Goal: Use online tool/utility: Utilize a website feature to perform a specific function

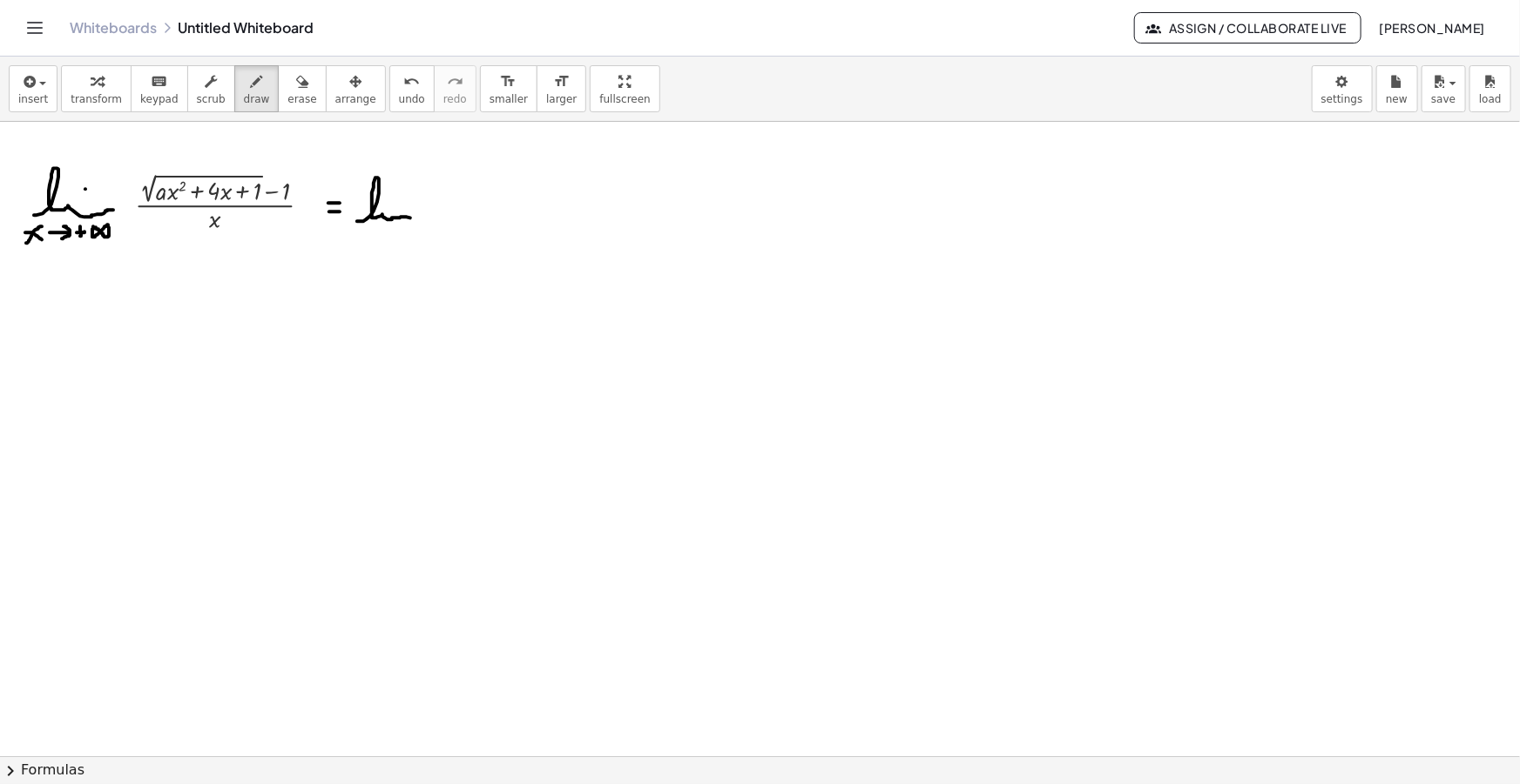
drag, startPoint x: 357, startPoint y: 221, endPoint x: 409, endPoint y: 209, distance: 53.4
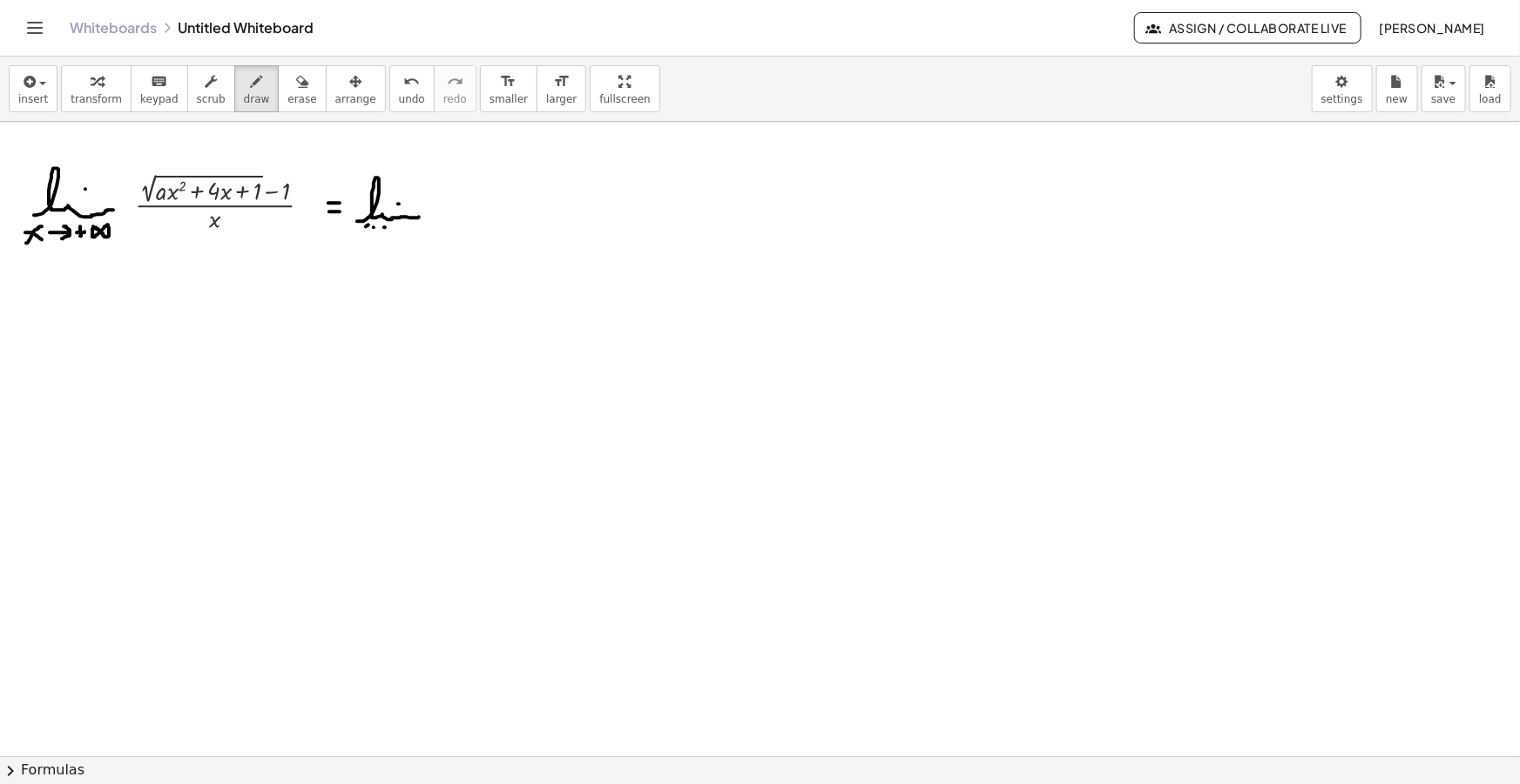
click at [21, 98] on span "insert" at bounding box center [34, 99] width 30 height 12
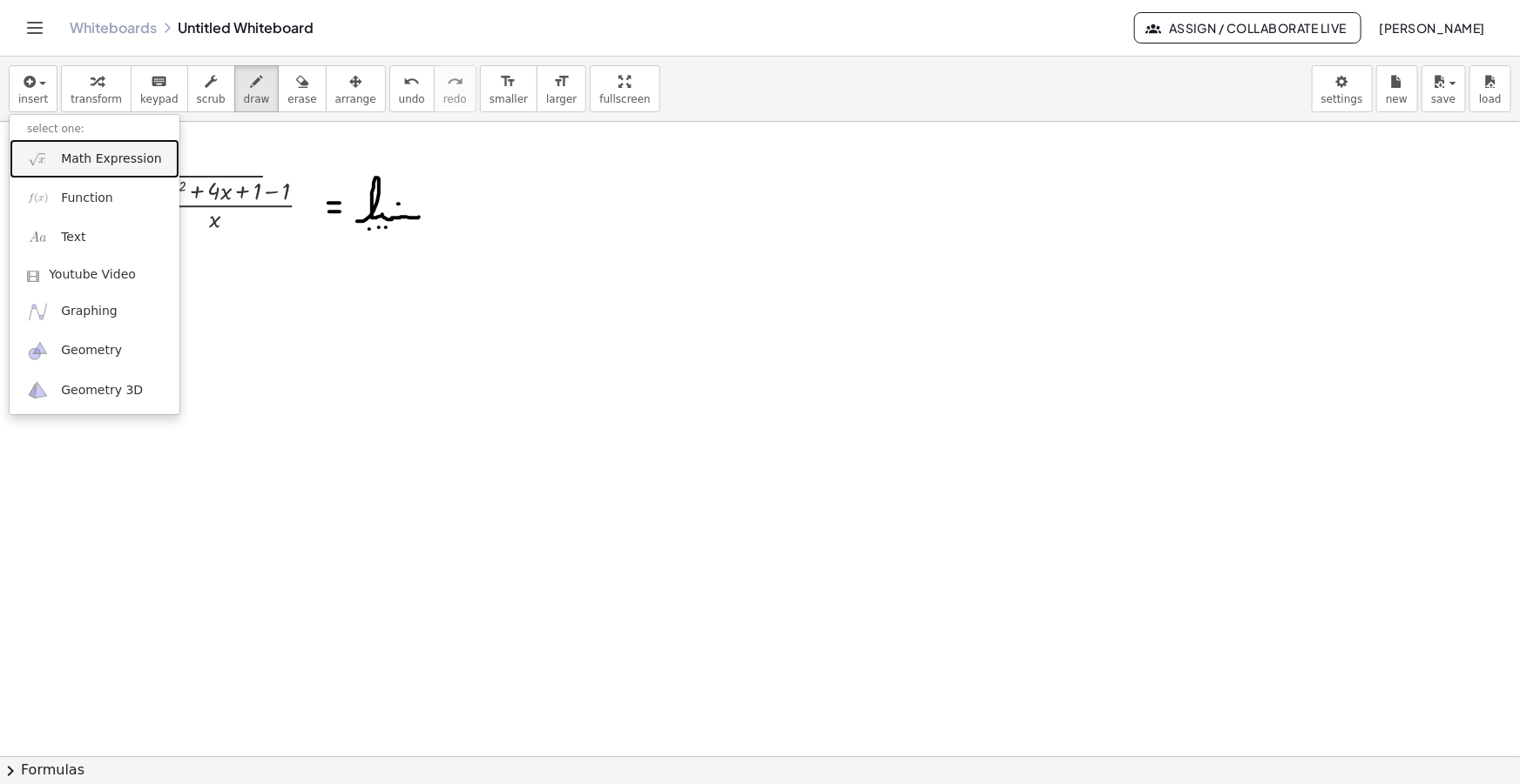
click at [86, 156] on span "Math Expression" at bounding box center [110, 159] width 100 height 18
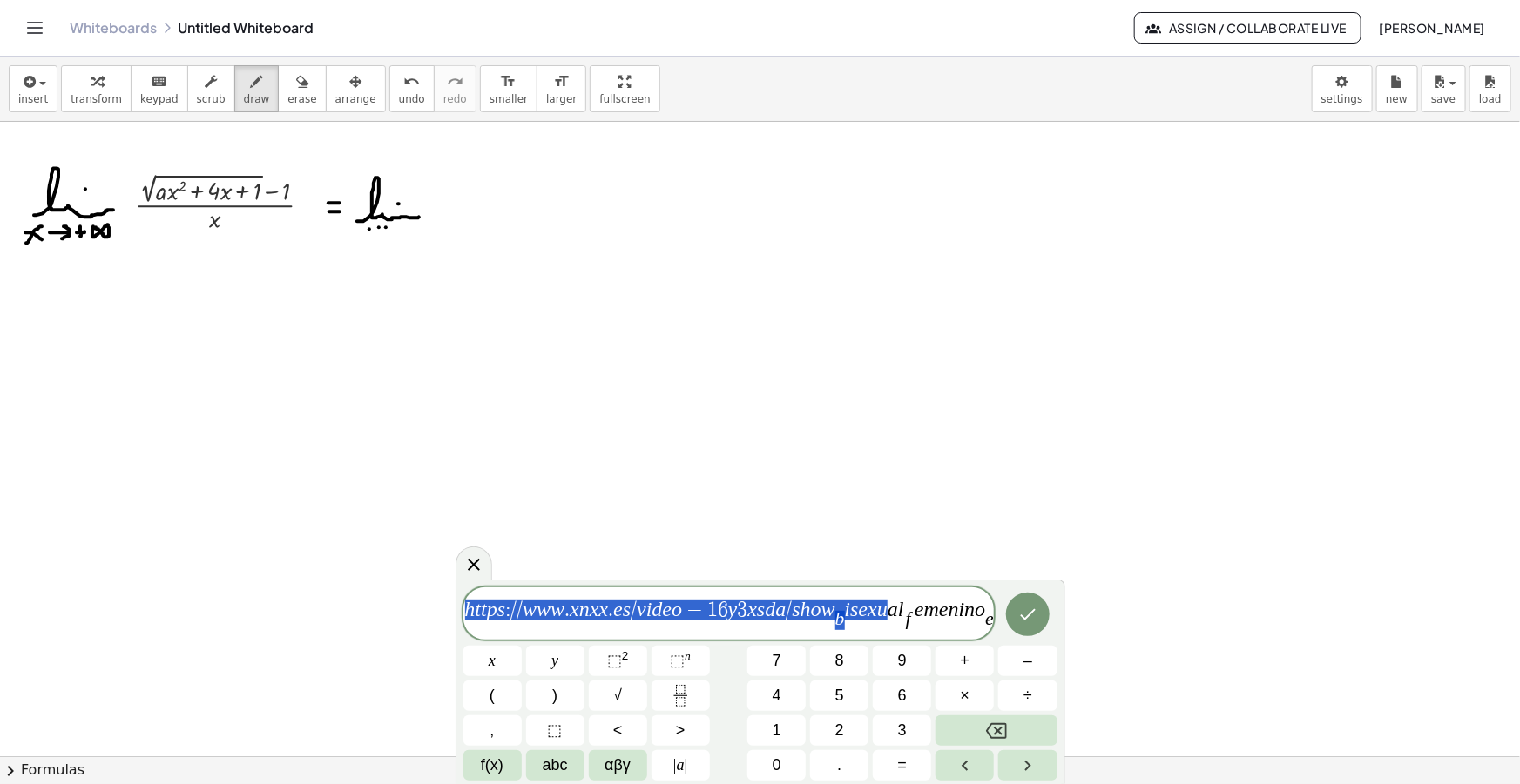
drag, startPoint x: 886, startPoint y: 613, endPoint x: 461, endPoint y: 618, distance: 425.0
click at [463, 618] on span "h t t p s : / / w w w . x n x x . e s / v i d e o − 1 6 y 3 x s d a / s h o w b…" at bounding box center [729, 615] width 532 height 34
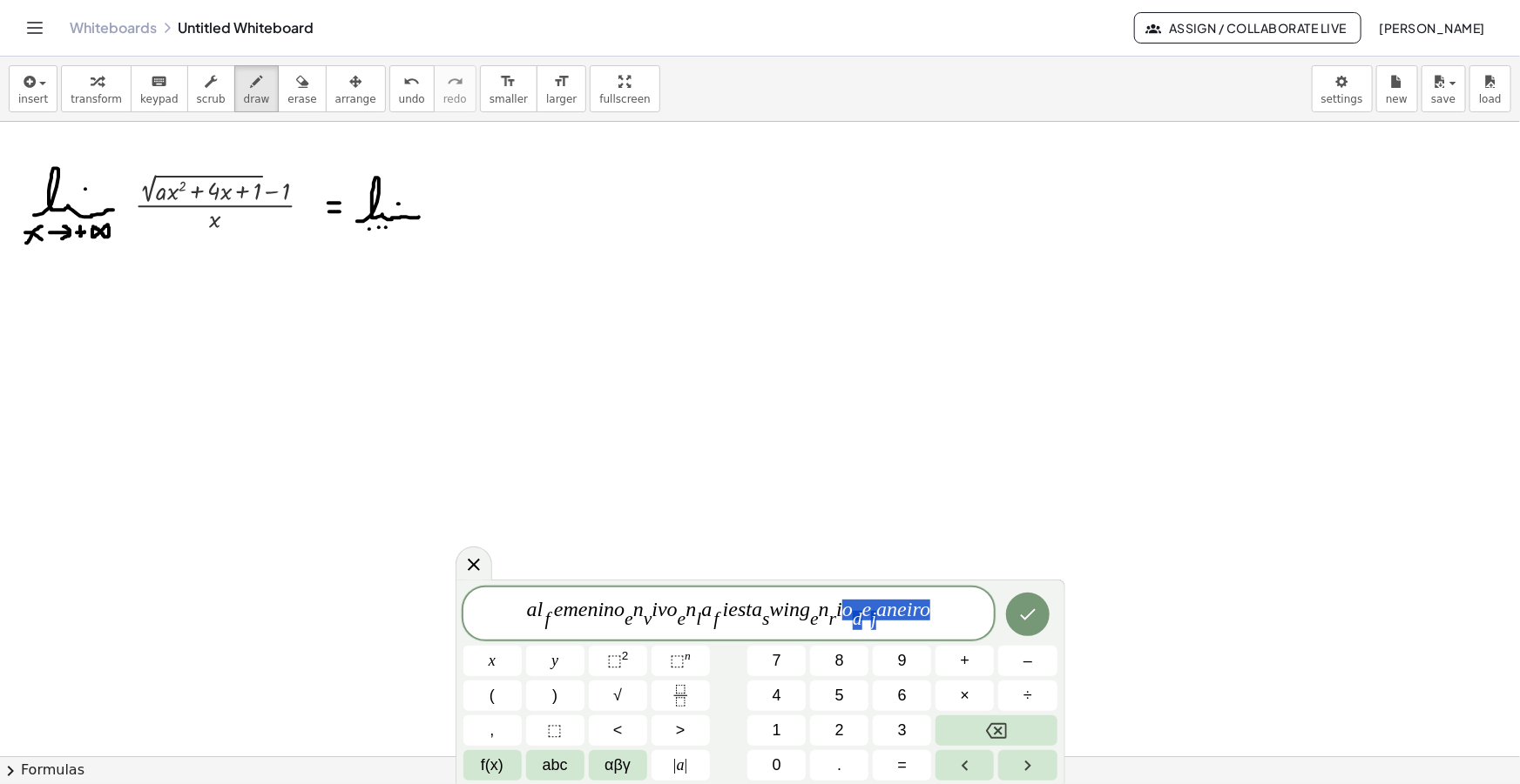
drag, startPoint x: 934, startPoint y: 617, endPoint x: 409, endPoint y: 604, distance: 525.2
click at [419, 604] on body "Graspable Math Activities Get Started Activity Bank Assigned Work Classes White…" at bounding box center [760, 392] width 1520 height 784
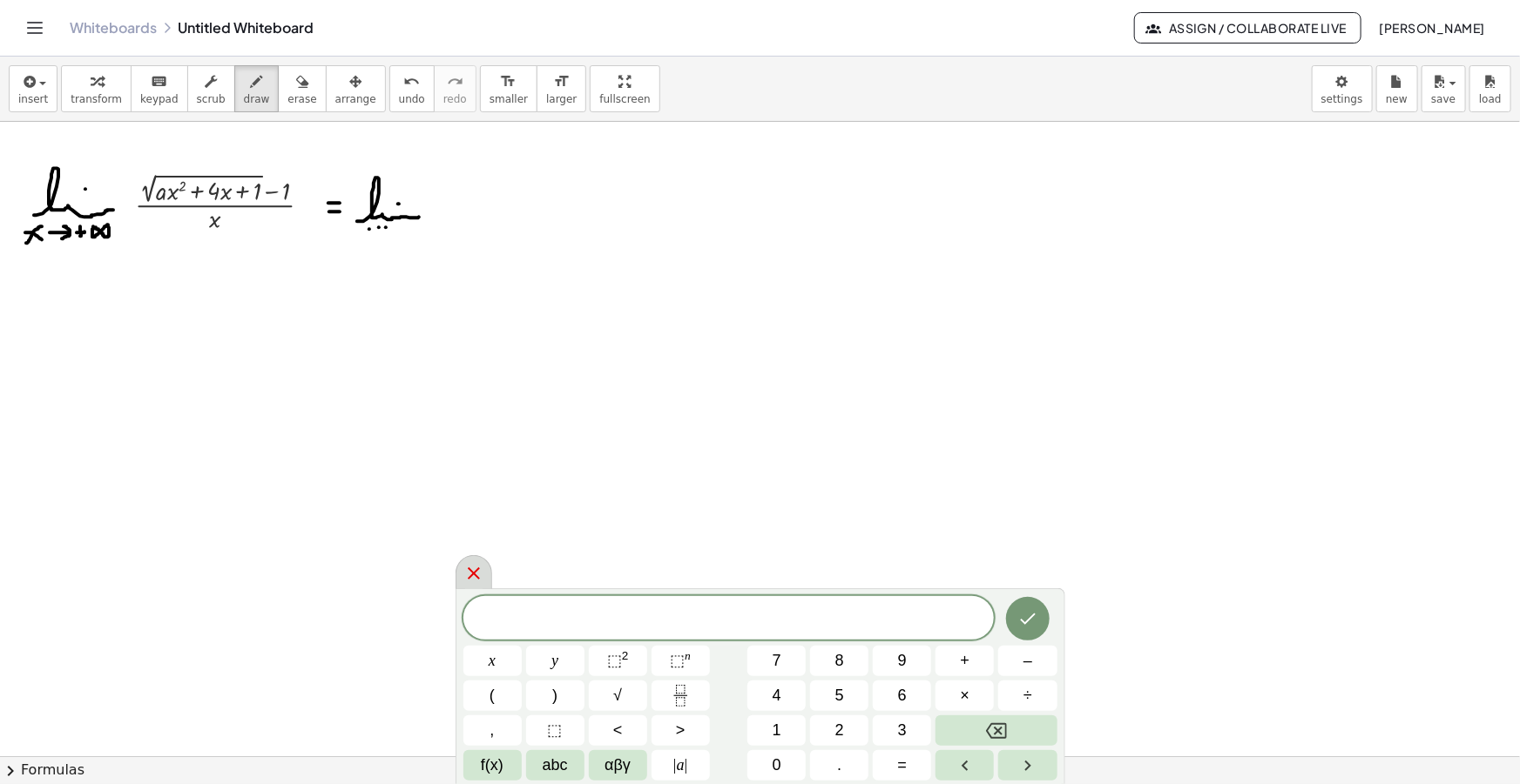
click at [482, 574] on icon at bounding box center [474, 573] width 21 height 21
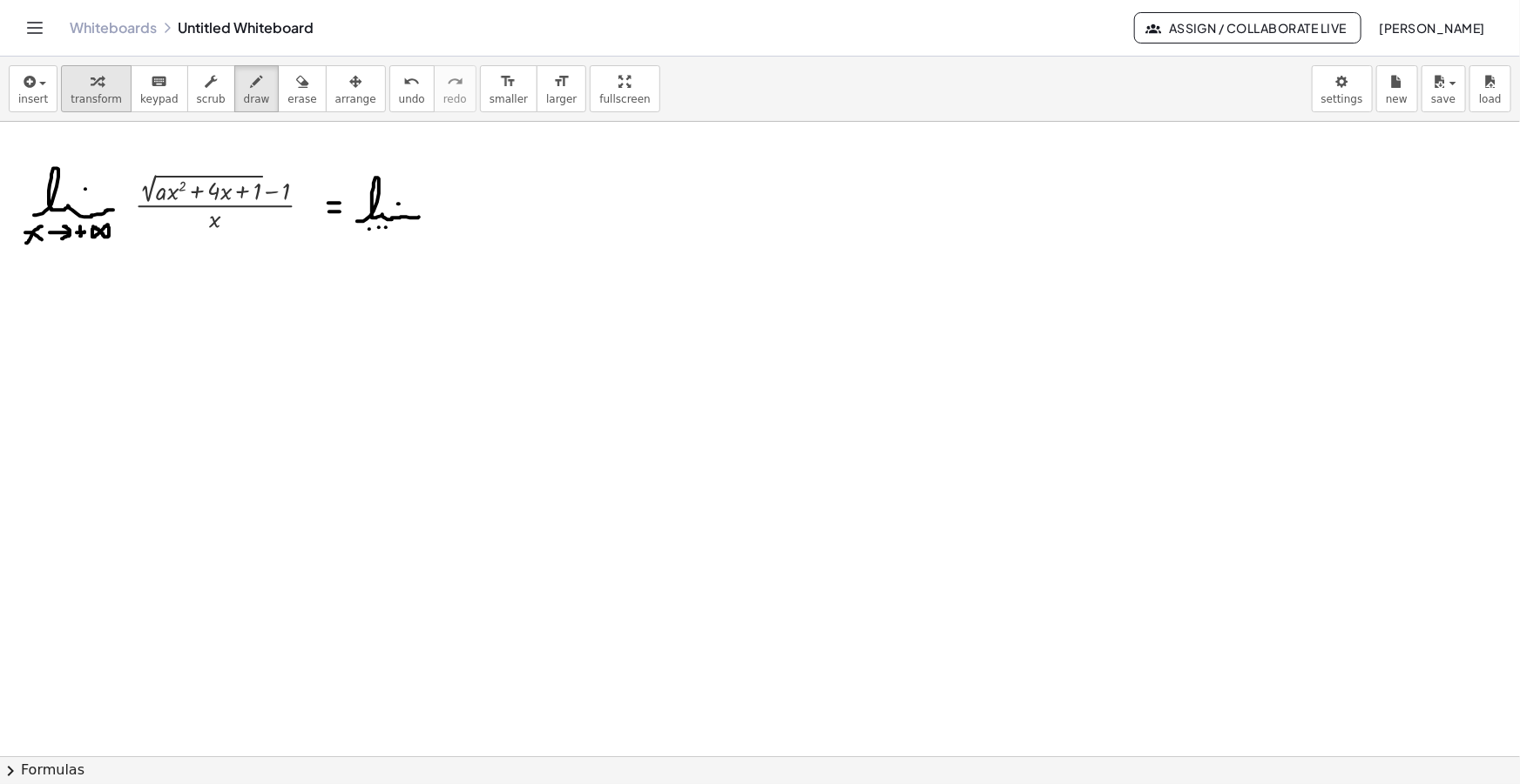
click at [72, 94] on span "transform" at bounding box center [95, 99] width 51 height 12
click at [213, 254] on icon at bounding box center [214, 251] width 14 height 14
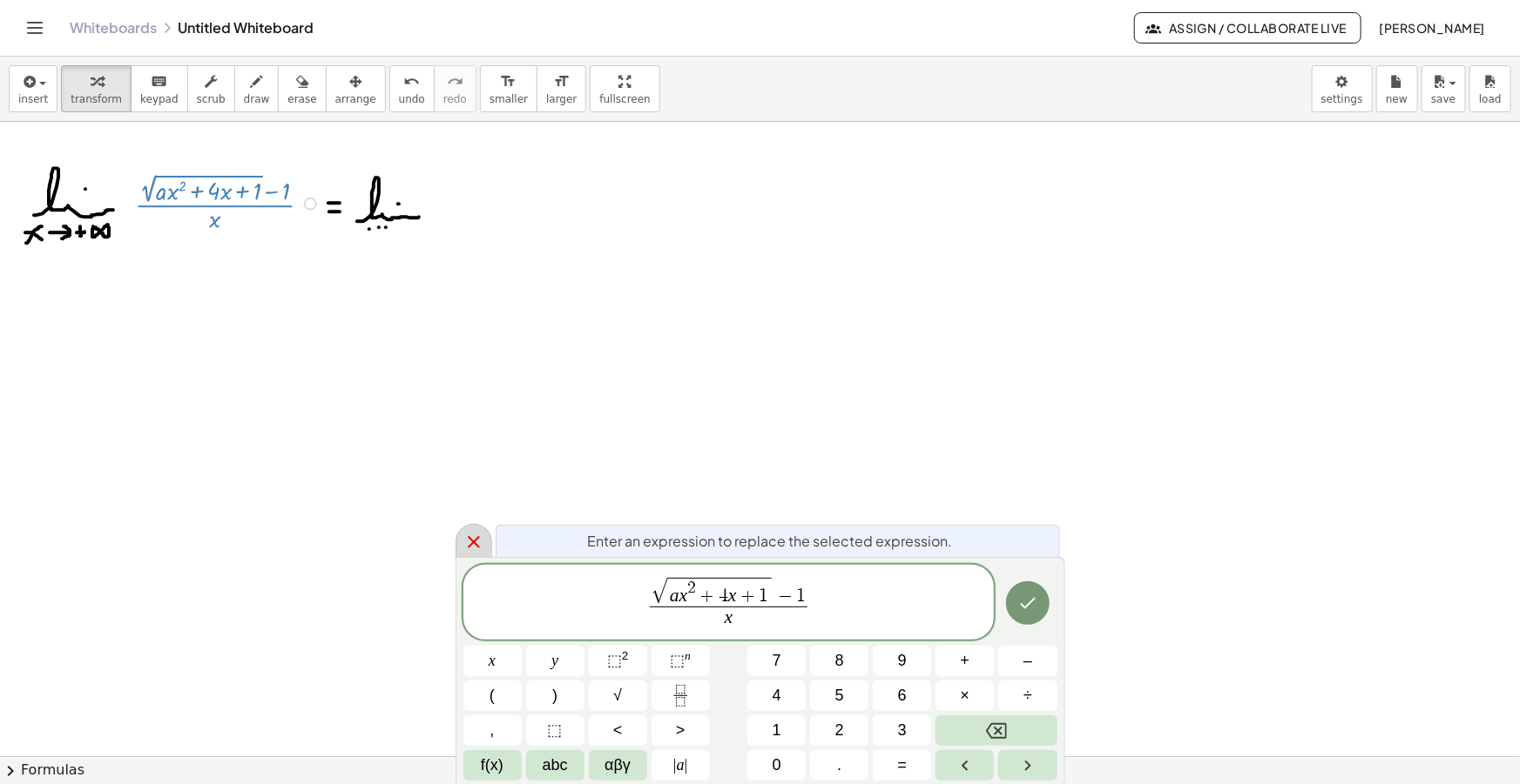
click at [470, 542] on icon at bounding box center [474, 542] width 21 height 21
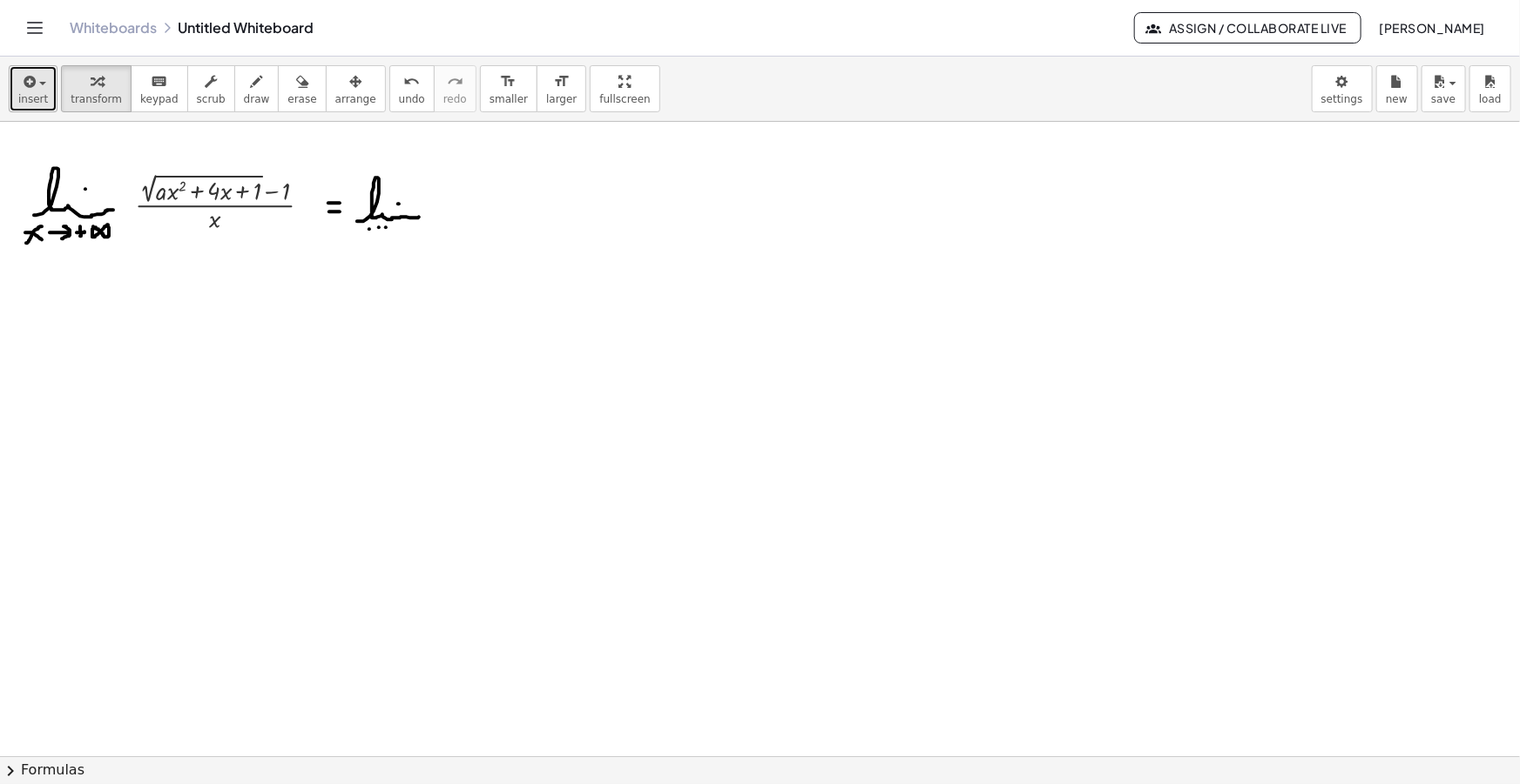
click at [39, 102] on span "insert" at bounding box center [34, 99] width 30 height 12
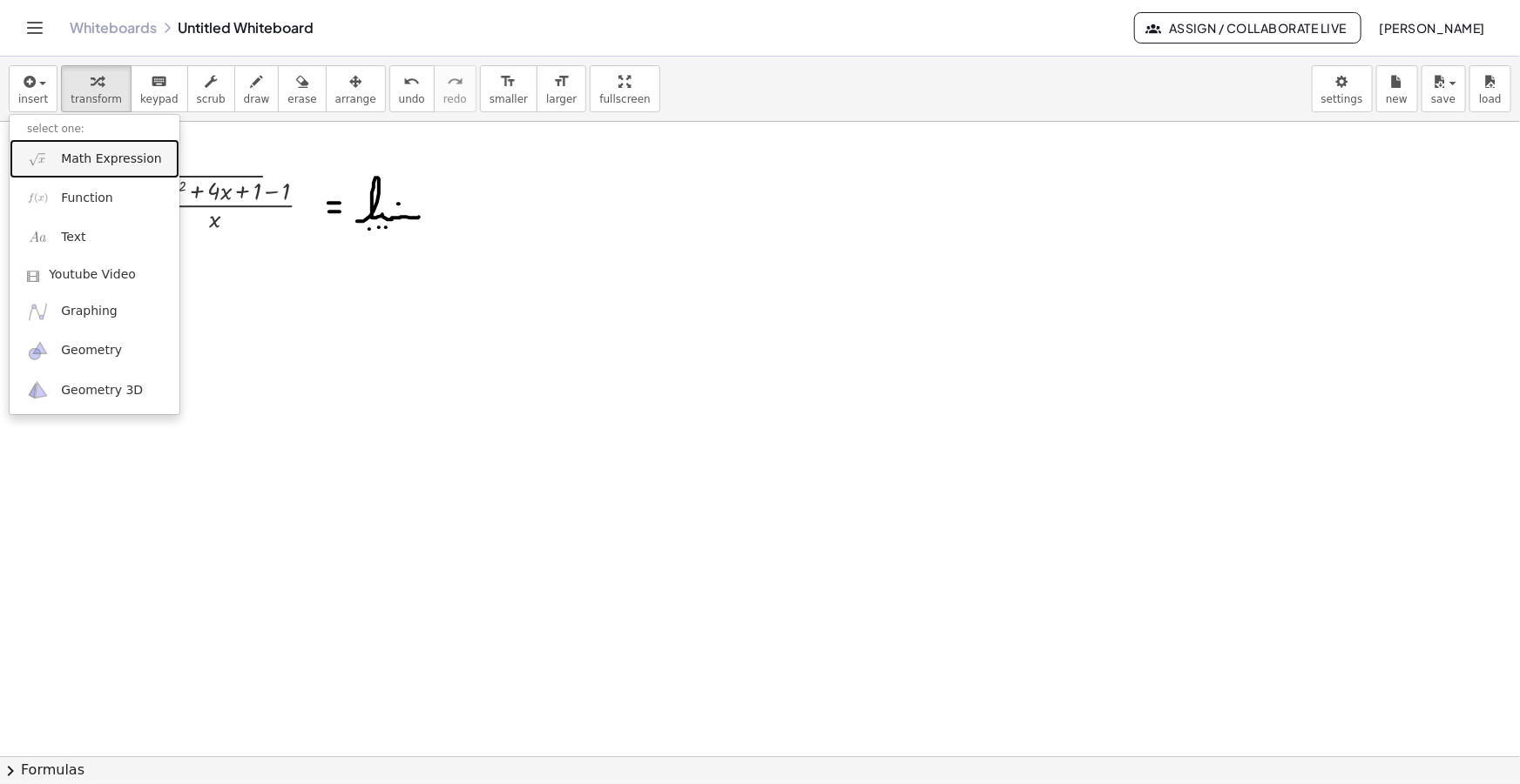
click at [94, 153] on span "Math Expression" at bounding box center [110, 159] width 100 height 18
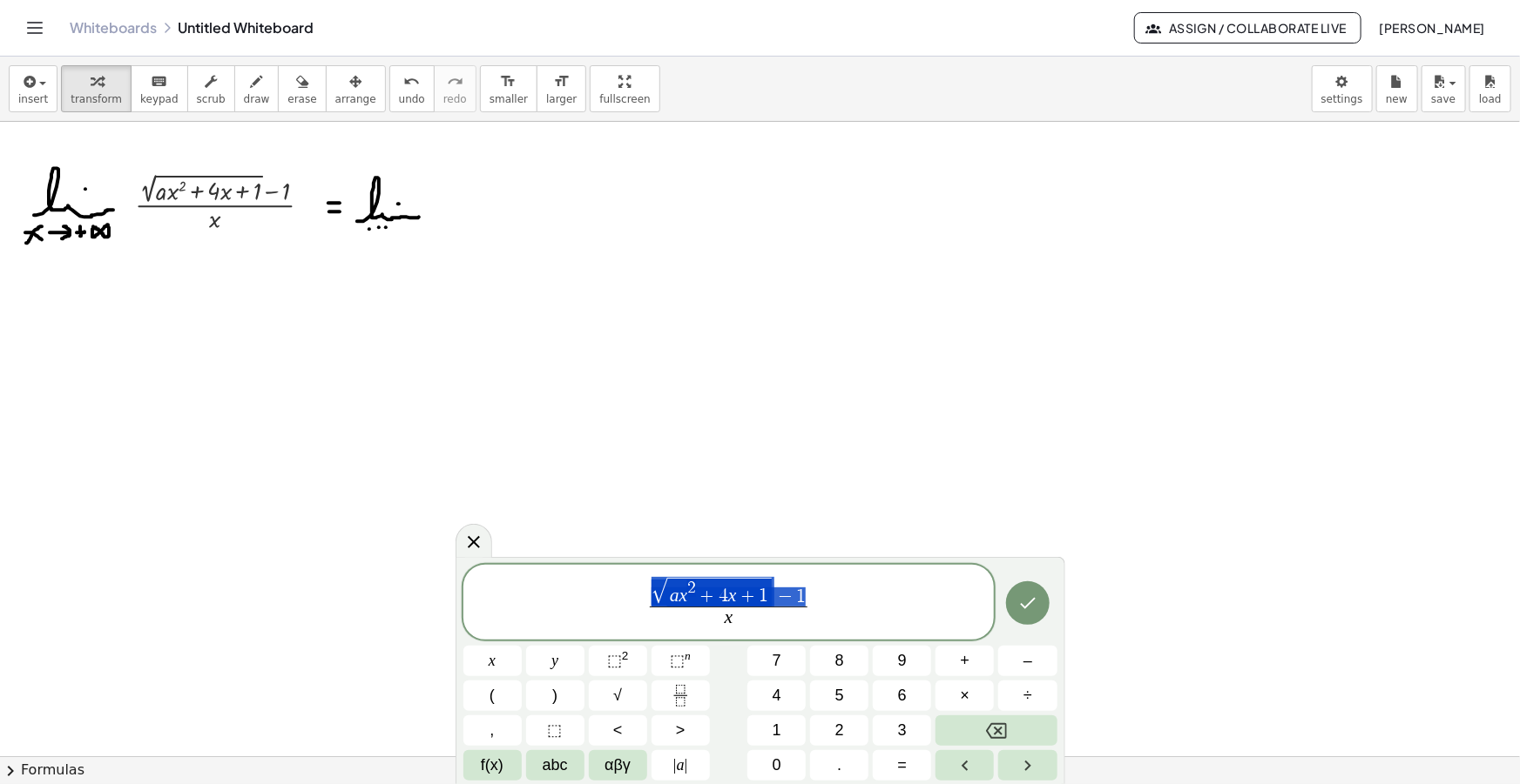
drag, startPoint x: 797, startPoint y: 594, endPoint x: 666, endPoint y: 590, distance: 131.1
click at [845, 607] on span "√ a x 2 + 4 x + 1 − 1 x ​" at bounding box center [729, 603] width 532 height 56
click at [824, 619] on span "​" at bounding box center [817, 618] width 158 height 23
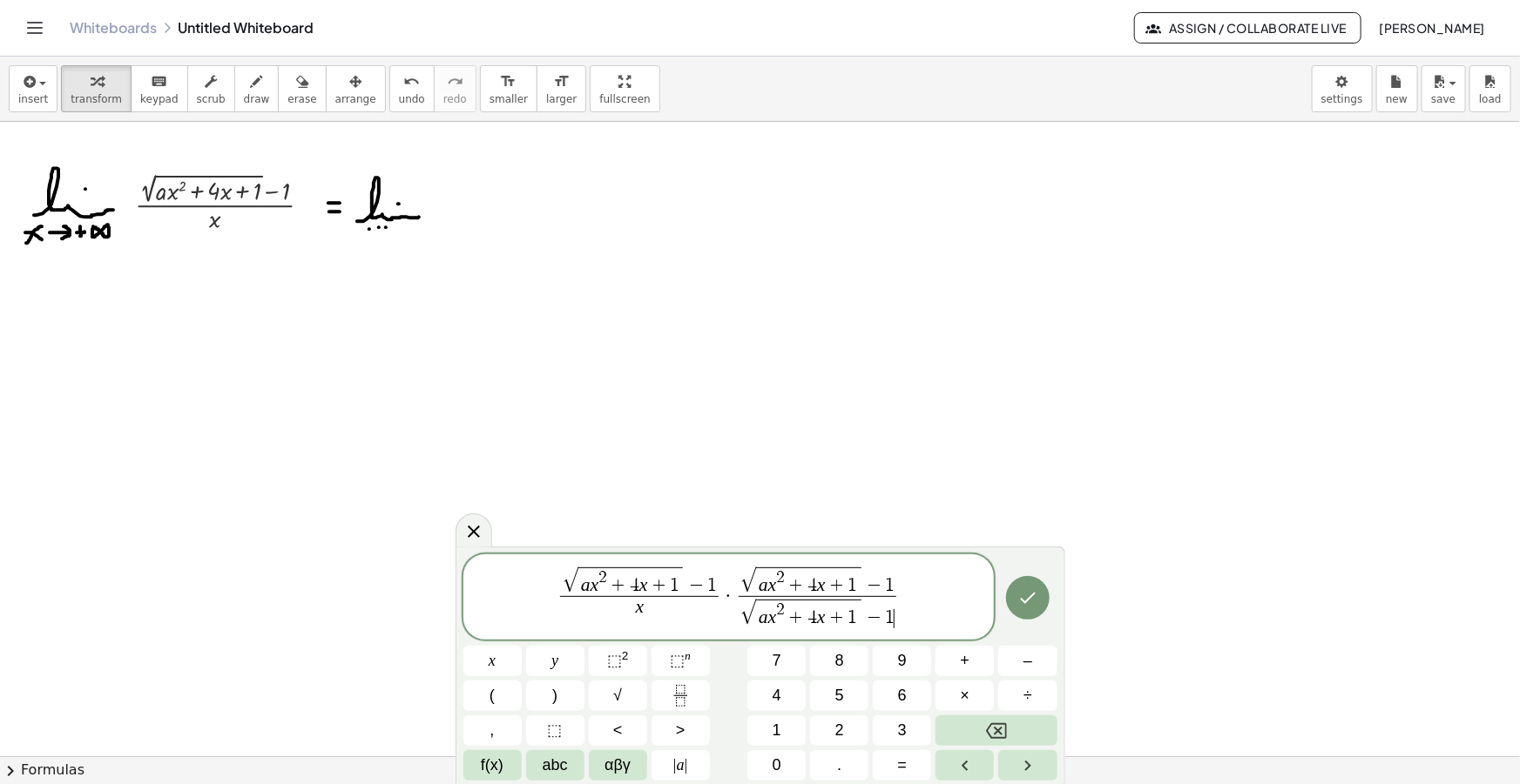
click at [879, 588] on span "−" at bounding box center [874, 587] width 22 height 19
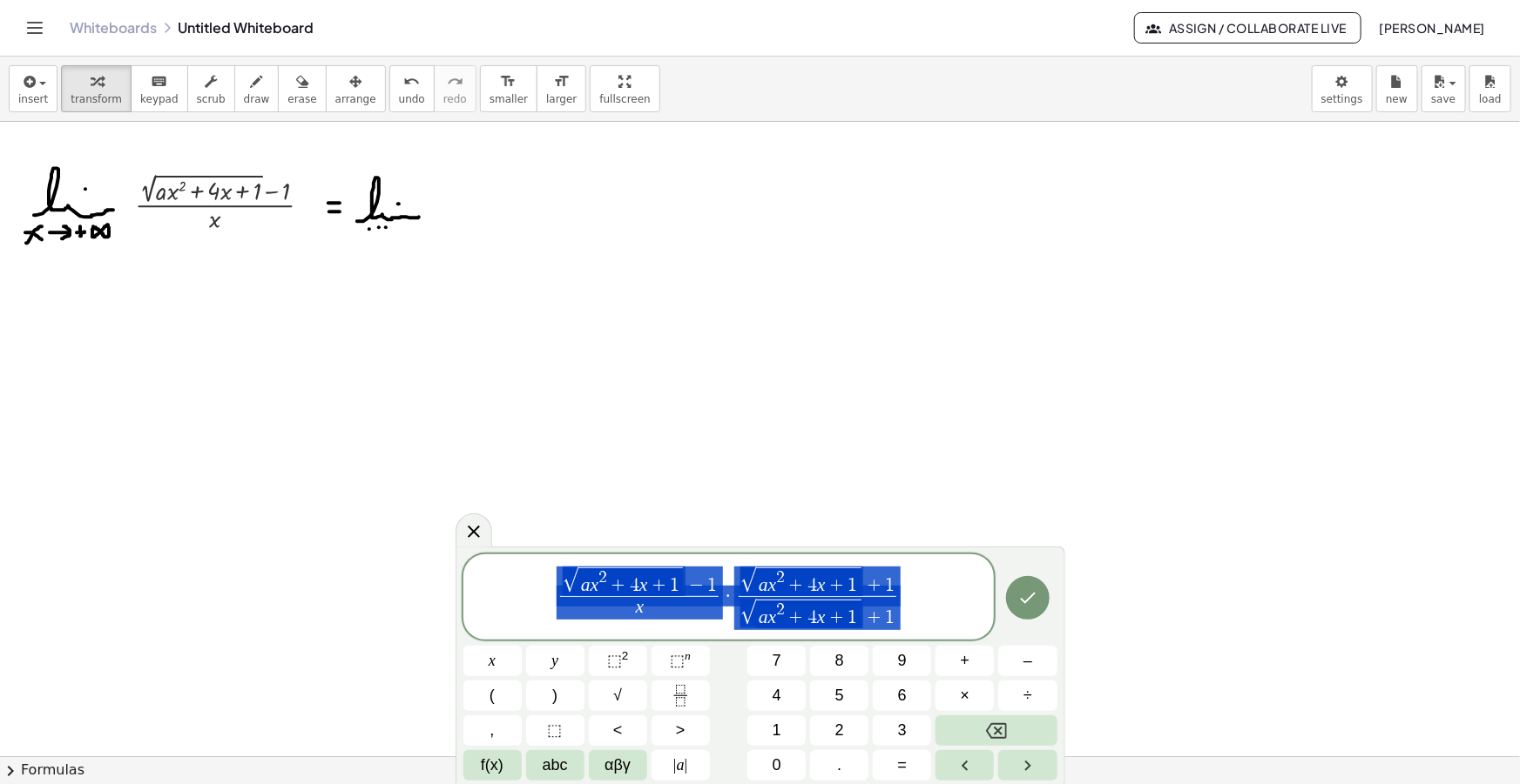
drag, startPoint x: 900, startPoint y: 617, endPoint x: 443, endPoint y: 574, distance: 459.0
click at [444, 574] on body "Graspable Math Activities Get Started Activity Bank Assigned Work Classes White…" at bounding box center [760, 392] width 1520 height 784
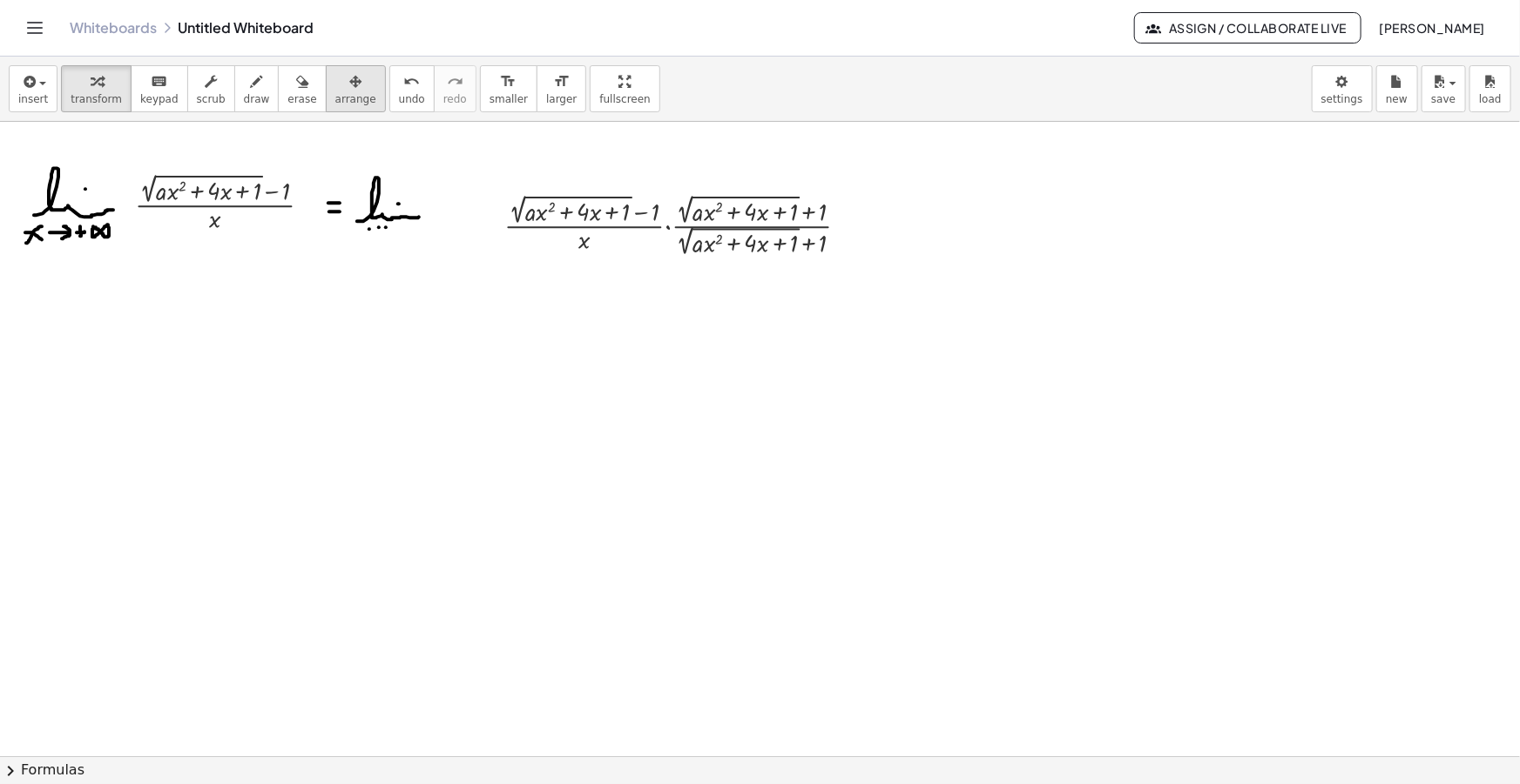
click at [335, 89] on div "button" at bounding box center [356, 80] width 41 height 21
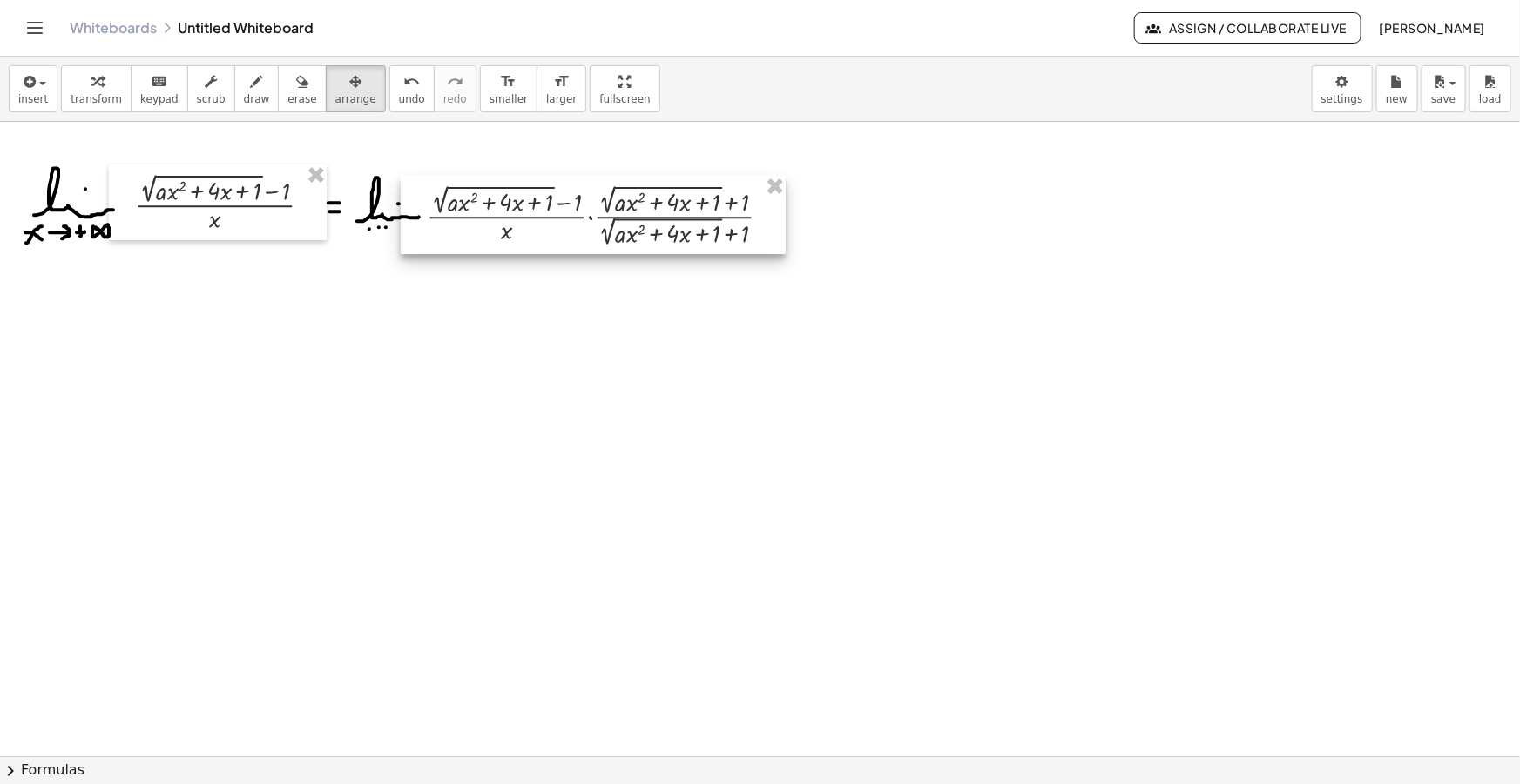
drag, startPoint x: 627, startPoint y: 226, endPoint x: 548, endPoint y: 214, distance: 79.9
click at [548, 214] on div at bounding box center [592, 215] width 385 height 80
click at [234, 90] on button "draw" at bounding box center [256, 89] width 45 height 47
drag, startPoint x: 782, startPoint y: 206, endPoint x: 796, endPoint y: 206, distance: 14.0
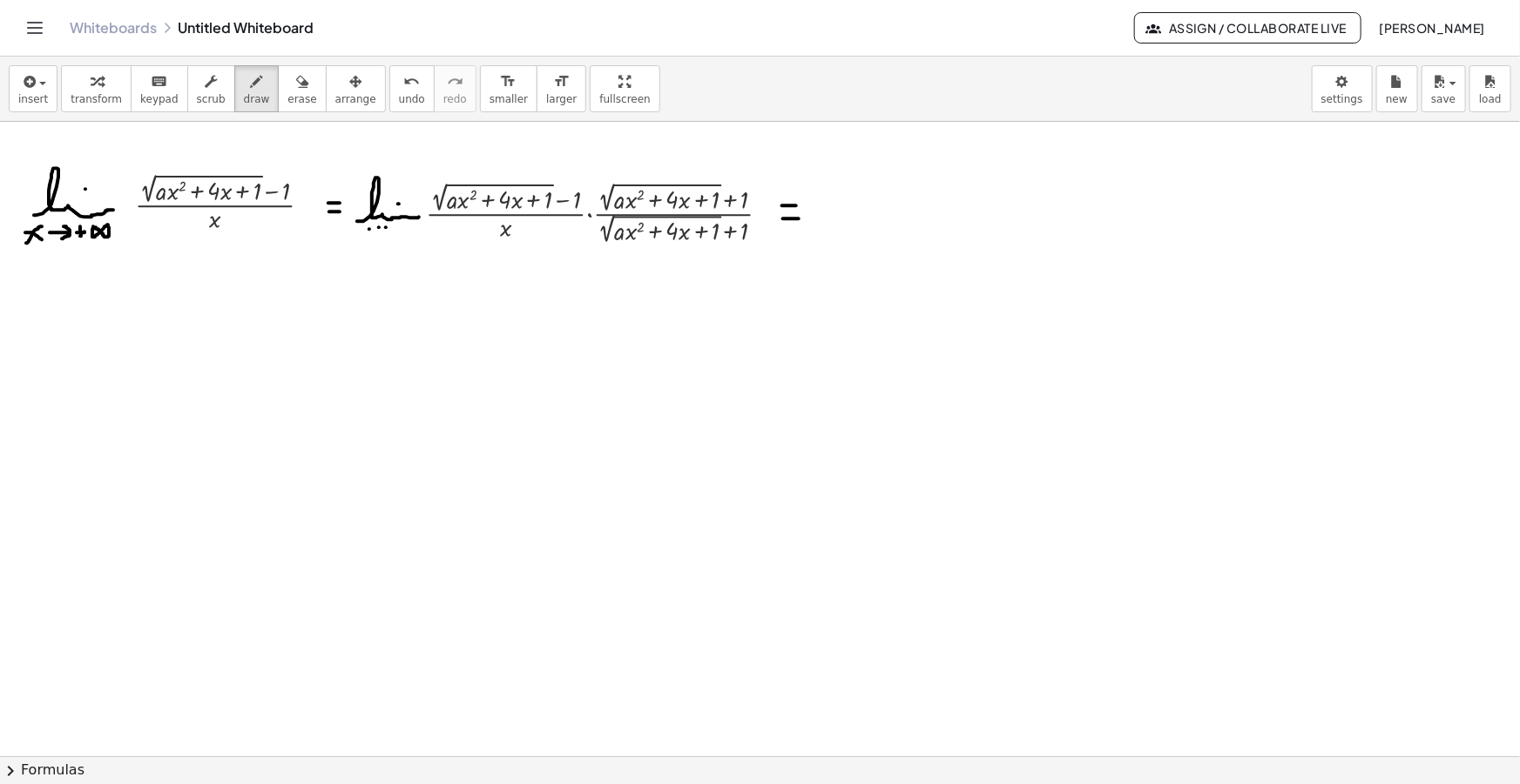
drag, startPoint x: 782, startPoint y: 219, endPoint x: 798, endPoint y: 219, distance: 16.0
drag, startPoint x: 8, startPoint y: 297, endPoint x: 18, endPoint y: 298, distance: 10.0
drag, startPoint x: 7, startPoint y: 313, endPoint x: 18, endPoint y: 313, distance: 11.0
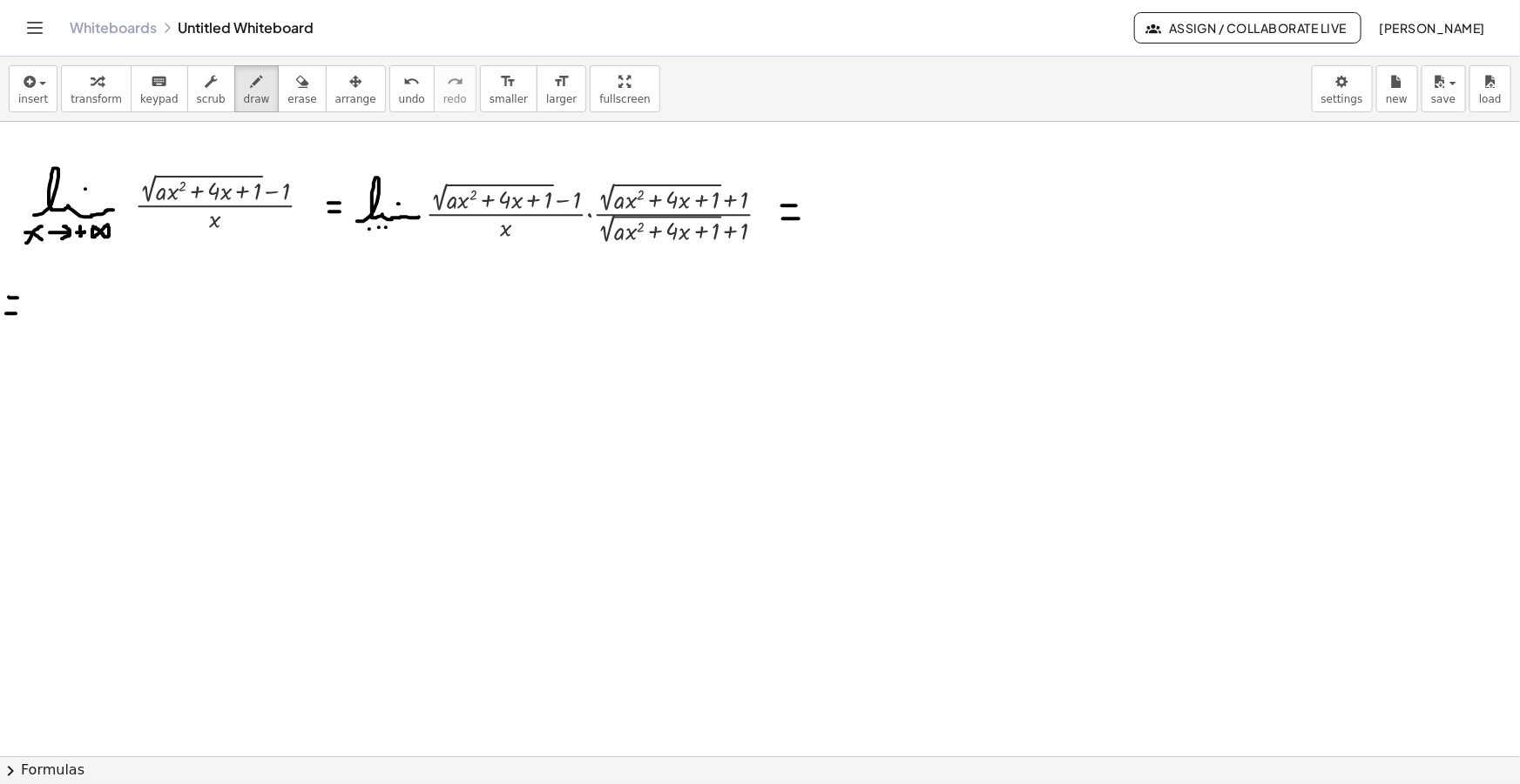
drag, startPoint x: 28, startPoint y: 319, endPoint x: 98, endPoint y: 320, distance: 70.0
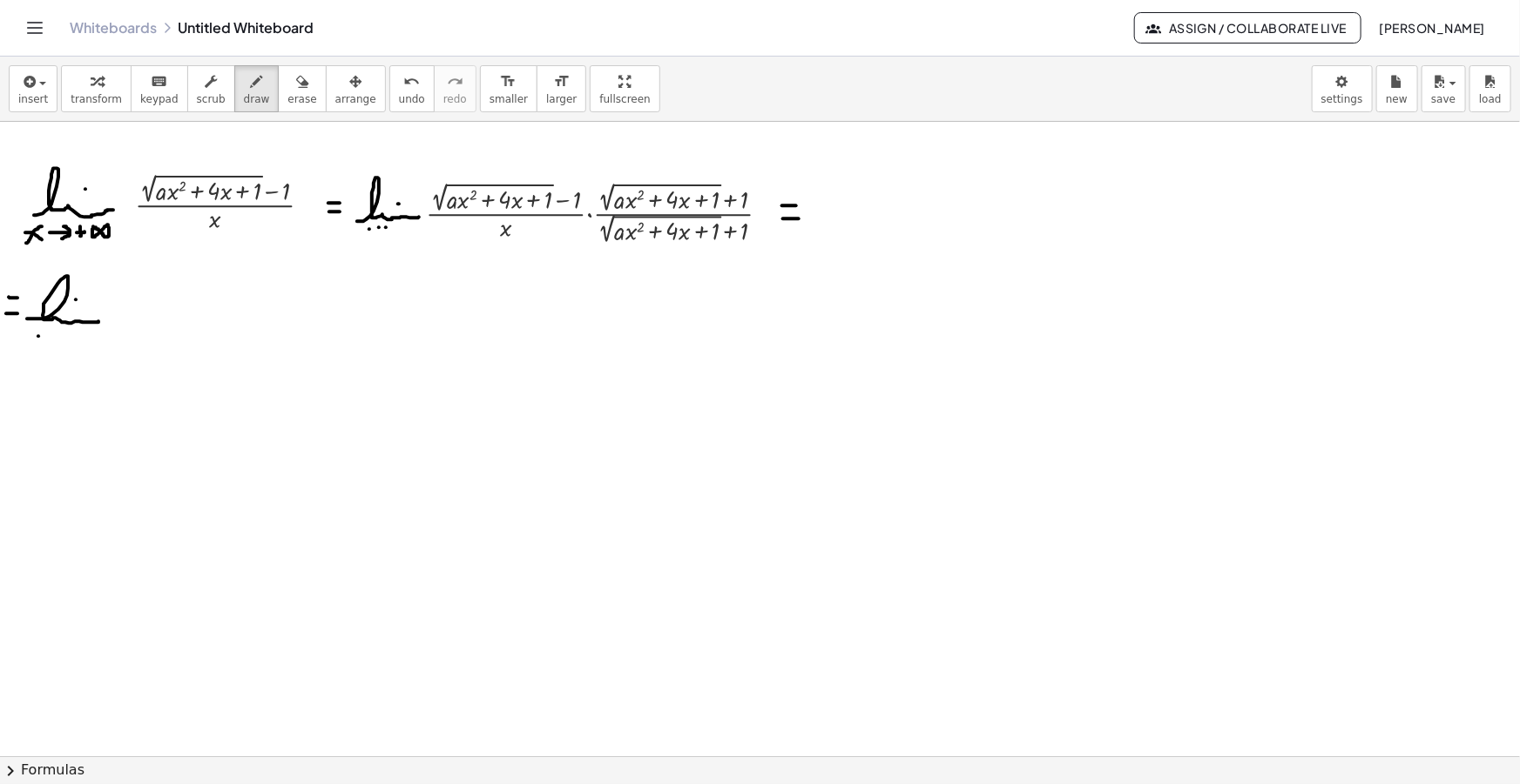
click at [21, 98] on span "insert" at bounding box center [34, 99] width 30 height 12
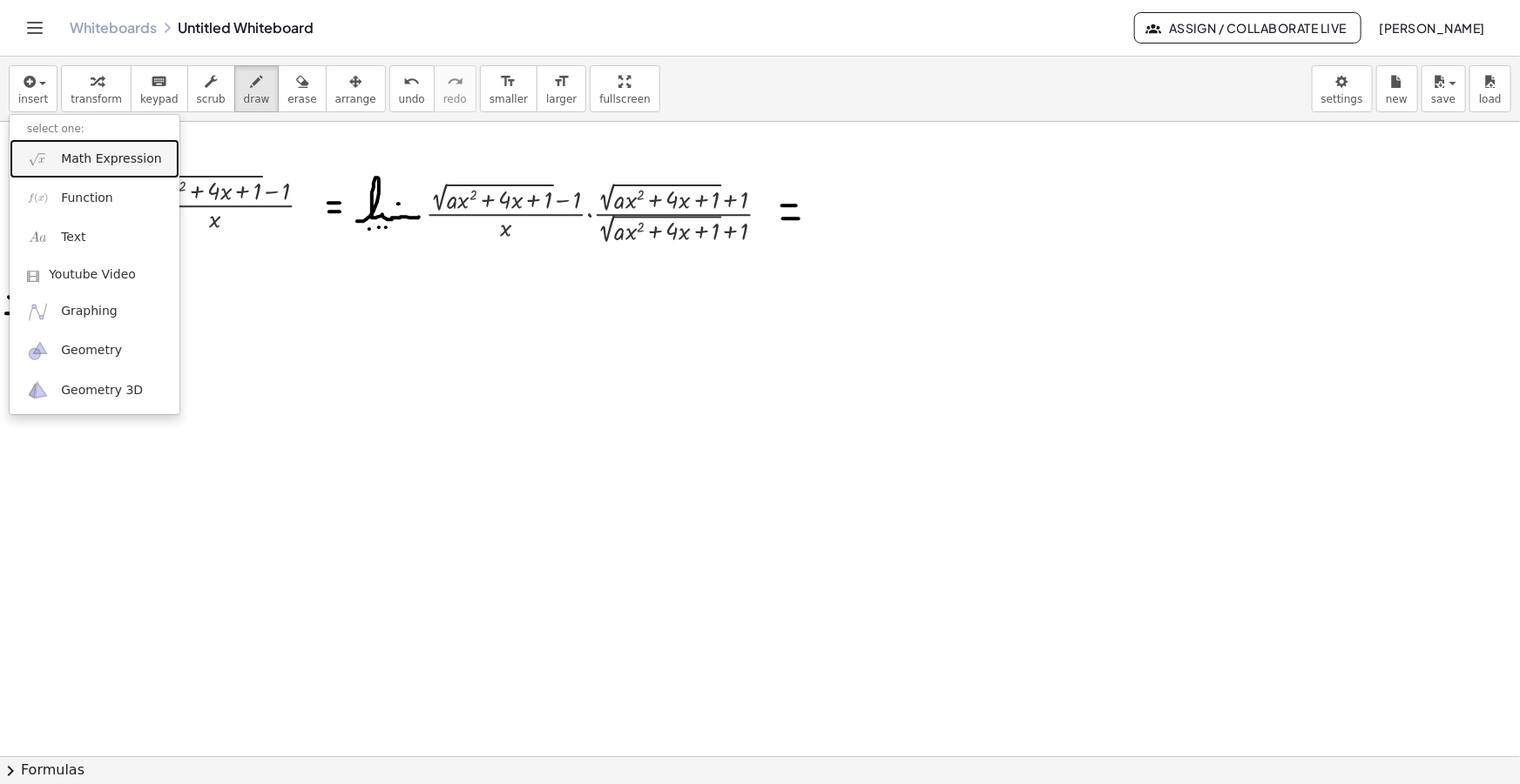
click at [93, 153] on span "Math Expression" at bounding box center [110, 159] width 100 height 18
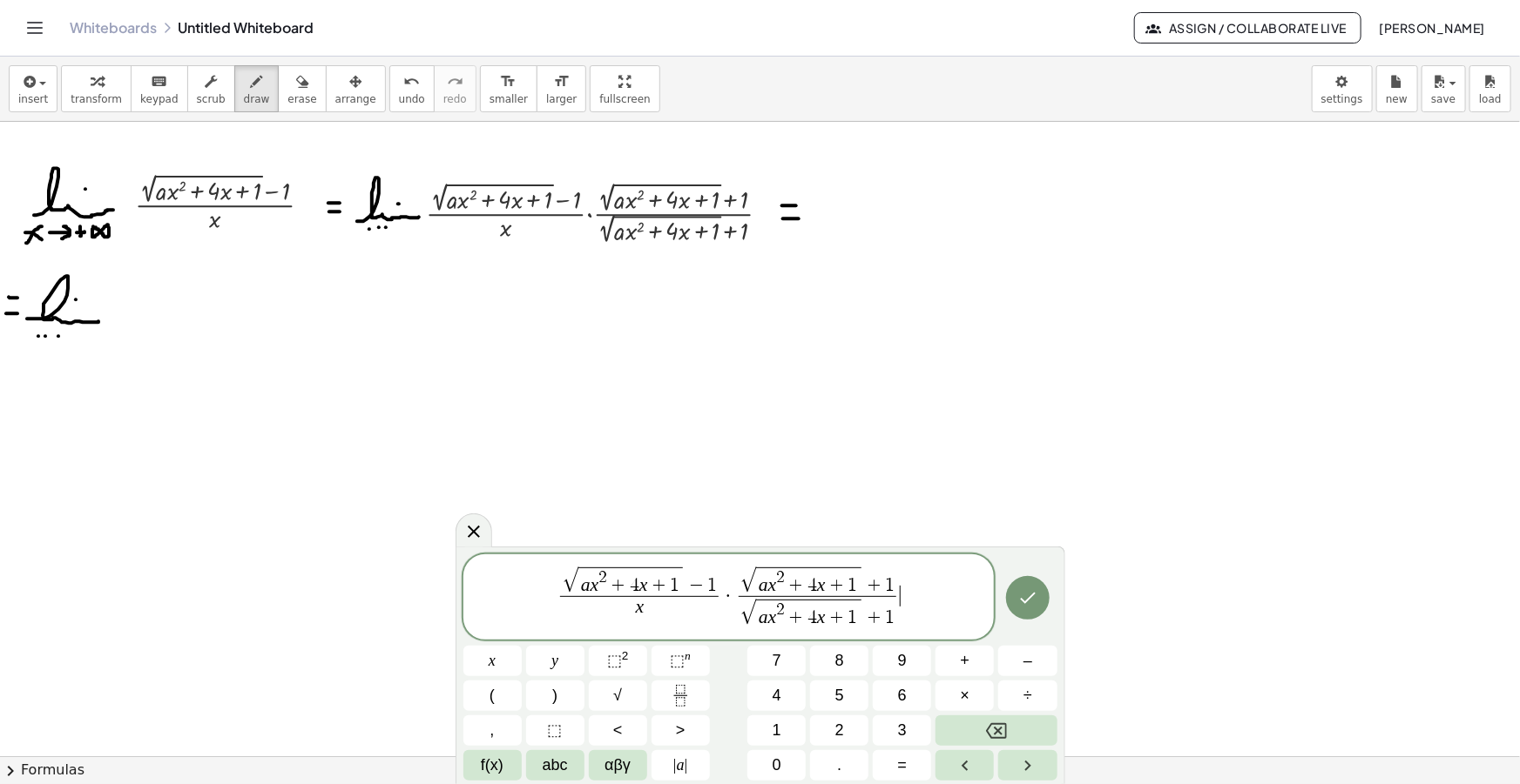
click at [738, 617] on span "√ a x 2 + 4 x + 1 + 1" at bounding box center [817, 613] width 158 height 34
drag, startPoint x: 724, startPoint y: 597, endPoint x: 609, endPoint y: 592, distance: 115.1
click at [784, 588] on span "+" at bounding box center [785, 587] width 22 height 19
click at [664, 583] on span "√" at bounding box center [659, 581] width 16 height 25
drag, startPoint x: 792, startPoint y: 586, endPoint x: 741, endPoint y: 588, distance: 51.0
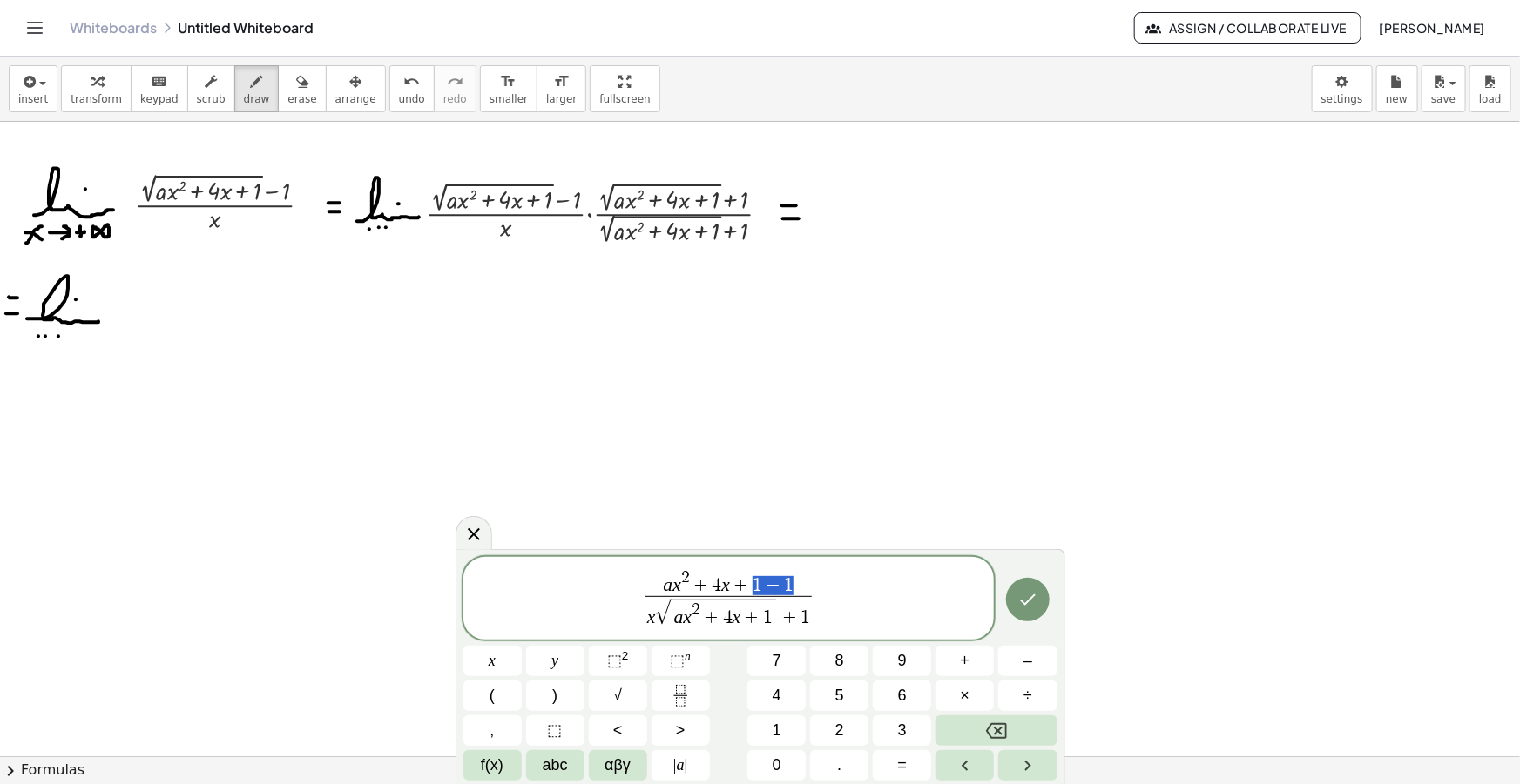
click at [741, 588] on span "a x 2 + 4 x + 1 − 1" at bounding box center [728, 583] width 167 height 27
drag, startPoint x: 682, startPoint y: 592, endPoint x: 569, endPoint y: 584, distance: 113.3
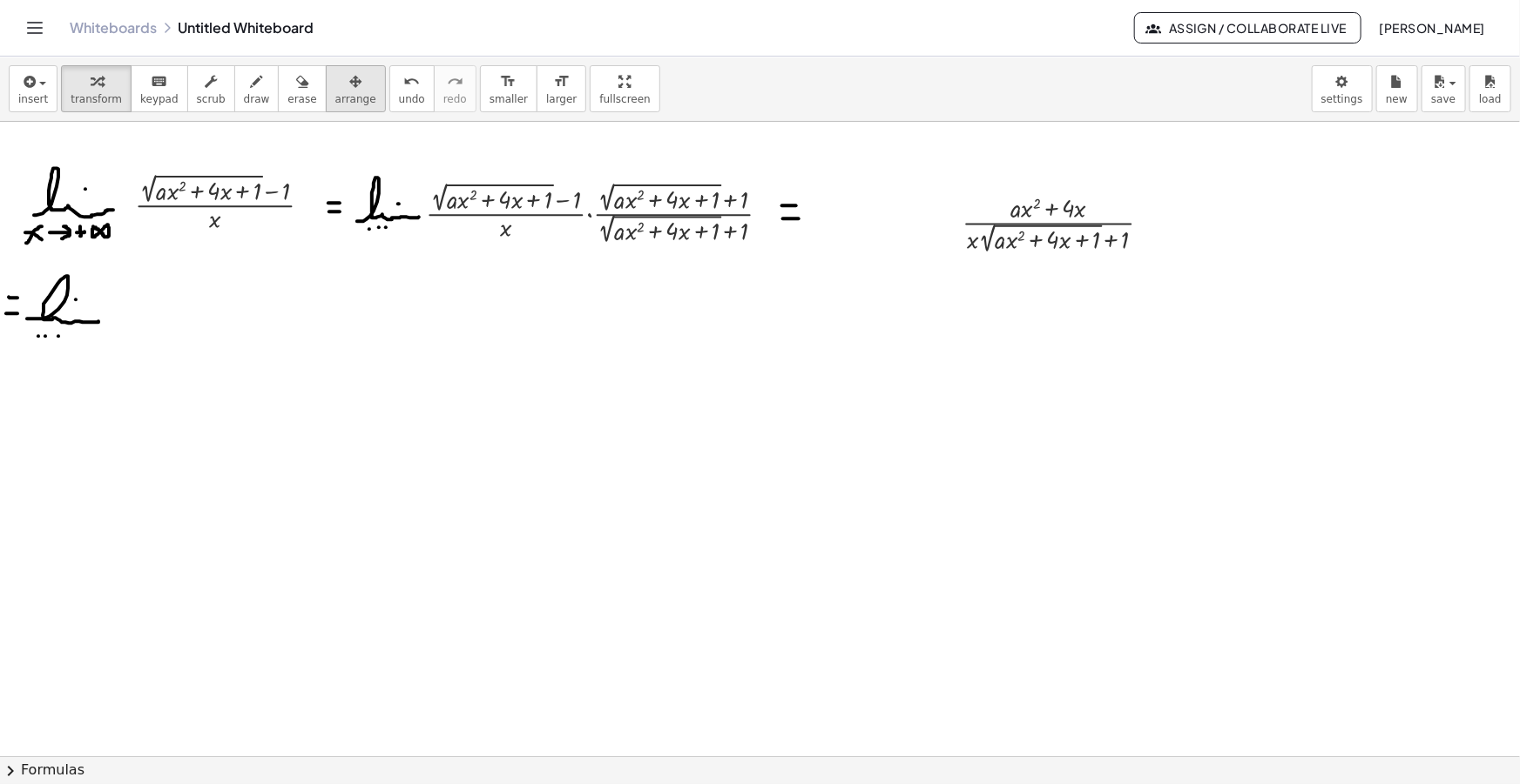
click at [349, 80] on icon "button" at bounding box center [355, 81] width 12 height 21
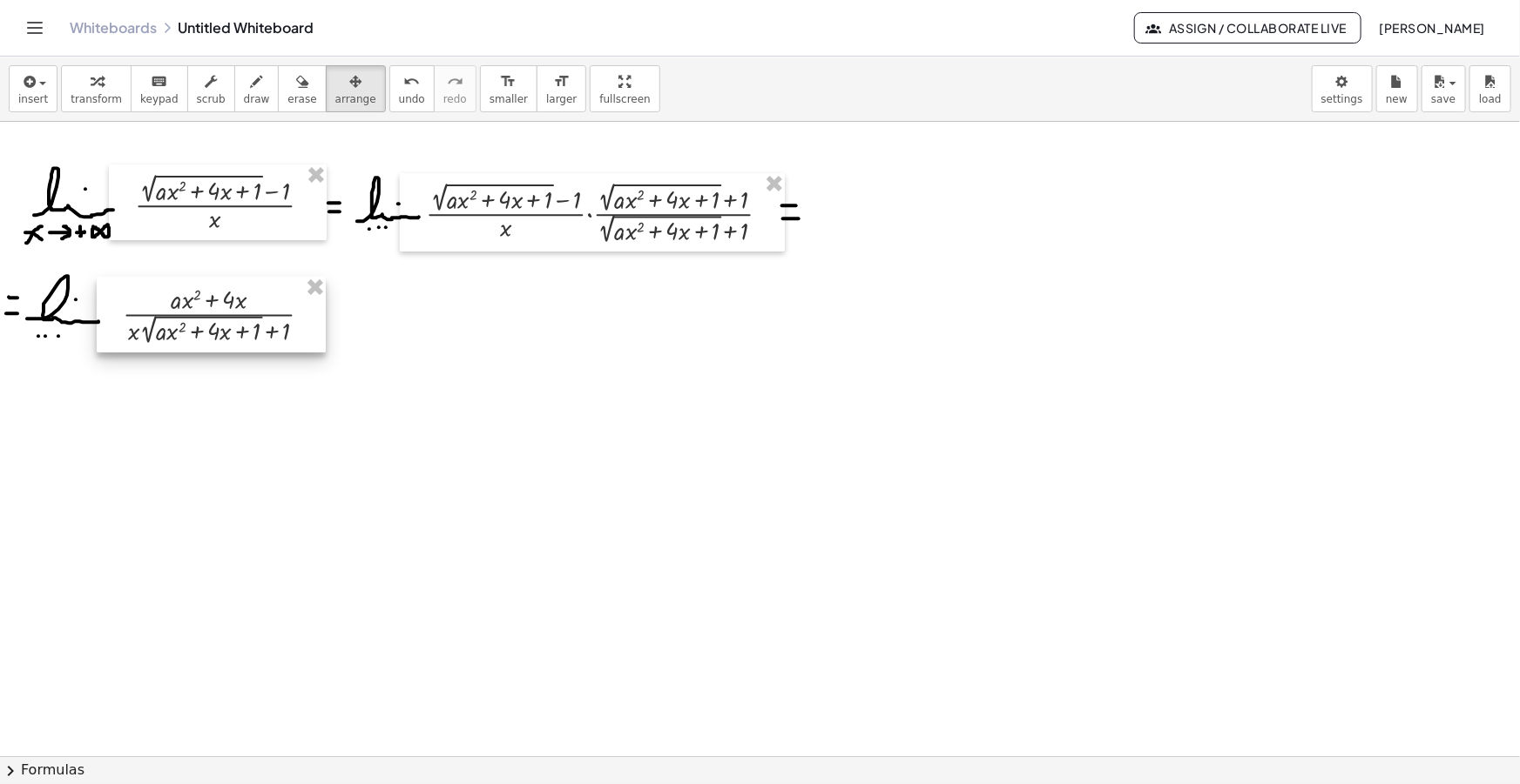
drag, startPoint x: 1047, startPoint y: 241, endPoint x: 206, endPoint y: 332, distance: 845.9
click at [206, 332] on div at bounding box center [211, 314] width 229 height 76
click at [244, 94] on span "draw" at bounding box center [257, 99] width 26 height 12
drag, startPoint x: 313, startPoint y: 317, endPoint x: 322, endPoint y: 317, distance: 9.0
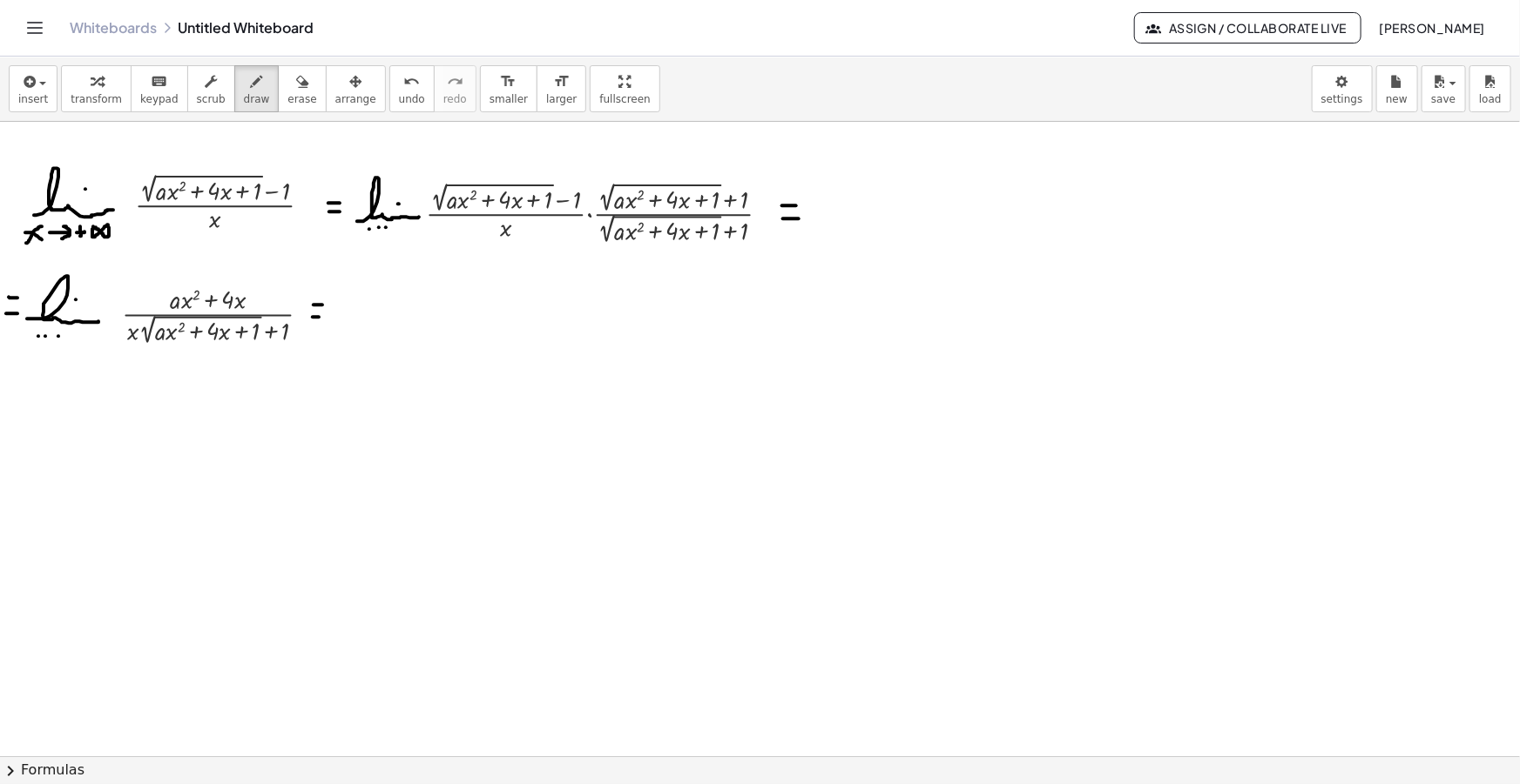
drag, startPoint x: 339, startPoint y: 324, endPoint x: 405, endPoint y: 322, distance: 66.0
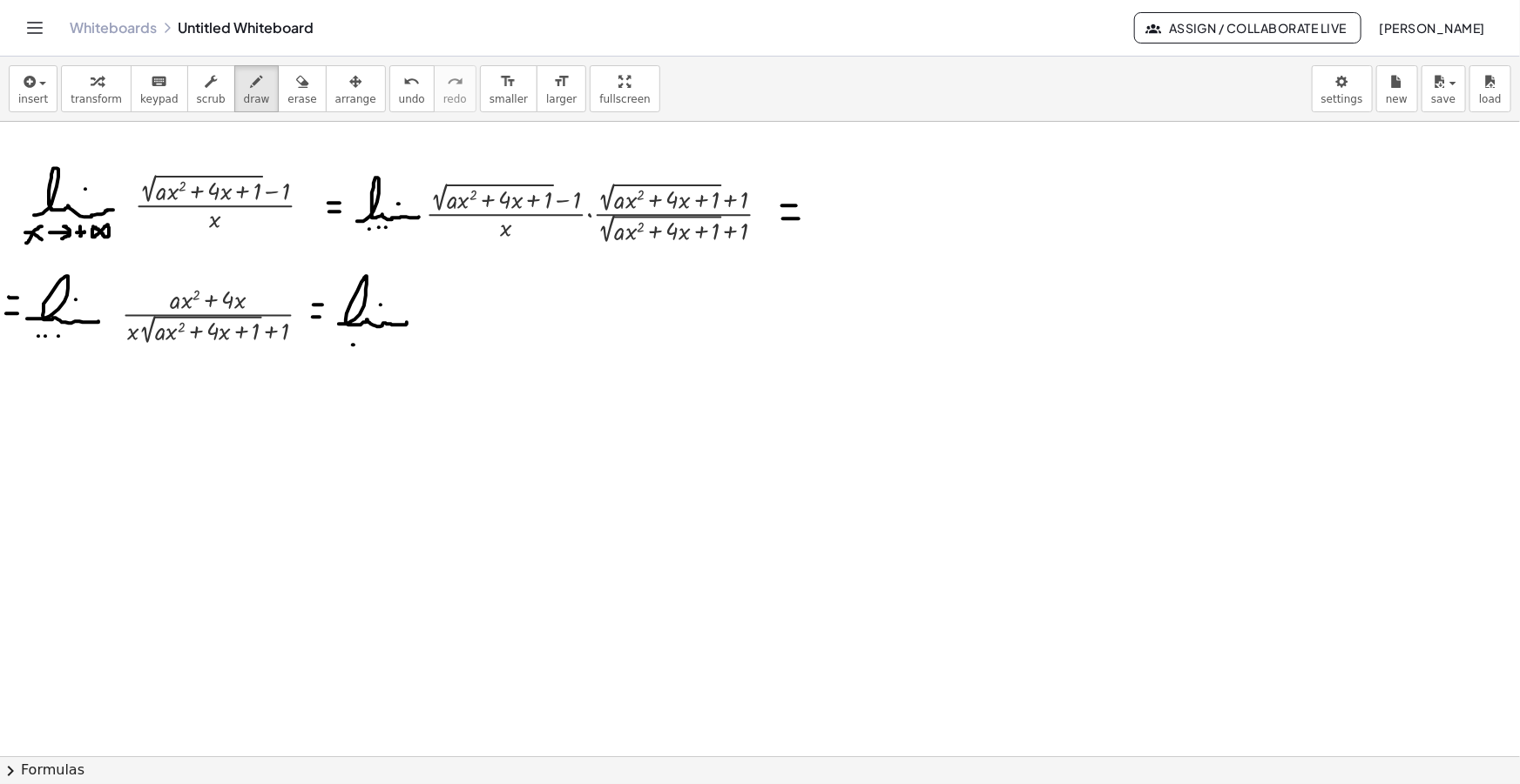
click at [27, 81] on icon "button" at bounding box center [27, 81] width 16 height 21
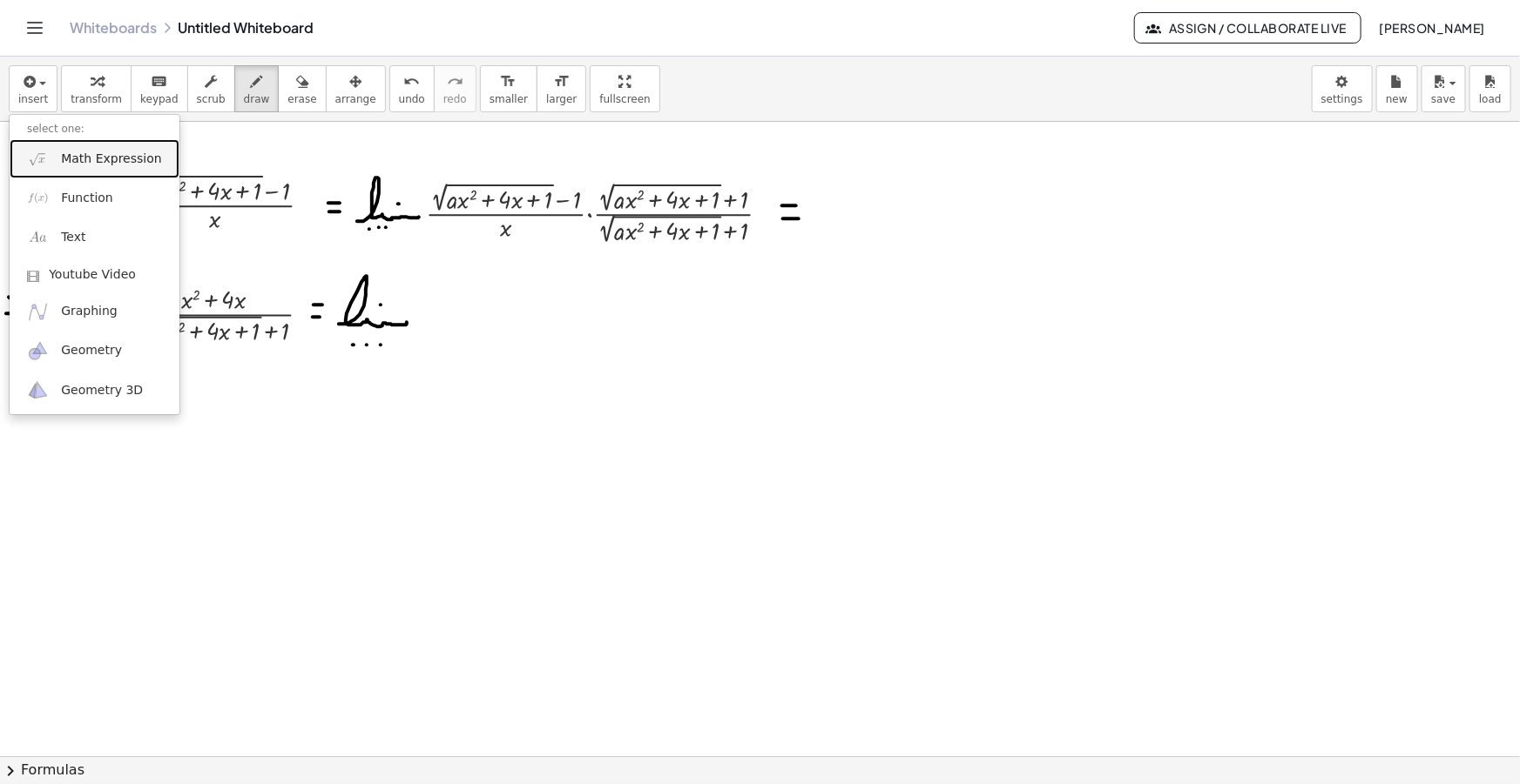
click at [94, 156] on span "Math Expression" at bounding box center [110, 159] width 100 height 18
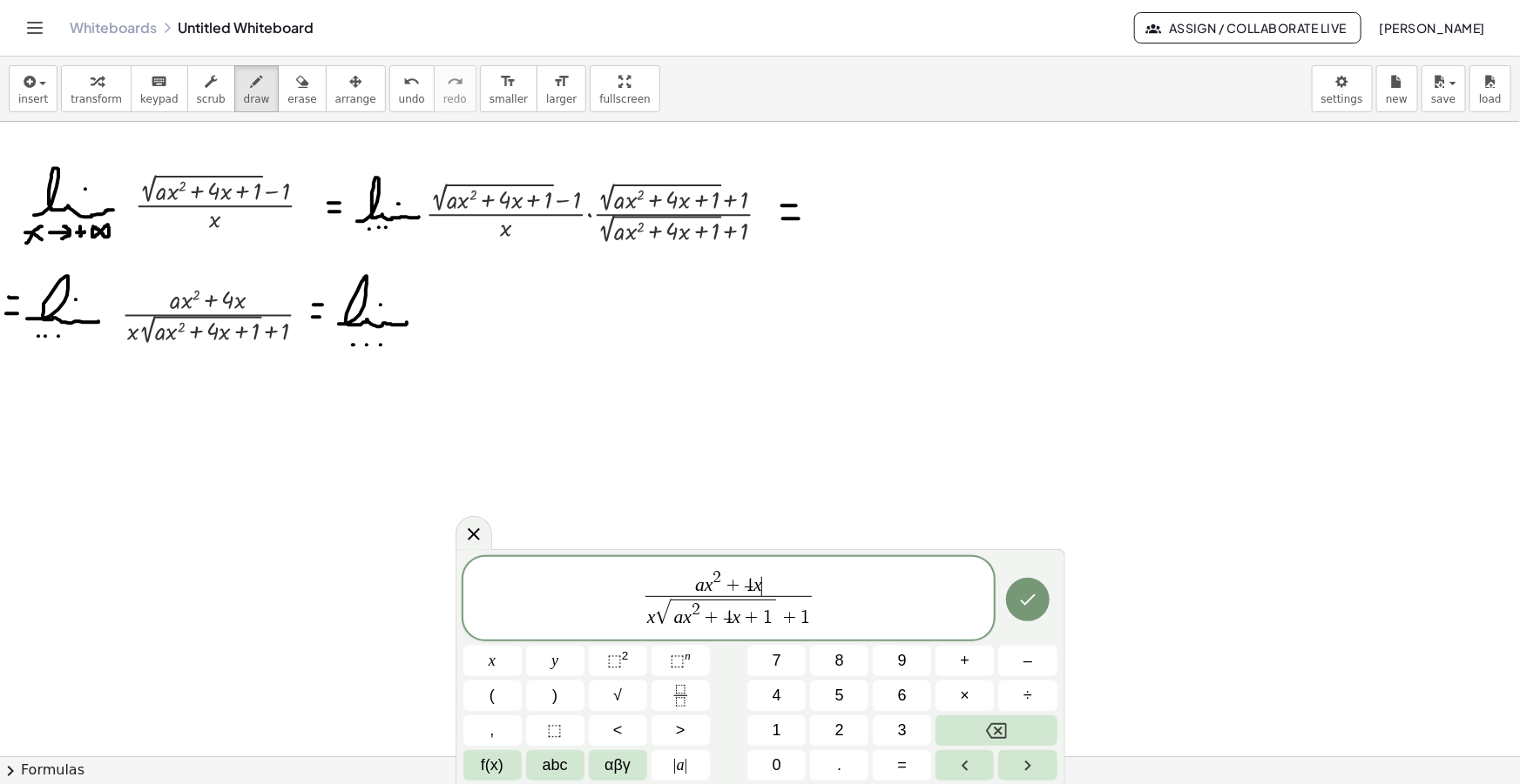
click at [758, 585] on var "x" at bounding box center [757, 585] width 8 height 21
click at [725, 582] on span "+" at bounding box center [737, 587] width 22 height 19
click at [808, 618] on span "1" at bounding box center [805, 617] width 9 height 19
click at [657, 617] on span "√" at bounding box center [663, 613] width 16 height 25
click at [723, 583] on span "2" at bounding box center [721, 578] width 8 height 17
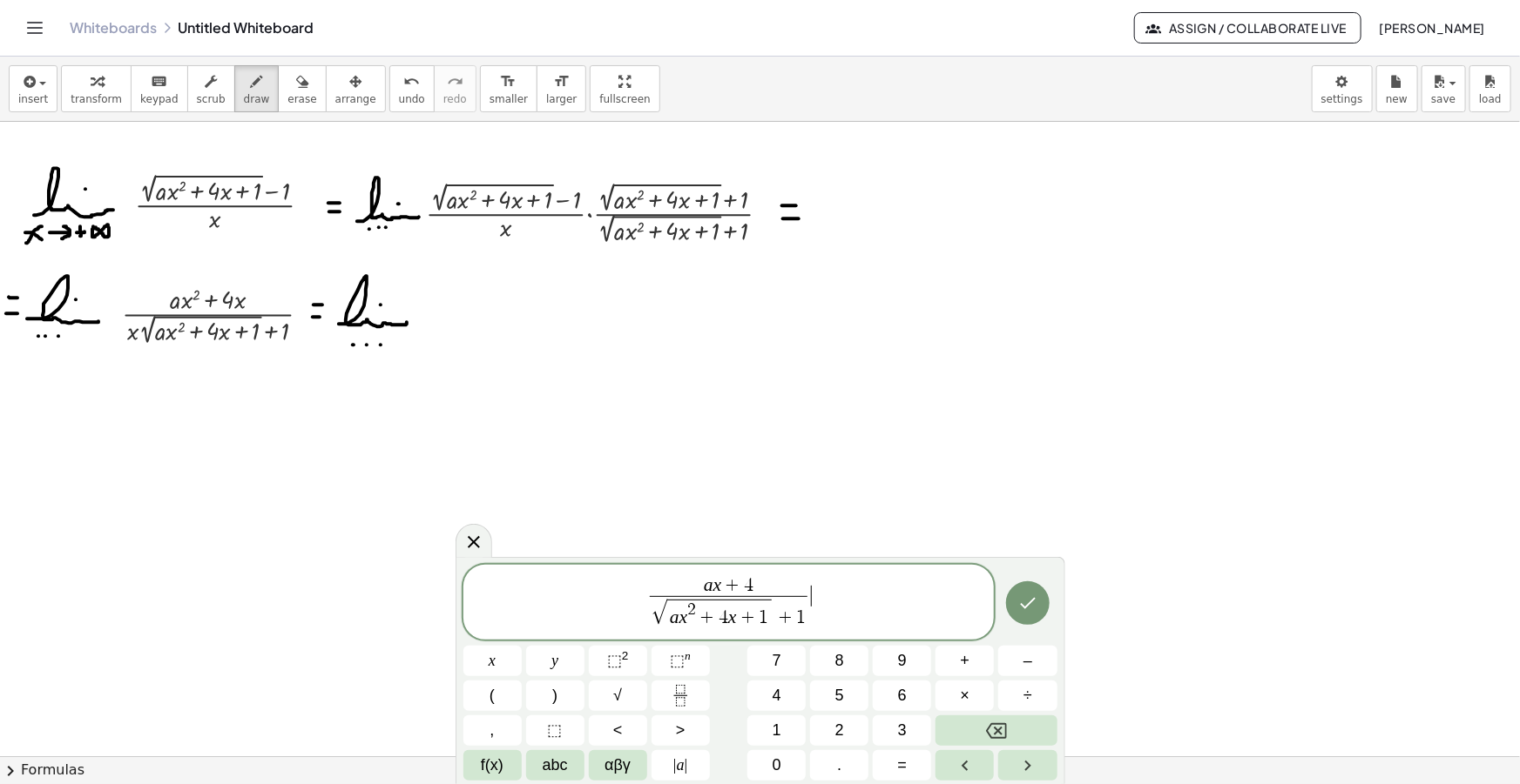
click at [844, 603] on span "a x + 4 √ a x 2 + 4 x + 1 + 1 ​ ​" at bounding box center [729, 603] width 532 height 56
drag, startPoint x: 844, startPoint y: 603, endPoint x: 545, endPoint y: 582, distance: 299.7
click at [557, 583] on span "a x + 4 √ a x 2 + 4 x + 1 + 1 ​" at bounding box center [729, 603] width 532 height 56
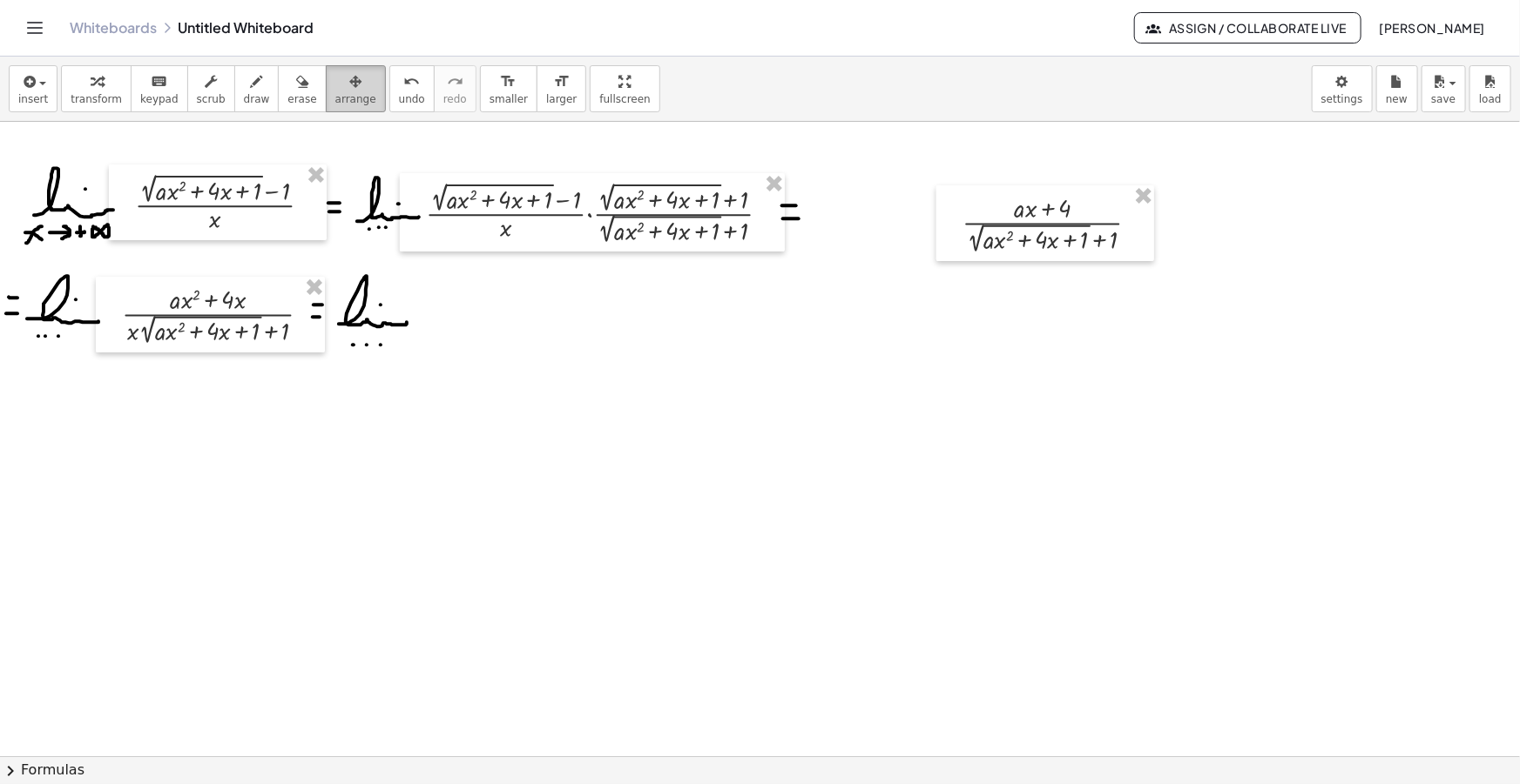
click at [349, 75] on icon "button" at bounding box center [355, 81] width 12 height 21
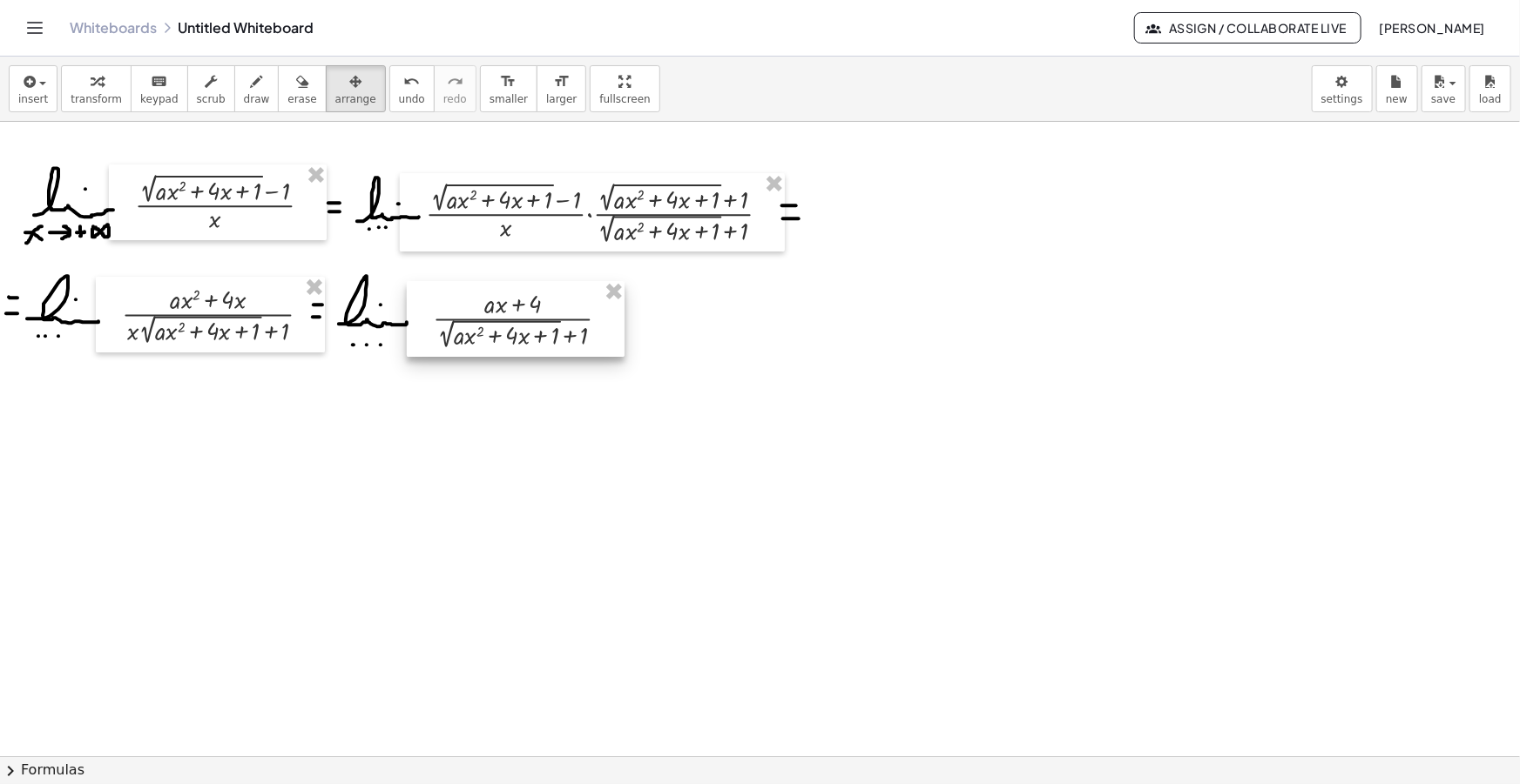
drag, startPoint x: 1060, startPoint y: 217, endPoint x: 528, endPoint y: 312, distance: 540.4
click at [528, 312] on div at bounding box center [516, 319] width 218 height 76
click at [83, 94] on span "transform" at bounding box center [95, 99] width 51 height 12
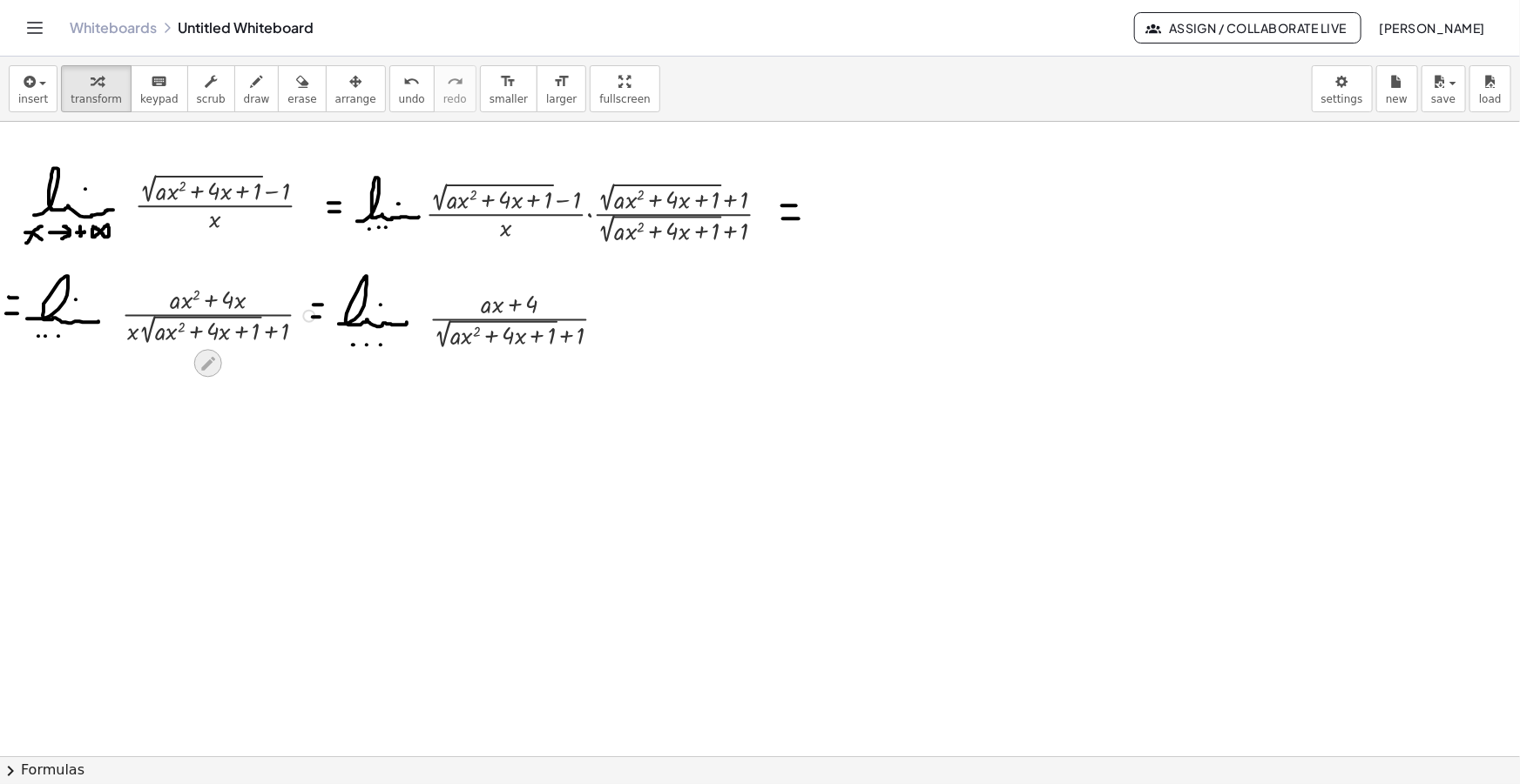
click at [202, 364] on icon at bounding box center [208, 364] width 19 height 19
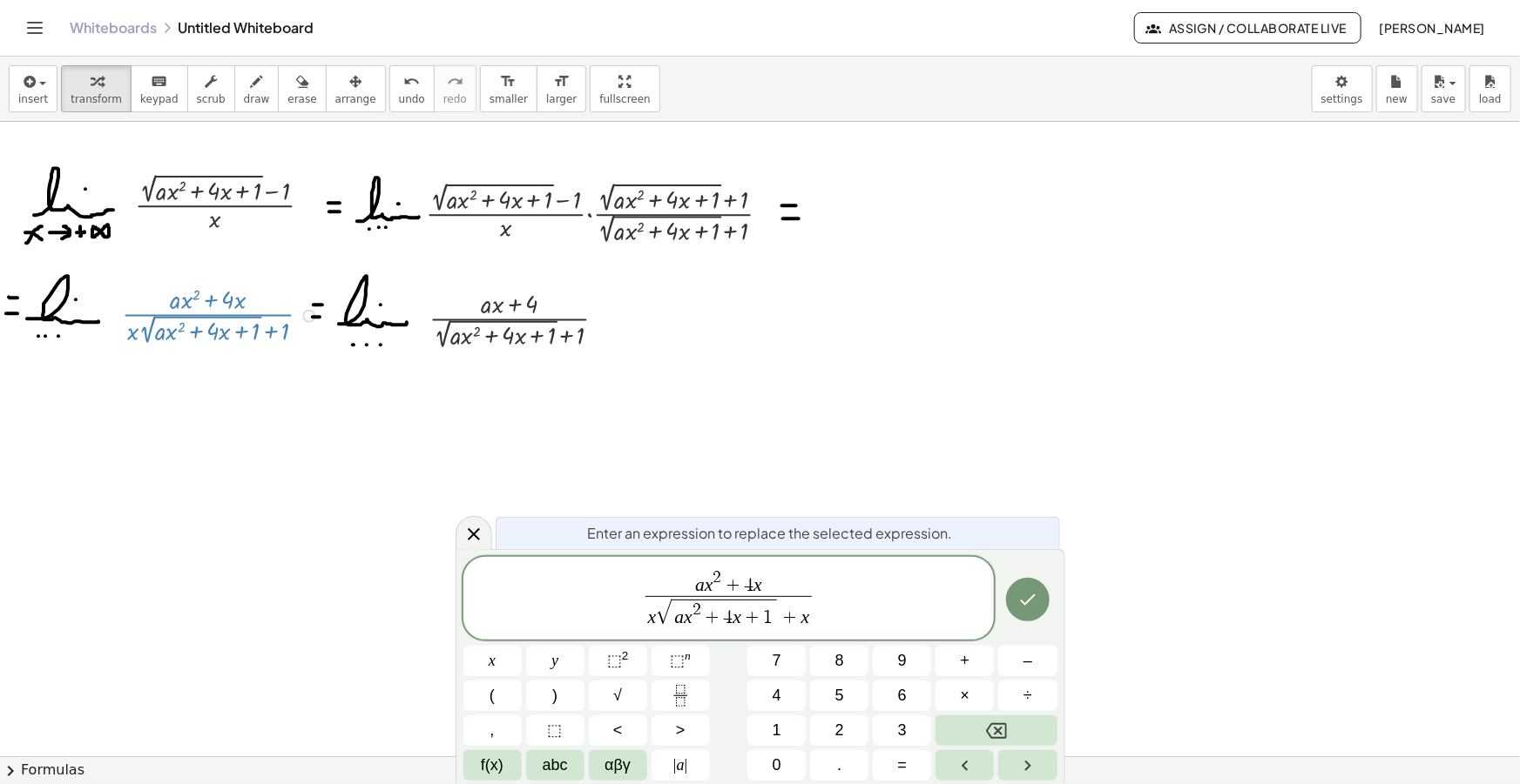
click at [1020, 595] on icon "Done" at bounding box center [1028, 600] width 21 height 21
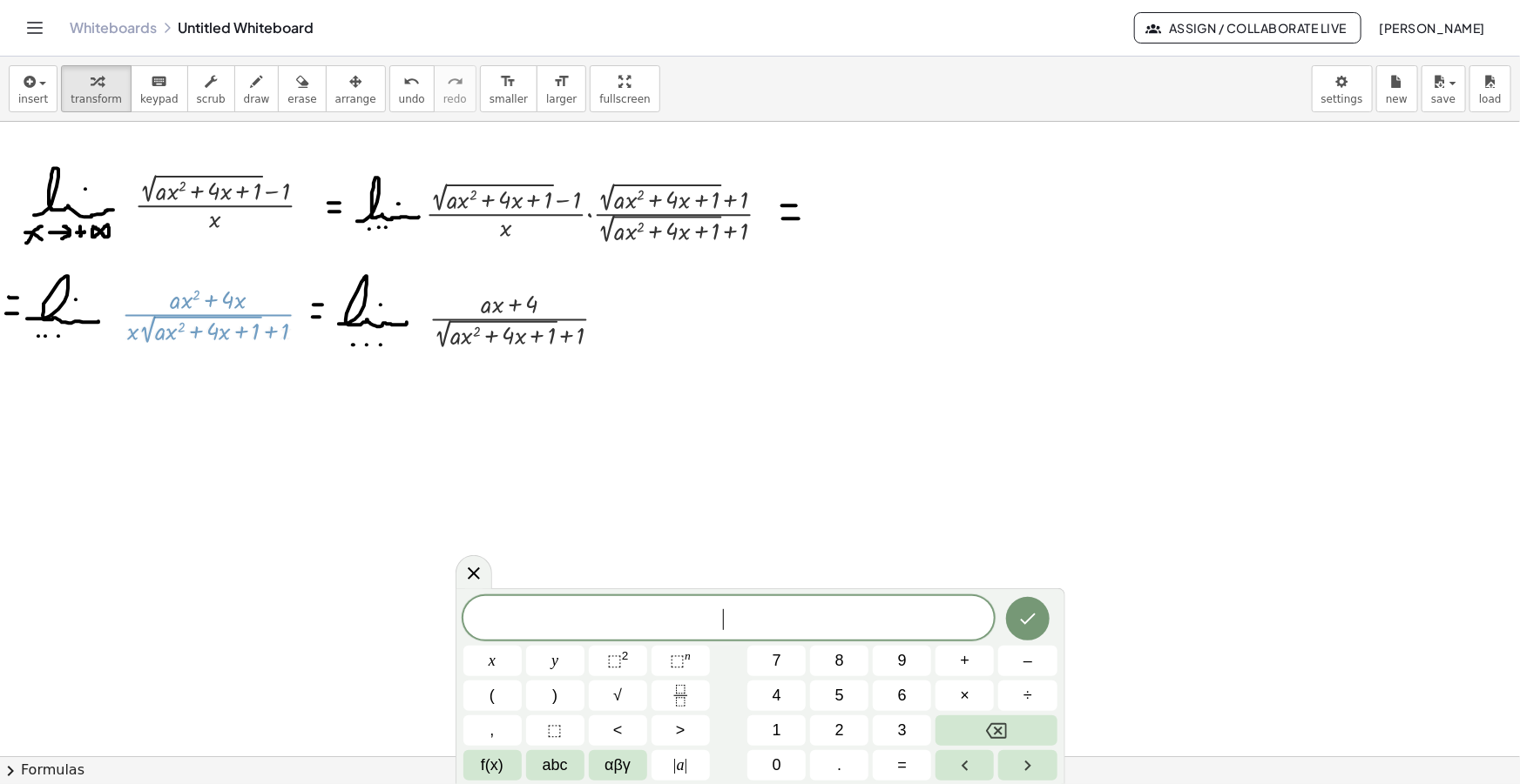
click at [616, 613] on span "​" at bounding box center [729, 619] width 532 height 24
click at [485, 573] on div at bounding box center [474, 572] width 37 height 34
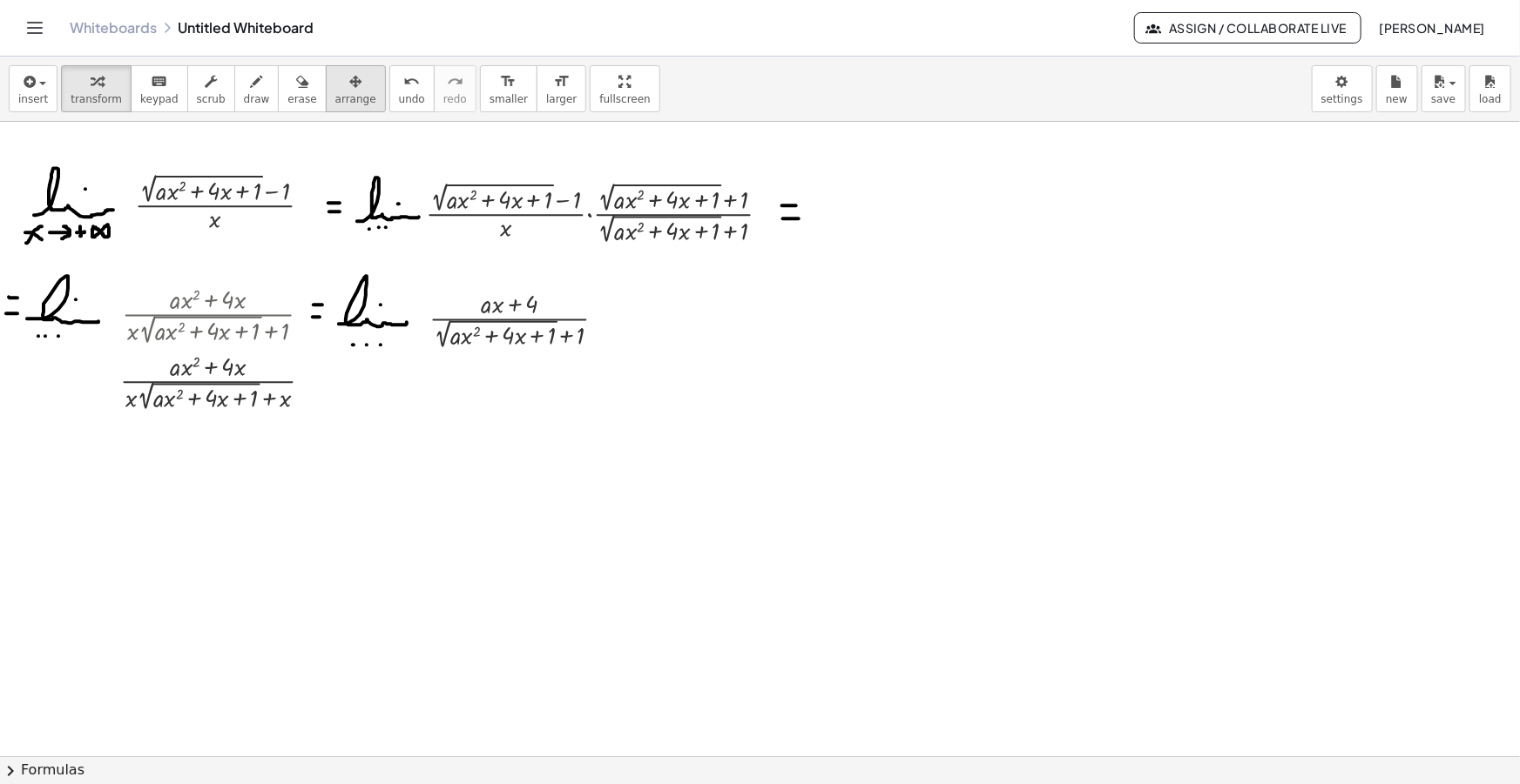
click at [349, 79] on icon "button" at bounding box center [355, 81] width 12 height 21
click at [229, 363] on div at bounding box center [211, 346] width 233 height 143
click at [107, 94] on span "transform" at bounding box center [95, 99] width 51 height 12
click at [212, 425] on icon at bounding box center [209, 428] width 14 height 14
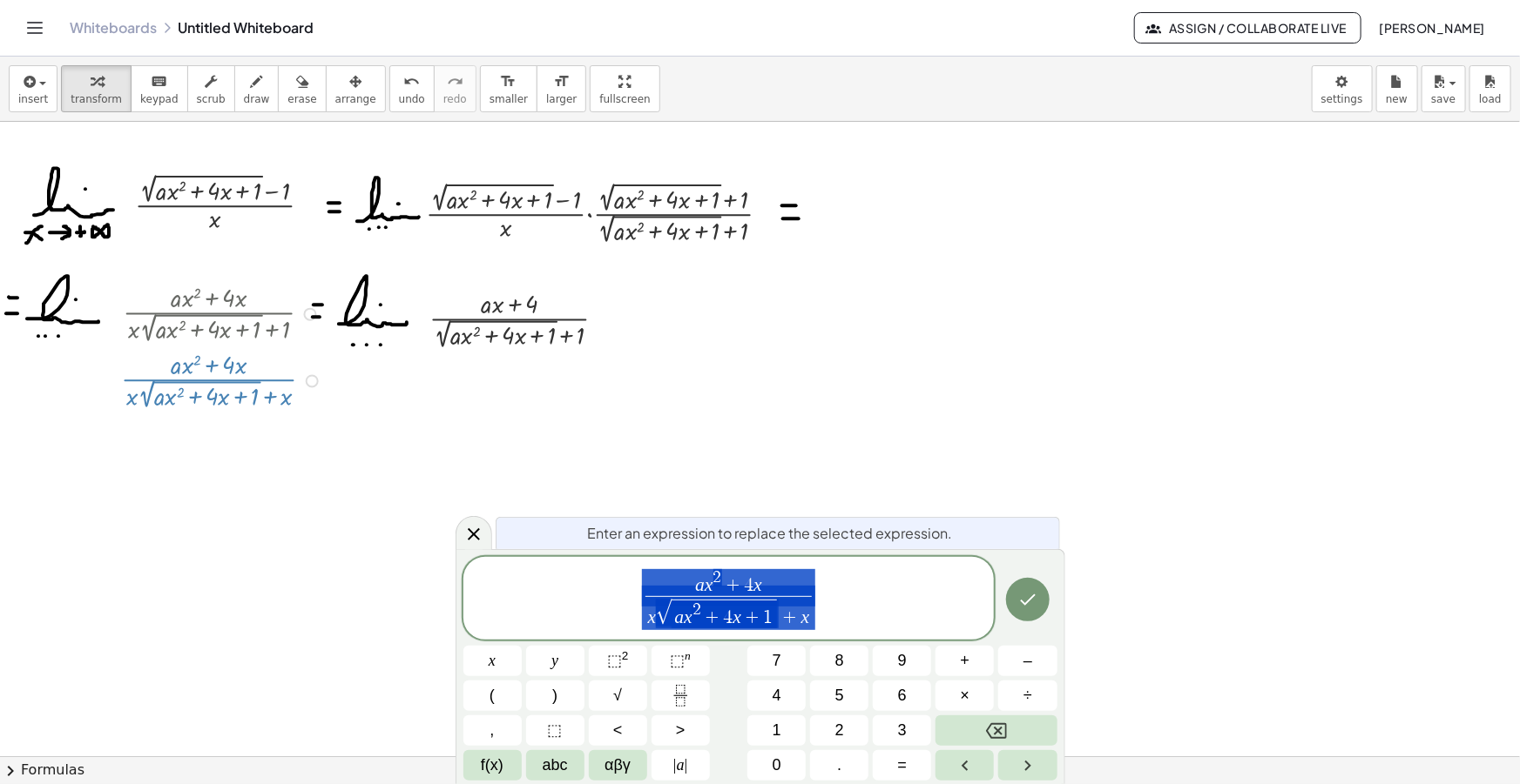
click at [838, 598] on span "a x 2 + 4 x x √ a x 2 + 4 x + 1 + x ​" at bounding box center [729, 600] width 532 height 65
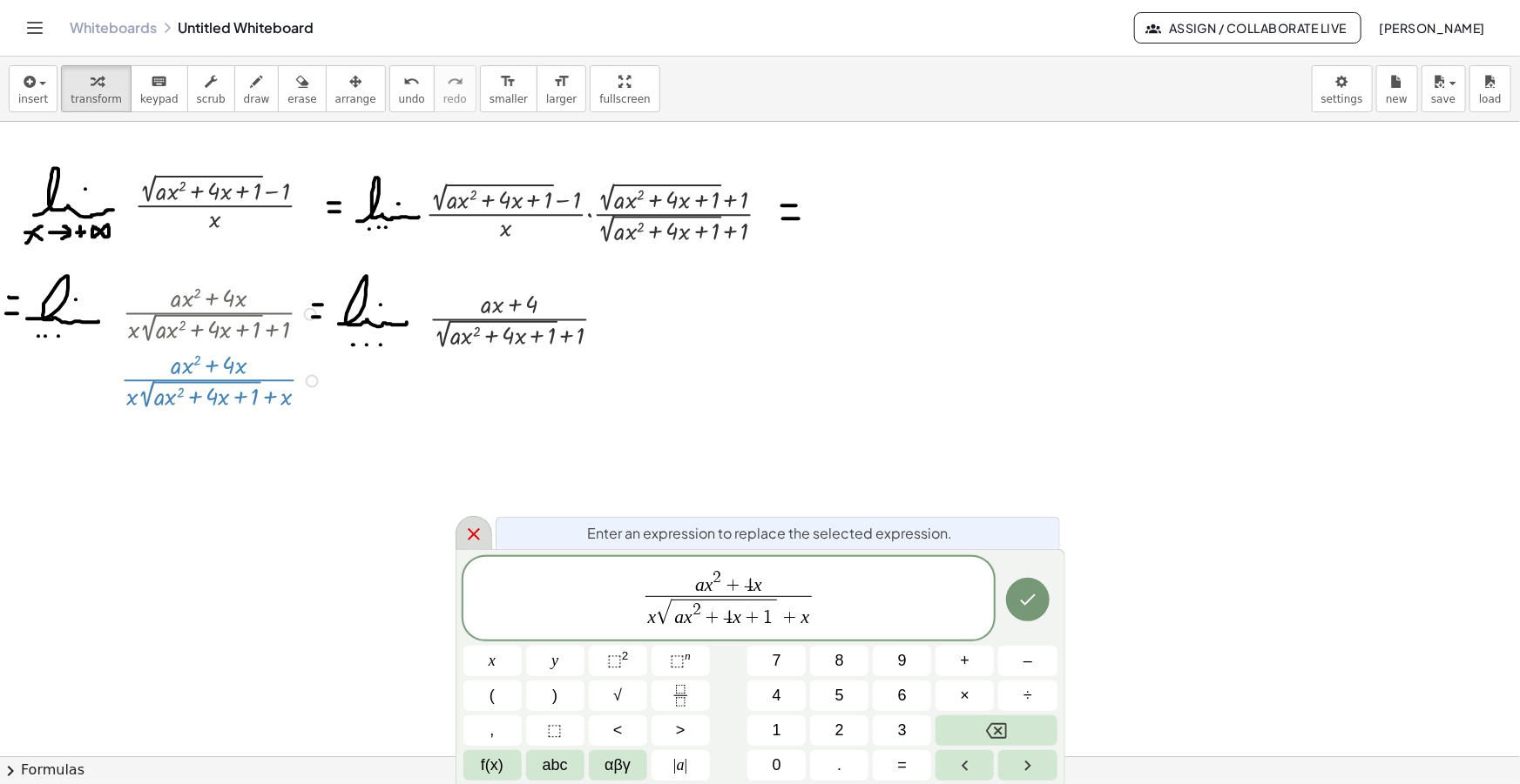
click at [465, 531] on icon at bounding box center [474, 534] width 21 height 21
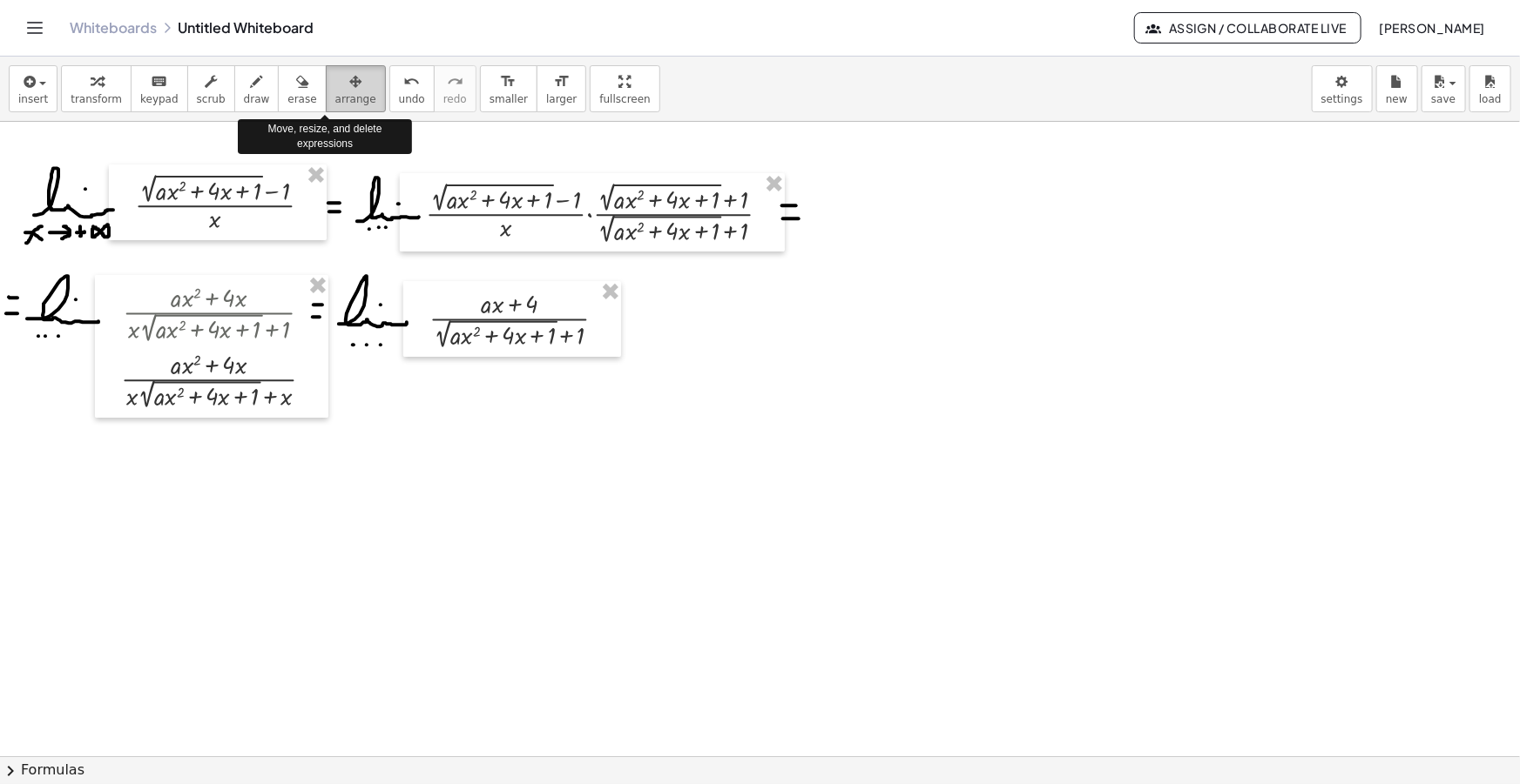
click at [335, 94] on span "arrange" at bounding box center [356, 99] width 41 height 12
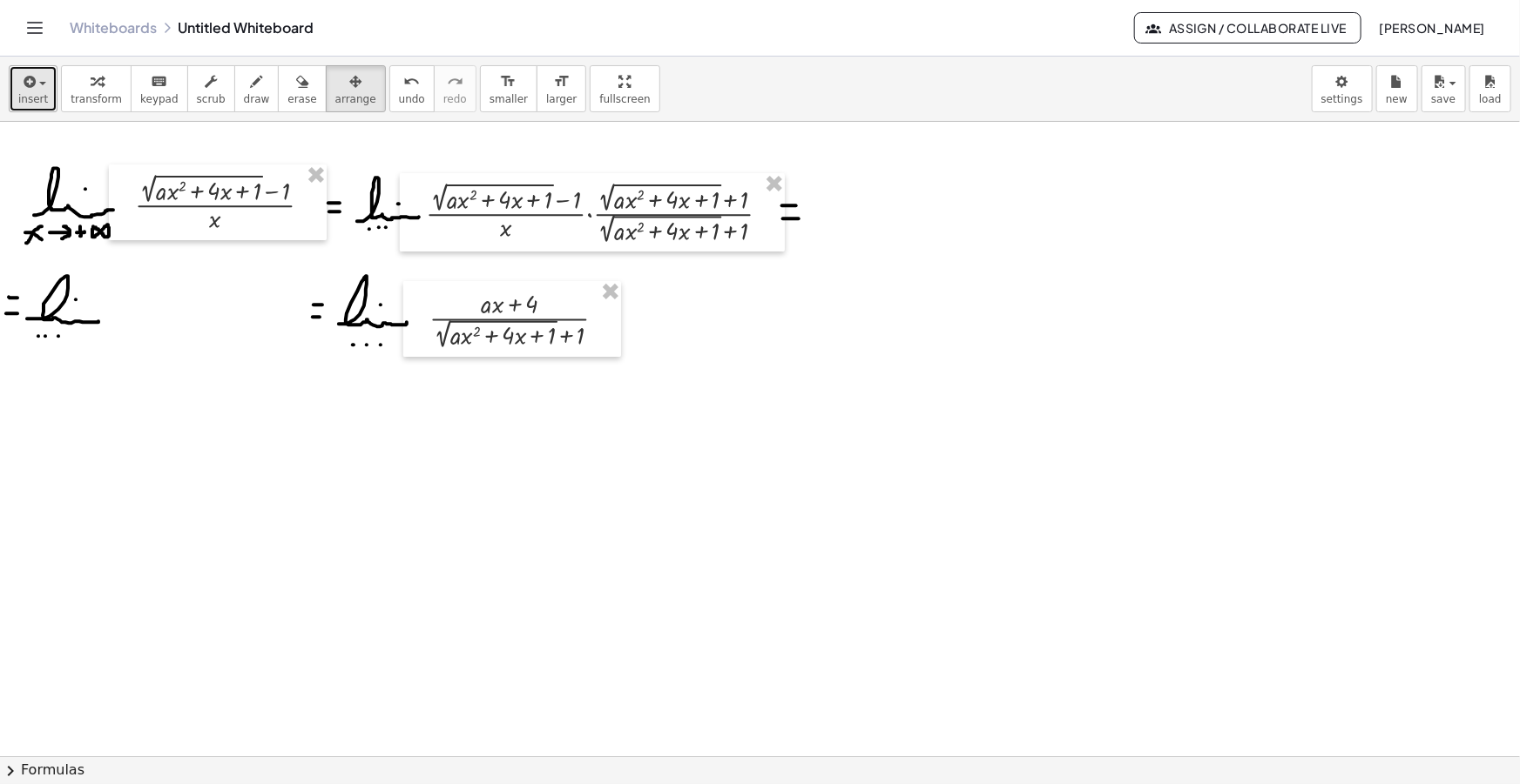
click at [20, 81] on icon "button" at bounding box center [27, 81] width 16 height 21
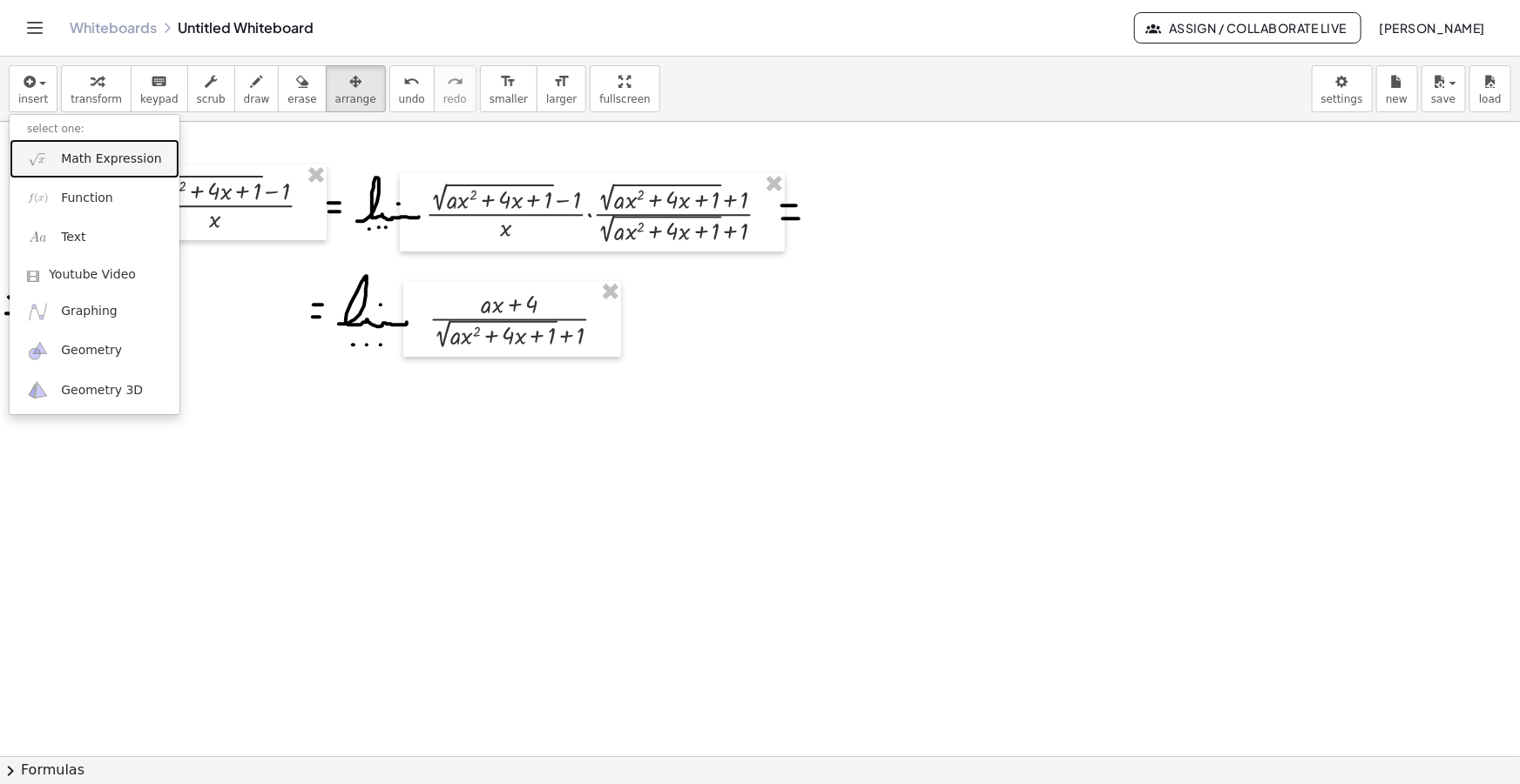
click at [80, 147] on link "Math Expression" at bounding box center [94, 159] width 169 height 39
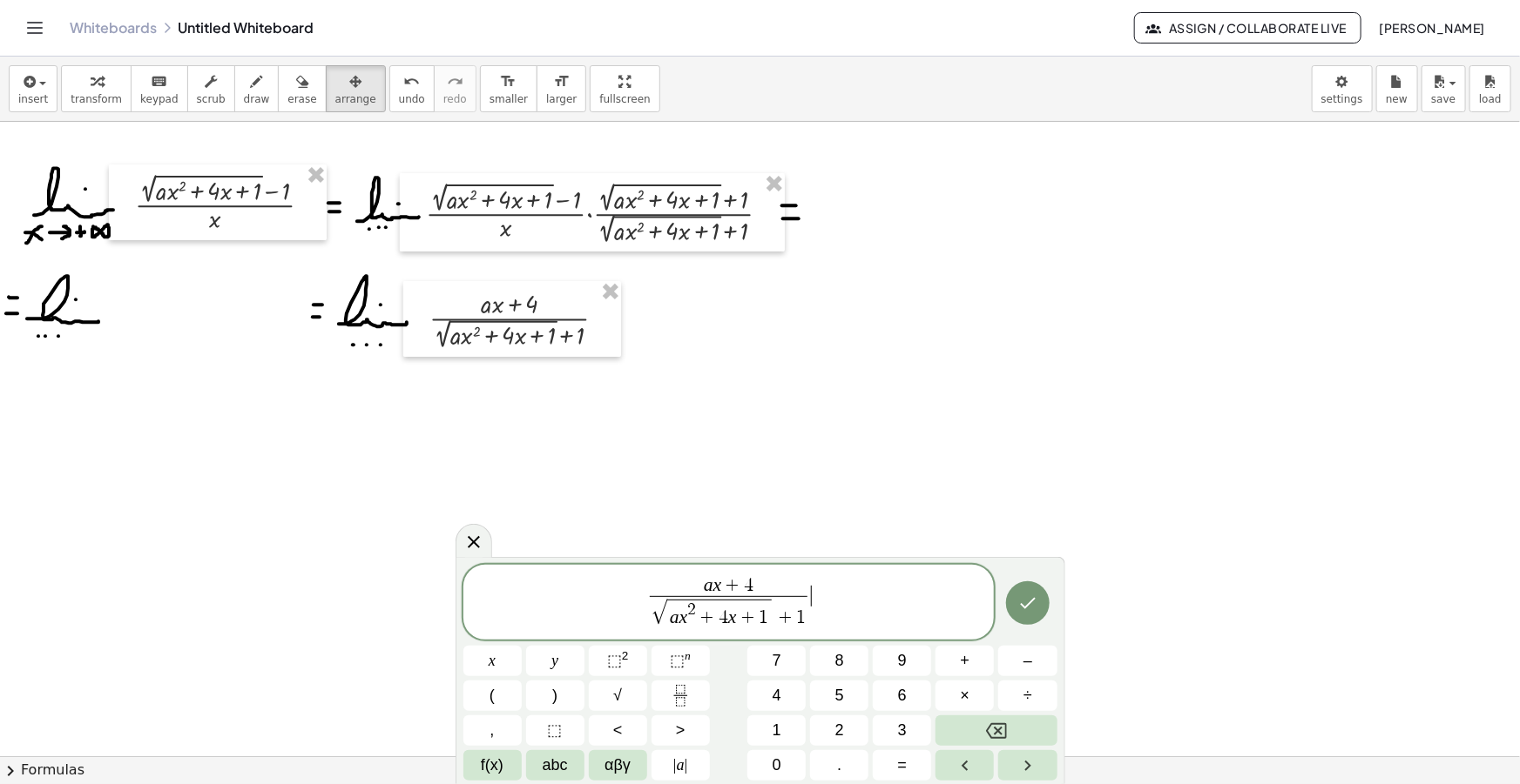
click at [720, 588] on var "x" at bounding box center [717, 585] width 8 height 21
click at [653, 618] on span "√" at bounding box center [659, 613] width 16 height 25
click at [810, 617] on span "x √ a x 2 + 4 x + 1 + 1 ​" at bounding box center [728, 613] width 167 height 34
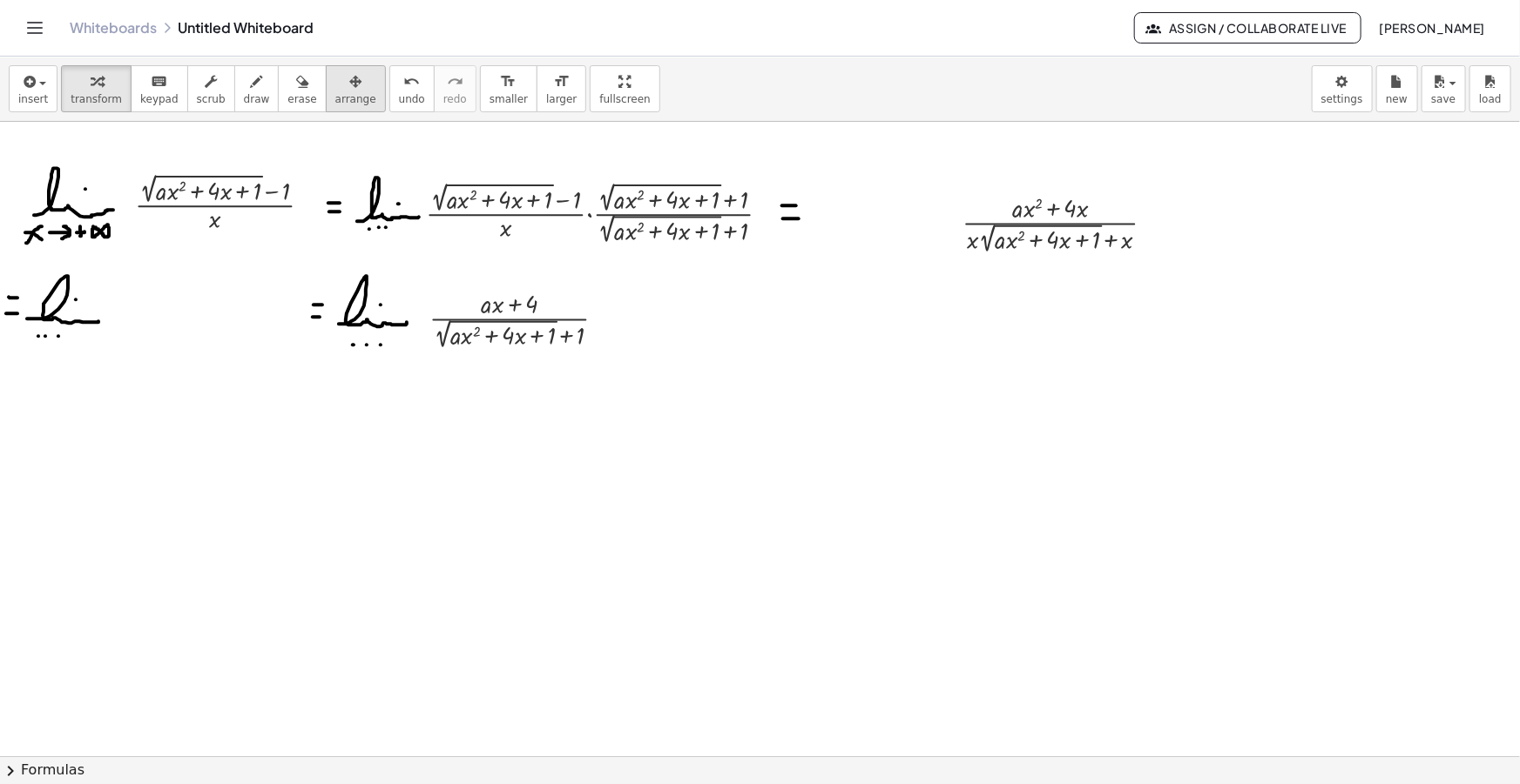
click at [332, 68] on button "arrange" at bounding box center [356, 89] width 60 height 47
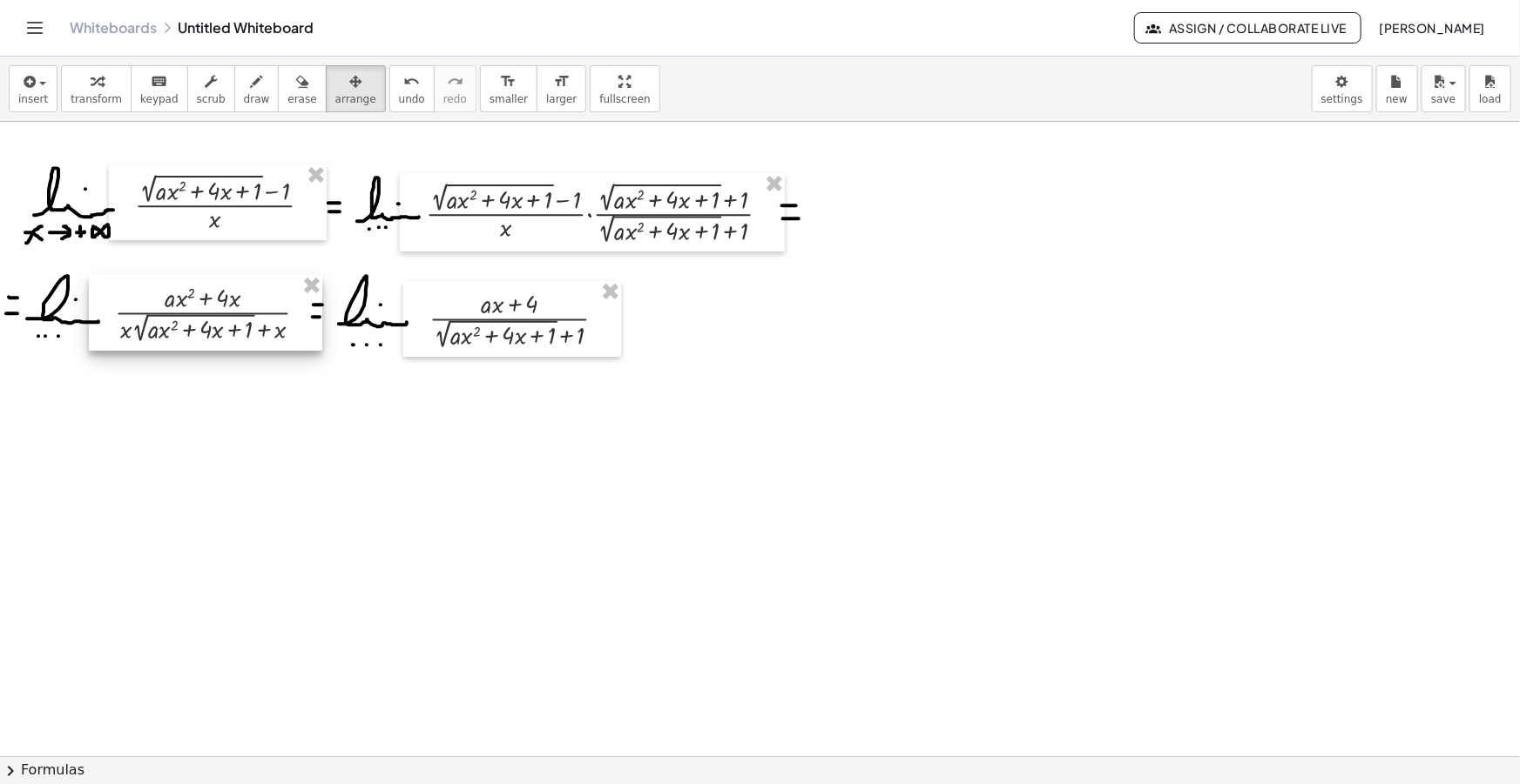
drag, startPoint x: 1005, startPoint y: 226, endPoint x: 181, endPoint y: 312, distance: 828.5
click at [181, 312] on div at bounding box center [205, 312] width 233 height 76
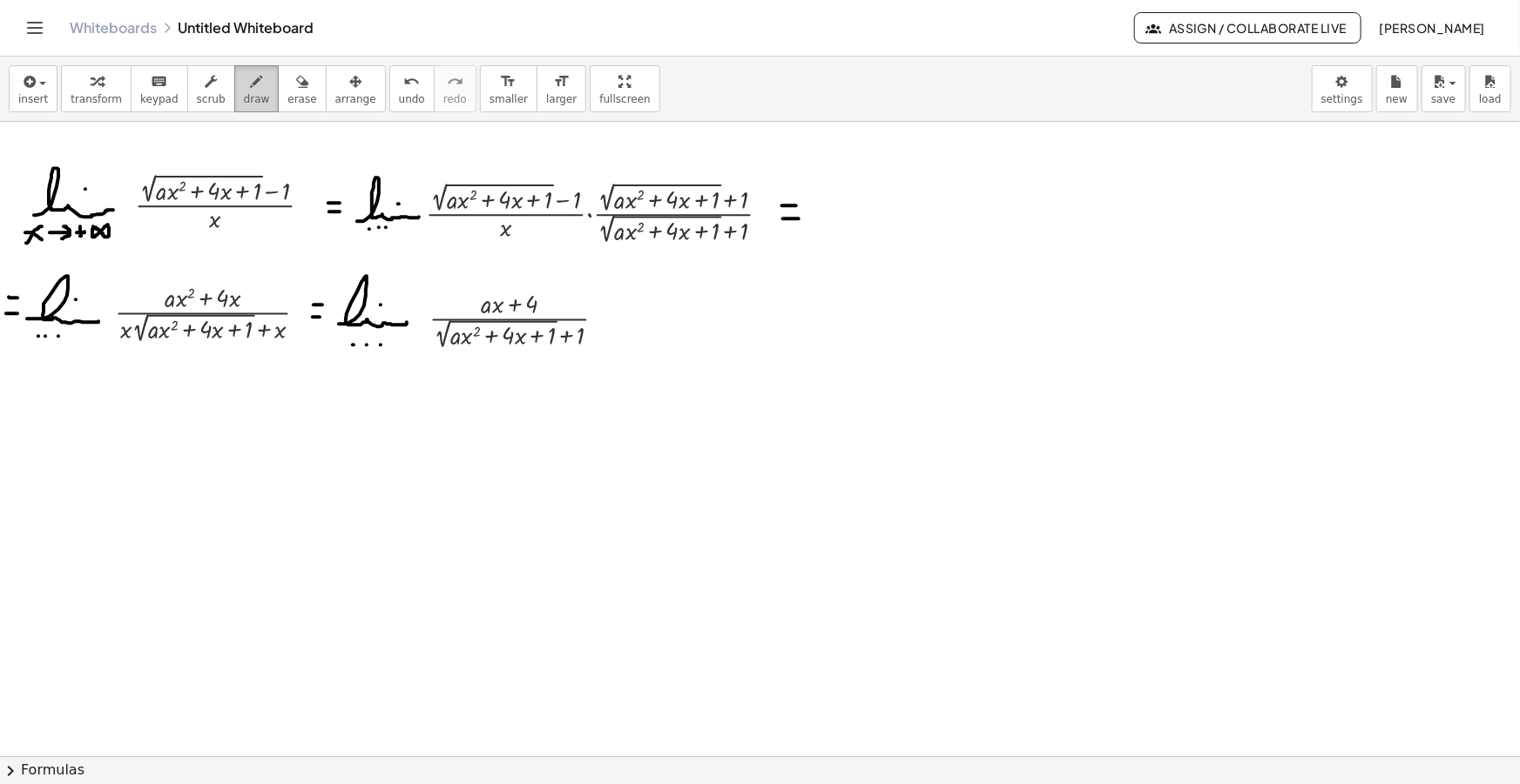
click at [244, 94] on span "draw" at bounding box center [257, 99] width 26 height 12
click at [251, 91] on icon "button" at bounding box center [256, 81] width 12 height 21
drag, startPoint x: 597, startPoint y: 323, endPoint x: 607, endPoint y: 323, distance: 10.0
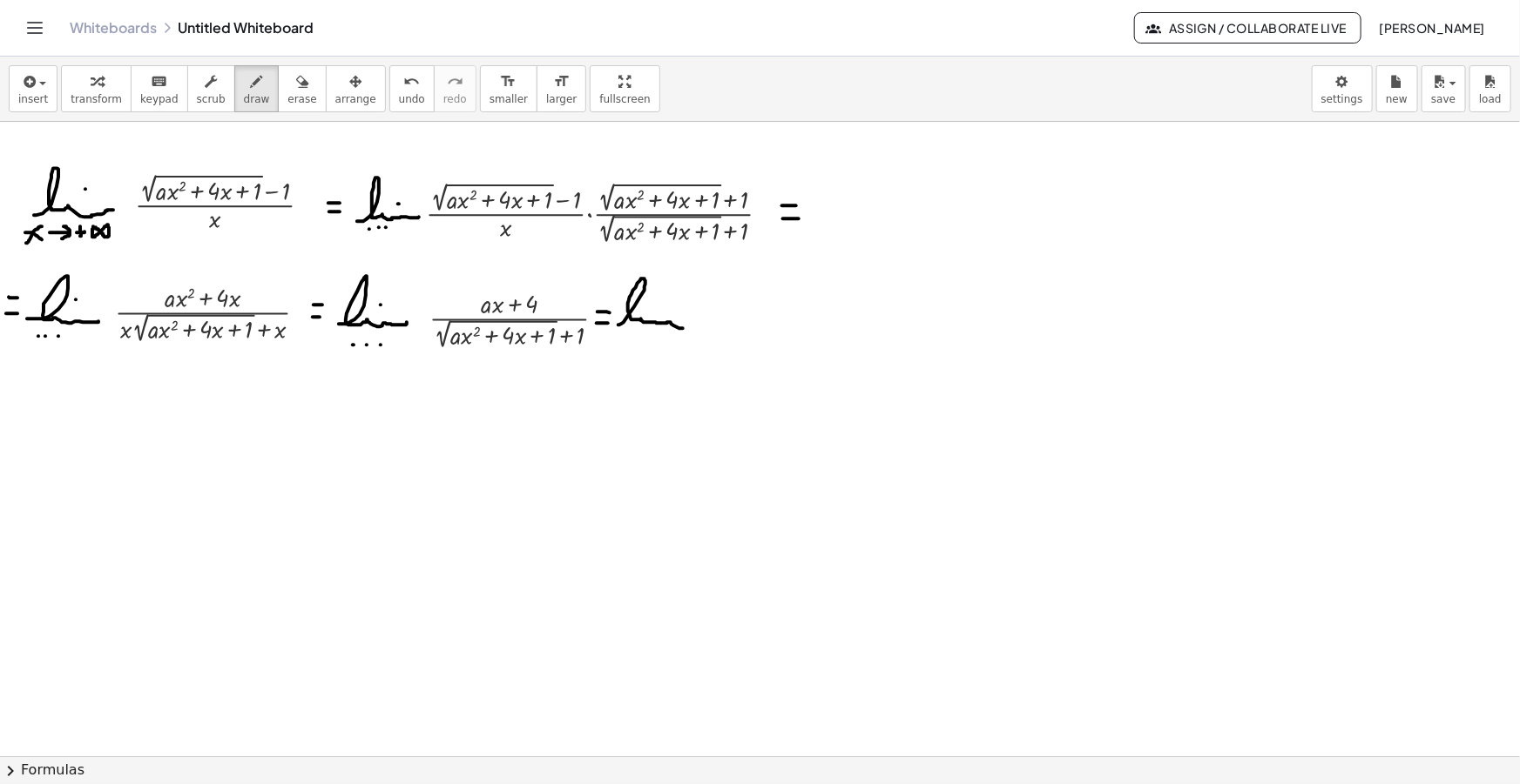
drag, startPoint x: 619, startPoint y: 325, endPoint x: 685, endPoint y: 325, distance: 66.0
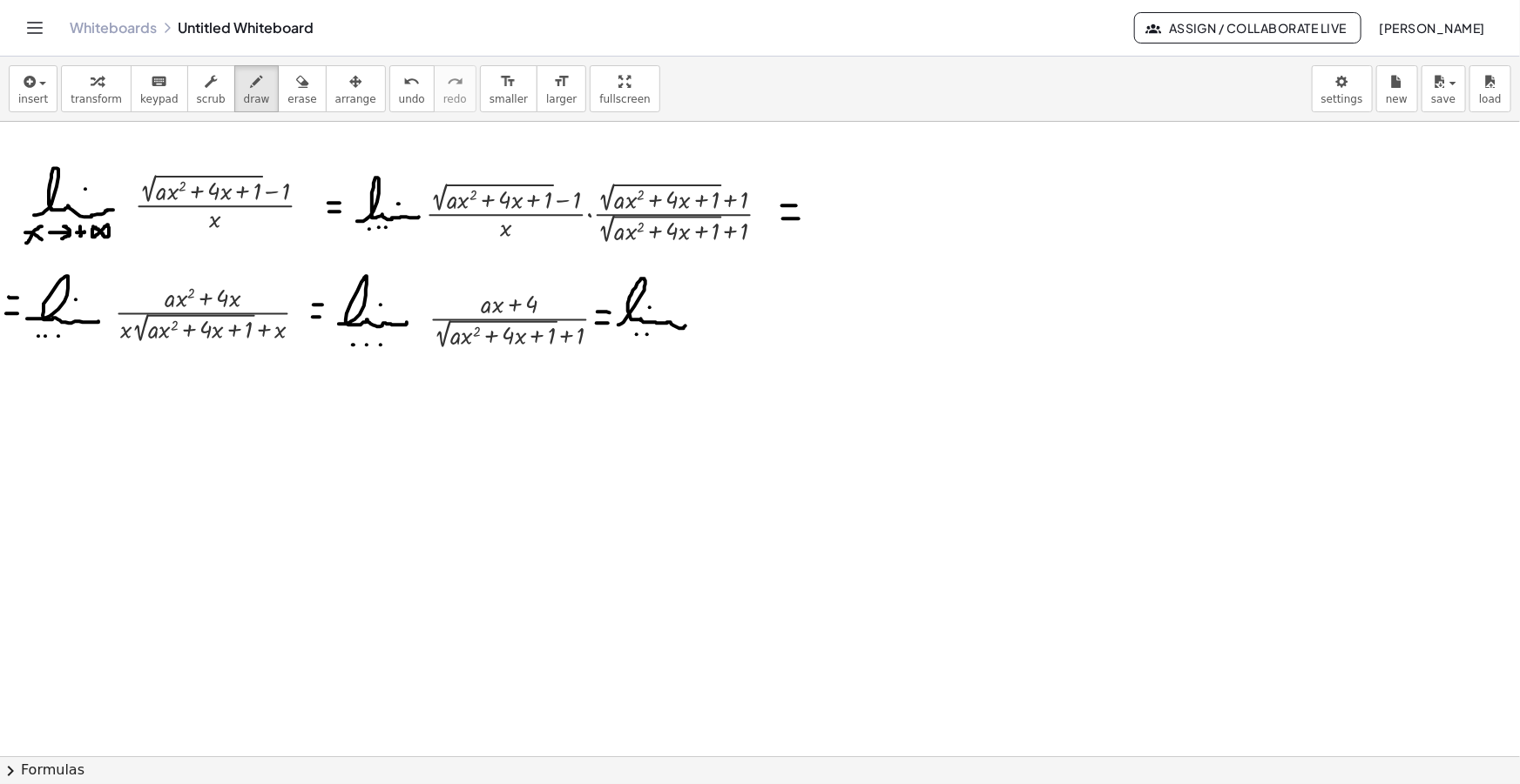
click at [41, 75] on div "button" at bounding box center [34, 80] width 30 height 21
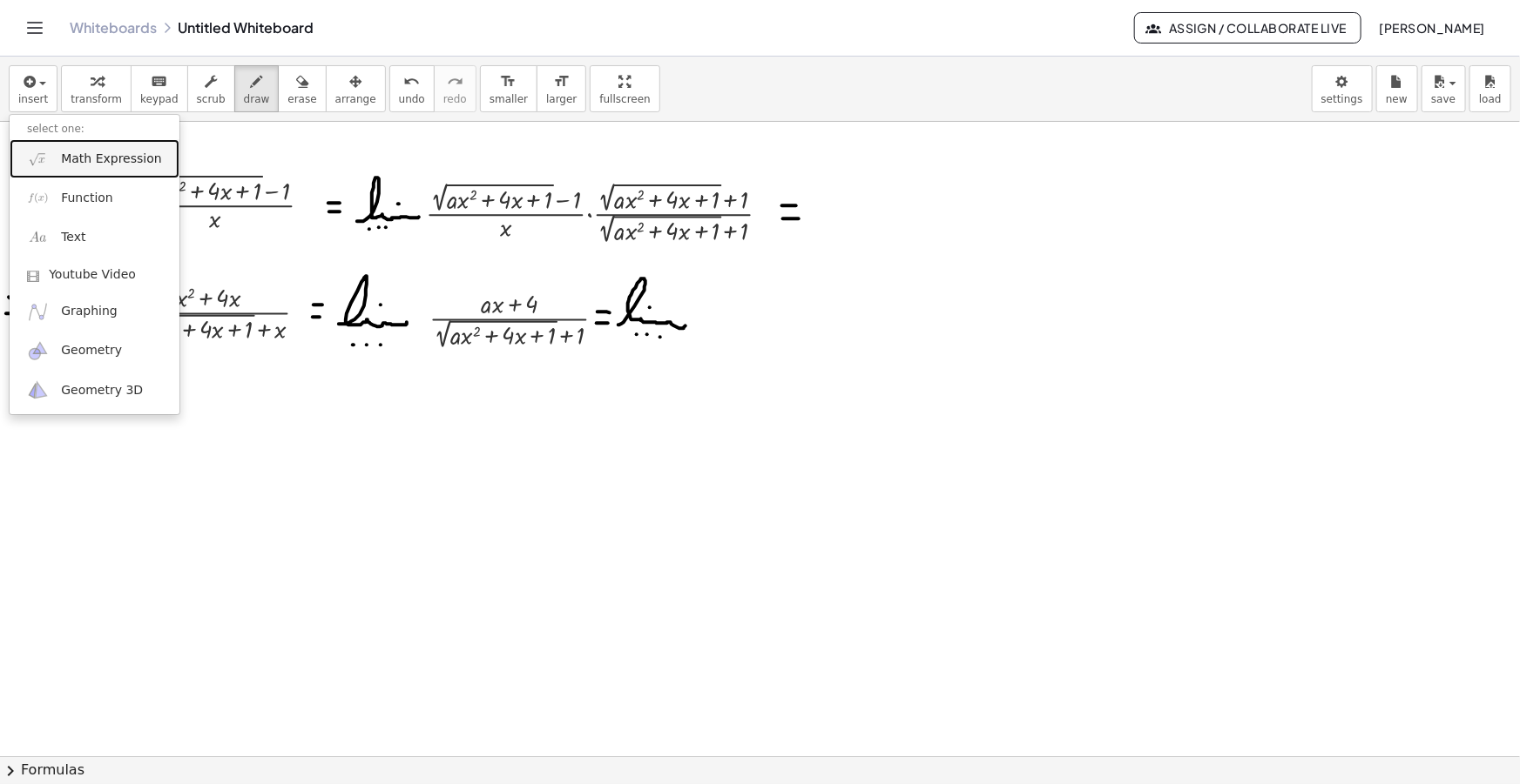
click at [82, 165] on span "Math Expression" at bounding box center [110, 159] width 100 height 18
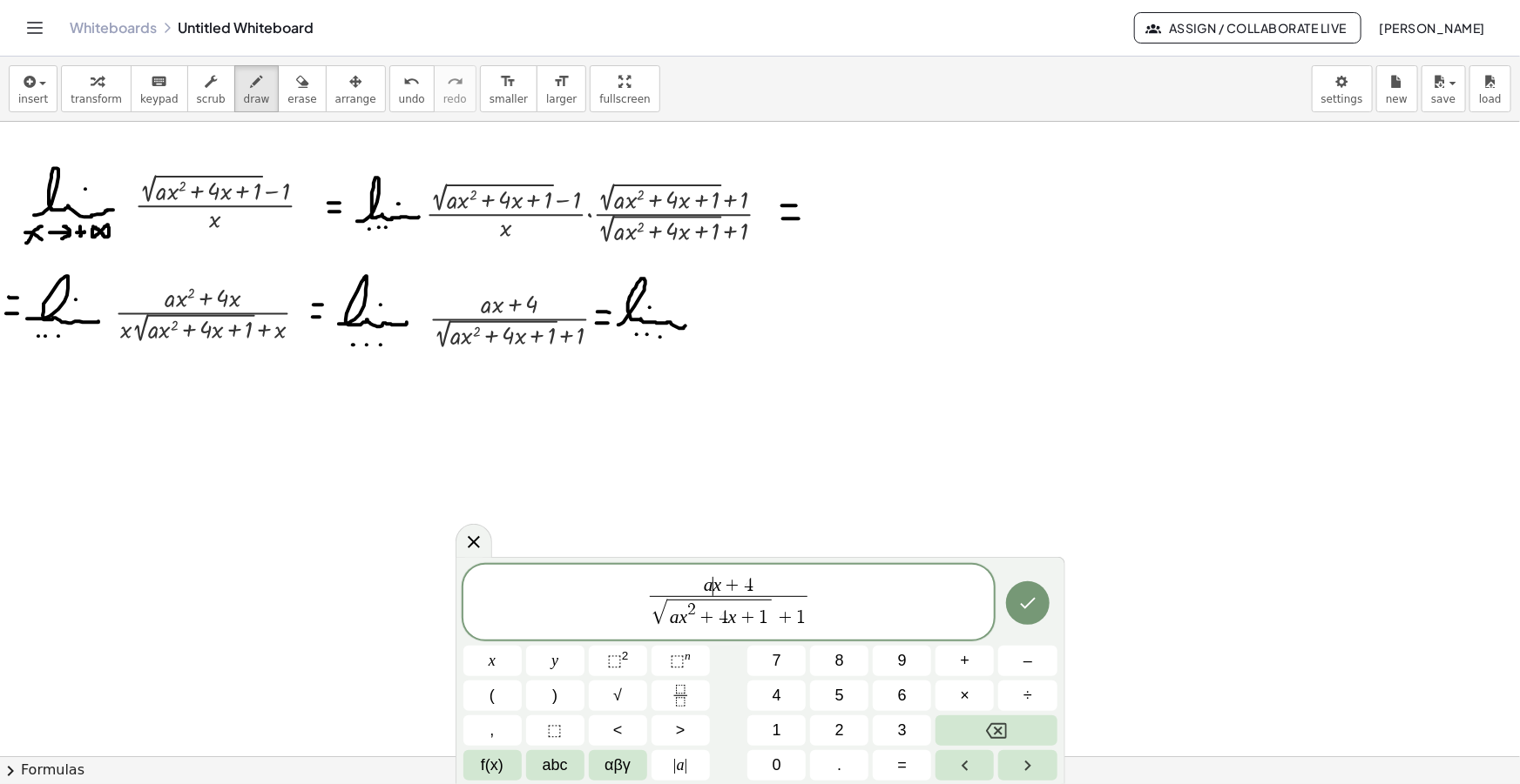
click at [710, 587] on var "a" at bounding box center [709, 585] width 9 height 21
click at [755, 584] on span ")" at bounding box center [758, 585] width 9 height 22
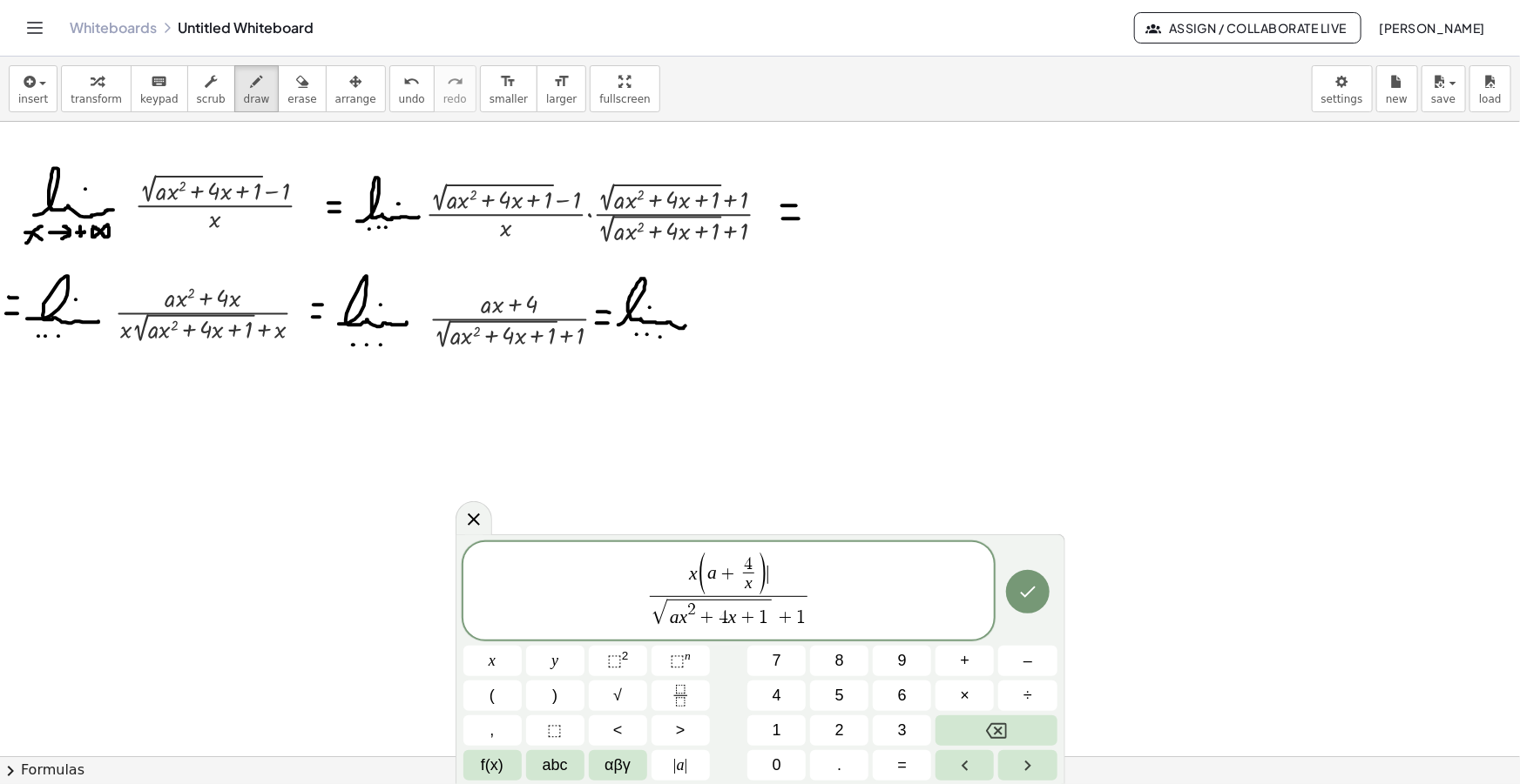
click at [670, 617] on var "a" at bounding box center [675, 617] width 9 height 21
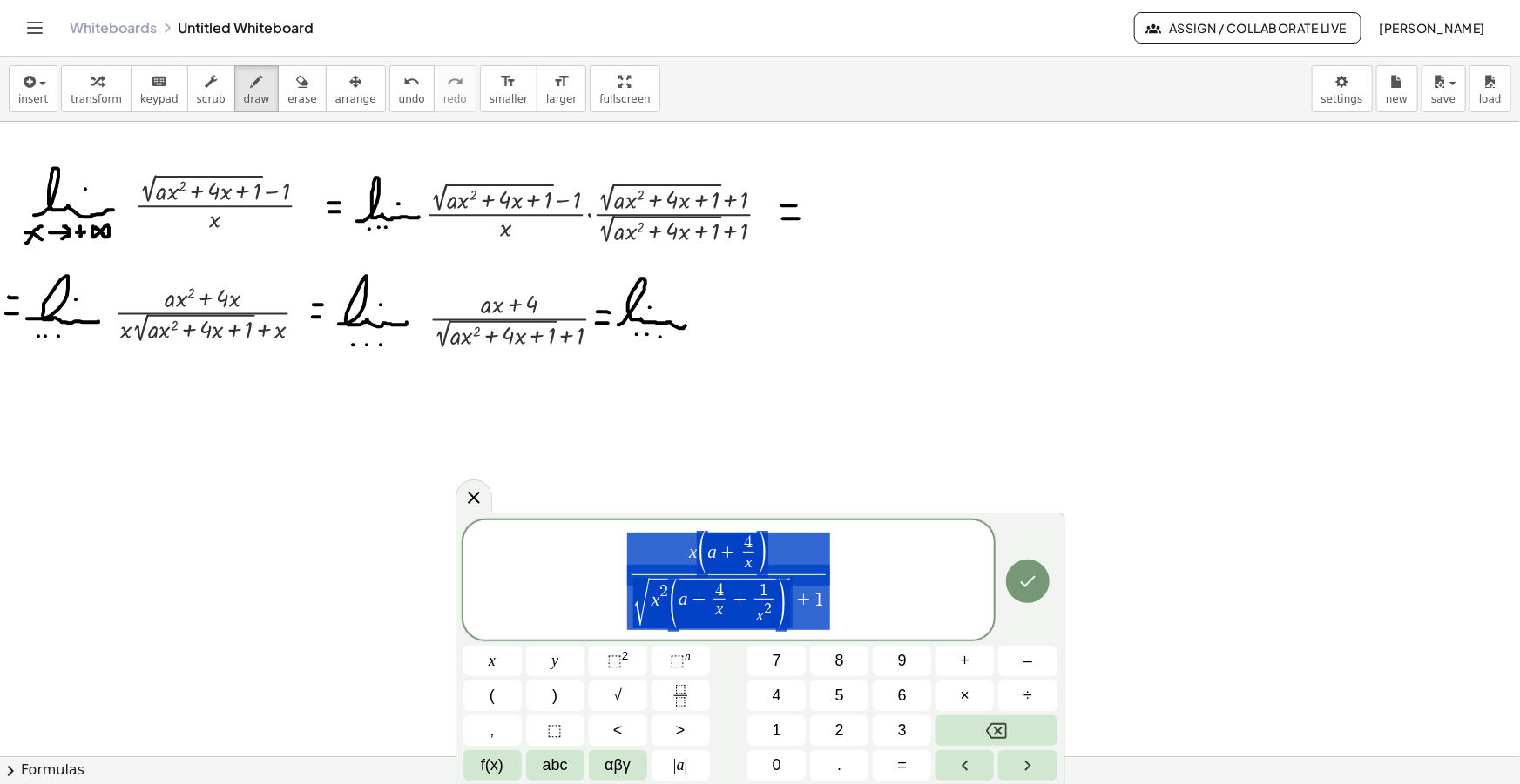
drag, startPoint x: 609, startPoint y: 553, endPoint x: 519, endPoint y: 541, distance: 90.8
click at [520, 541] on span "x ( a + 4 x ​ ) √ x 2 ( a + 4 x ​ + 1 x 2 ​ ) + 1 ​" at bounding box center [729, 582] width 532 height 101
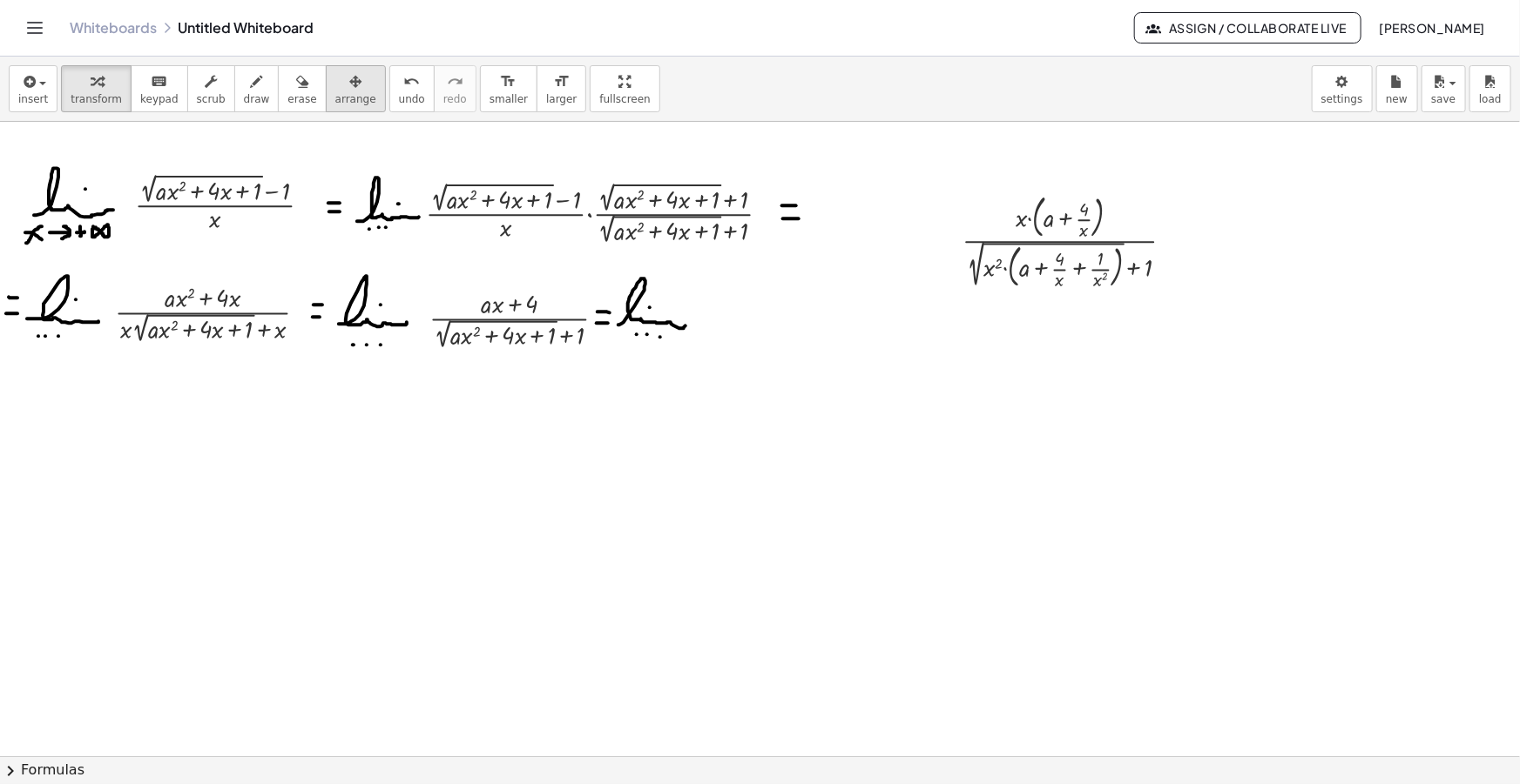
click at [335, 94] on span "arrange" at bounding box center [356, 99] width 41 height 12
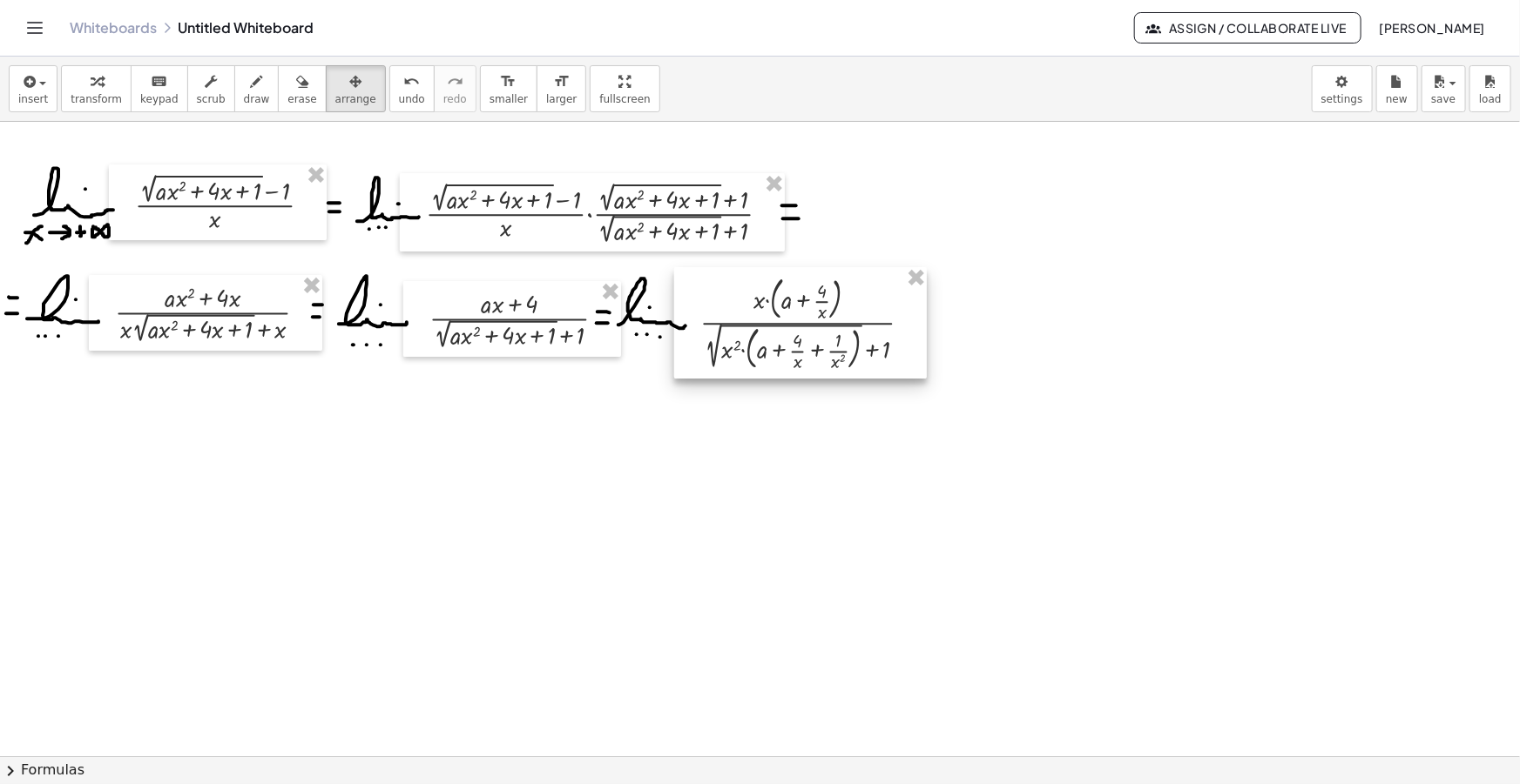
drag, startPoint x: 1016, startPoint y: 253, endPoint x: 755, endPoint y: 331, distance: 272.4
click at [755, 331] on div at bounding box center [800, 323] width 253 height 111
click at [251, 91] on icon "button" at bounding box center [256, 81] width 12 height 21
drag, startPoint x: 933, startPoint y: 316, endPoint x: 946, endPoint y: 316, distance: 13.0
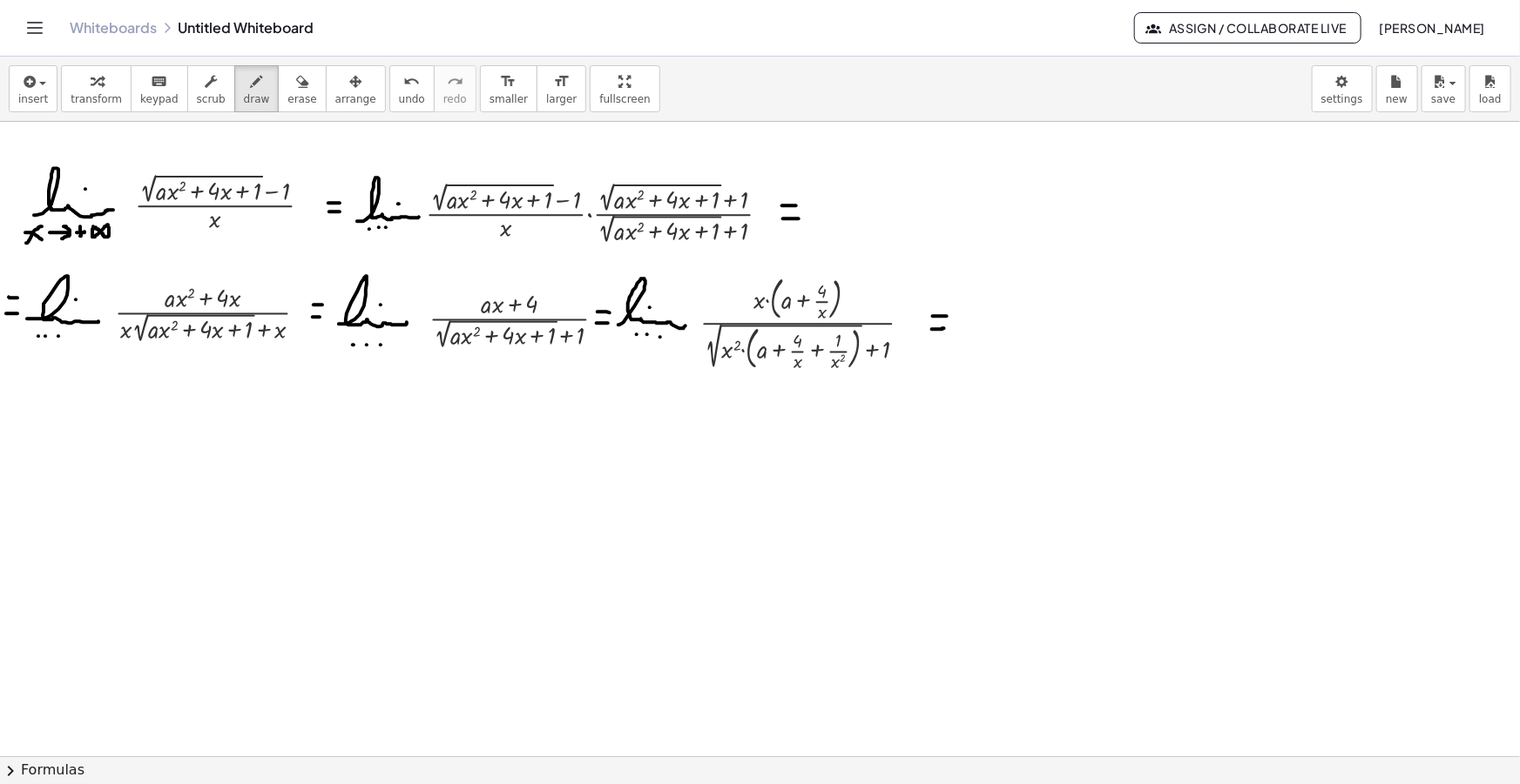
drag, startPoint x: 933, startPoint y: 329, endPoint x: 944, endPoint y: 328, distance: 11.0
drag, startPoint x: 9, startPoint y: 440, endPoint x: 20, endPoint y: 441, distance: 11.0
drag, startPoint x: 8, startPoint y: 453, endPoint x: 23, endPoint y: 453, distance: 15.0
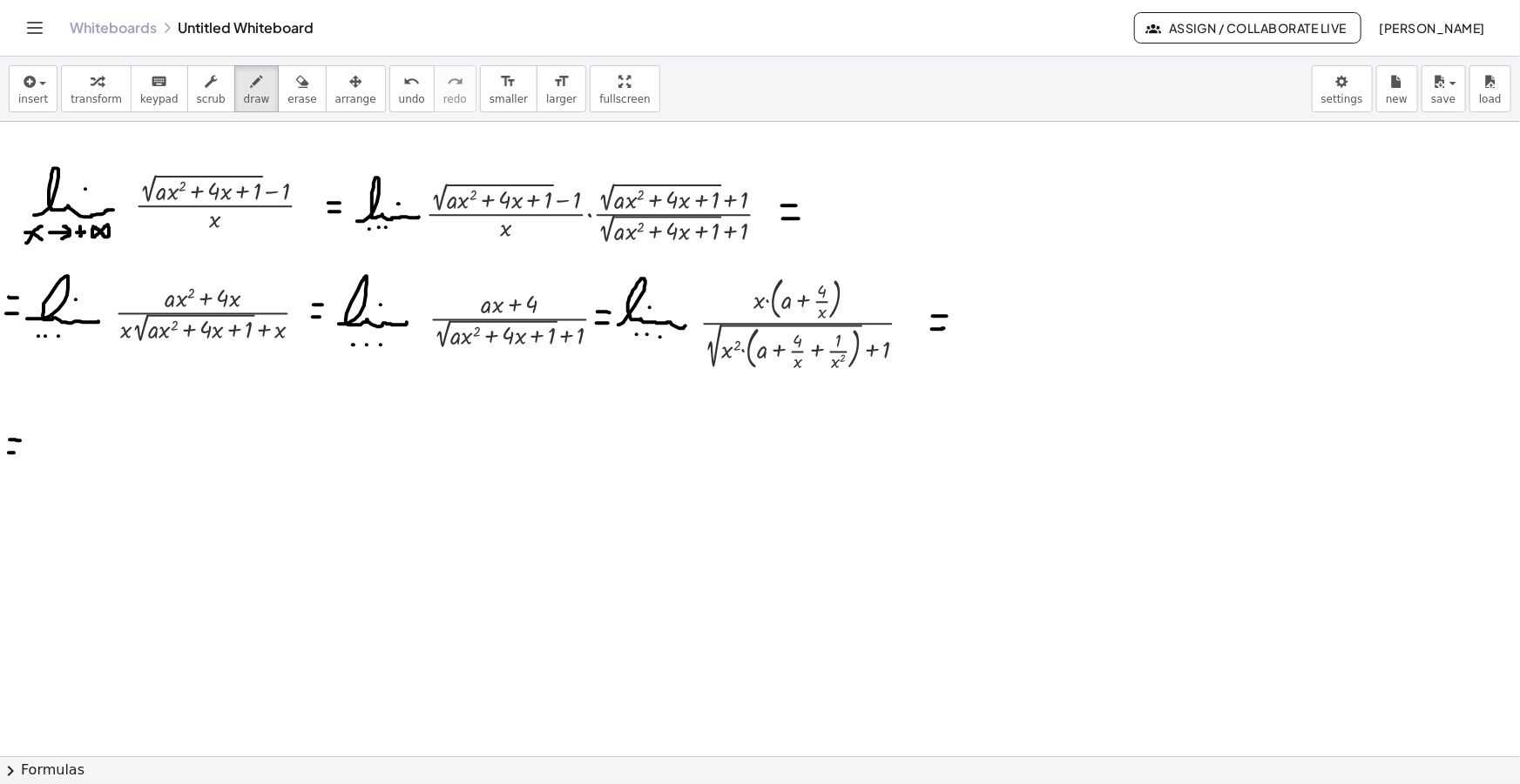
drag, startPoint x: 44, startPoint y: 455, endPoint x: 107, endPoint y: 435, distance: 66.1
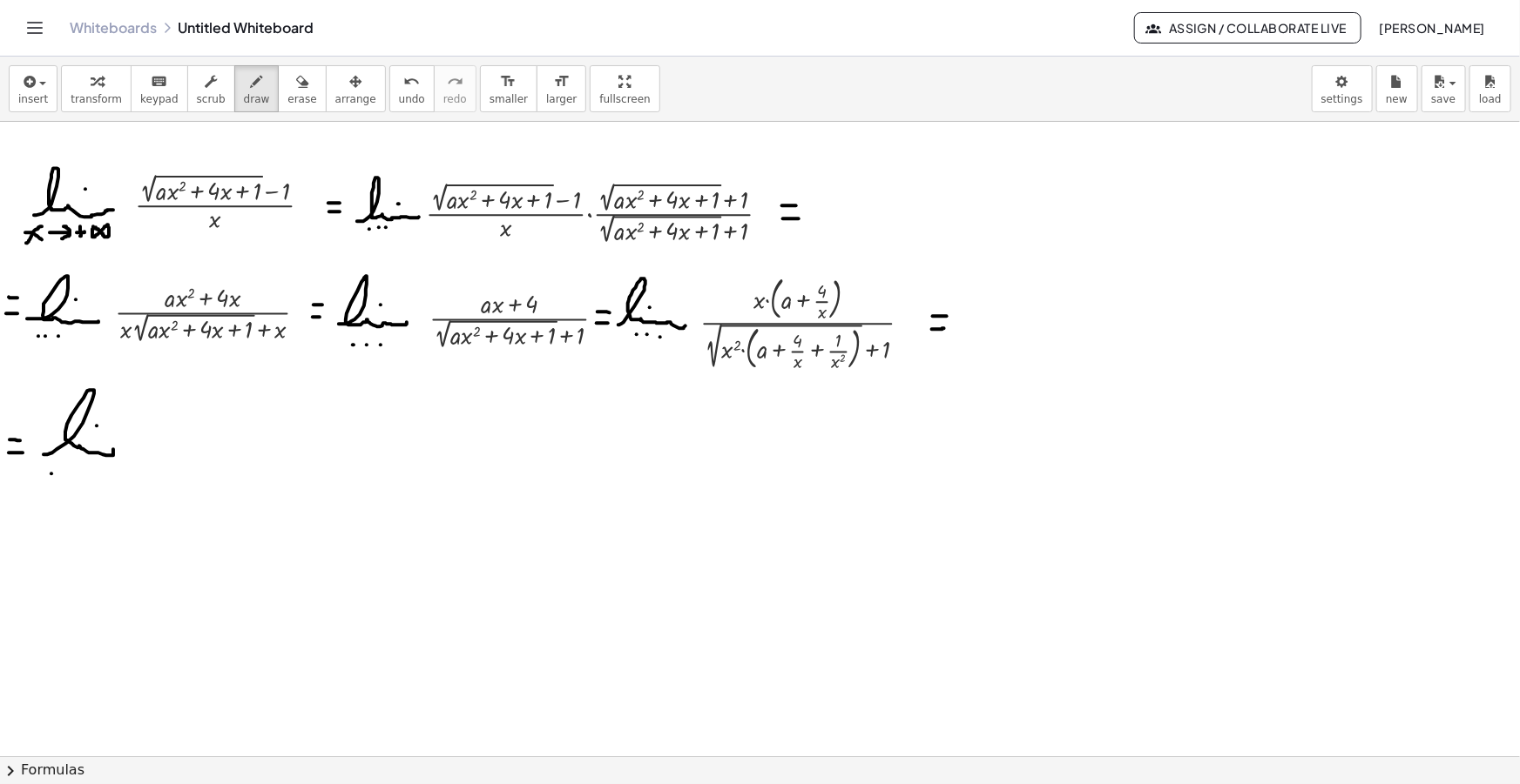
click at [22, 88] on icon "button" at bounding box center [27, 81] width 16 height 21
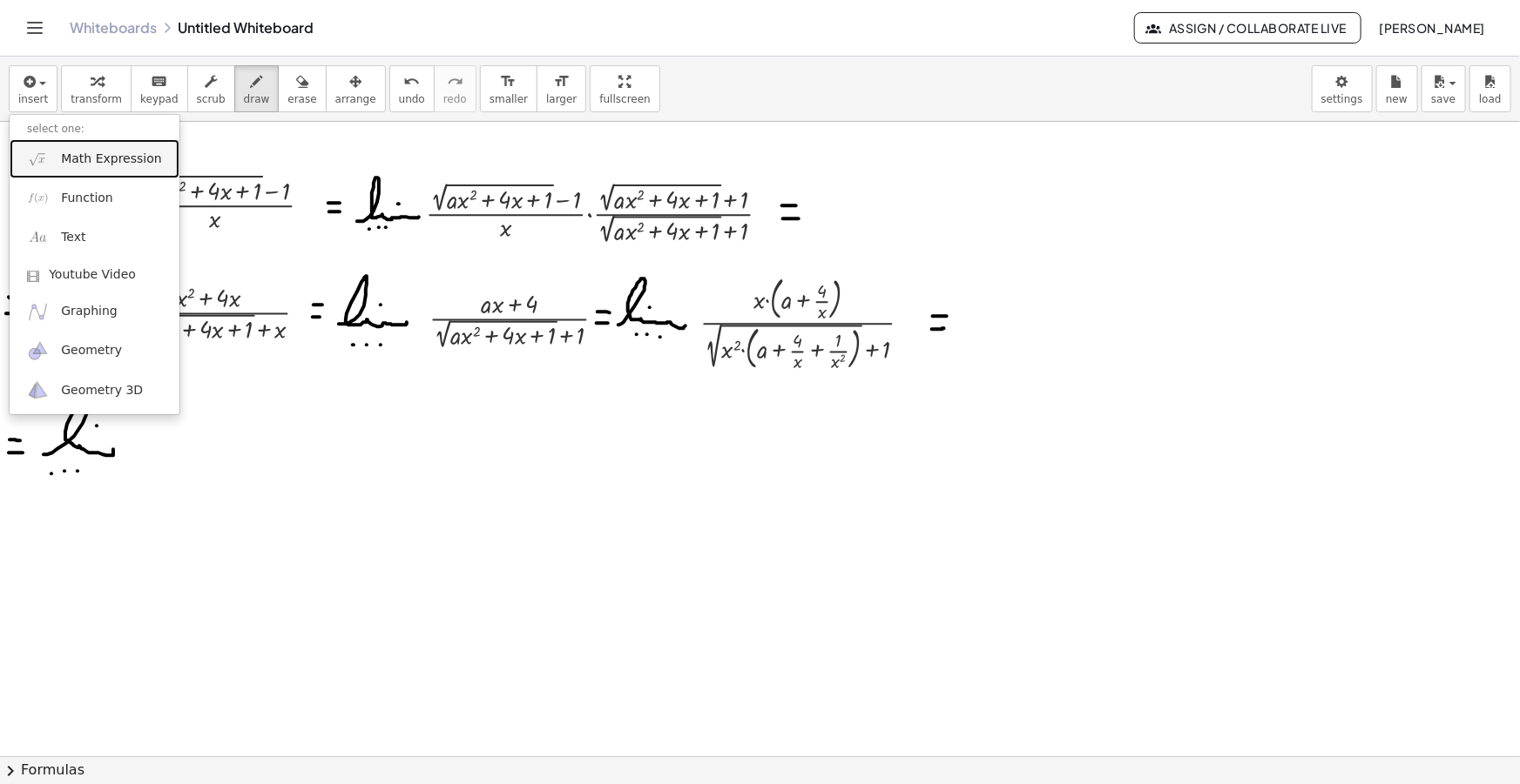
click at [98, 156] on span "Math Expression" at bounding box center [110, 159] width 100 height 18
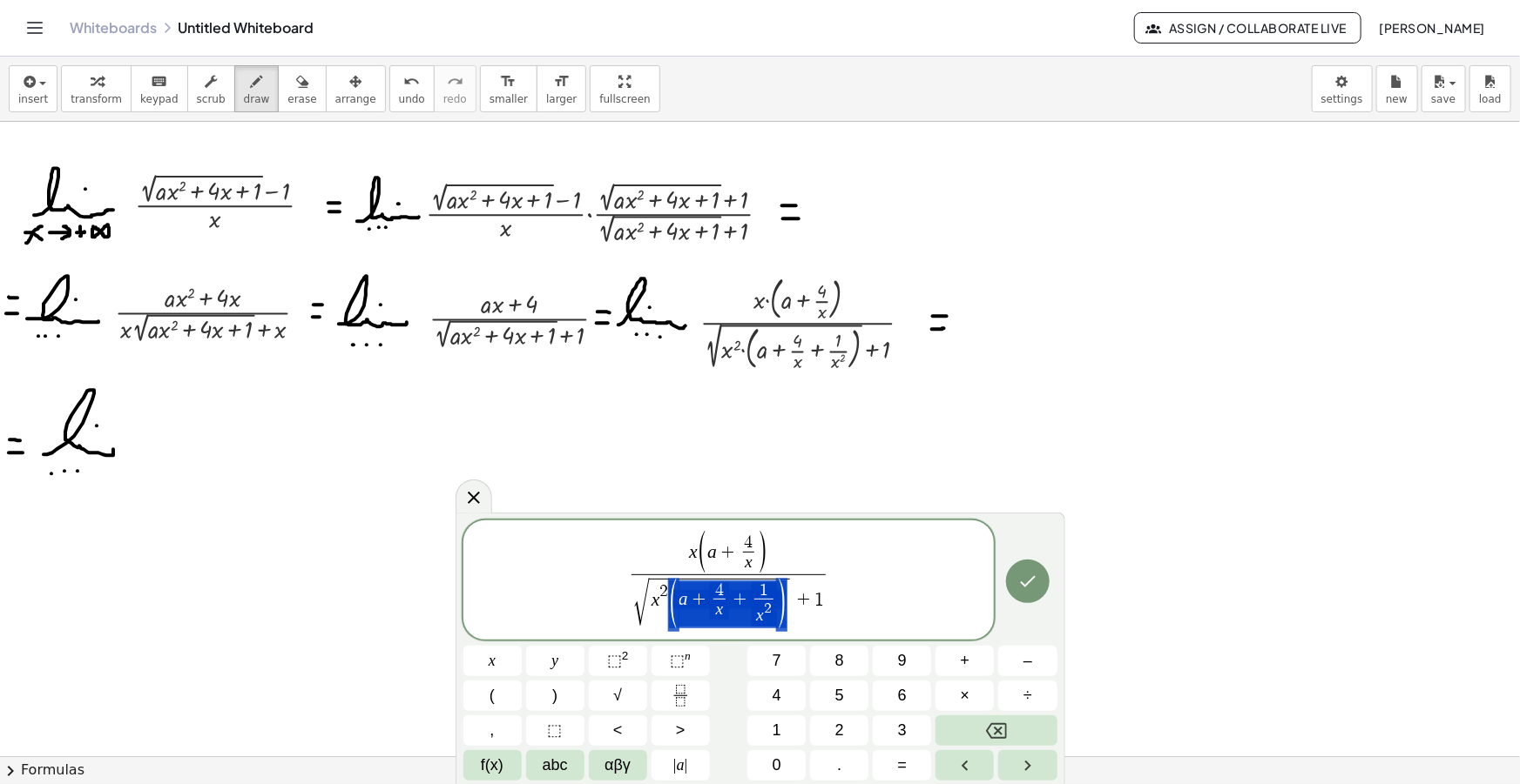
drag, startPoint x: 784, startPoint y: 603, endPoint x: 708, endPoint y: 613, distance: 76.7
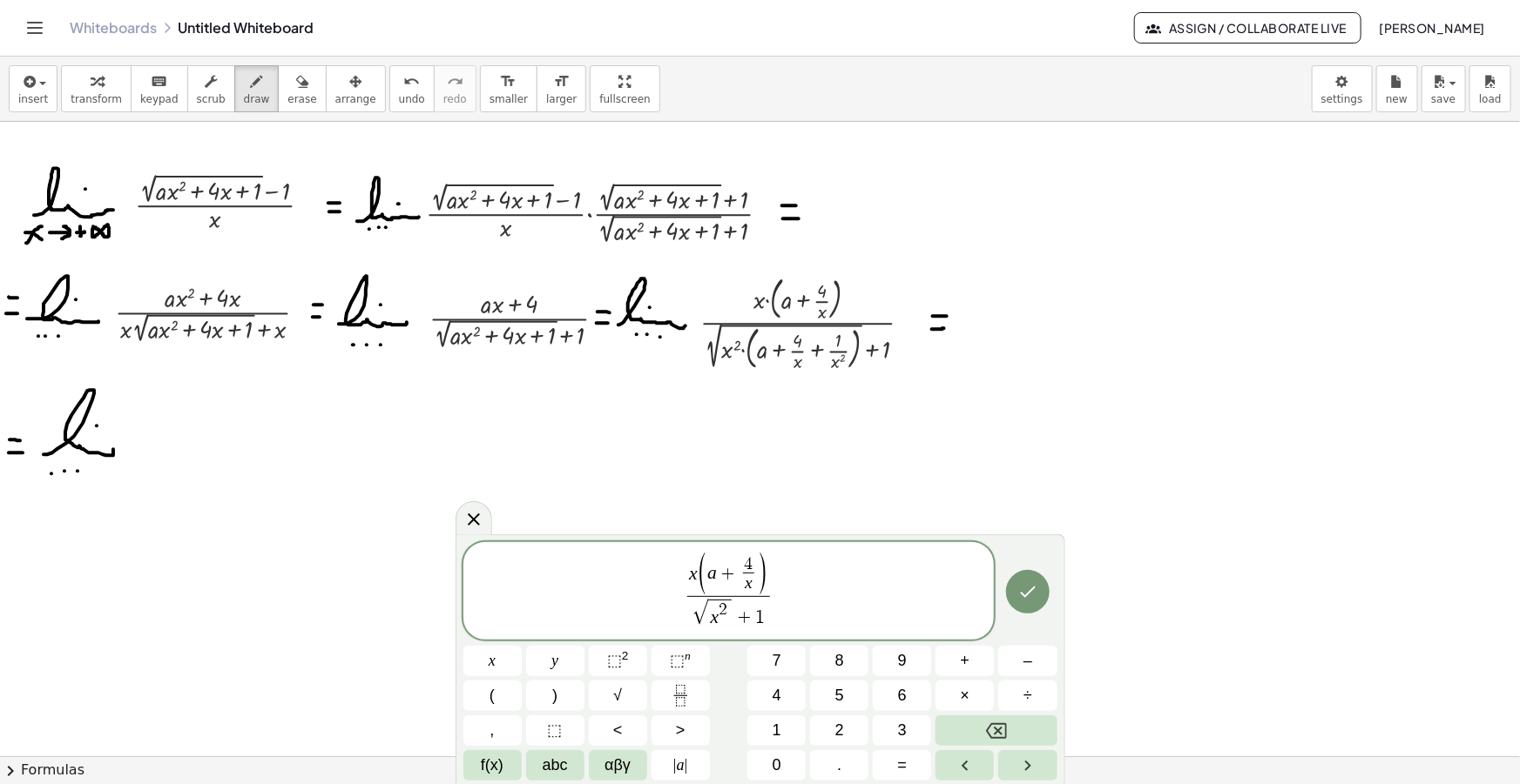
click at [733, 618] on span "√ x 2 ​ + 1" at bounding box center [728, 613] width 82 height 34
click at [636, 688] on button "√" at bounding box center [618, 696] width 58 height 31
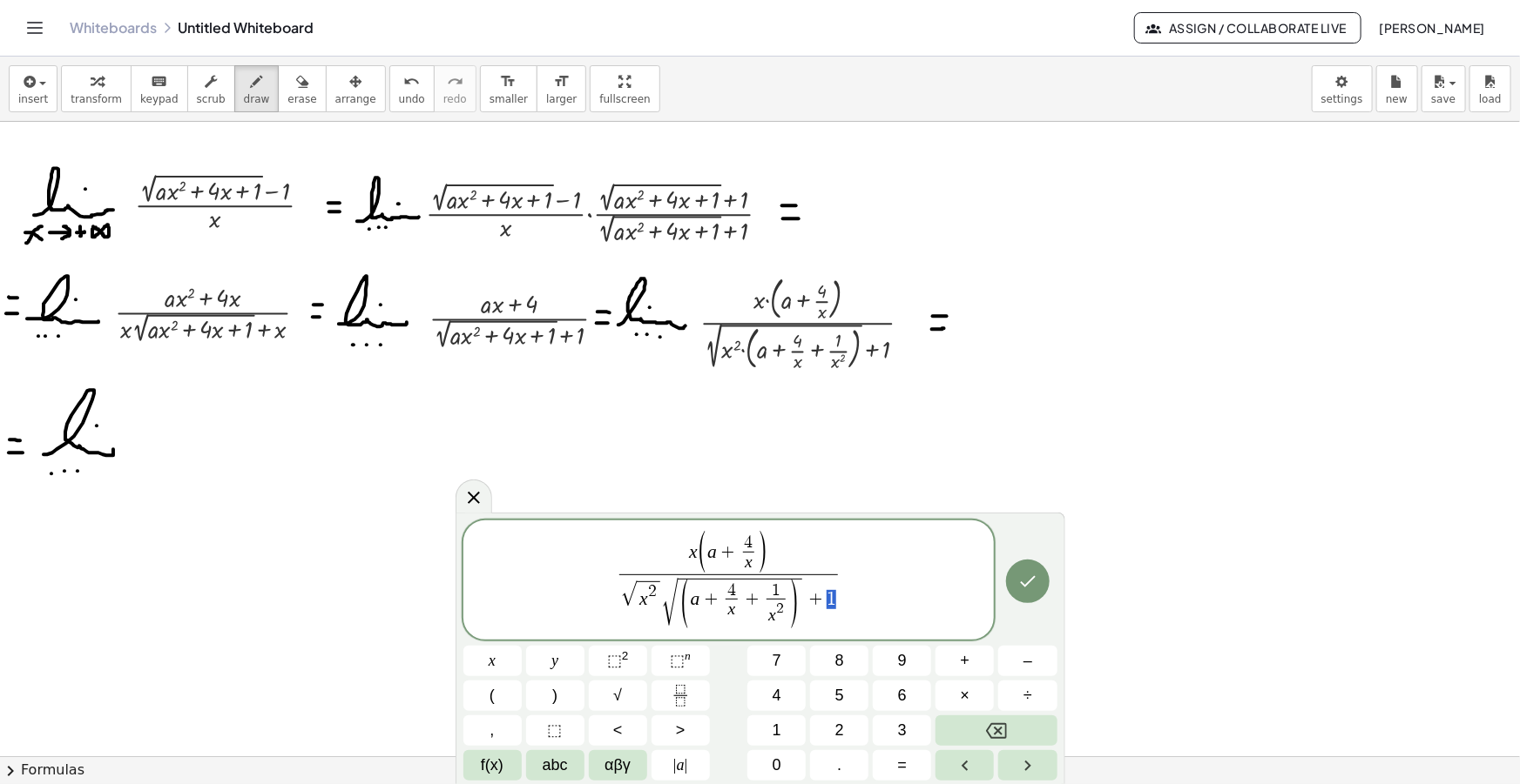
drag, startPoint x: 827, startPoint y: 596, endPoint x: 645, endPoint y: 574, distance: 183.3
click at [855, 610] on span "x ( a + 4 x ​ ) √ x 2 √ ( a + 4 x ​ + 1 x 2 ​ ) + 1 ​ ​" at bounding box center [729, 582] width 532 height 101
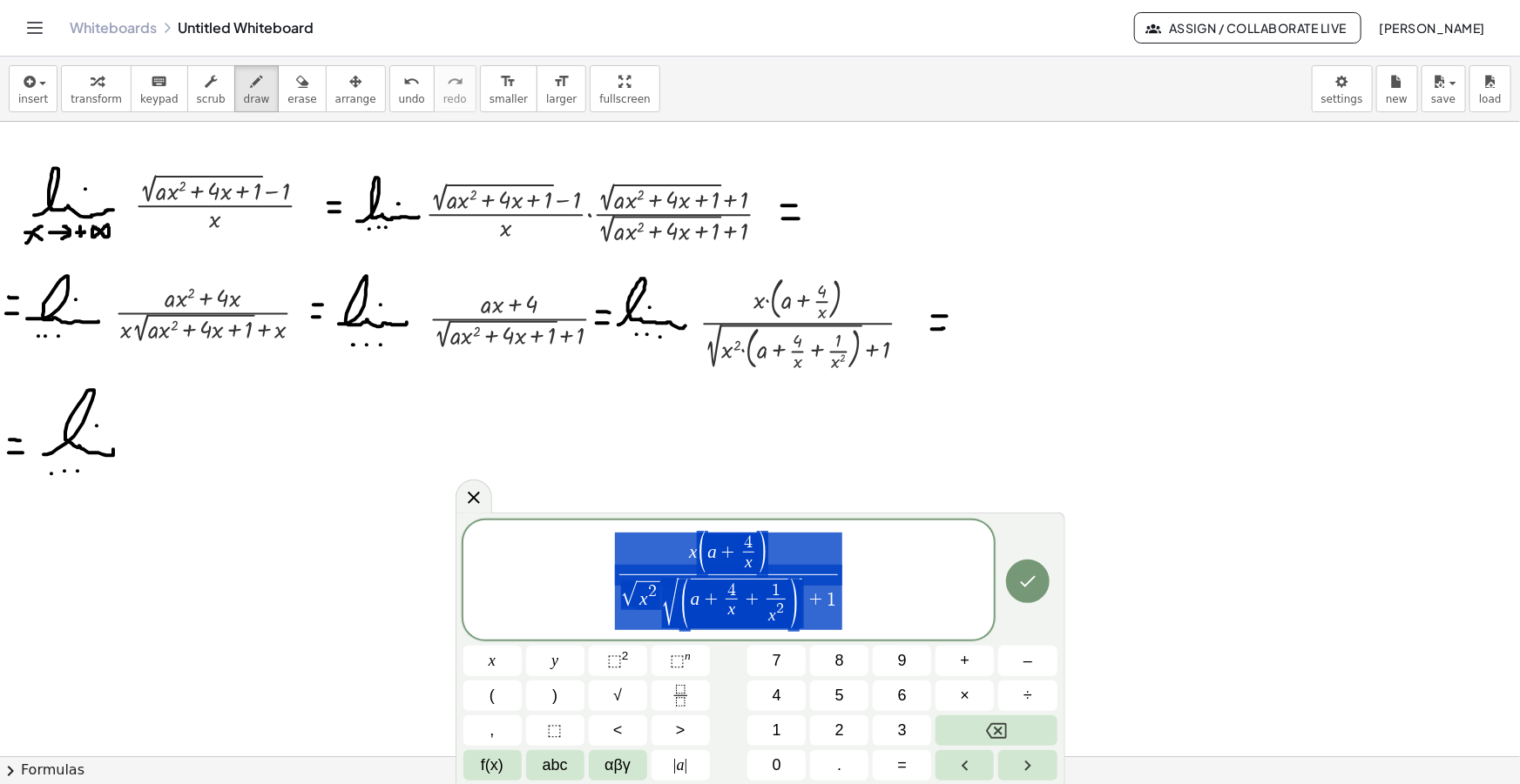
drag, startPoint x: 855, startPoint y: 600, endPoint x: 625, endPoint y: 534, distance: 239.3
click at [625, 534] on span "x ( a + 4 x ​ ) √ x 2 √ ( a + 4 x ​ + 1 x 2 ​ ) + 1 ​" at bounding box center [729, 582] width 532 height 101
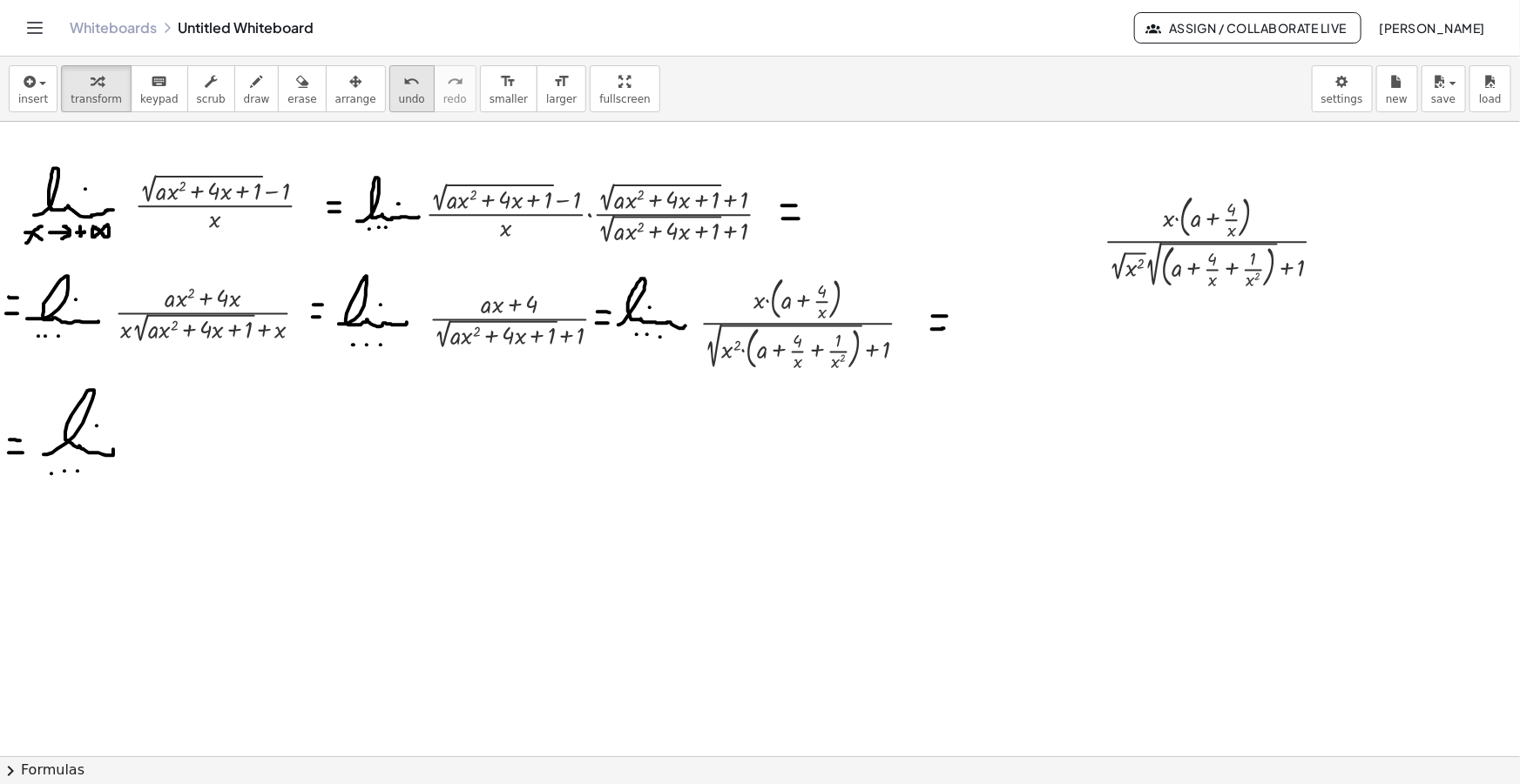
click at [349, 91] on icon "button" at bounding box center [355, 81] width 12 height 21
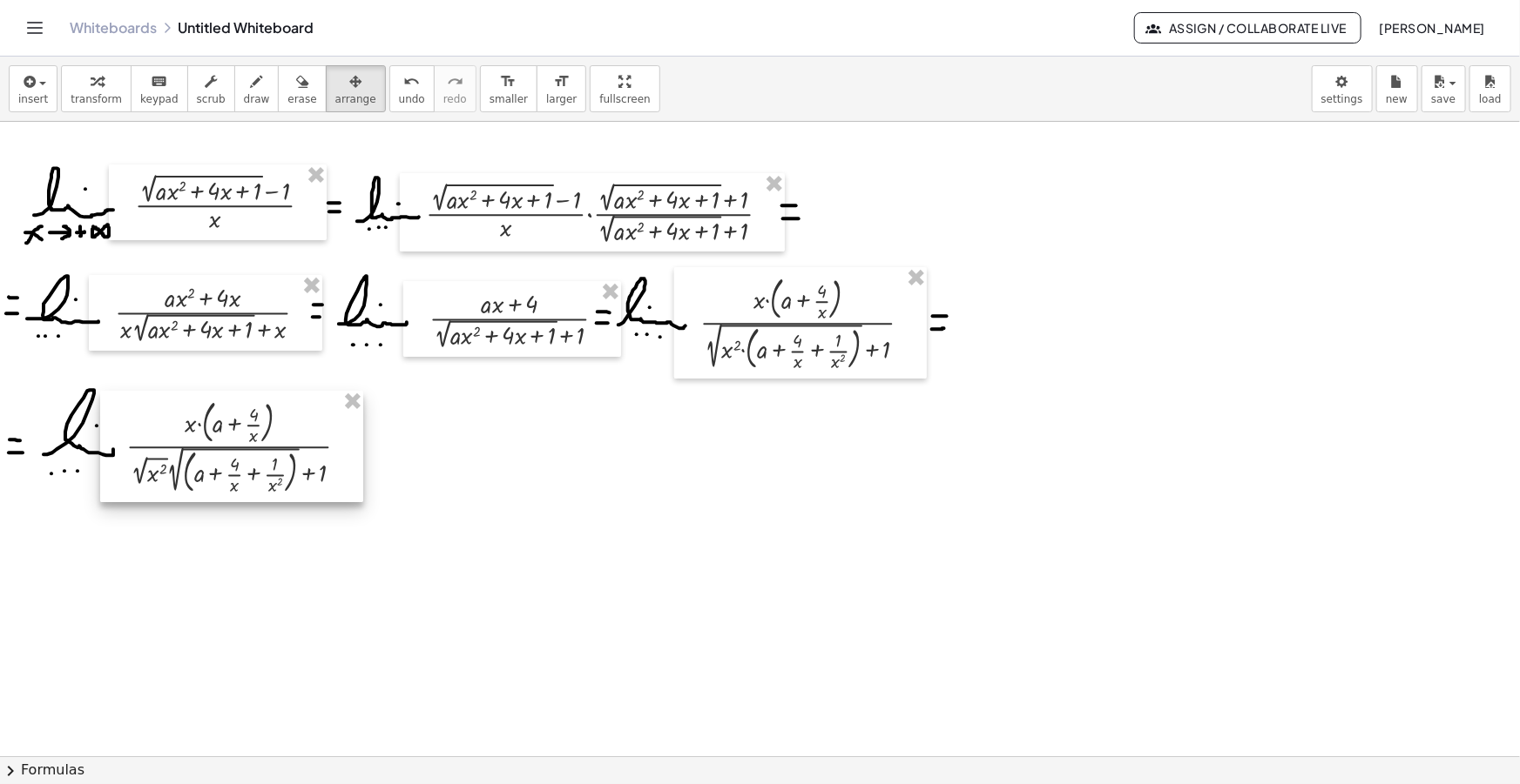
drag, startPoint x: 1215, startPoint y: 267, endPoint x: 240, endPoint y: 471, distance: 996.1
click at [240, 471] on div at bounding box center [231, 446] width 263 height 111
click at [244, 94] on span "draw" at bounding box center [257, 99] width 26 height 12
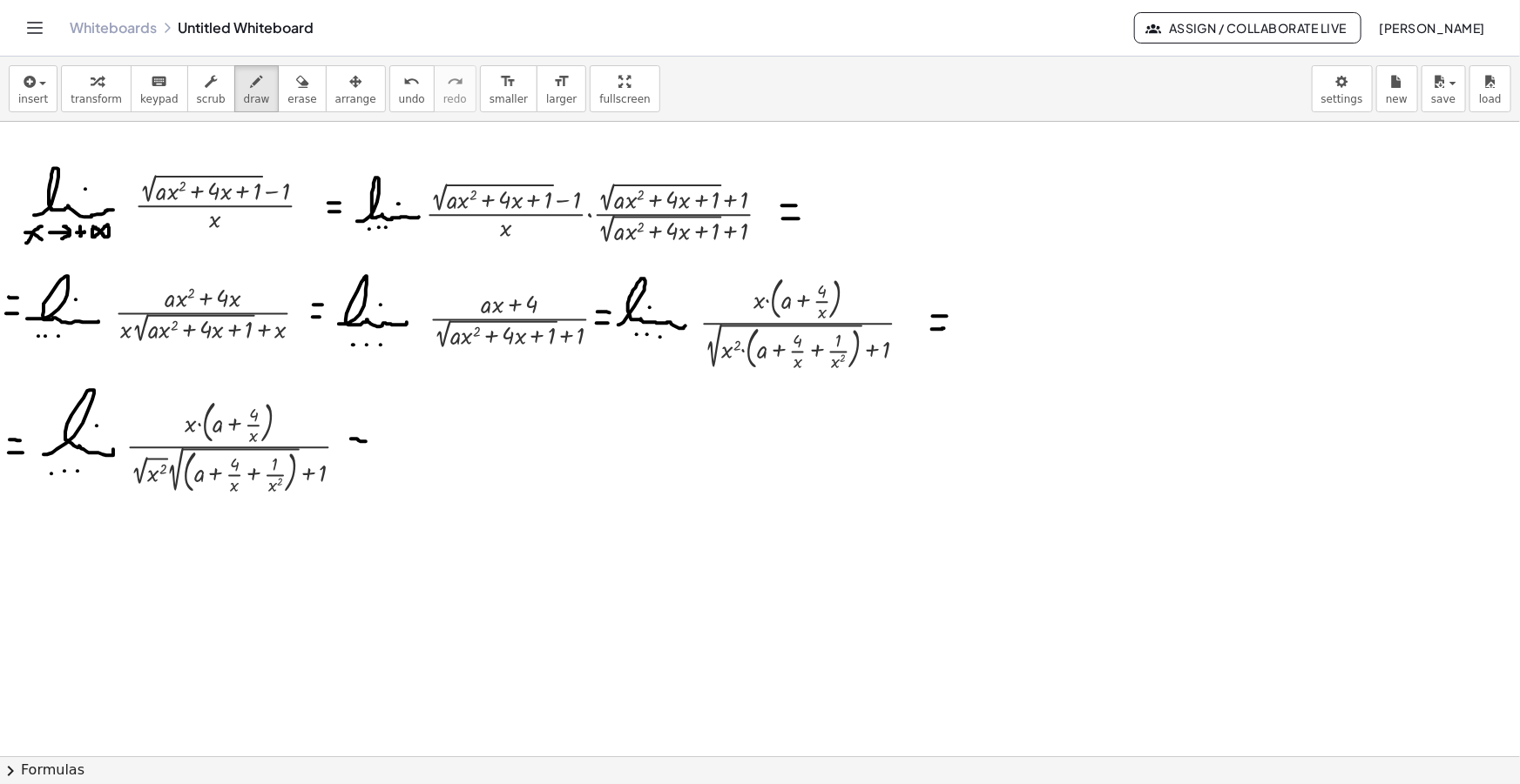
drag, startPoint x: 351, startPoint y: 439, endPoint x: 366, endPoint y: 442, distance: 15.3
drag, startPoint x: 346, startPoint y: 452, endPoint x: 360, endPoint y: 453, distance: 14.0
drag, startPoint x: 404, startPoint y: 426, endPoint x: 445, endPoint y: 457, distance: 51.4
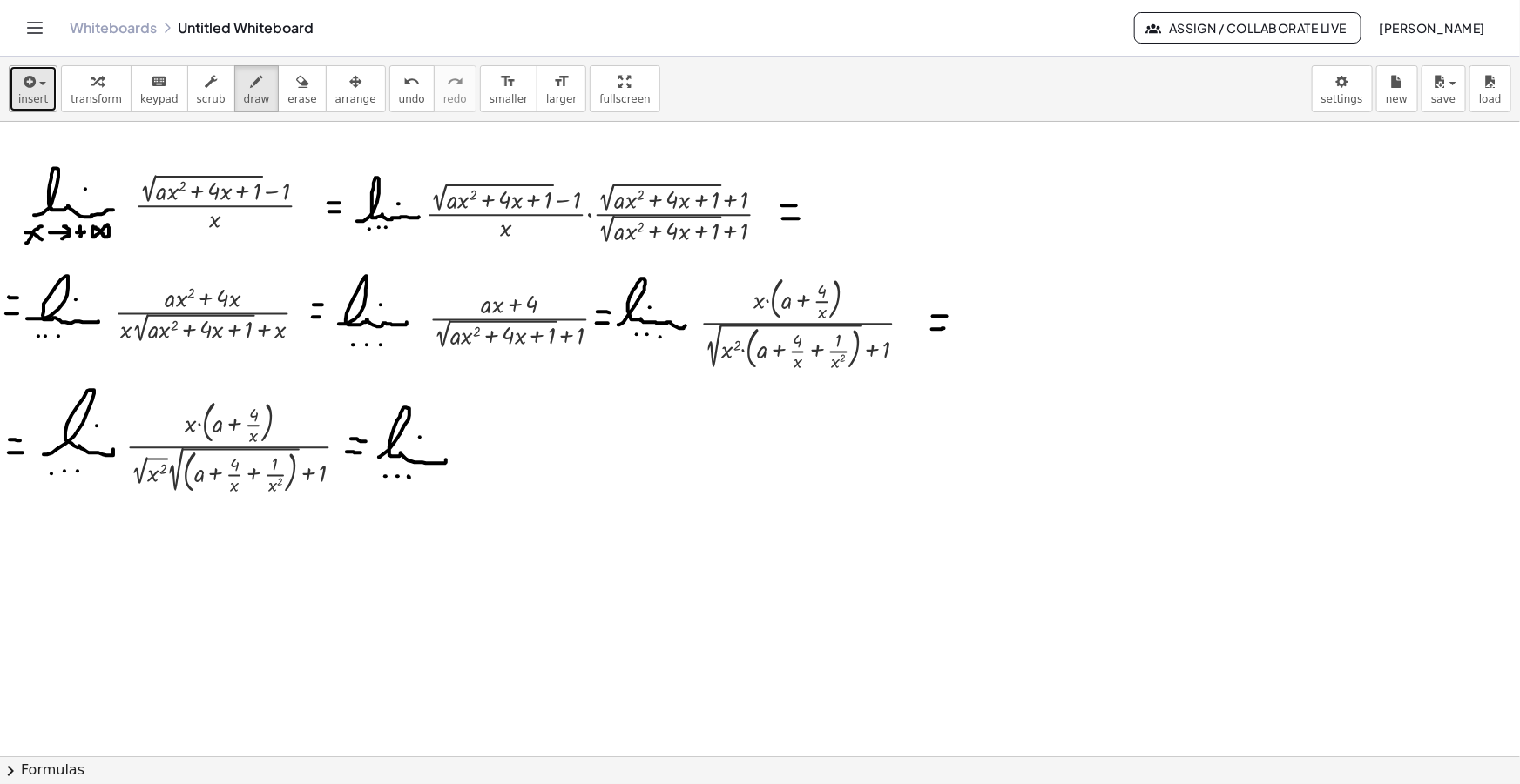
click at [26, 88] on icon "button" at bounding box center [27, 81] width 16 height 21
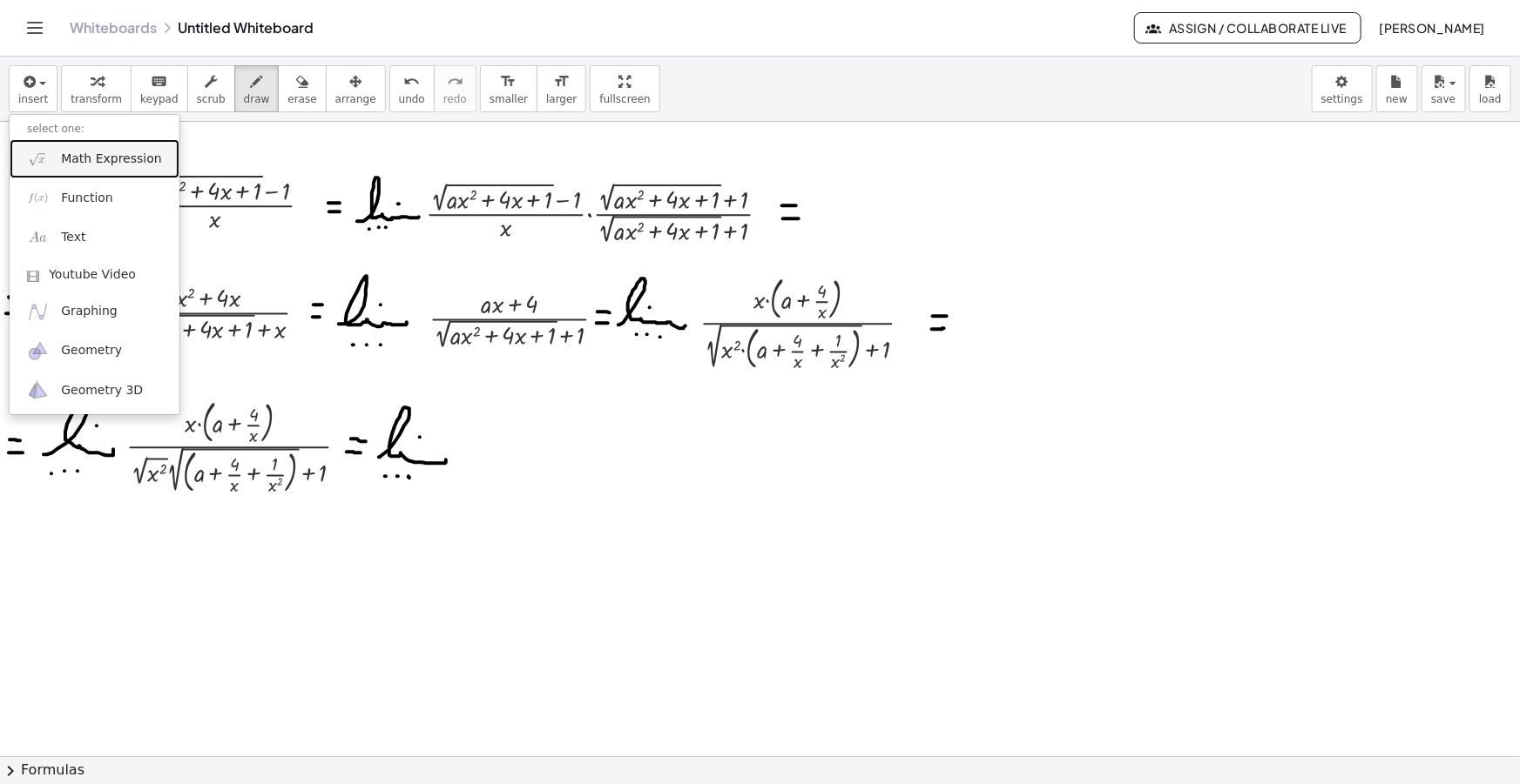
click at [81, 169] on link "Math Expression" at bounding box center [94, 159] width 169 height 39
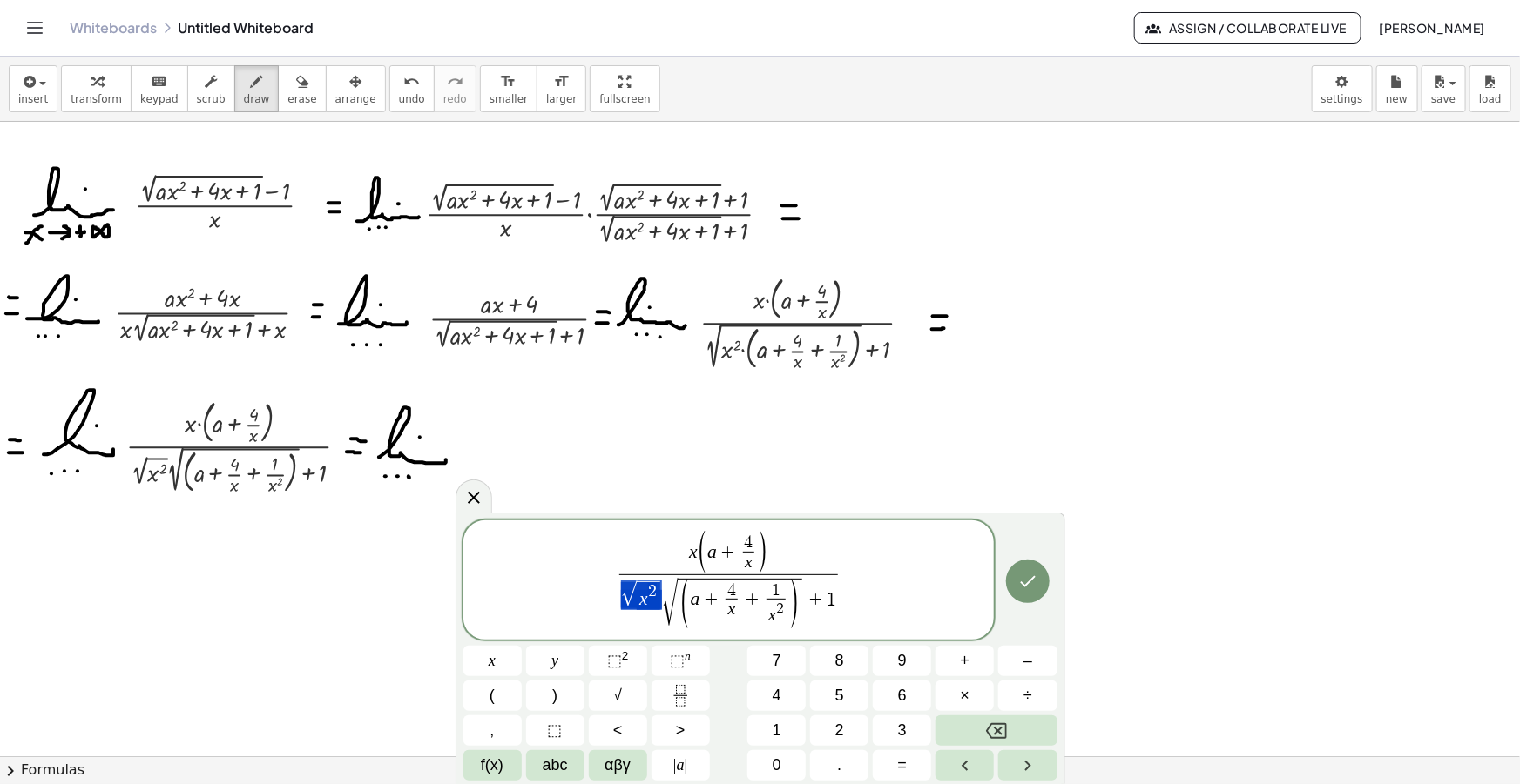
drag, startPoint x: 656, startPoint y: 594, endPoint x: 639, endPoint y: 617, distance: 28.6
click at [666, 595] on span "|" at bounding box center [670, 595] width 7 height 35
click at [665, 598] on span "√" at bounding box center [672, 603] width 16 height 48
click at [760, 612] on span "x 2" at bounding box center [759, 609] width 19 height 28
click at [833, 606] on span "|" at bounding box center [830, 601] width 8 height 66
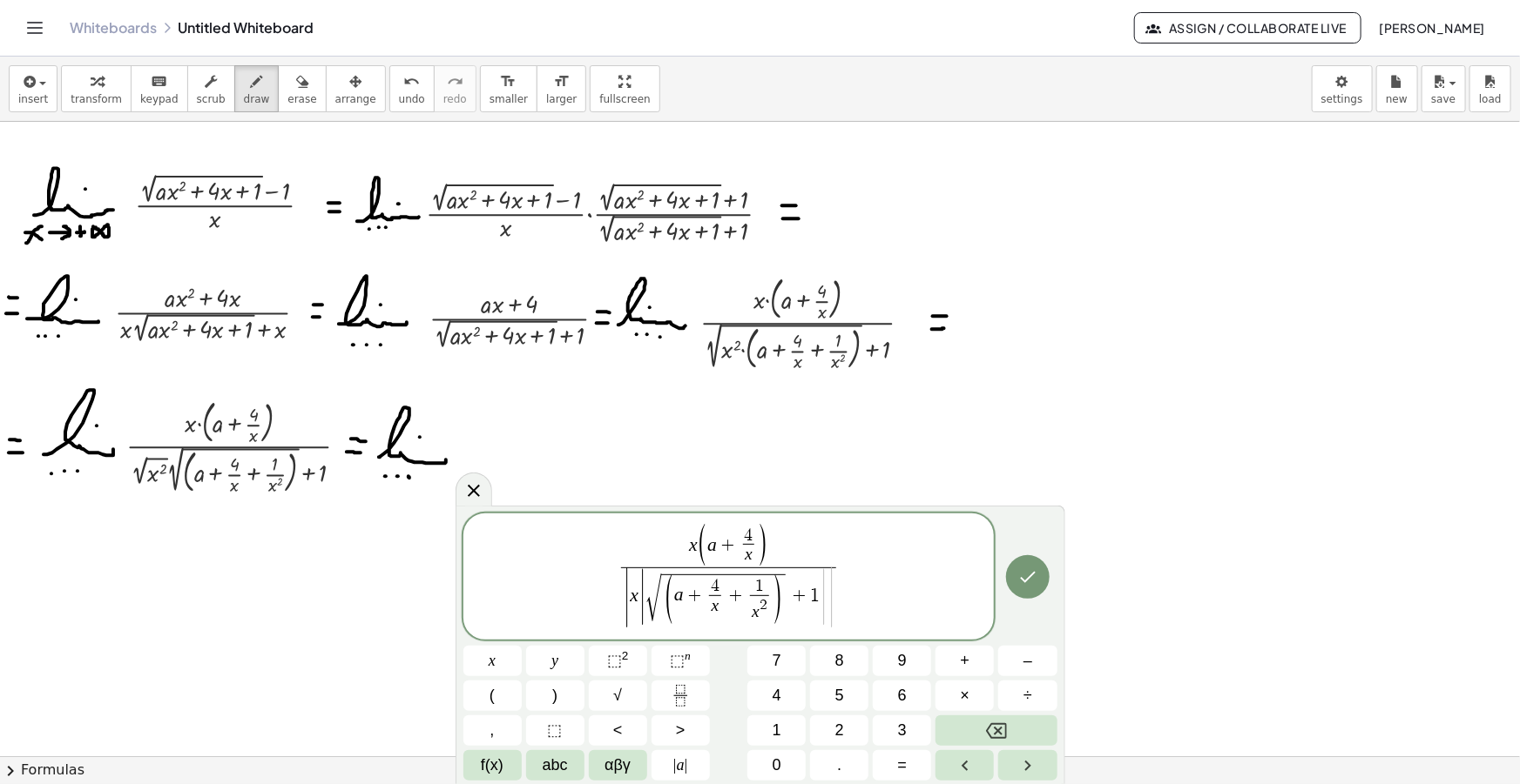
click at [653, 592] on span "√" at bounding box center [652, 599] width 16 height 48
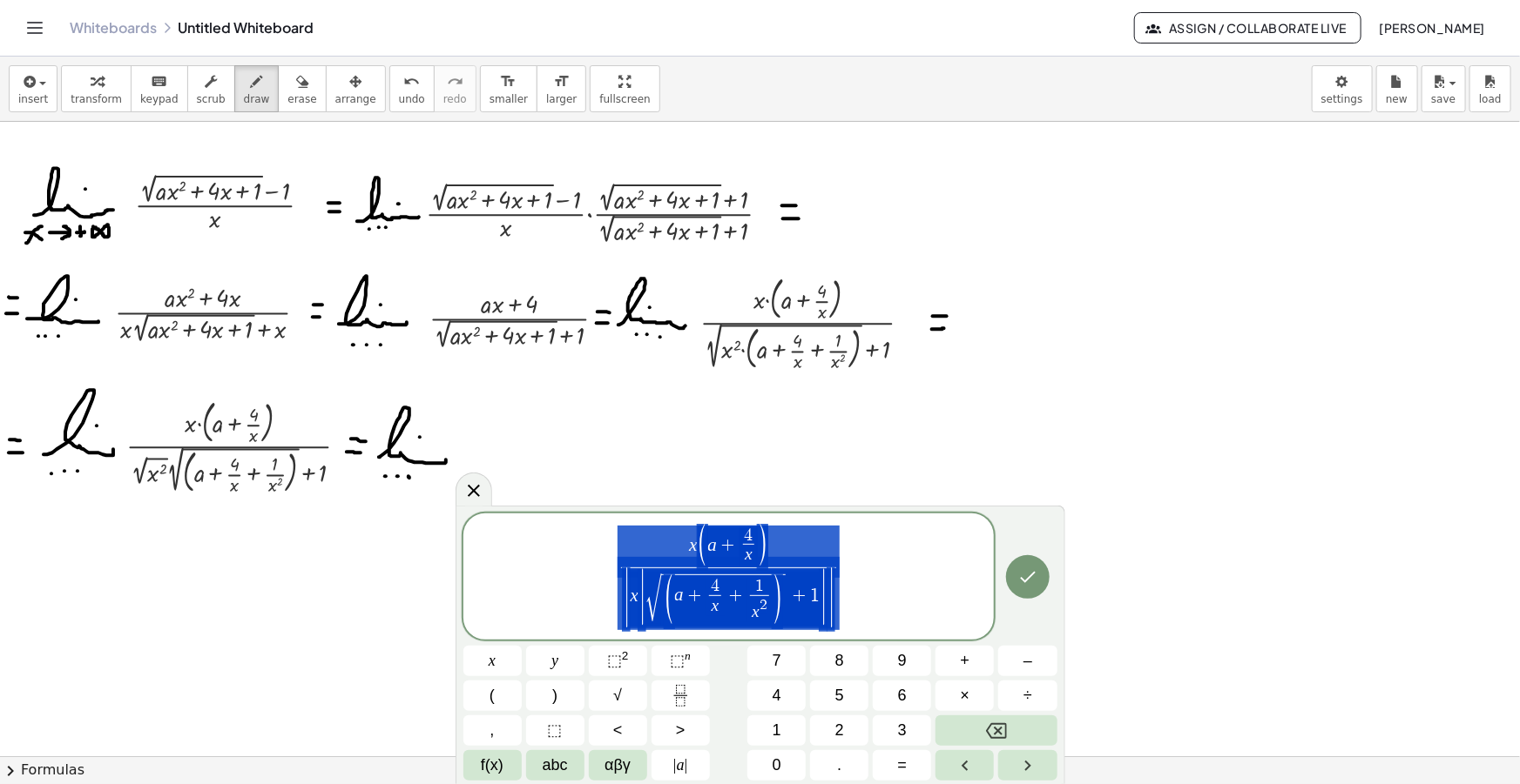
drag, startPoint x: 849, startPoint y: 583, endPoint x: 645, endPoint y: 563, distance: 205.0
click at [645, 563] on span "x ( a + 4 x ​ ) | x | √ ( a + 4 x ​ + 1 x 2 ​ ) + 1 | | ​" at bounding box center [729, 577] width 532 height 108
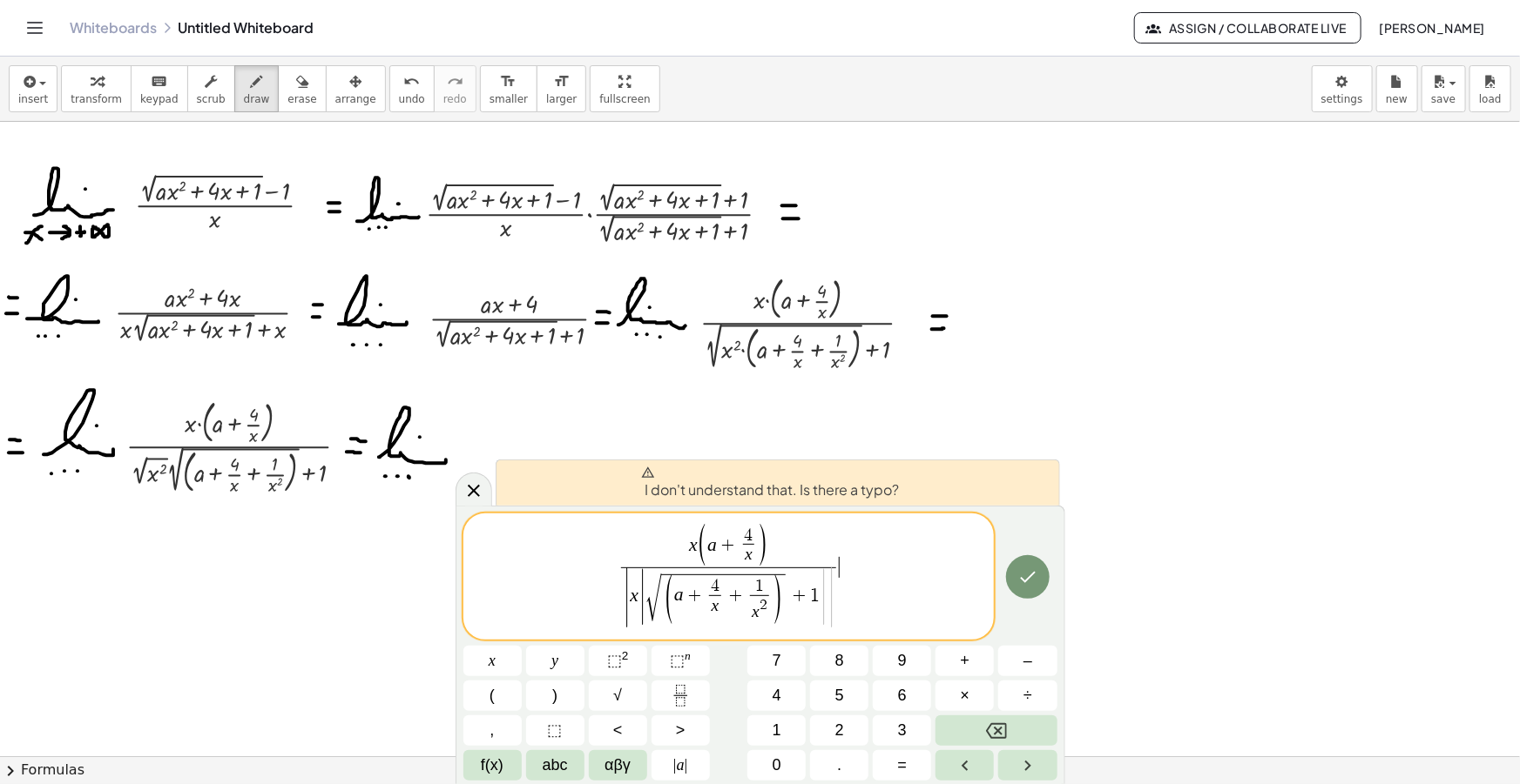
click at [853, 588] on span "x ( a + 4 x ​ ) | x | √ ( a + 4 x ​ + 1 x 2 ​ ) + 1 | | ​ ​" at bounding box center [729, 577] width 532 height 108
click at [842, 602] on span "x ( a + 4 x ​ ) | x | √ ( a + 4 x ​ + 1 x 2 ​ ) + 1 | | ​ ​" at bounding box center [729, 577] width 532 height 108
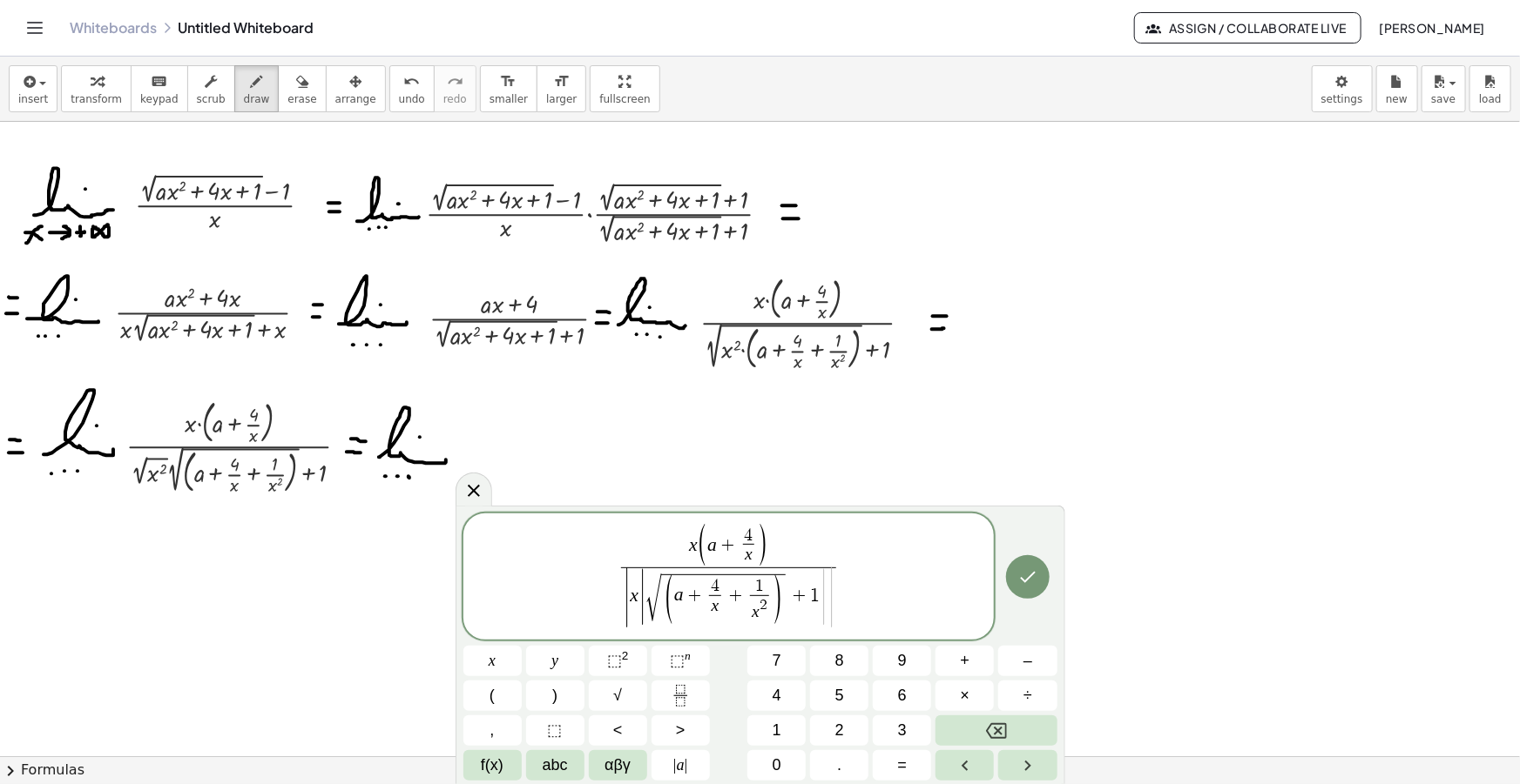
click at [812, 607] on span "√ ( a + 4 x ​ + 1 x 2 ​ ) + 1 ​" at bounding box center [732, 599] width 174 height 51
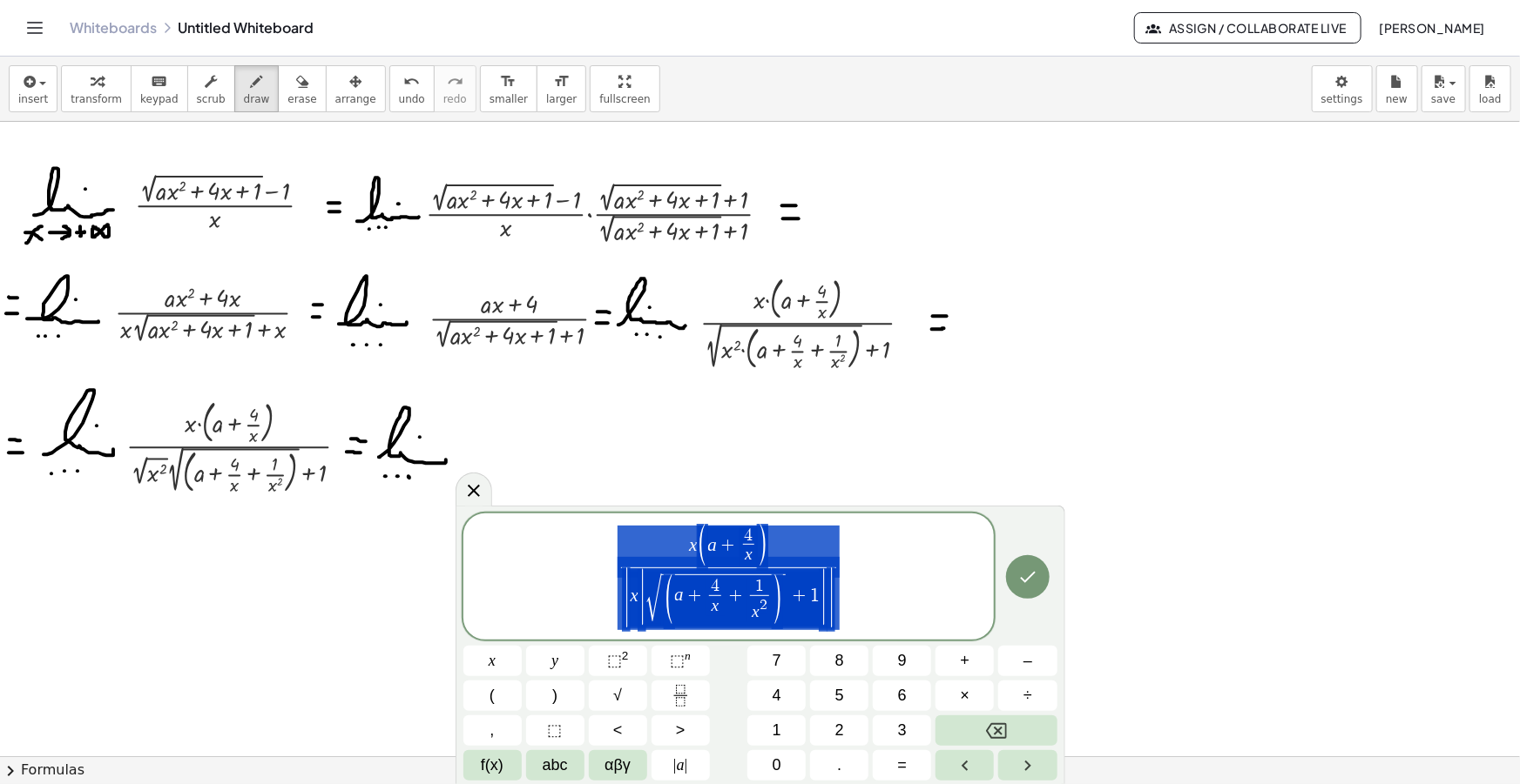
drag, startPoint x: 817, startPoint y: 592, endPoint x: 635, endPoint y: 534, distance: 191.0
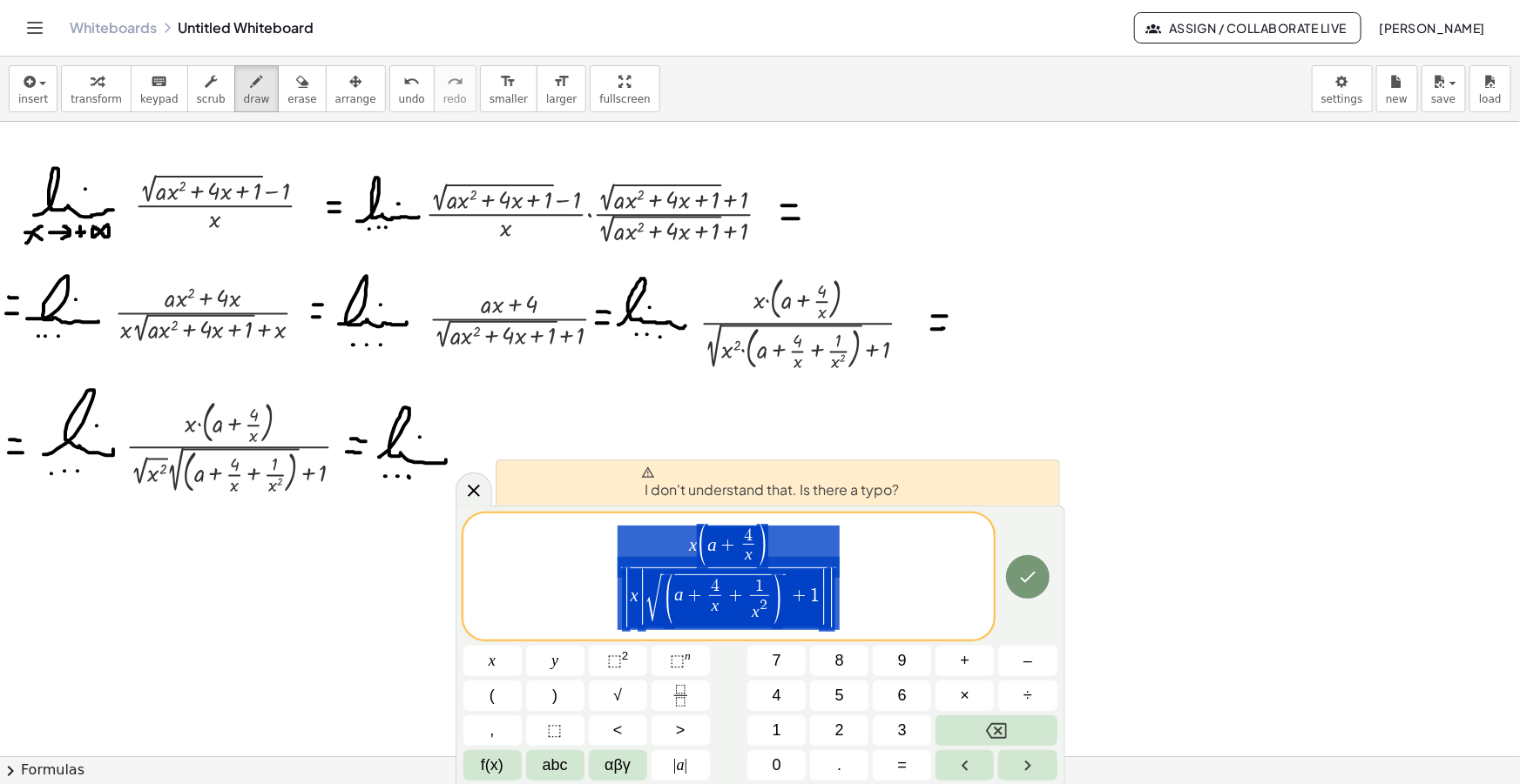
drag, startPoint x: 645, startPoint y: 600, endPoint x: 613, endPoint y: 596, distance: 32.2
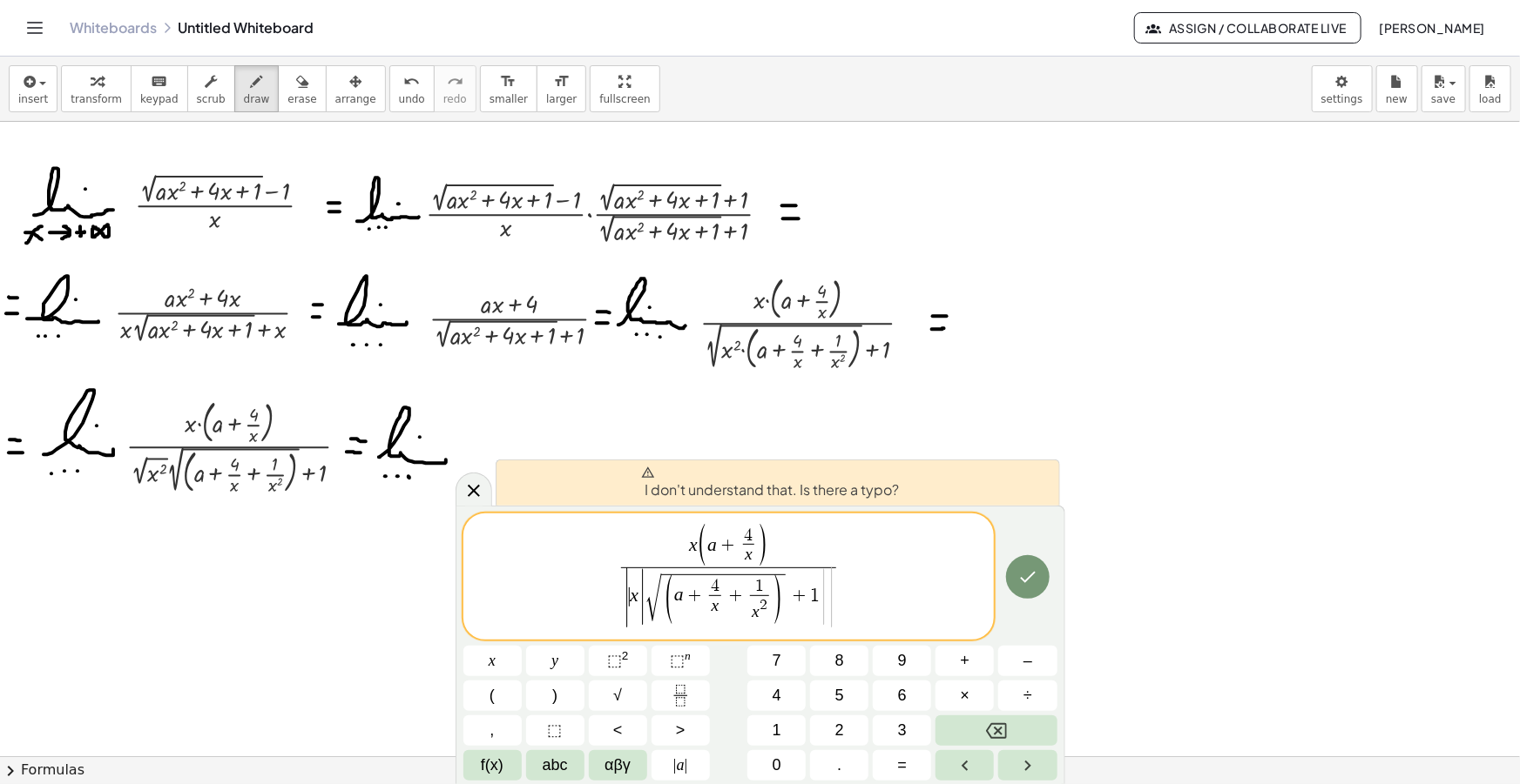
click at [637, 600] on span "​ x | √ ( a + 4 x ​ + 1 x 2 ​ ) + 1 |" at bounding box center [728, 599] width 197 height 55
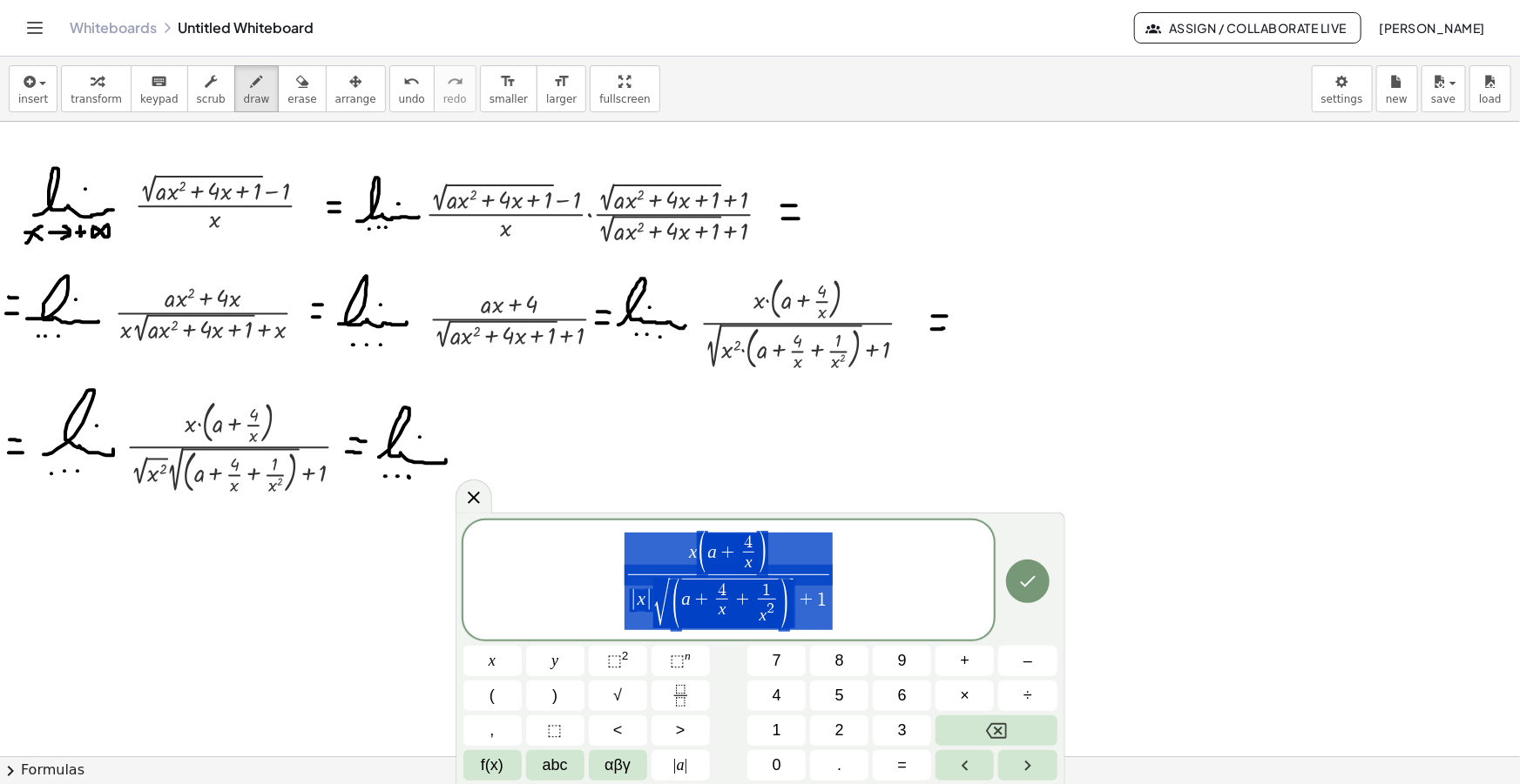
drag, startPoint x: 835, startPoint y: 586, endPoint x: 645, endPoint y: 548, distance: 193.8
click at [645, 548] on span "x ( a + 4 x ​ ) | x | √ ( a + 4 x ​ + 1 x 2 ​ ) + 1 ​" at bounding box center [729, 582] width 532 height 101
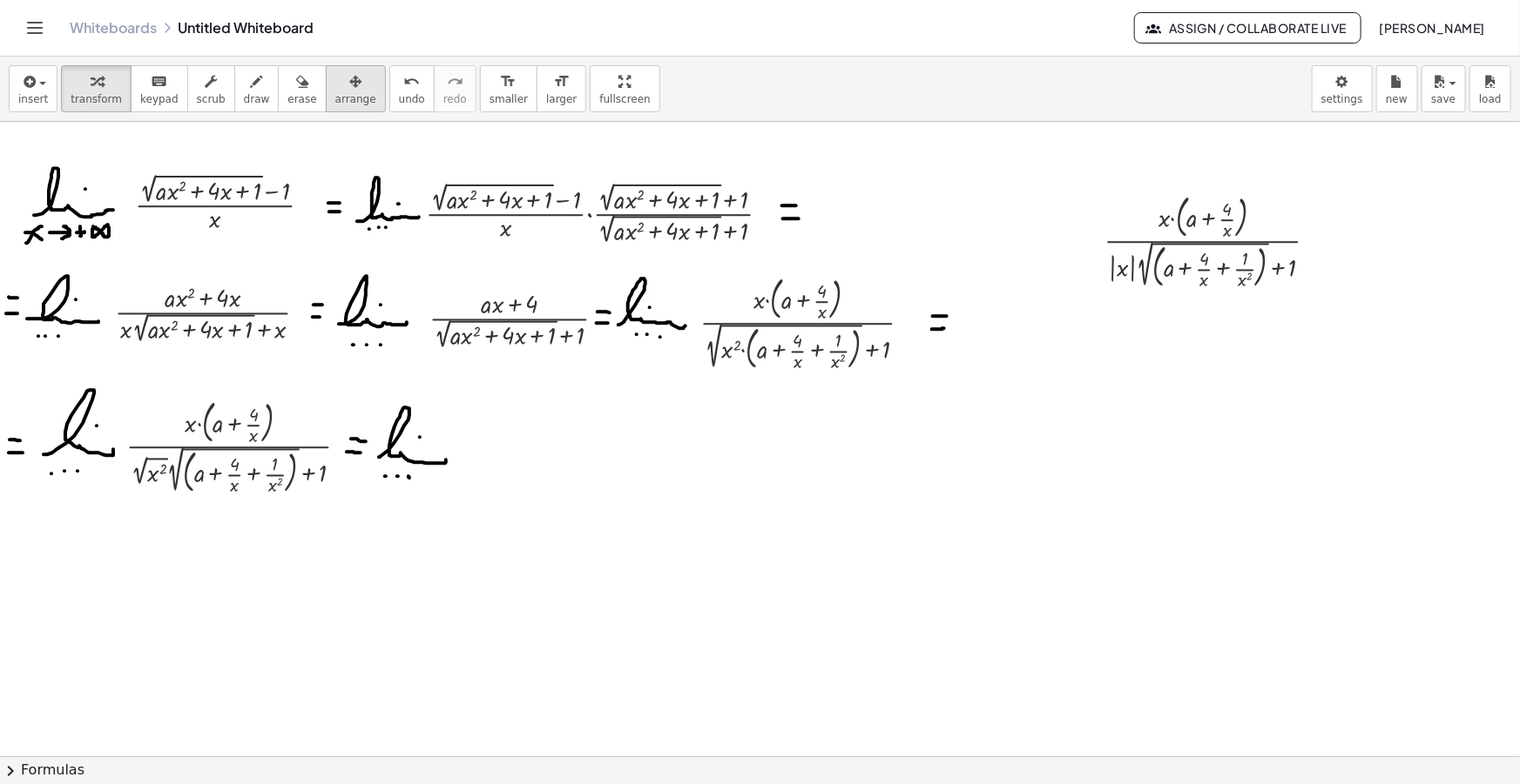
click at [349, 87] on icon "button" at bounding box center [355, 81] width 12 height 21
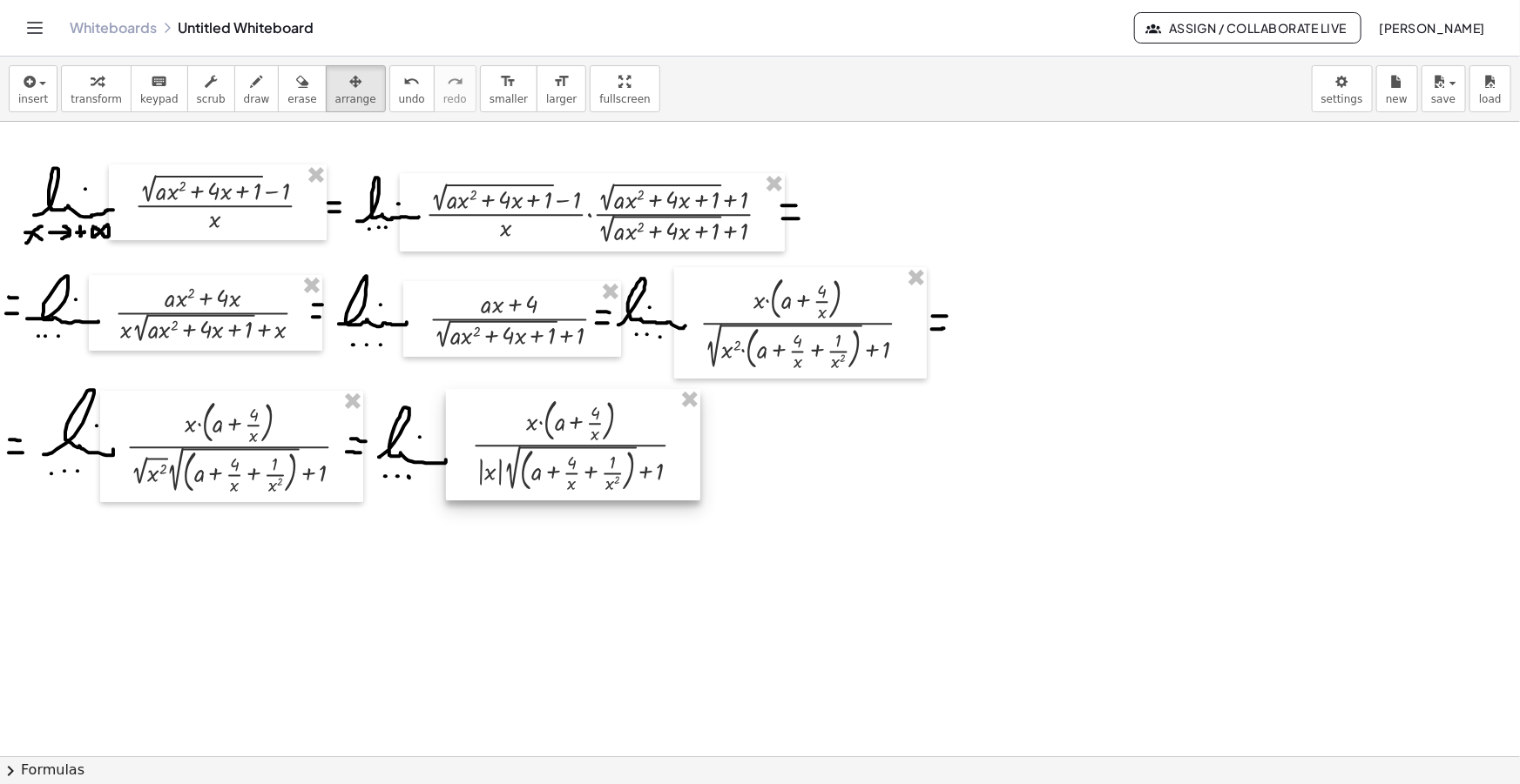
drag, startPoint x: 1171, startPoint y: 258, endPoint x: 530, endPoint y: 463, distance: 673.0
click at [532, 465] on div at bounding box center [573, 444] width 255 height 111
click at [244, 95] on span "draw" at bounding box center [257, 99] width 26 height 12
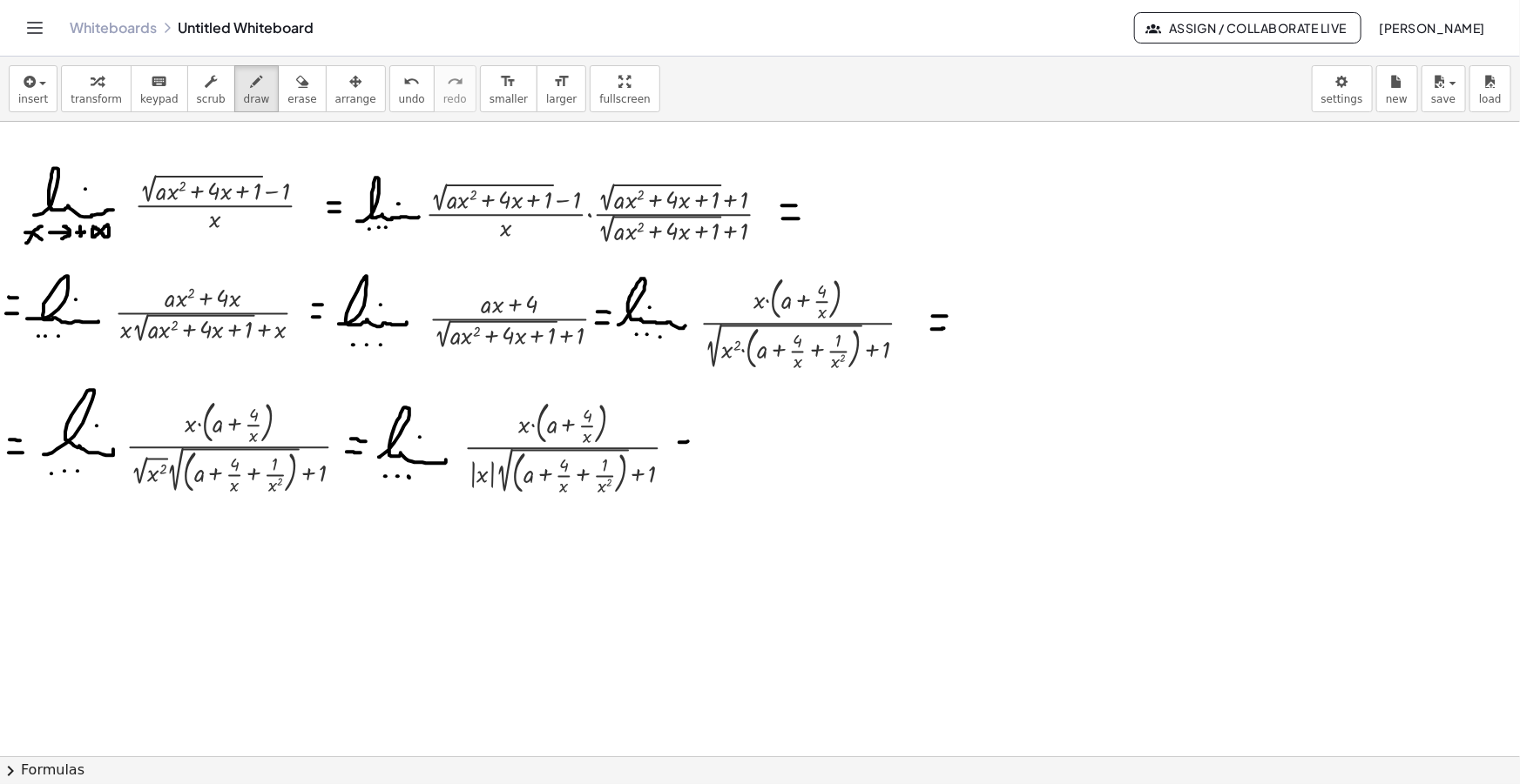
drag, startPoint x: 678, startPoint y: 453, endPoint x: 689, endPoint y: 452, distance: 11.0
drag, startPoint x: 456, startPoint y: 527, endPoint x: 468, endPoint y: 541, distance: 18.4
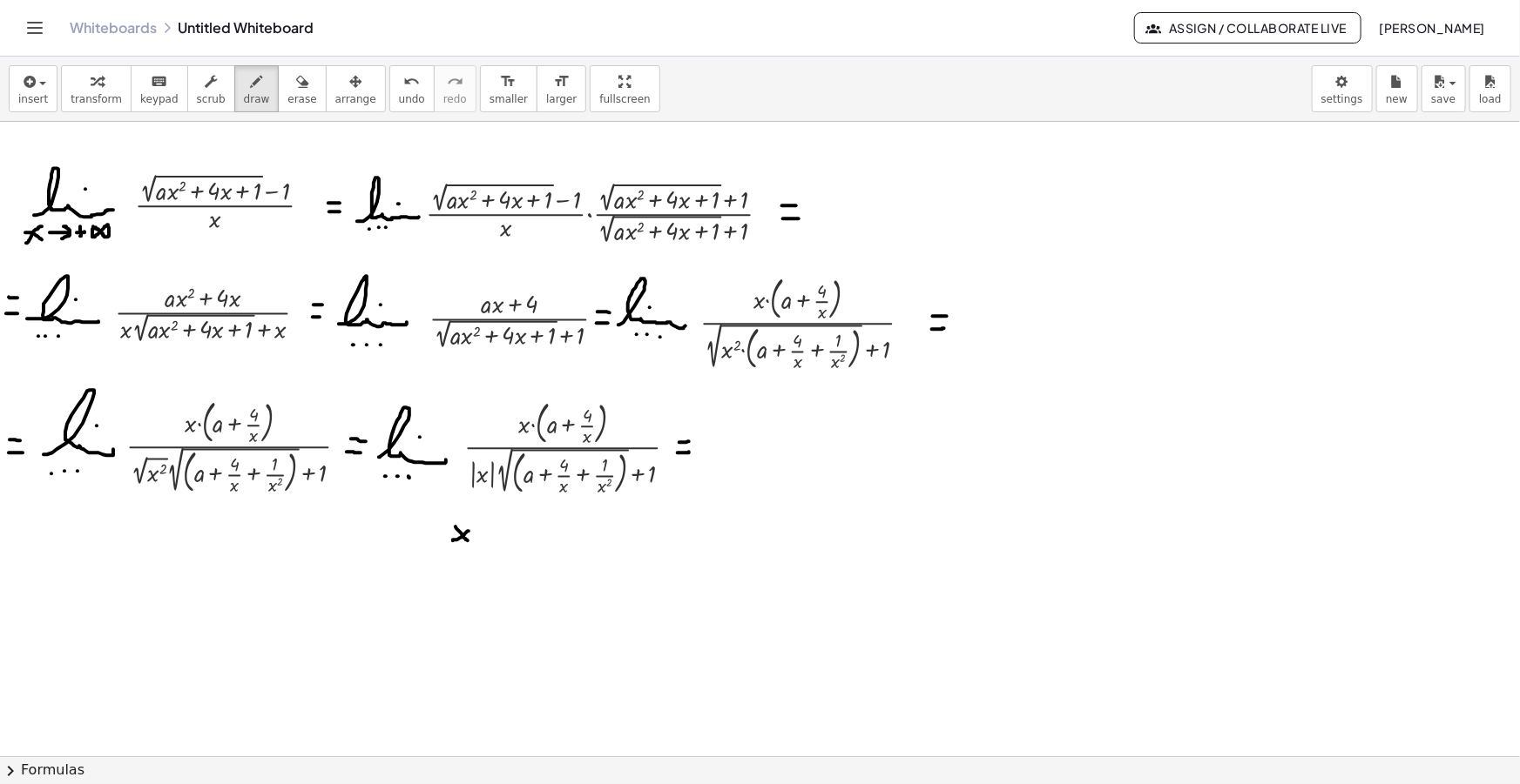
drag, startPoint x: 453, startPoint y: 541, endPoint x: 470, endPoint y: 531, distance: 19.7
drag, startPoint x: 480, startPoint y: 530, endPoint x: 484, endPoint y: 542, distance: 12.6
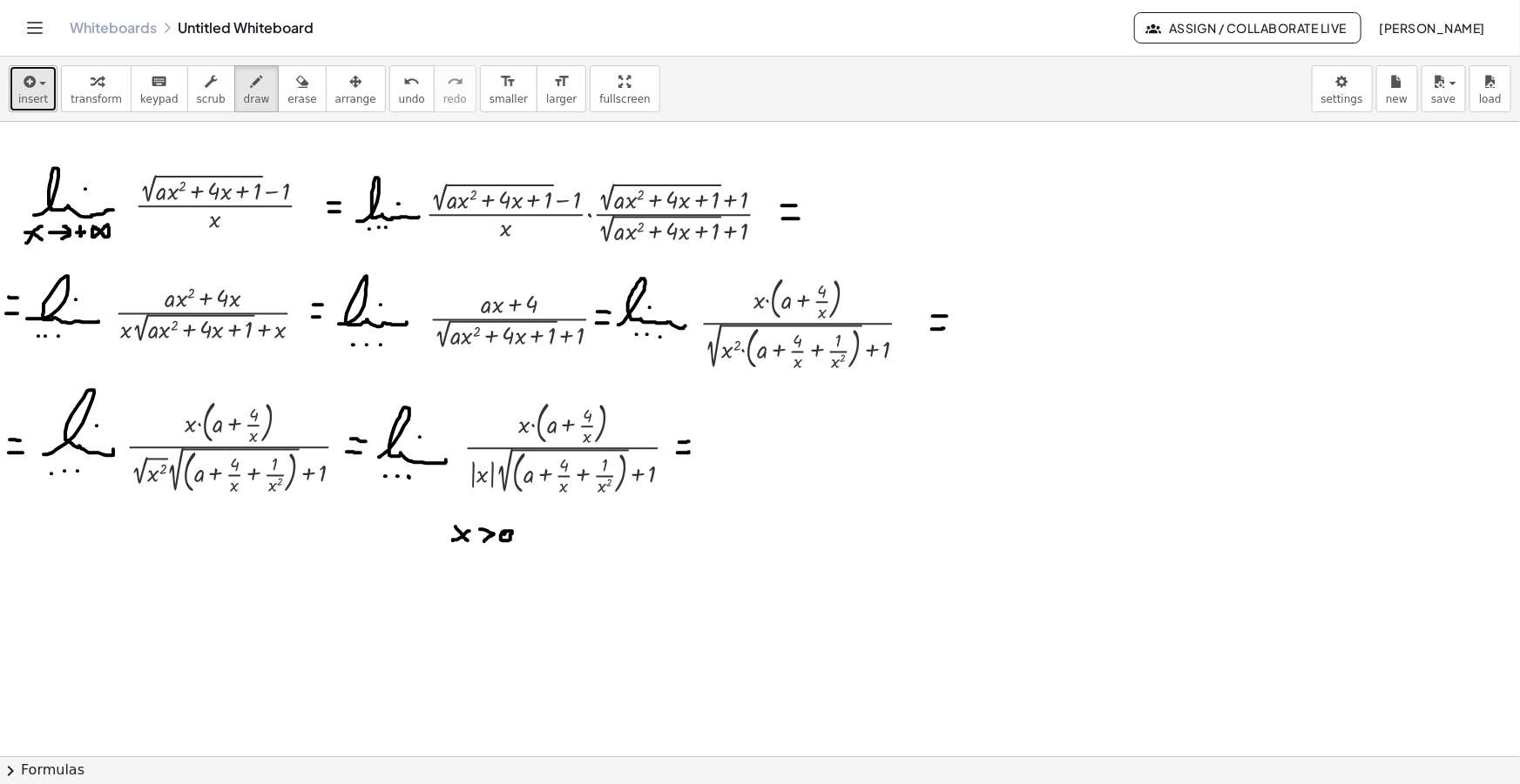
click at [44, 94] on span "insert" at bounding box center [34, 99] width 30 height 12
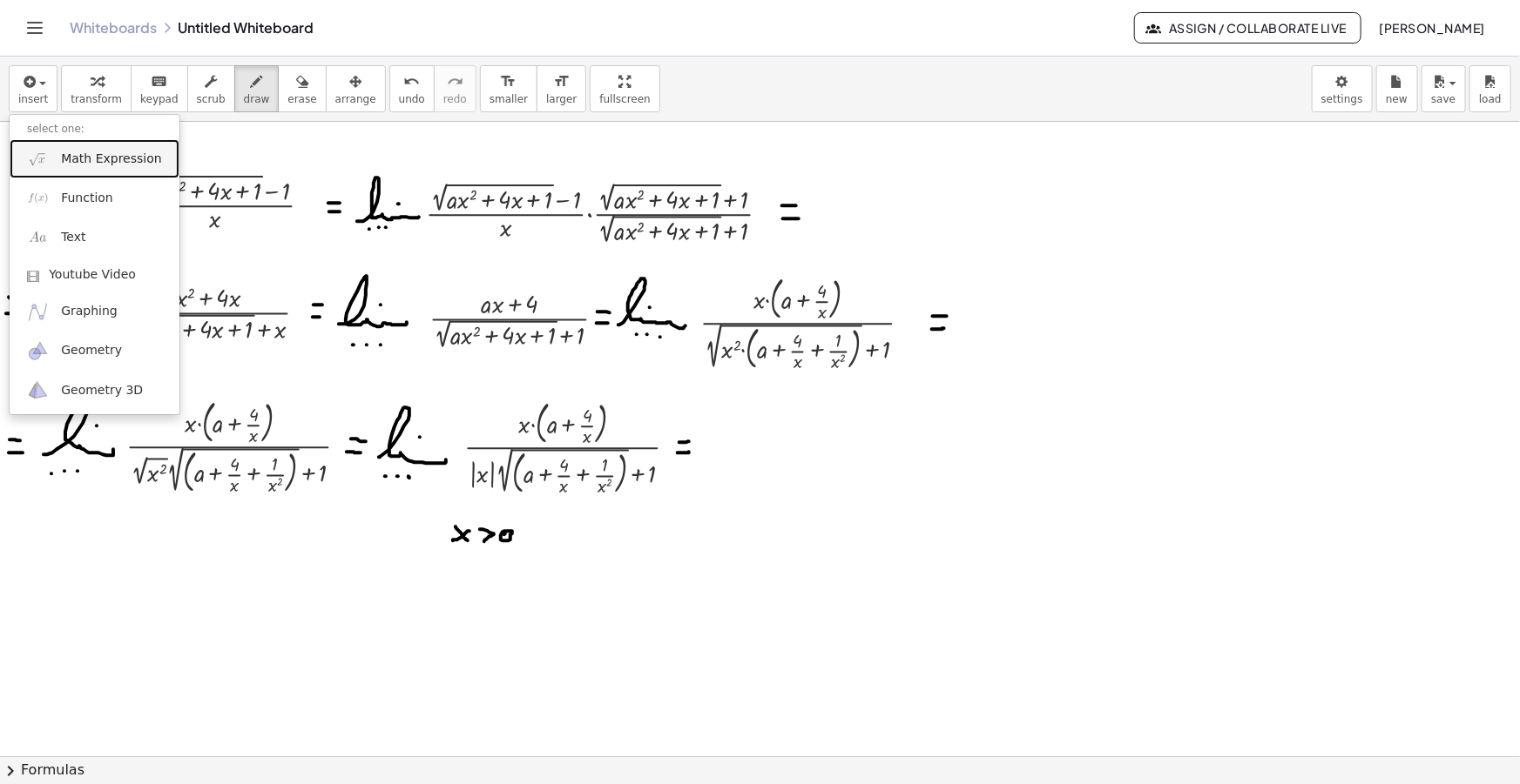
click at [89, 148] on link "Math Expression" at bounding box center [94, 159] width 169 height 39
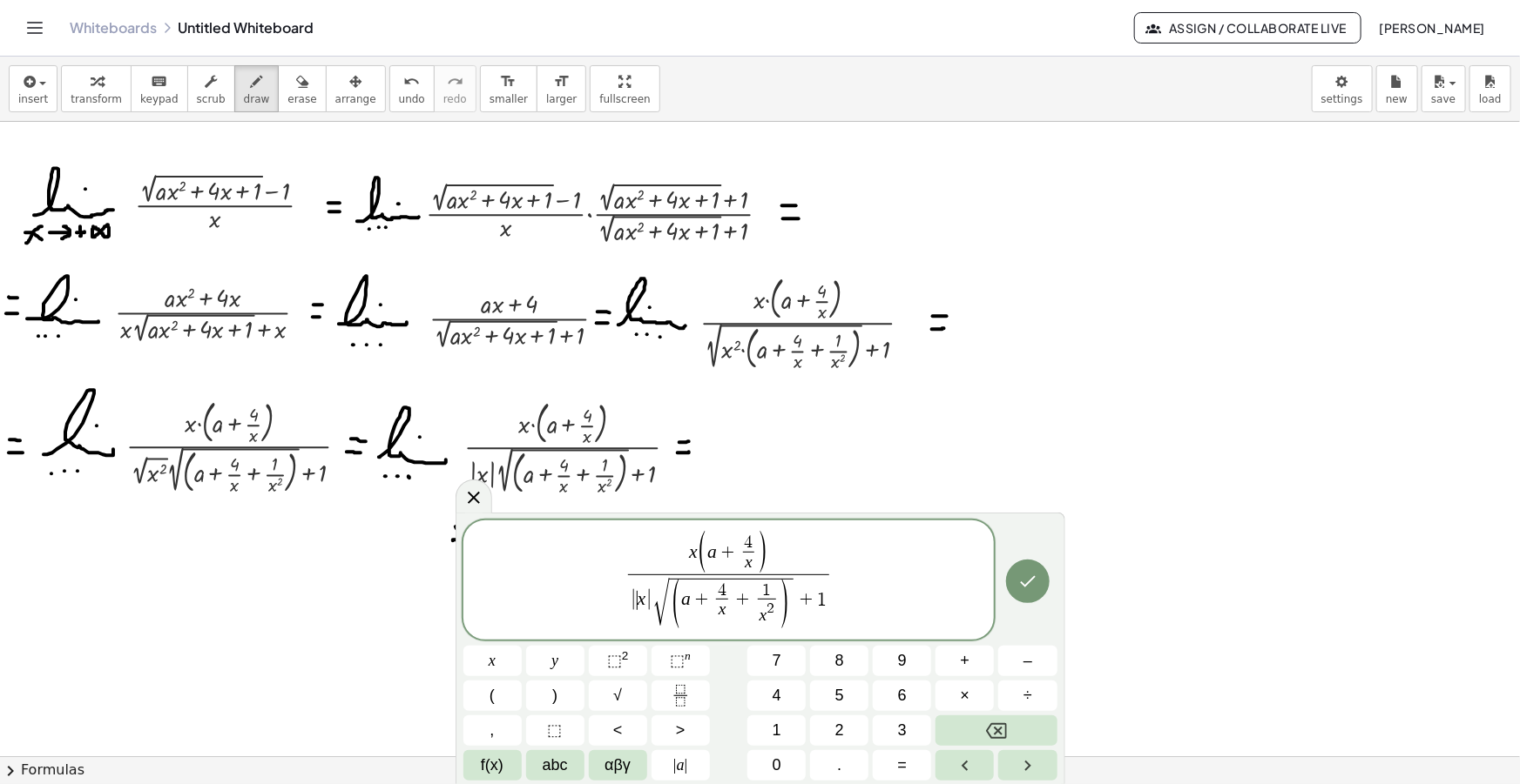
click at [636, 600] on span "| ​ x |" at bounding box center [641, 601] width 22 height 22
click at [818, 594] on span "( √ ( a + 4 x ​ + 1 x 2 ​ ) + 1 ​ )" at bounding box center [732, 601] width 194 height 55
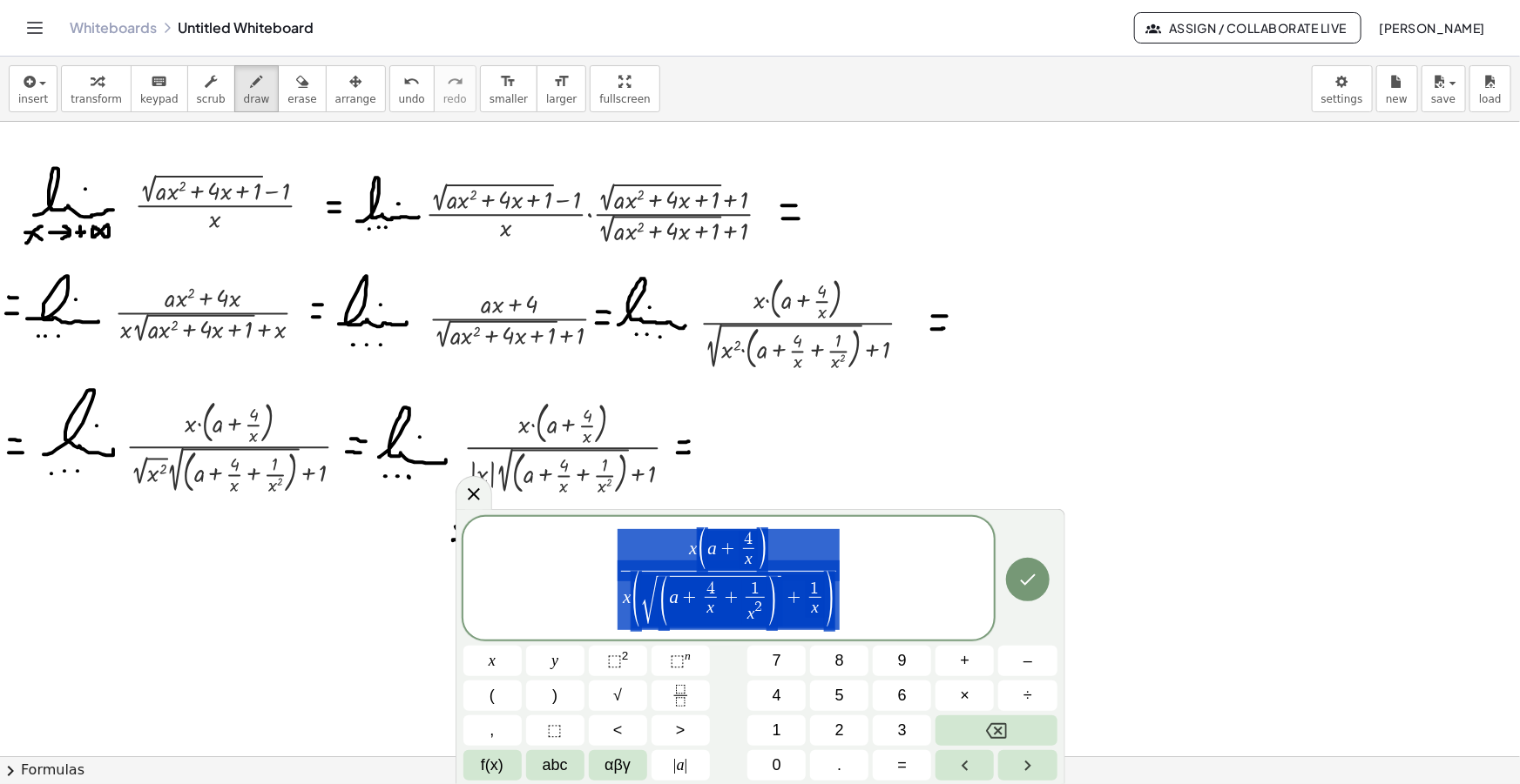
drag, startPoint x: 818, startPoint y: 583, endPoint x: 482, endPoint y: 516, distance: 342.6
click at [482, 517] on div "**********" at bounding box center [729, 578] width 532 height 123
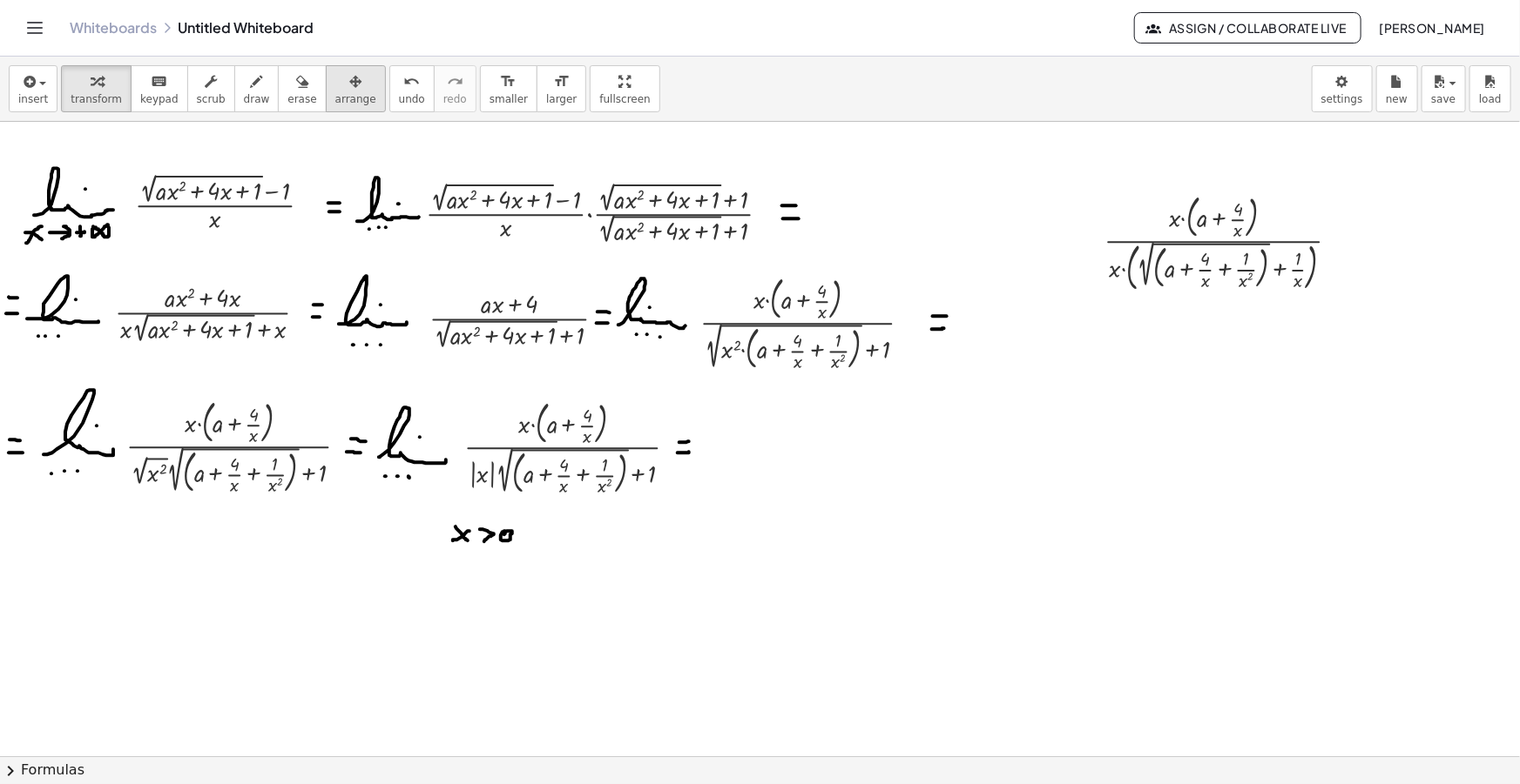
click at [326, 109] on button "arrange" at bounding box center [356, 89] width 60 height 47
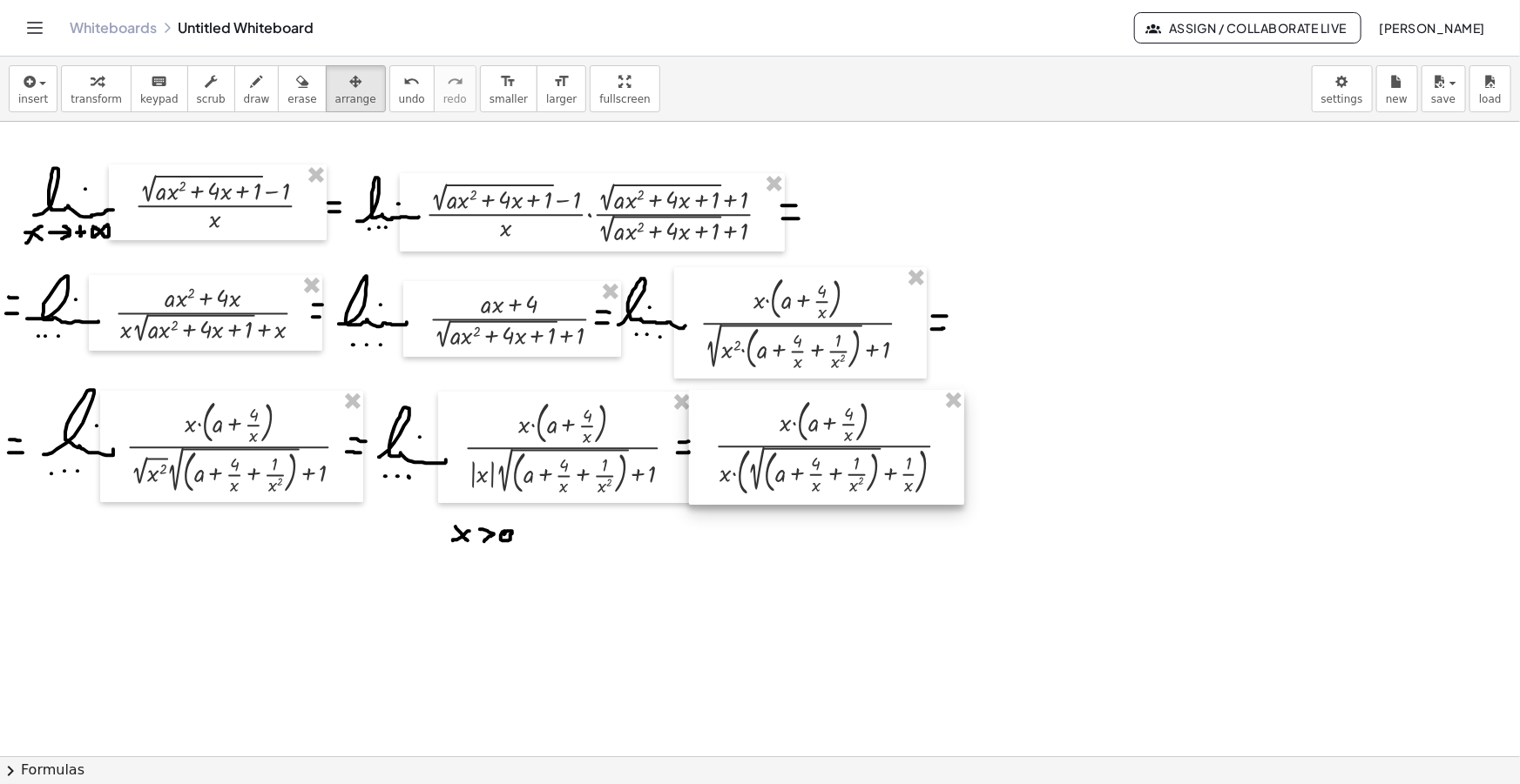
drag, startPoint x: 1207, startPoint y: 250, endPoint x: 817, endPoint y: 455, distance: 440.6
click at [817, 455] on div at bounding box center [826, 447] width 275 height 115
click at [234, 101] on button "draw" at bounding box center [256, 89] width 45 height 47
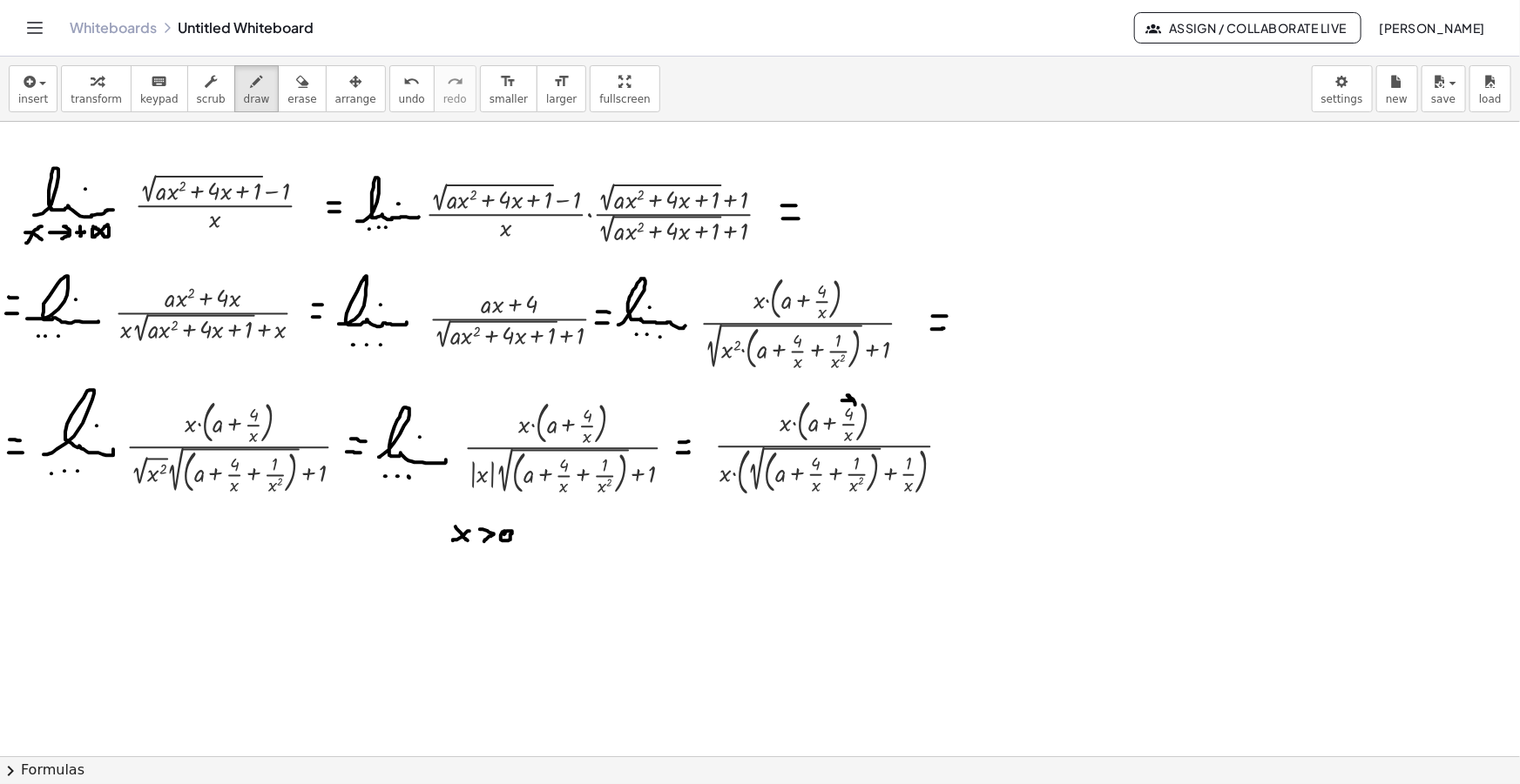
drag, startPoint x: 842, startPoint y: 400, endPoint x: 852, endPoint y: 407, distance: 12.2
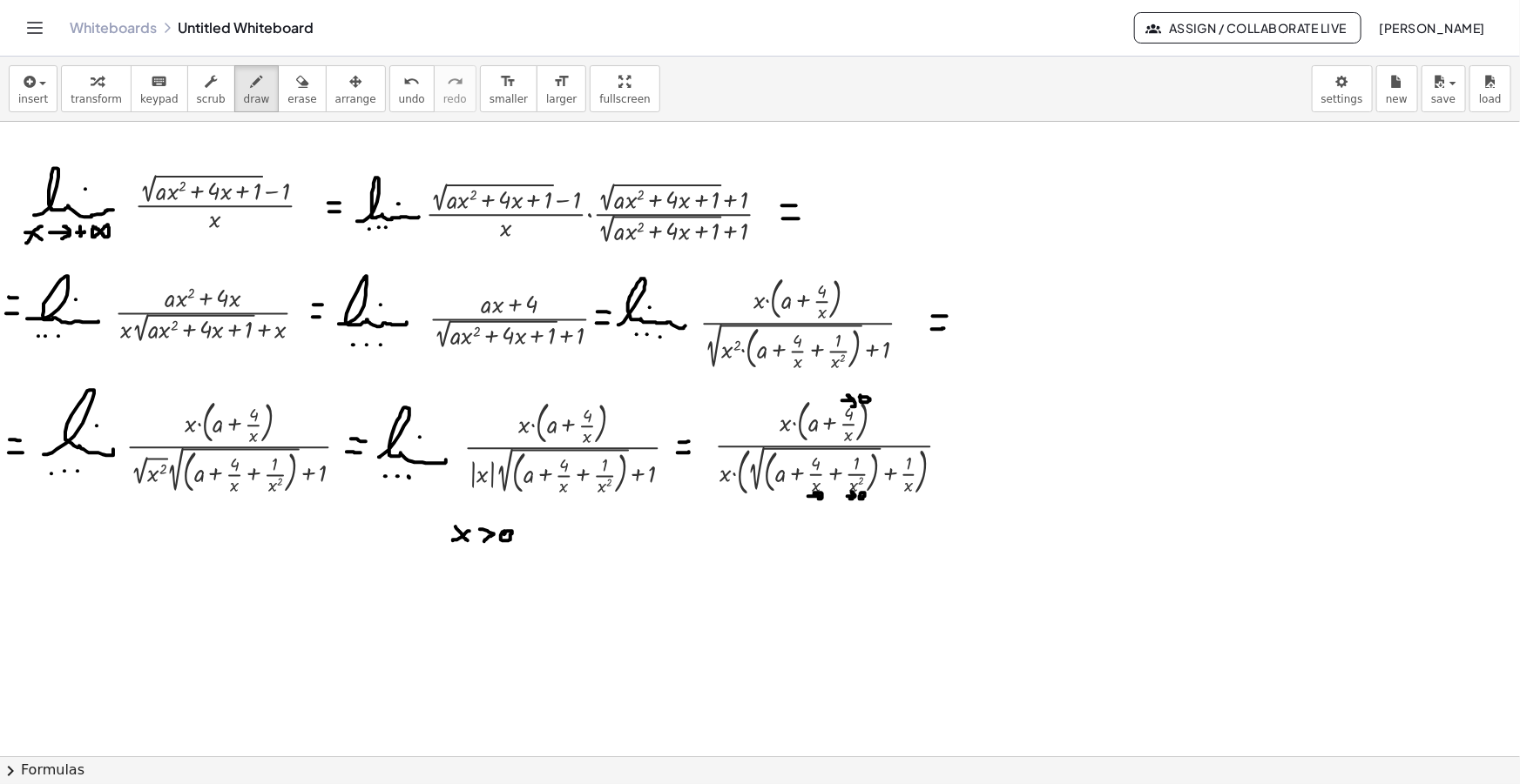
drag, startPoint x: 718, startPoint y: 468, endPoint x: 734, endPoint y: 481, distance: 20.6
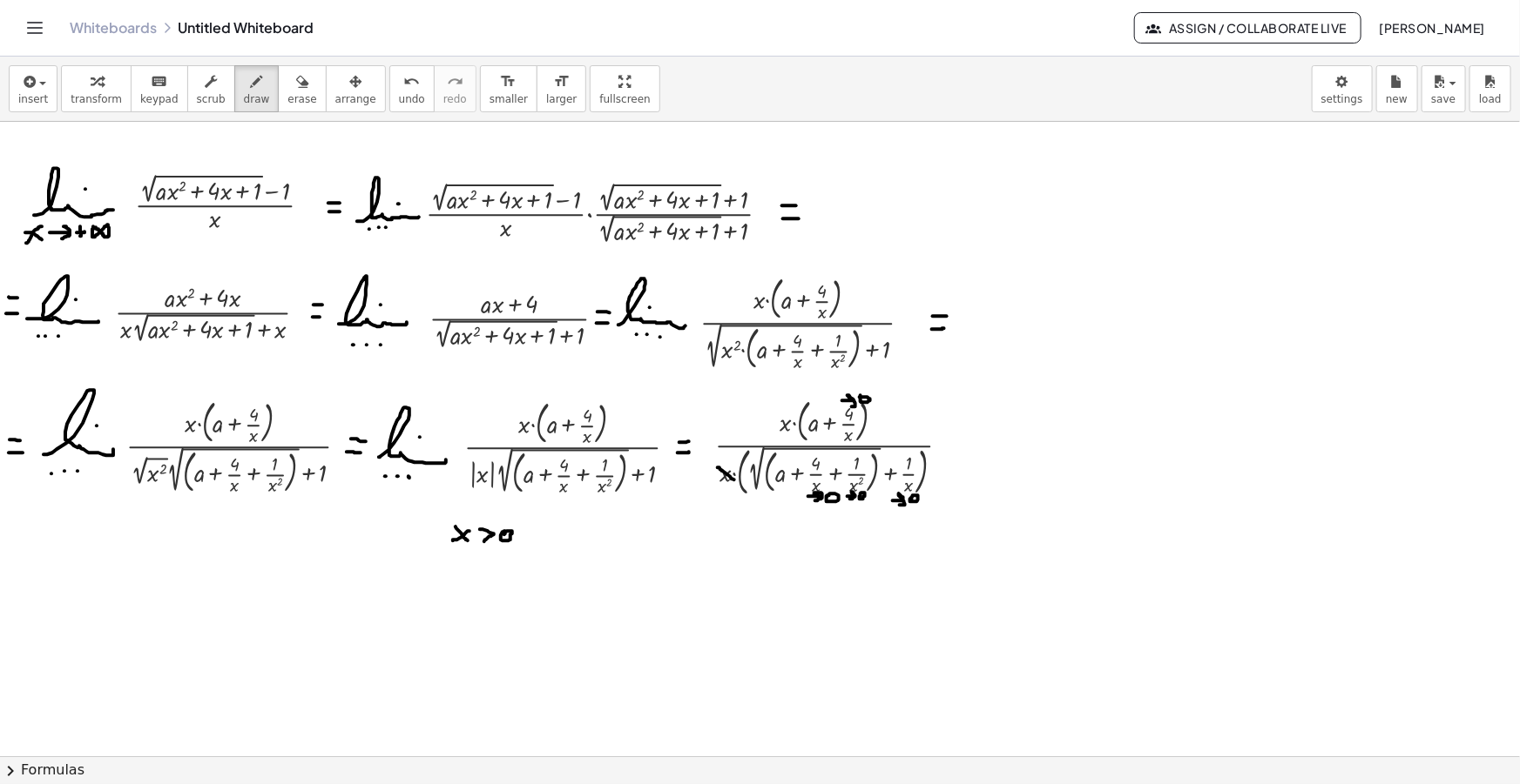
drag, startPoint x: 775, startPoint y: 418, endPoint x: 800, endPoint y: 446, distance: 37.5
drag, startPoint x: 698, startPoint y: 417, endPoint x: 723, endPoint y: 419, distance: 25.1
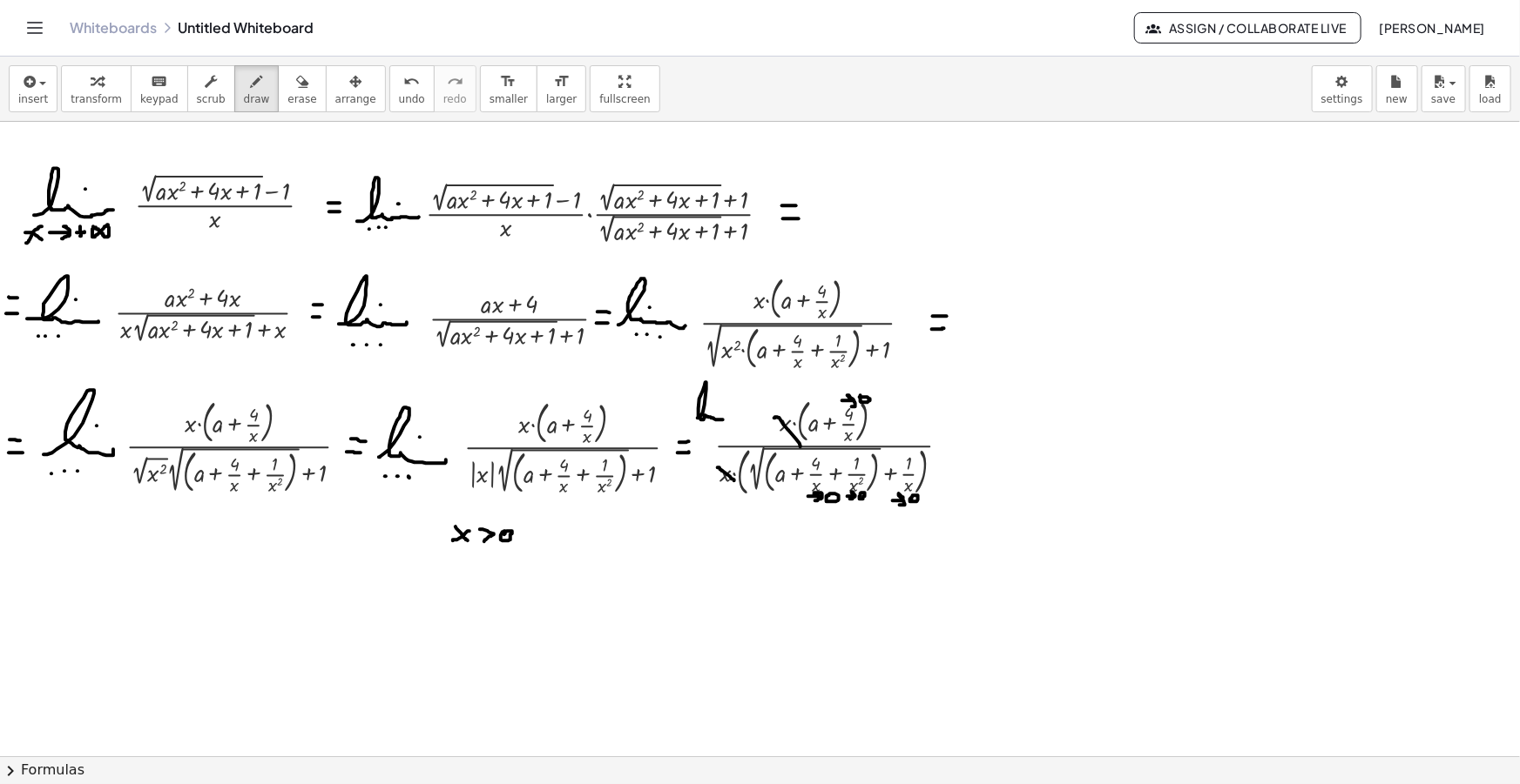
drag, startPoint x: 957, startPoint y: 442, endPoint x: 972, endPoint y: 442, distance: 15.0
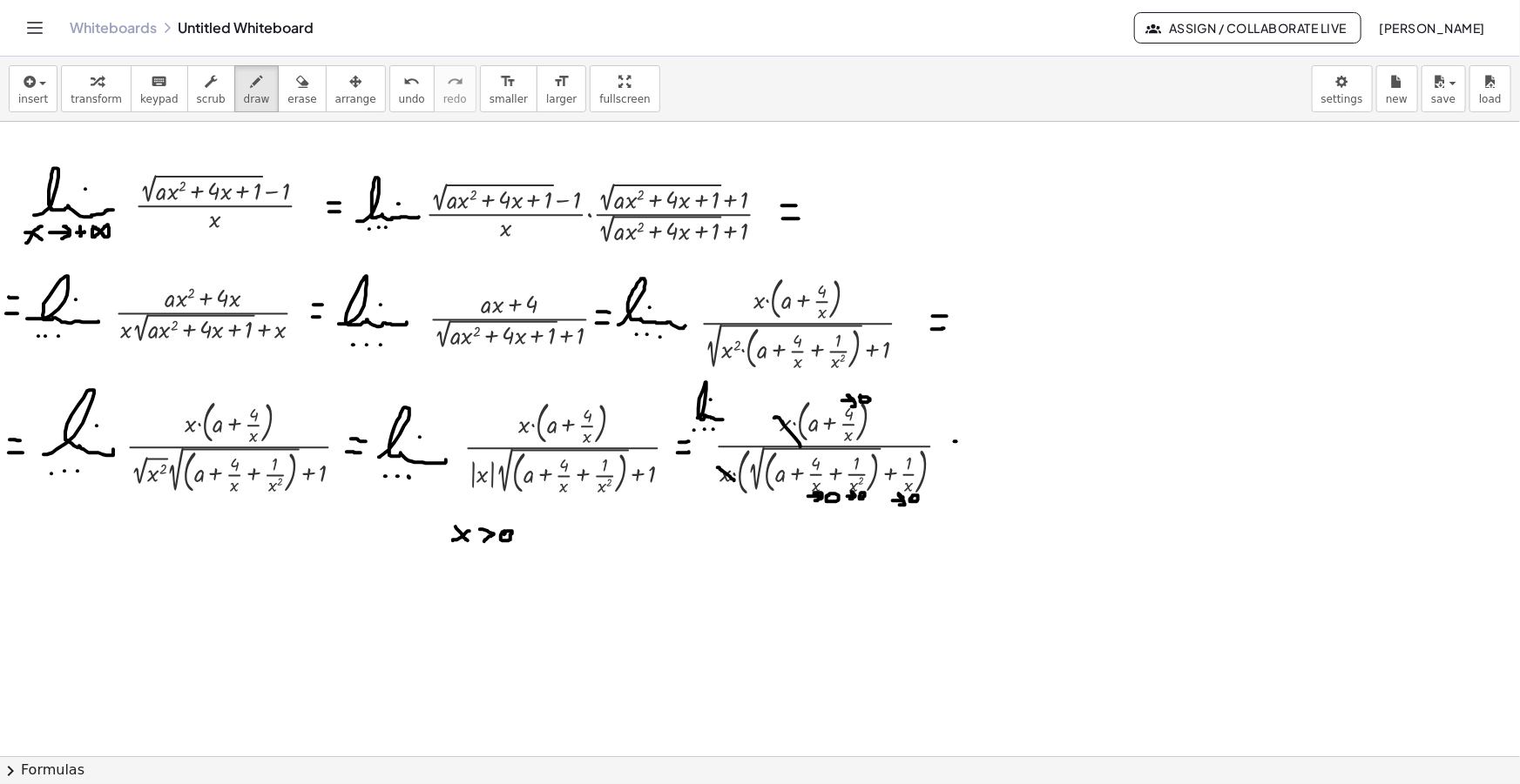
drag, startPoint x: 956, startPoint y: 454, endPoint x: 972, endPoint y: 454, distance: 16.0
drag, startPoint x: 8, startPoint y: 590, endPoint x: 22, endPoint y: 592, distance: 14.1
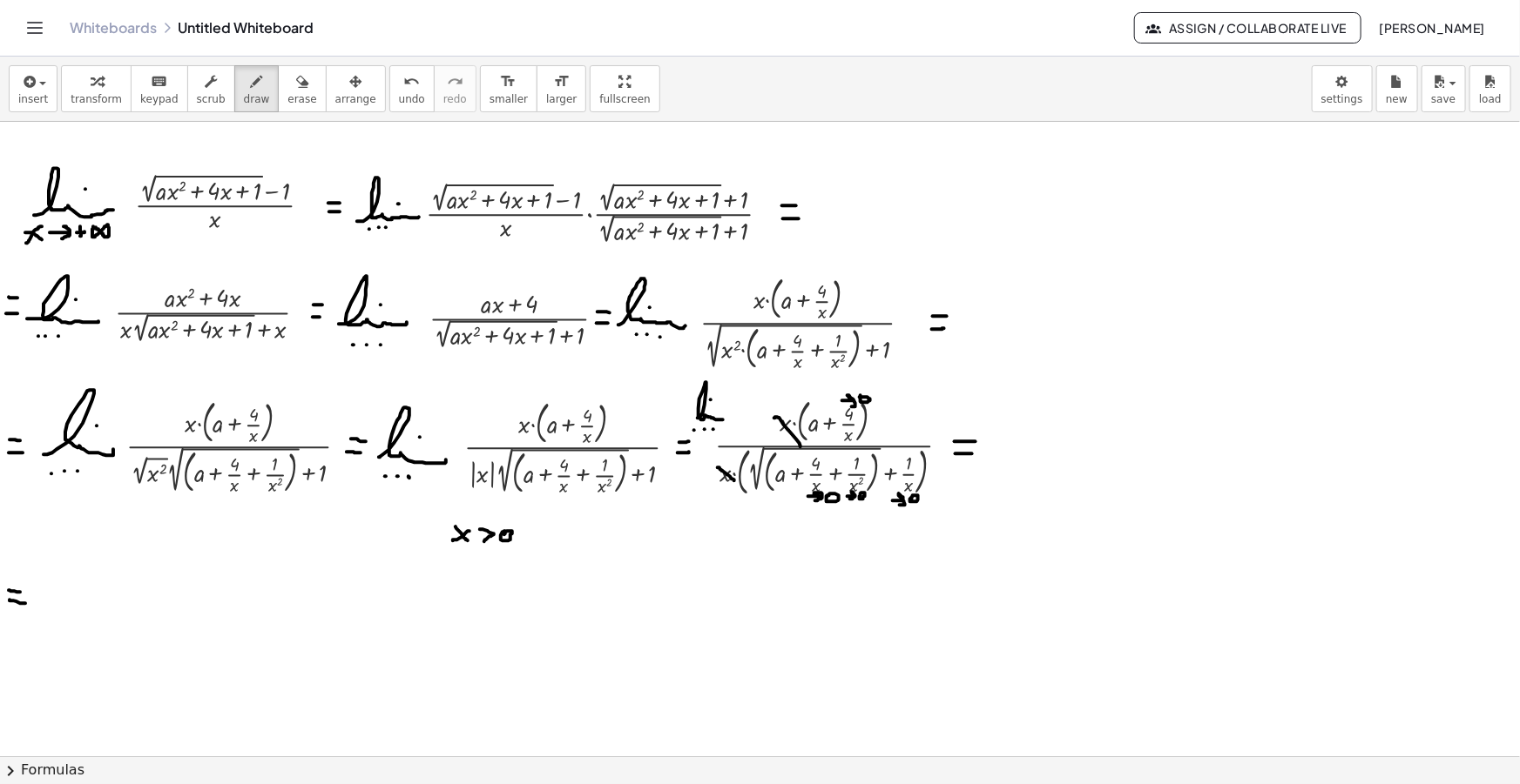
drag, startPoint x: 9, startPoint y: 600, endPoint x: 27, endPoint y: 603, distance: 18.2
drag, startPoint x: 87, startPoint y: 539, endPoint x: 85, endPoint y: 594, distance: 55.0
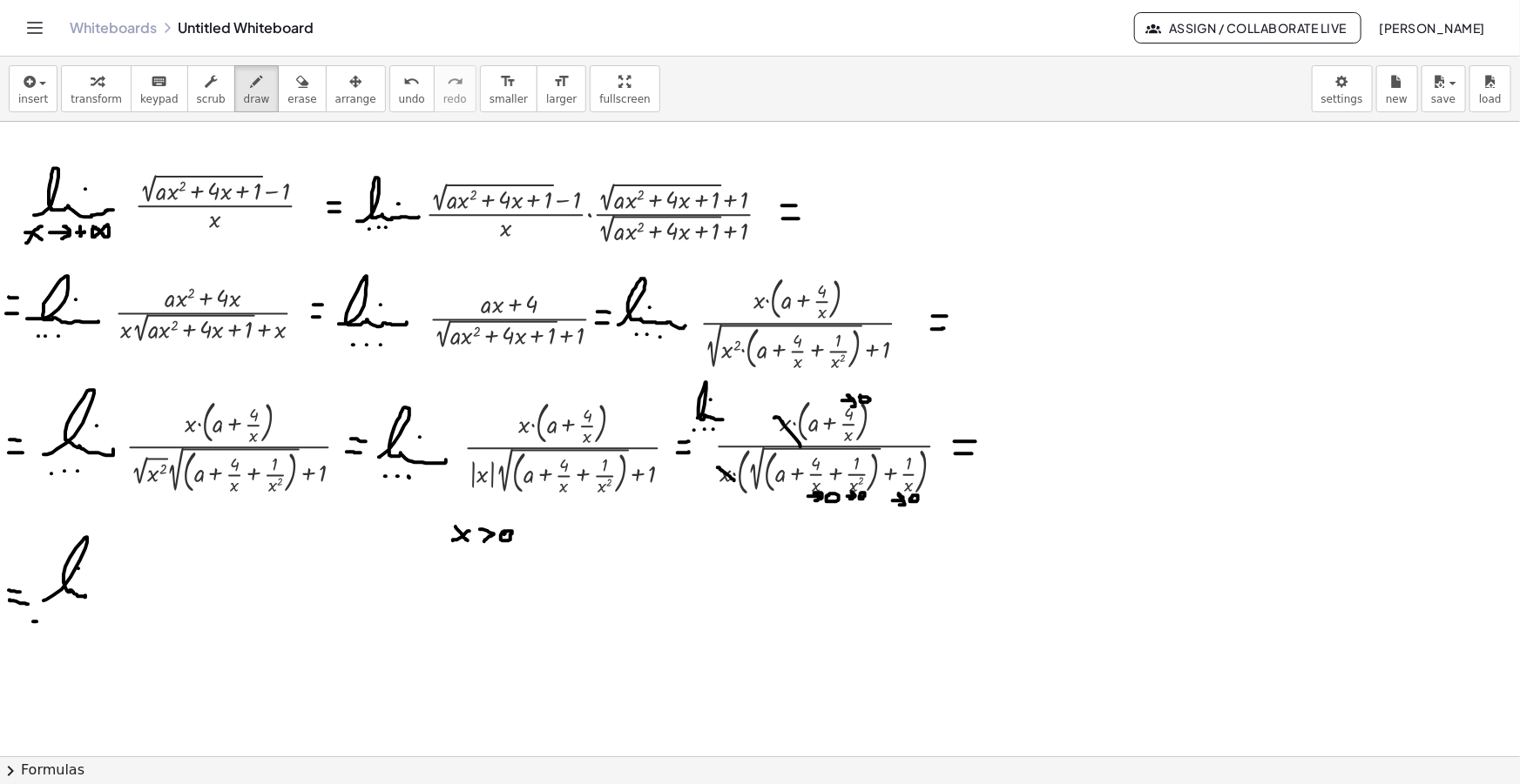
drag, startPoint x: 36, startPoint y: 621, endPoint x: 44, endPoint y: 628, distance: 10.6
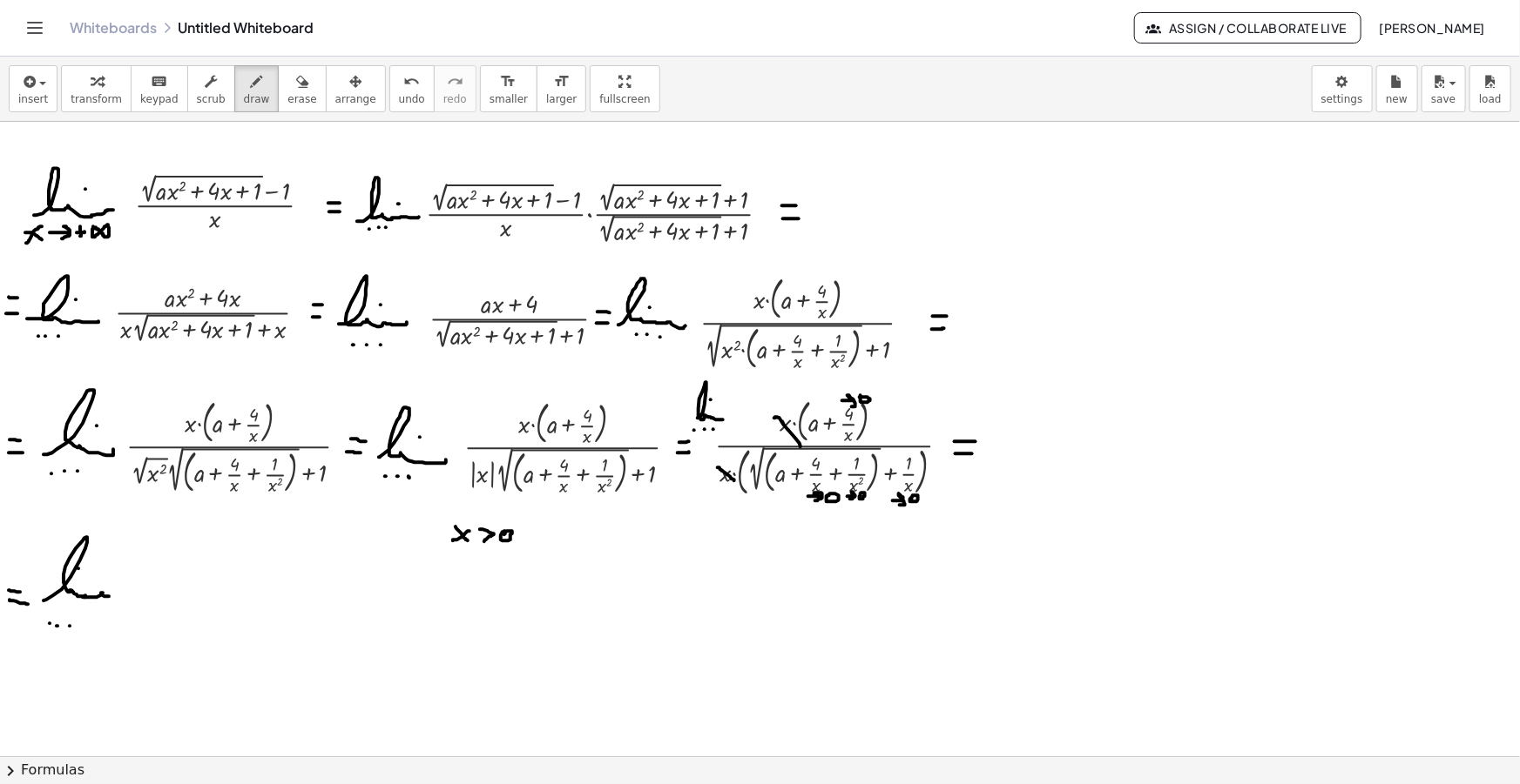
drag, startPoint x: 82, startPoint y: 597, endPoint x: 131, endPoint y: 601, distance: 49.2
click at [31, 94] on span "insert" at bounding box center [34, 99] width 30 height 12
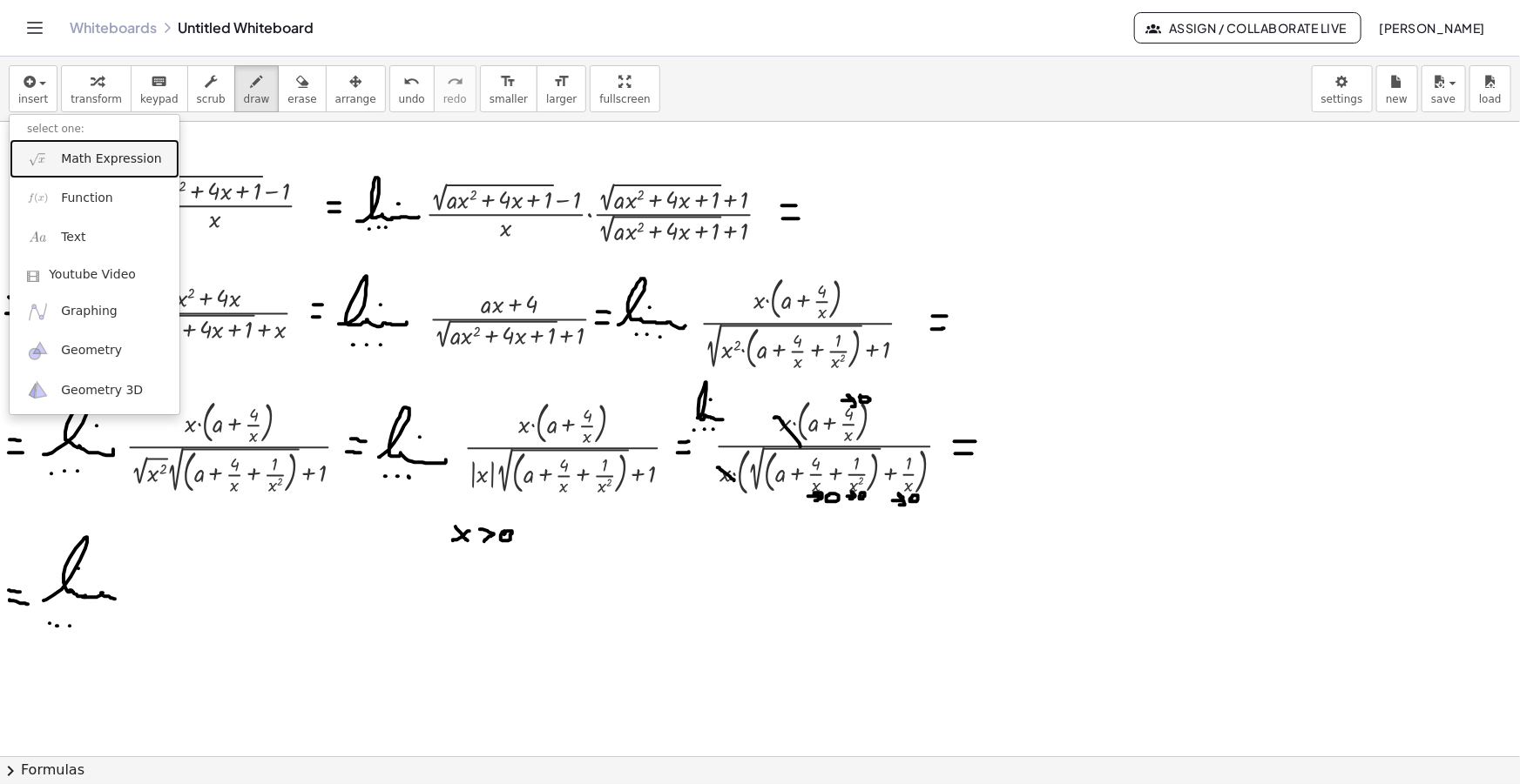
click at [68, 155] on span "Math Expression" at bounding box center [110, 159] width 100 height 18
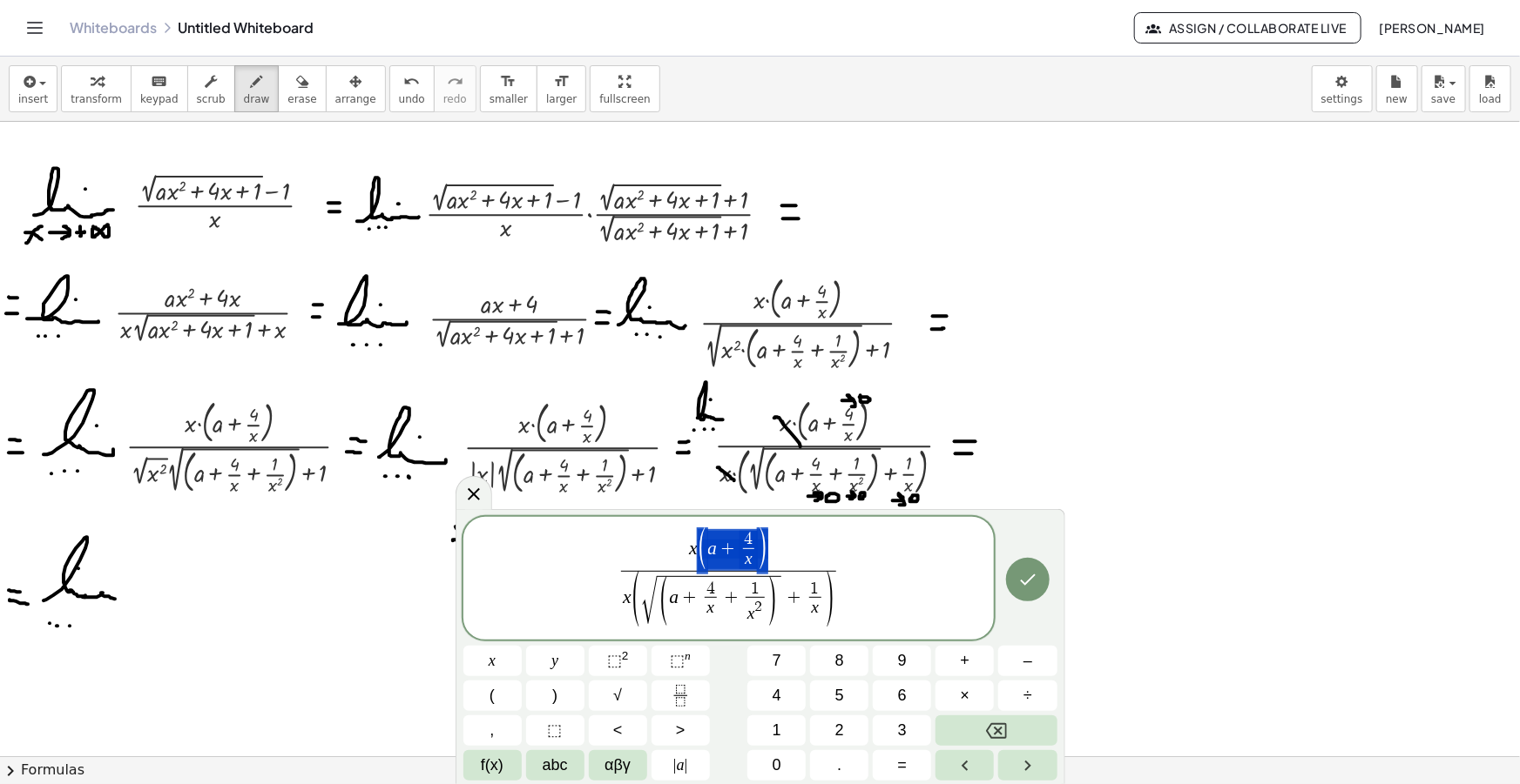
drag, startPoint x: 781, startPoint y: 551, endPoint x: 680, endPoint y: 555, distance: 101.1
click at [680, 555] on span "x ( a + 4 x ​ )" at bounding box center [728, 550] width 215 height 42
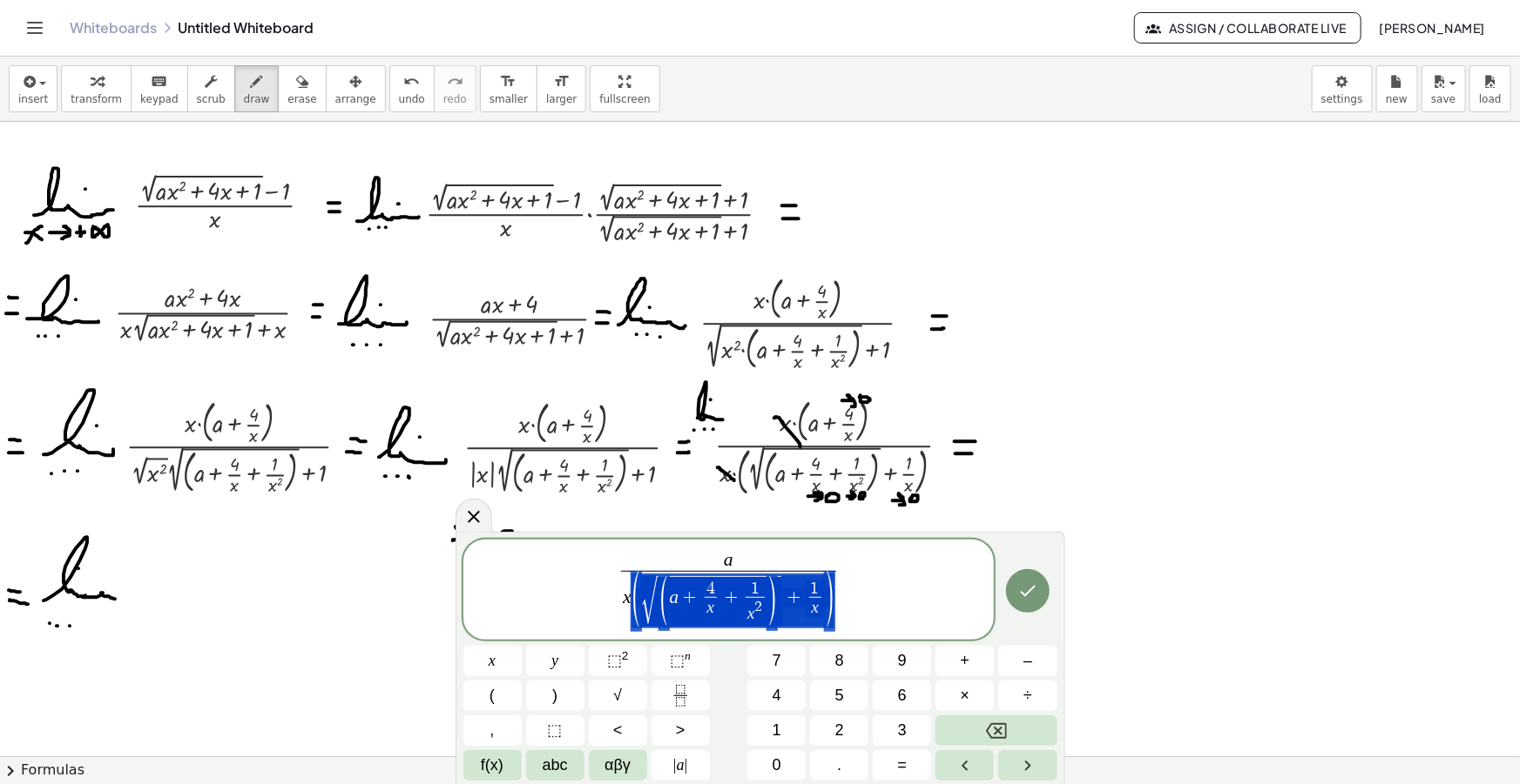
drag, startPoint x: 828, startPoint y: 601, endPoint x: 673, endPoint y: 601, distance: 155.0
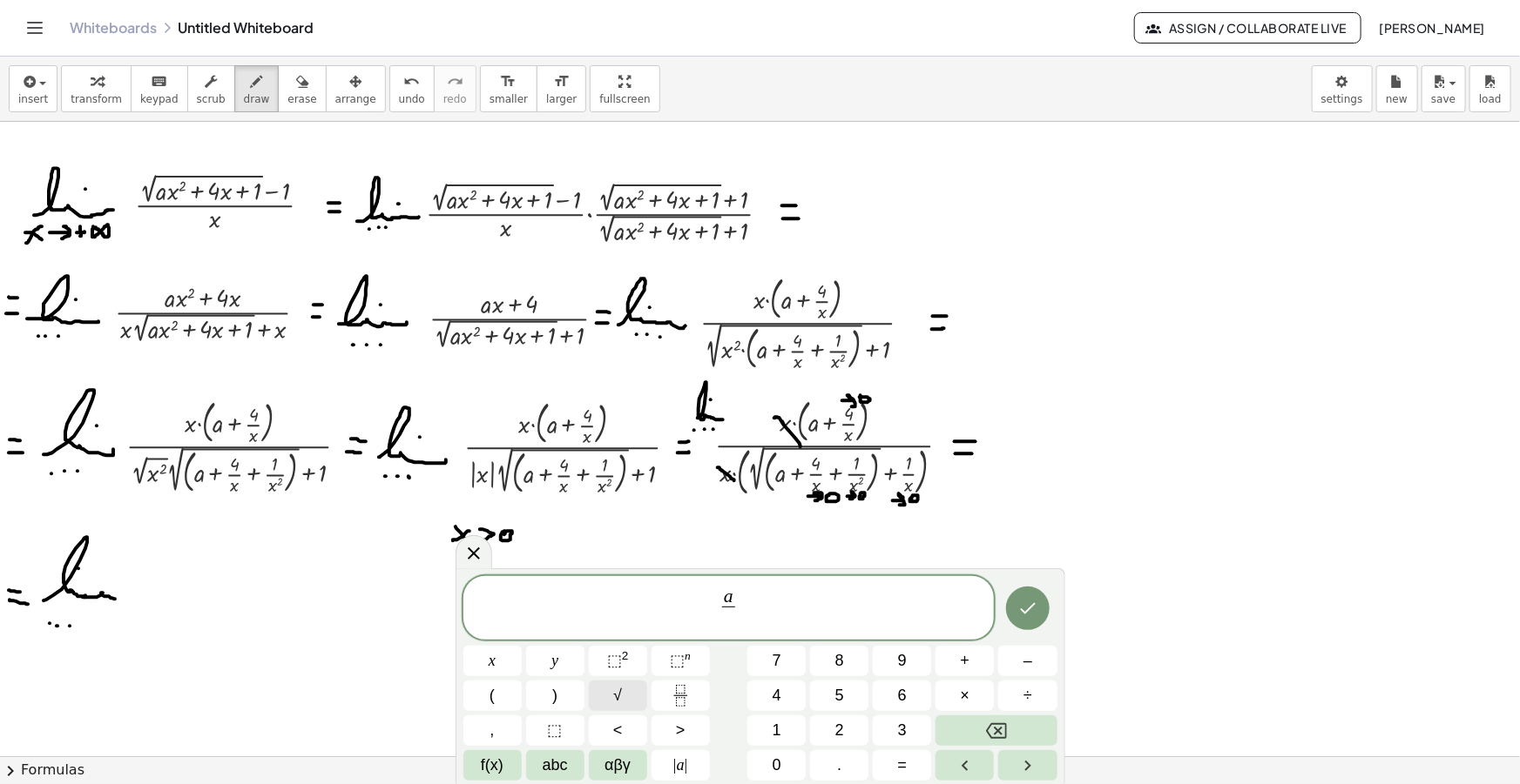
click at [629, 694] on button "√" at bounding box center [618, 696] width 58 height 31
drag, startPoint x: 778, startPoint y: 615, endPoint x: 665, endPoint y: 589, distance: 116.0
click at [665, 589] on span "a √ a ​" at bounding box center [729, 608] width 532 height 49
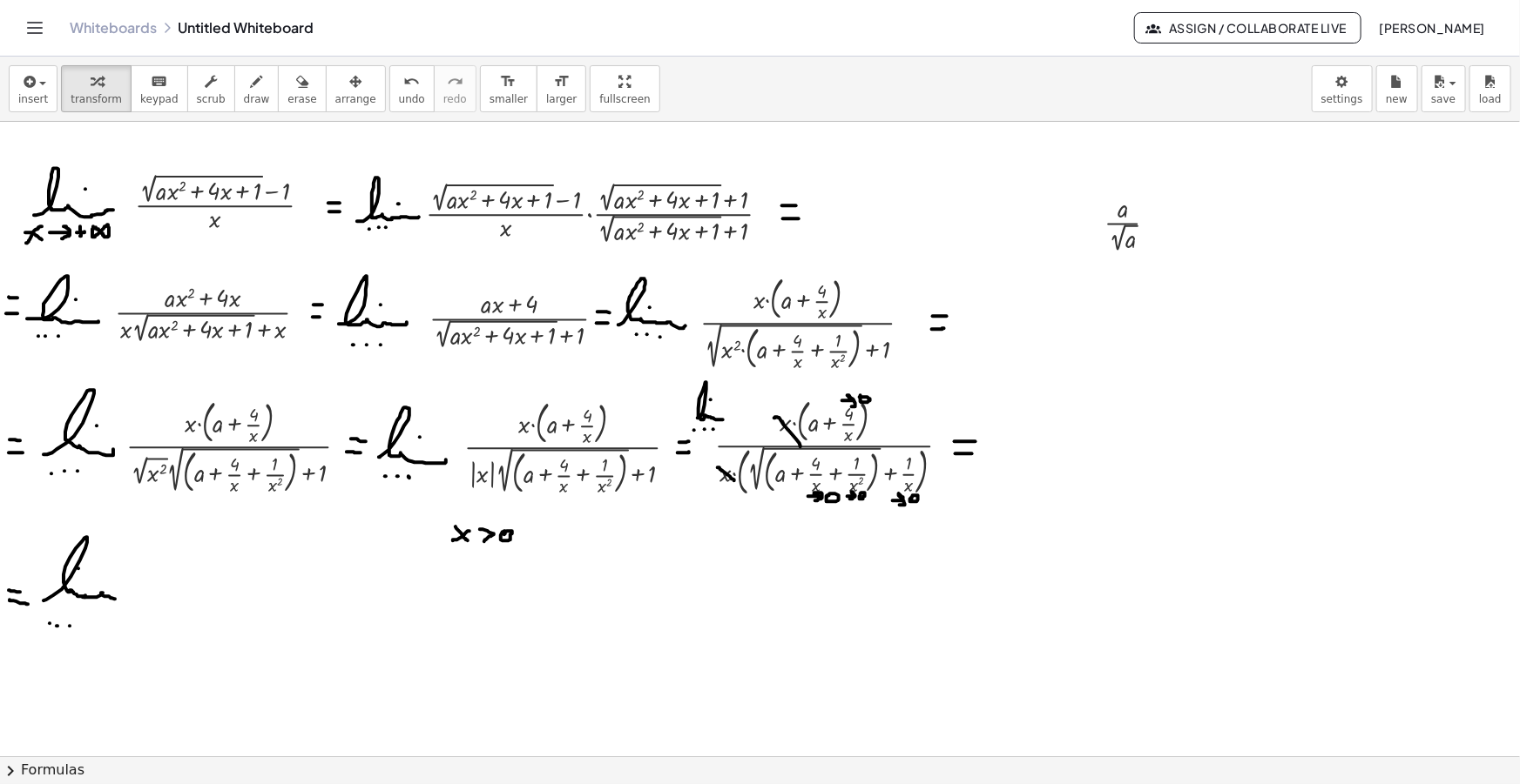
click at [335, 86] on div "button" at bounding box center [356, 80] width 41 height 21
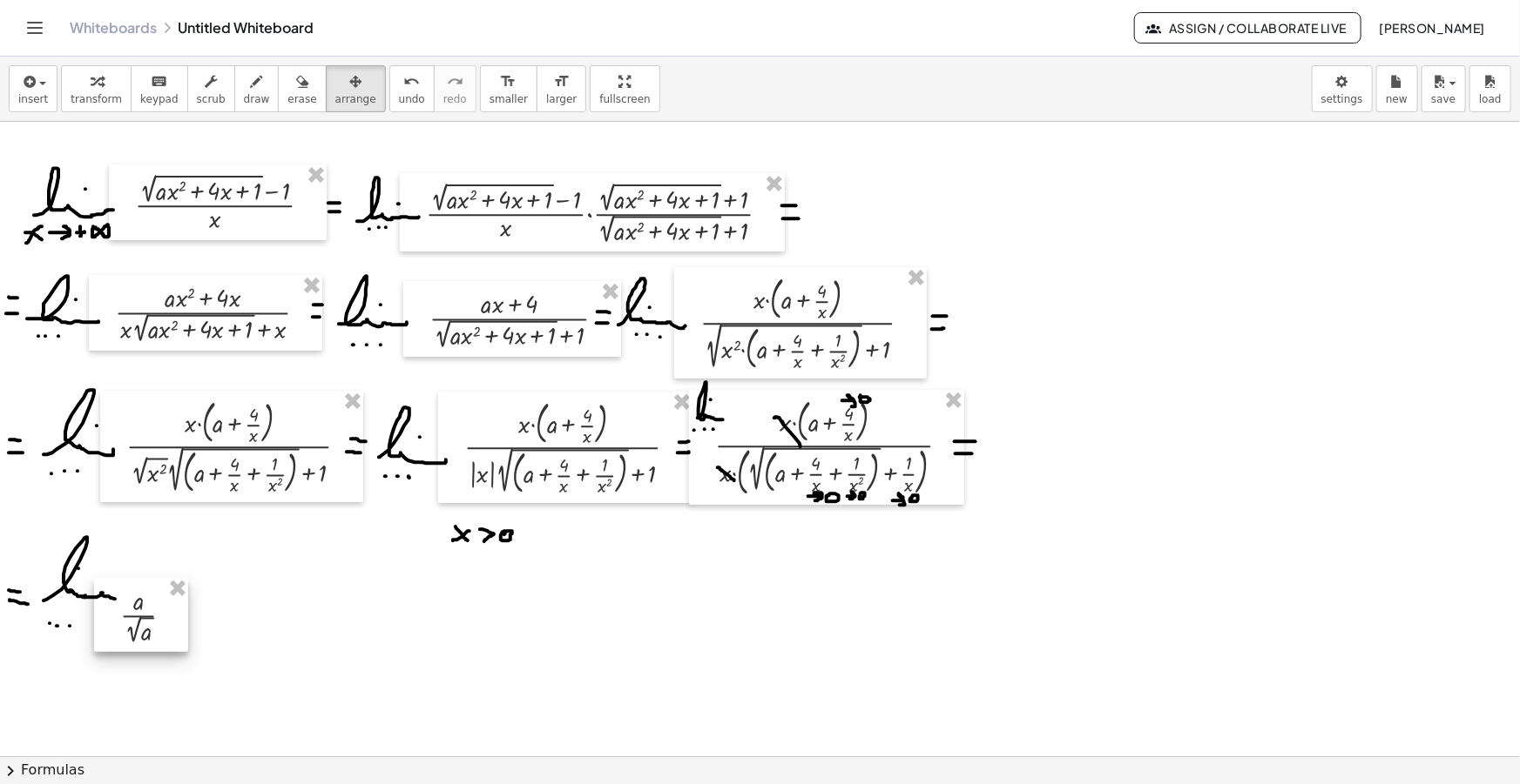
drag, startPoint x: 838, startPoint y: 357, endPoint x: 146, endPoint y: 636, distance: 746.1
click at [146, 636] on div at bounding box center [140, 615] width 94 height 74
drag, startPoint x: 223, startPoint y: 619, endPoint x: 275, endPoint y: 605, distance: 53.9
click at [274, 606] on div at bounding box center [266, 597] width 94 height 74
click at [278, 92] on button "erase" at bounding box center [301, 89] width 48 height 47
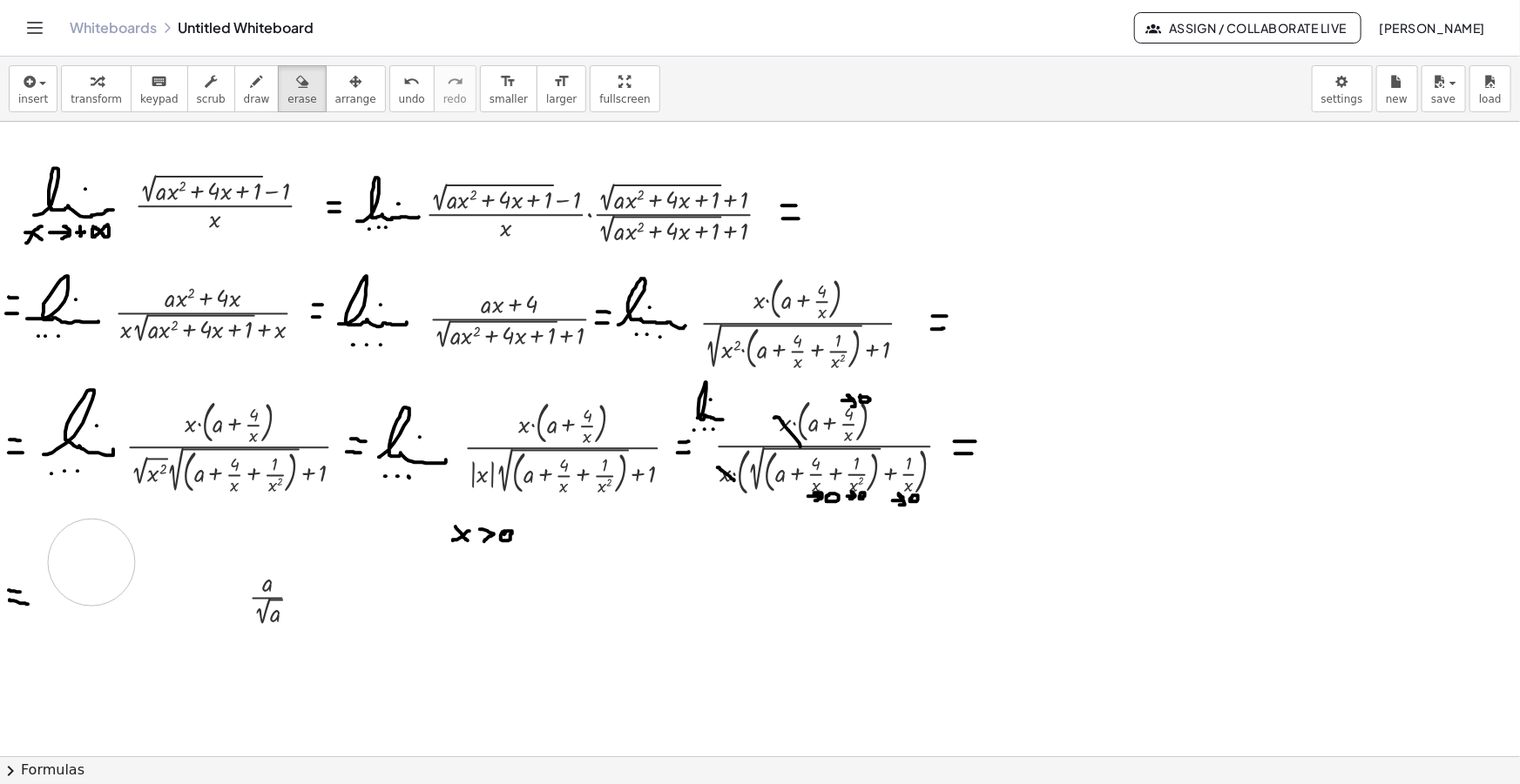
drag, startPoint x: 79, startPoint y: 642, endPoint x: 208, endPoint y: 530, distance: 170.8
click at [335, 94] on span "arrange" at bounding box center [356, 99] width 41 height 12
drag, startPoint x: 261, startPoint y: 608, endPoint x: 69, endPoint y: 608, distance: 192.0
click at [69, 608] on div at bounding box center [77, 595] width 94 height 74
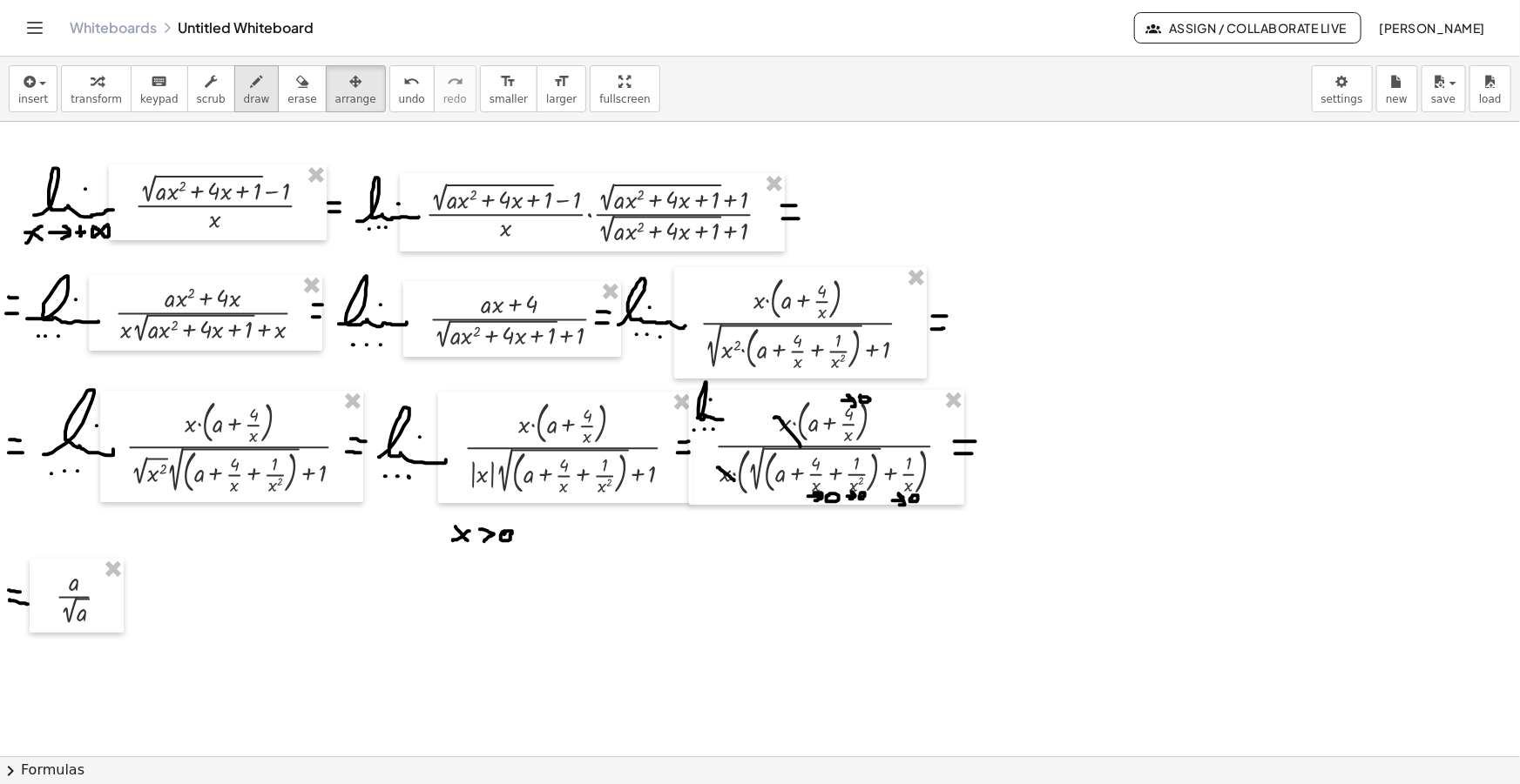
click at [244, 95] on span "draw" at bounding box center [257, 99] width 26 height 12
drag, startPoint x: 112, startPoint y: 594, endPoint x: 124, endPoint y: 596, distance: 12.2
drag, startPoint x: 118, startPoint y: 602, endPoint x: 127, endPoint y: 603, distance: 9.1
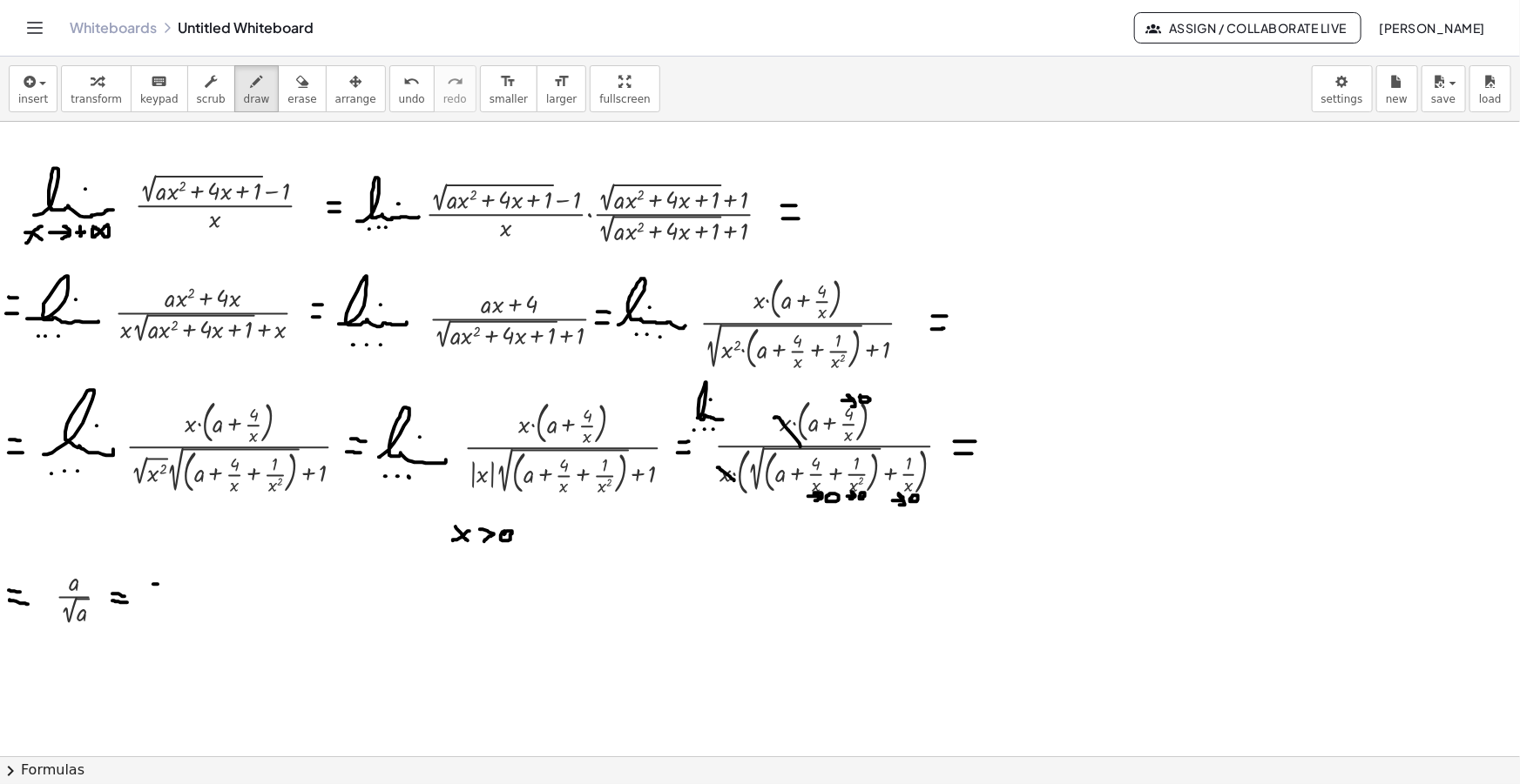
drag, startPoint x: 152, startPoint y: 584, endPoint x: 149, endPoint y: 614, distance: 30.1
drag, startPoint x: 191, startPoint y: 603, endPoint x: 223, endPoint y: 607, distance: 32.2
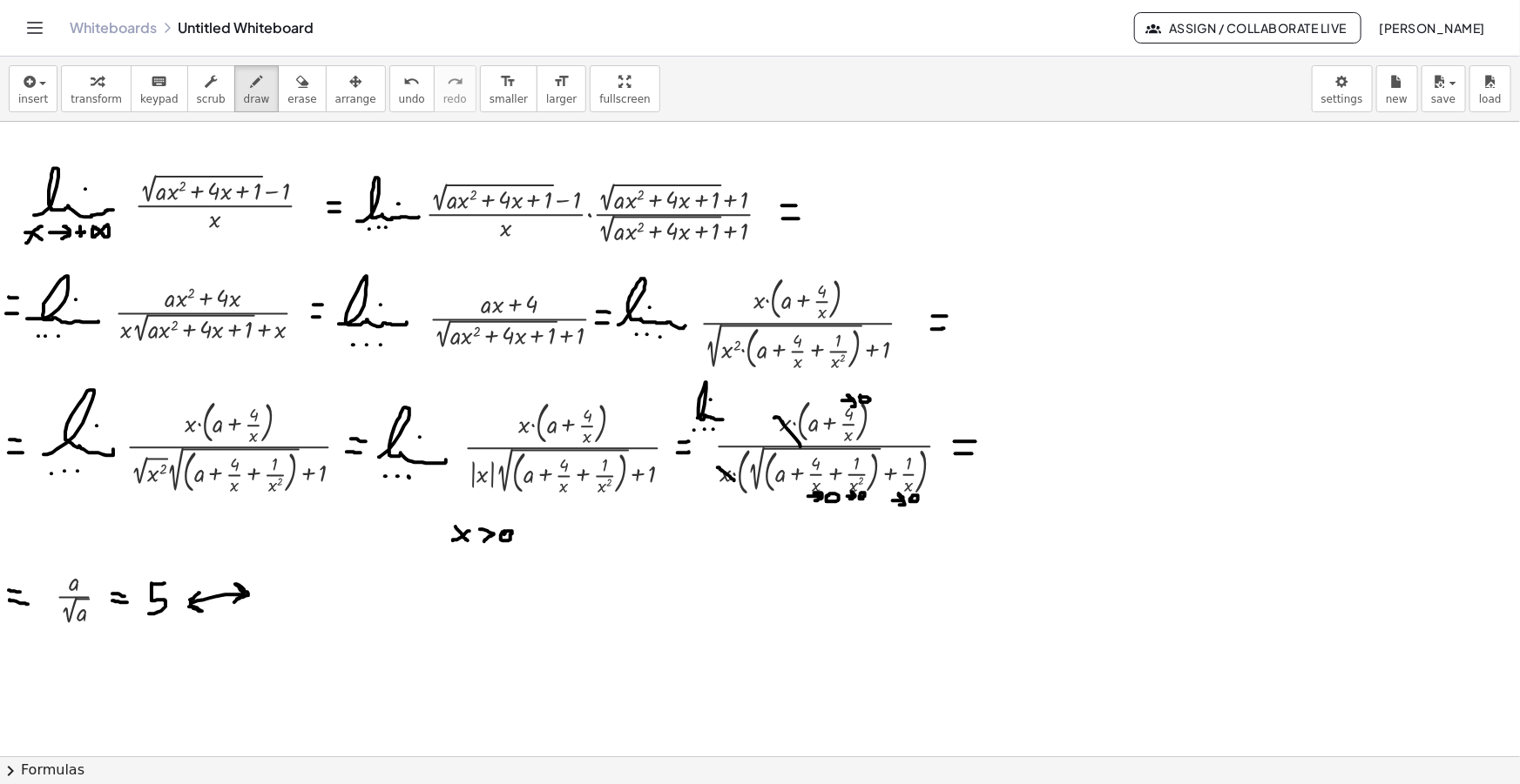
drag, startPoint x: 191, startPoint y: 607, endPoint x: 199, endPoint y: 593, distance: 16.1
click at [35, 94] on span "insert" at bounding box center [34, 99] width 30 height 12
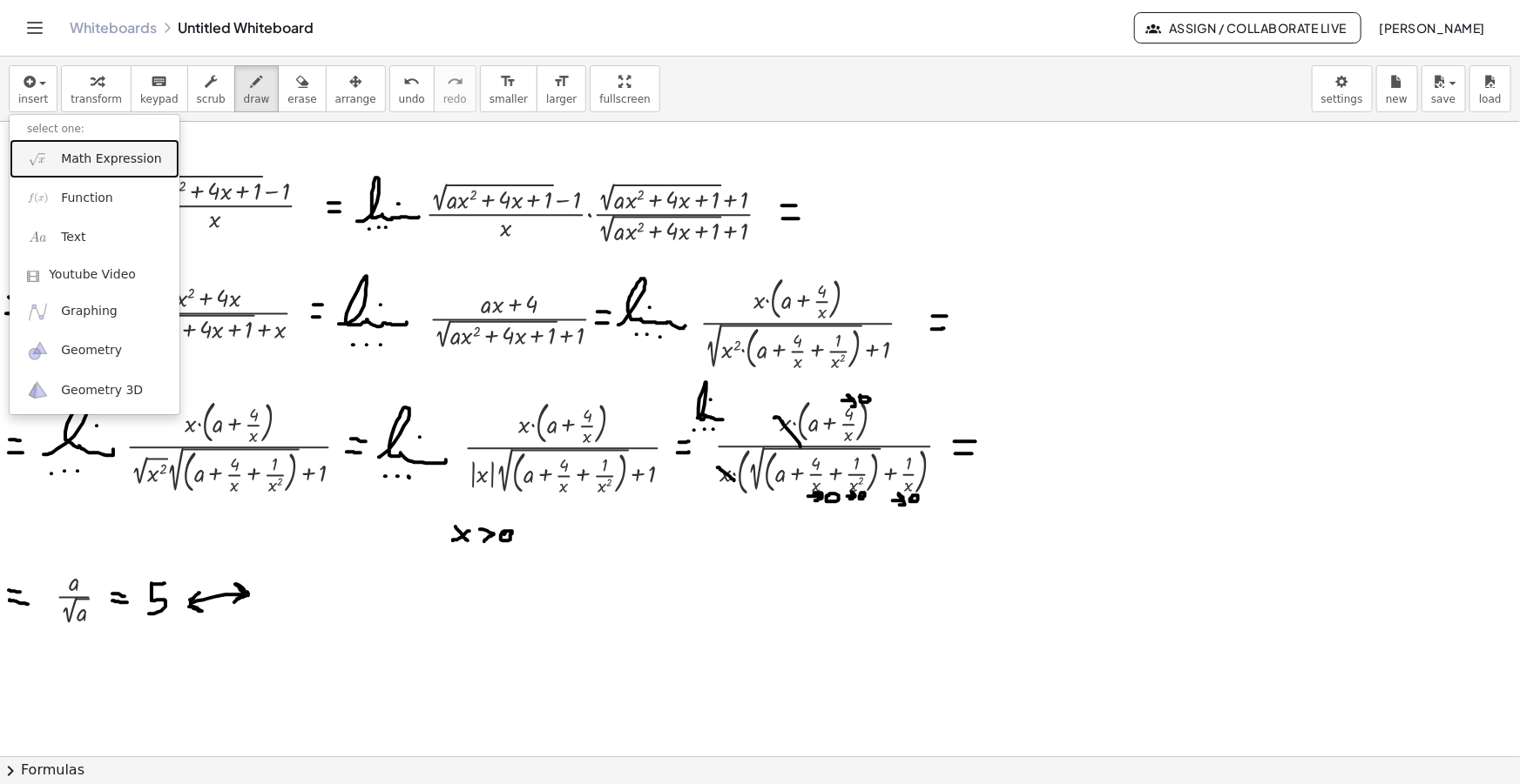
click at [60, 153] on link "Math Expression" at bounding box center [94, 159] width 169 height 39
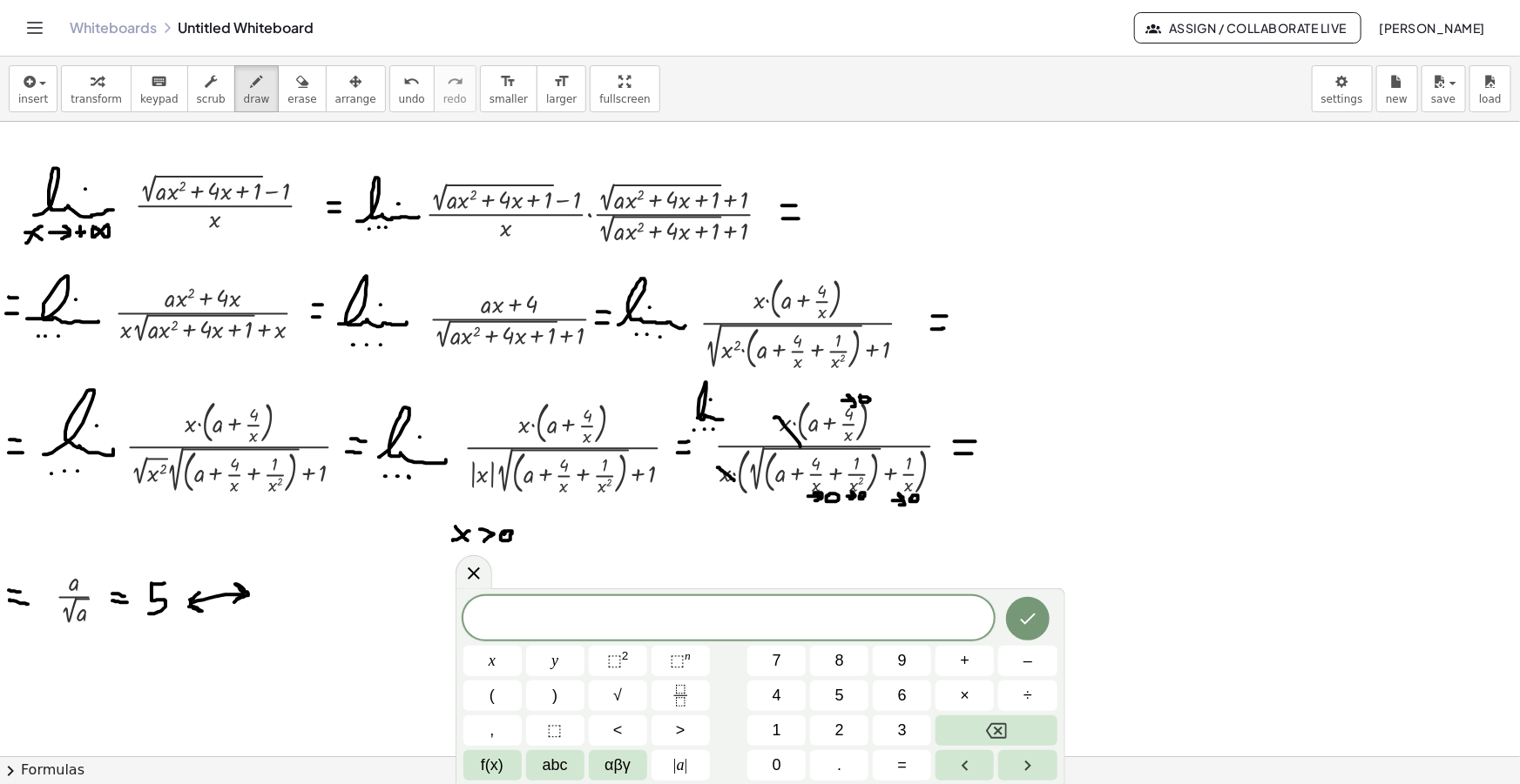
click at [770, 619] on span "​" at bounding box center [729, 619] width 532 height 24
click at [754, 627] on span "​" at bounding box center [729, 619] width 532 height 24
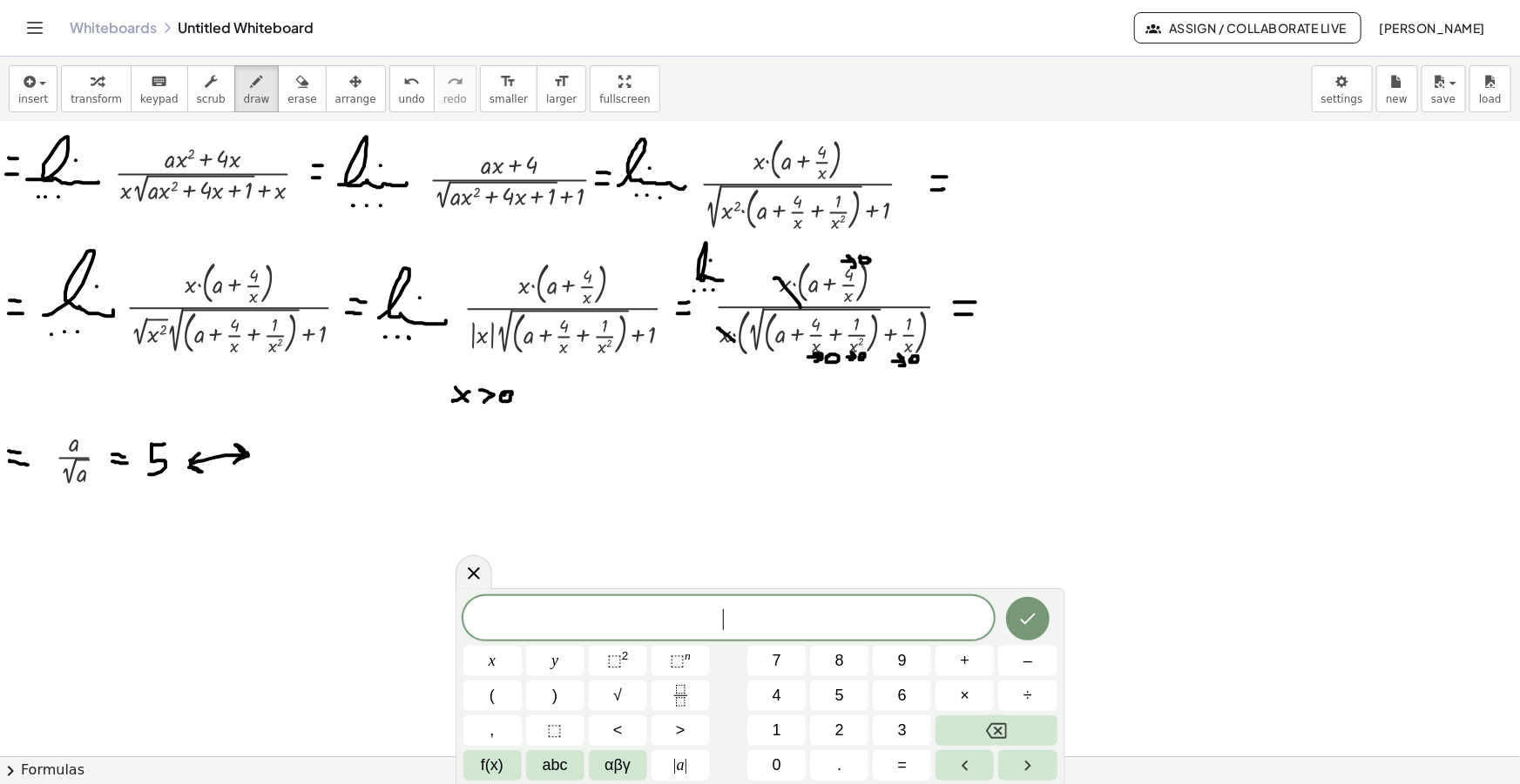
scroll to position [157, 0]
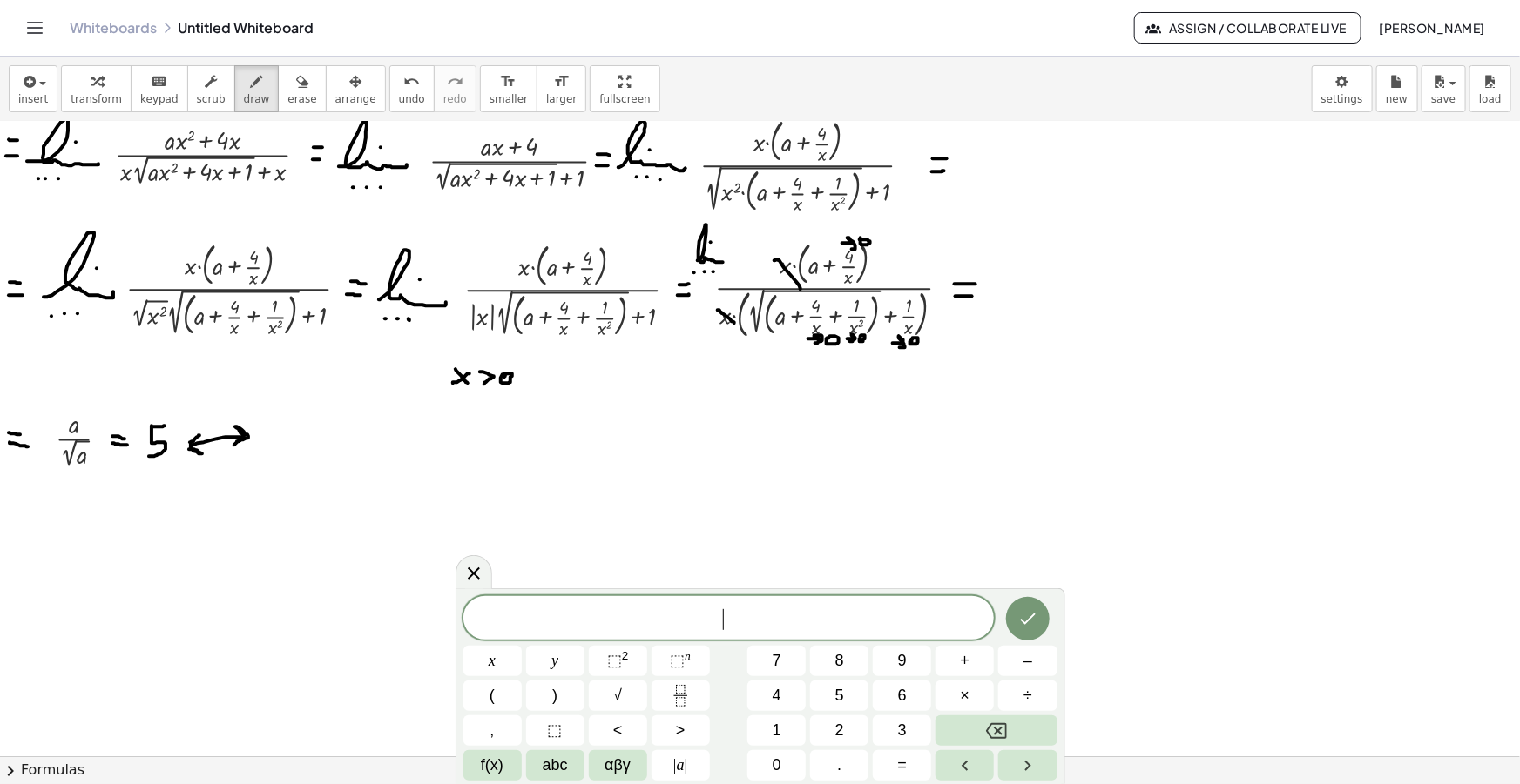
click at [702, 639] on div "​" at bounding box center [729, 617] width 532 height 44
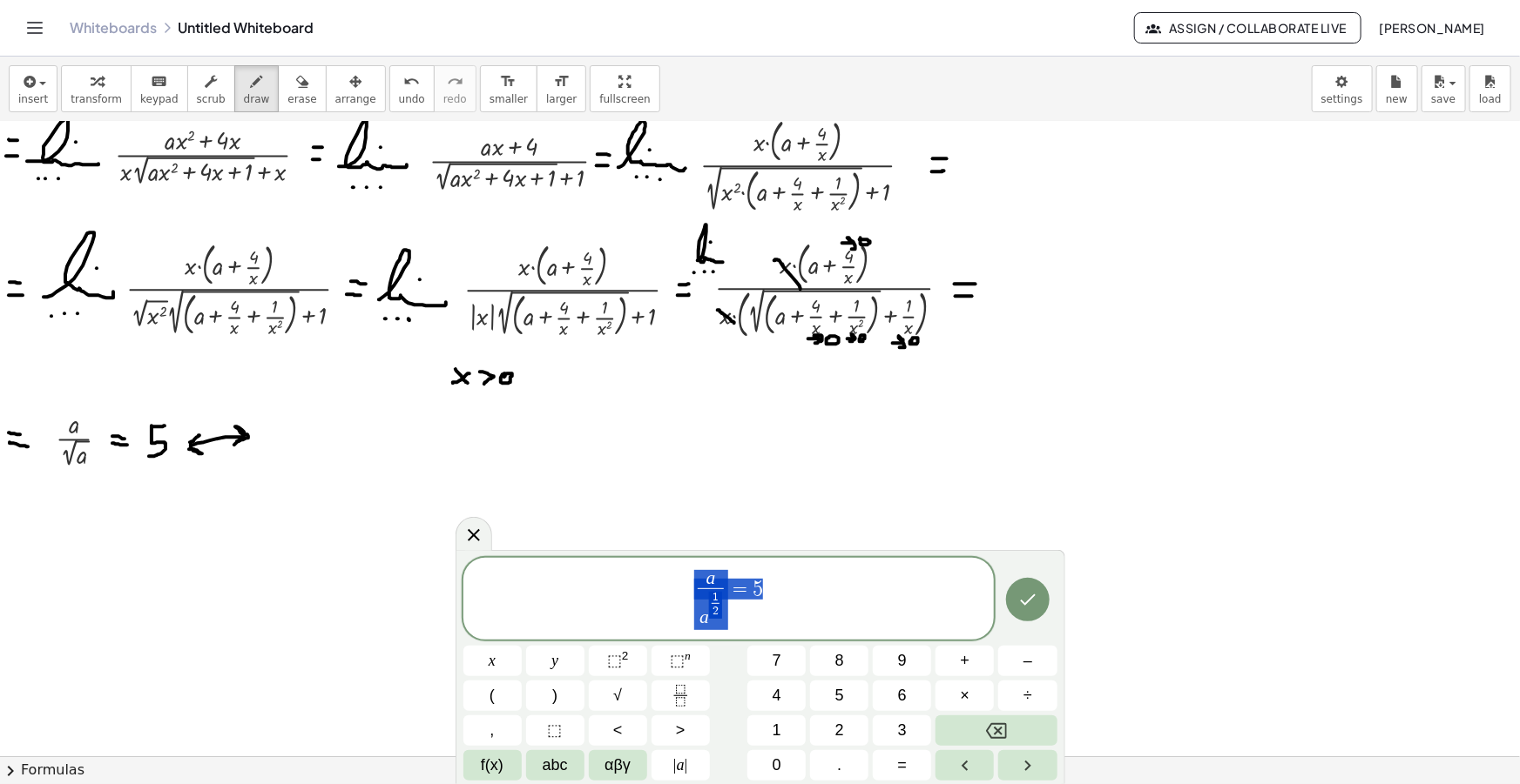
drag, startPoint x: 808, startPoint y: 607, endPoint x: 576, endPoint y: 588, distance: 232.8
click at [577, 588] on span "a a 1 2 ​ ​ = 5" at bounding box center [729, 601] width 532 height 64
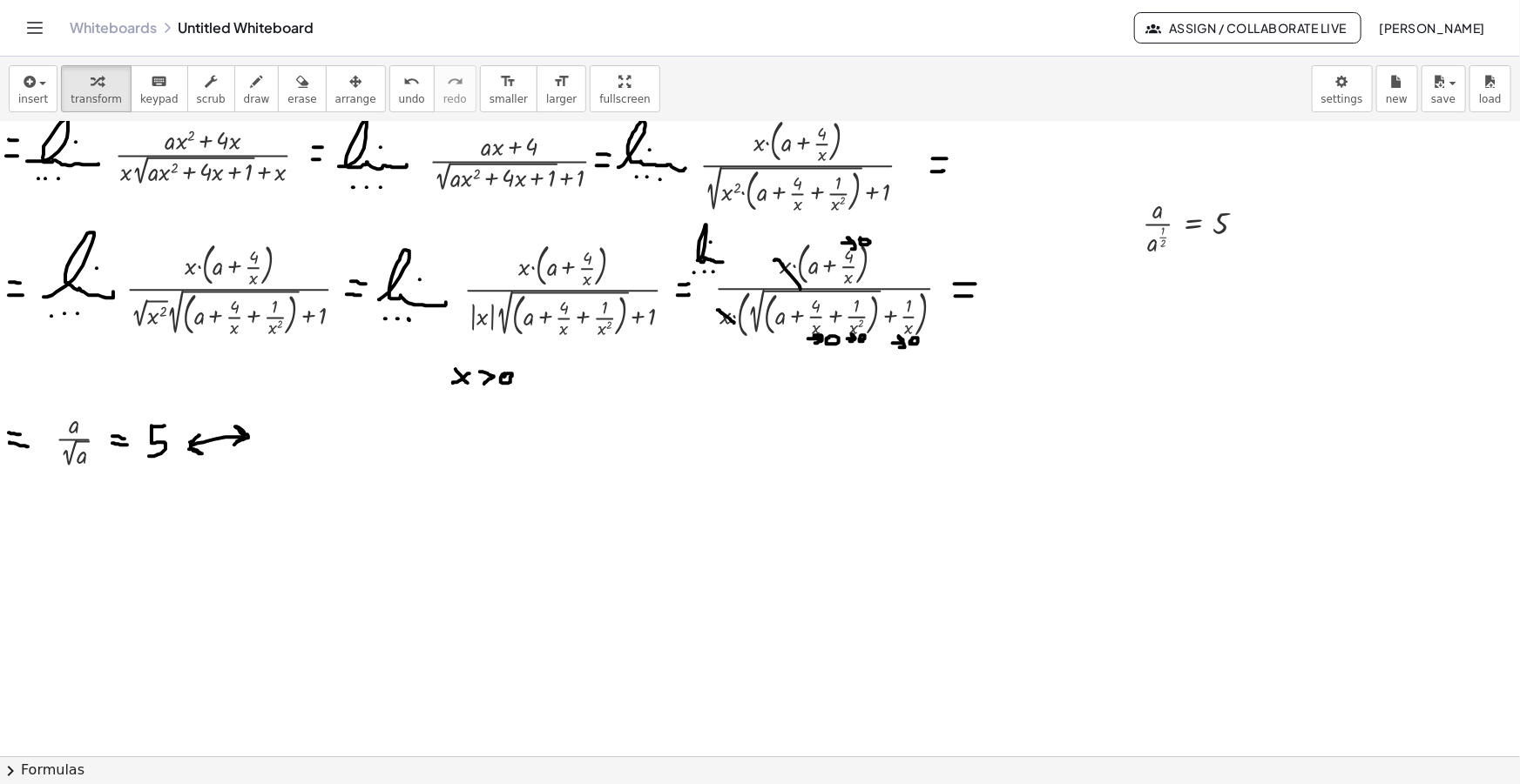
click at [349, 79] on icon "button" at bounding box center [355, 81] width 12 height 21
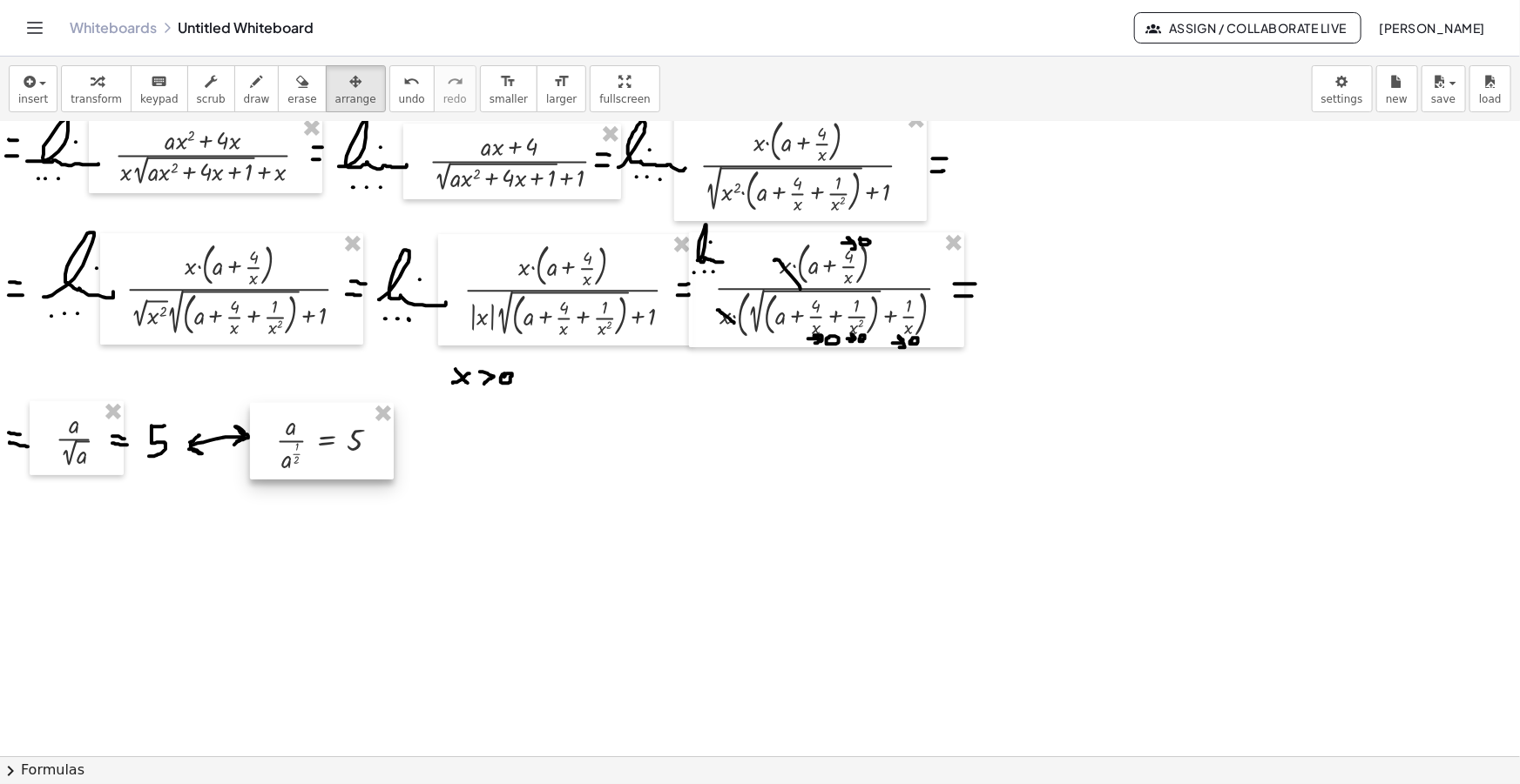
drag, startPoint x: 1243, startPoint y: 241, endPoint x: 374, endPoint y: 458, distance: 895.7
click at [374, 458] on div at bounding box center [322, 442] width 144 height 77
click at [244, 87] on div "button" at bounding box center [257, 80] width 26 height 21
click at [430, 462] on div at bounding box center [760, 656] width 1520 height 1383
drag, startPoint x: 400, startPoint y: 449, endPoint x: 417, endPoint y: 439, distance: 19.7
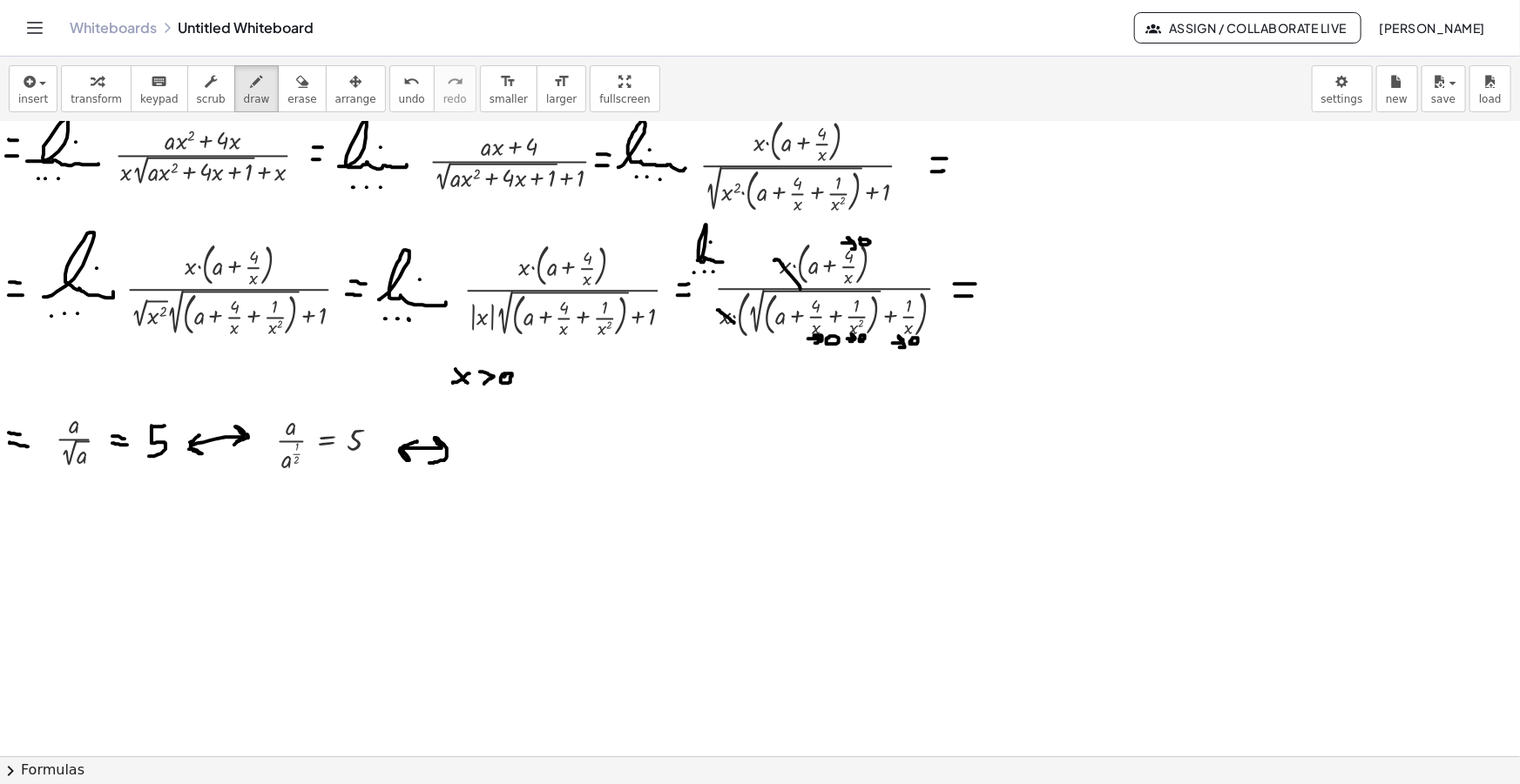
click at [420, 441] on div at bounding box center [760, 656] width 1520 height 1383
click at [22, 80] on icon "button" at bounding box center [27, 81] width 16 height 21
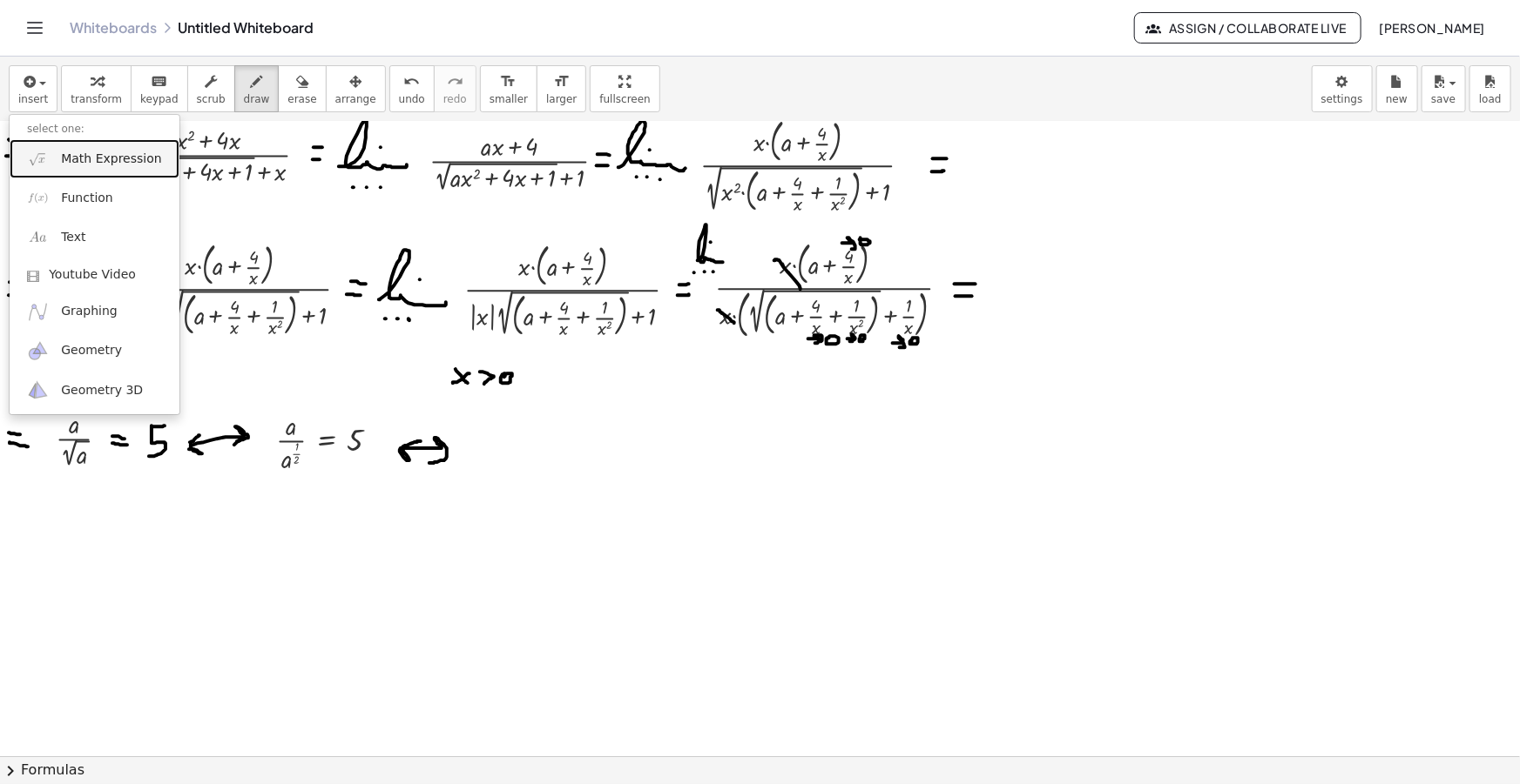
click at [93, 153] on span "Math Expression" at bounding box center [110, 159] width 100 height 18
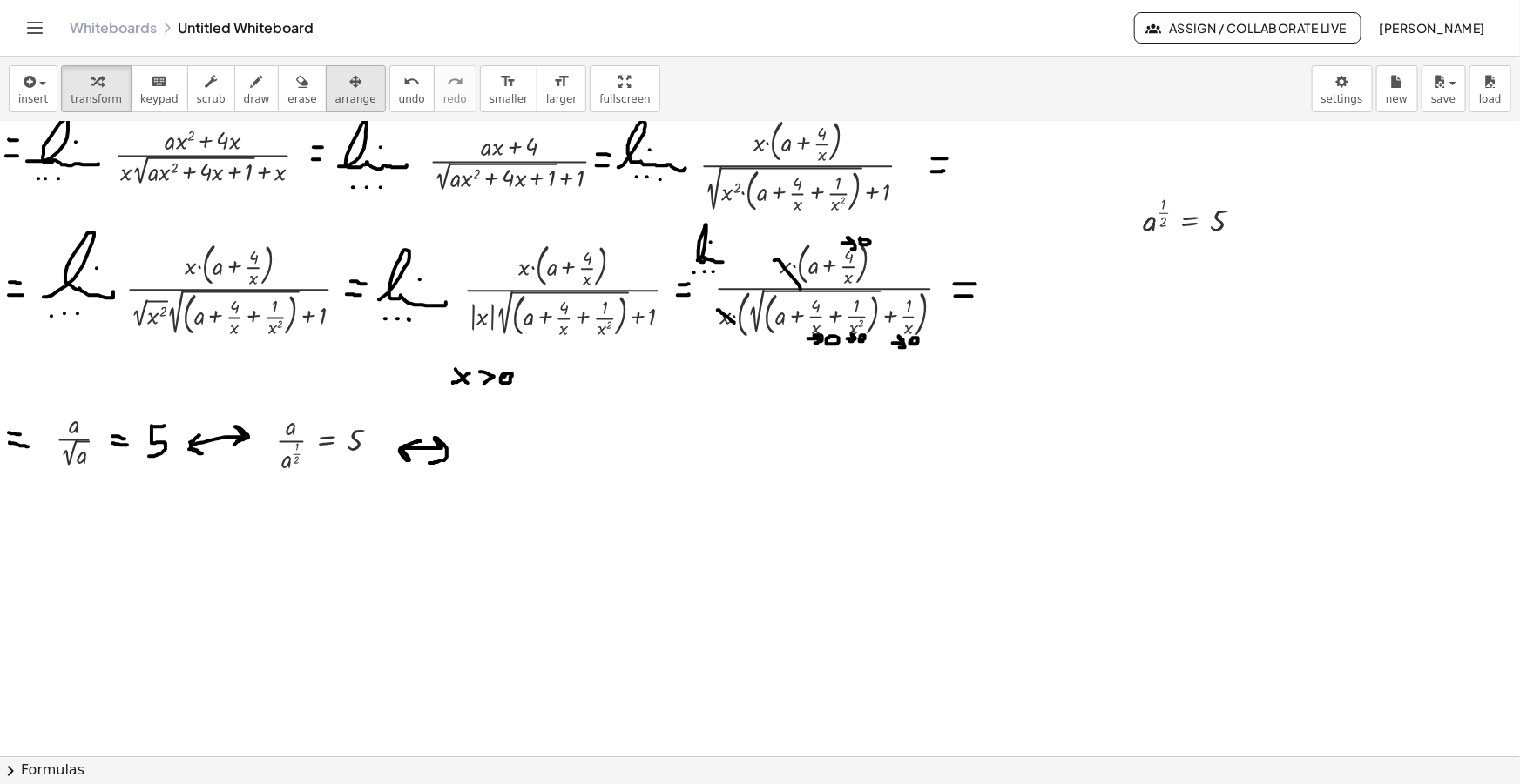
click at [335, 87] on div "button" at bounding box center [356, 80] width 41 height 21
drag, startPoint x: 1208, startPoint y: 214, endPoint x: 534, endPoint y: 446, distance: 712.8
click at [534, 446] on div at bounding box center [514, 448] width 141 height 58
click at [249, 87] on button "draw" at bounding box center [256, 89] width 45 height 47
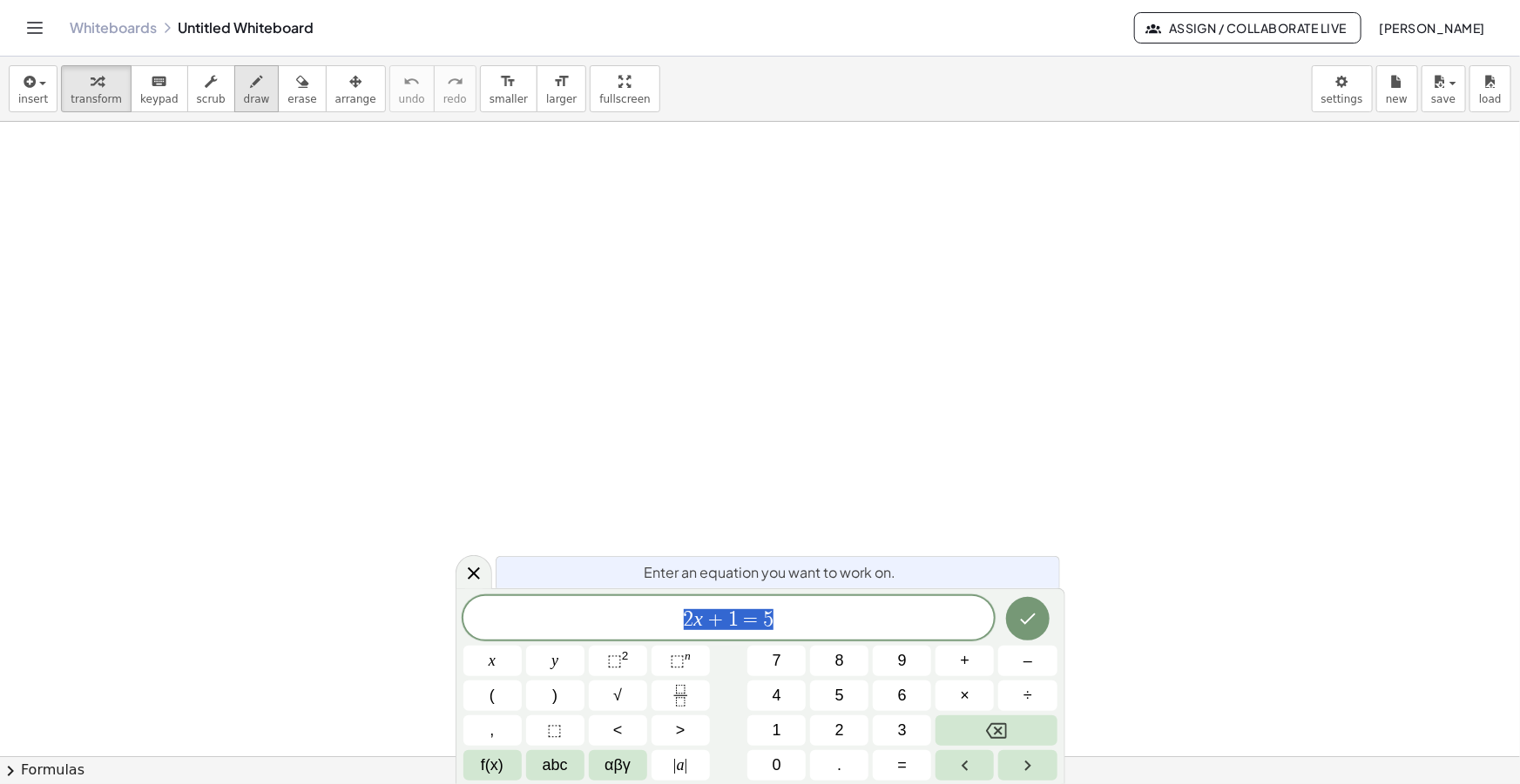
click at [244, 88] on div "button" at bounding box center [257, 80] width 26 height 21
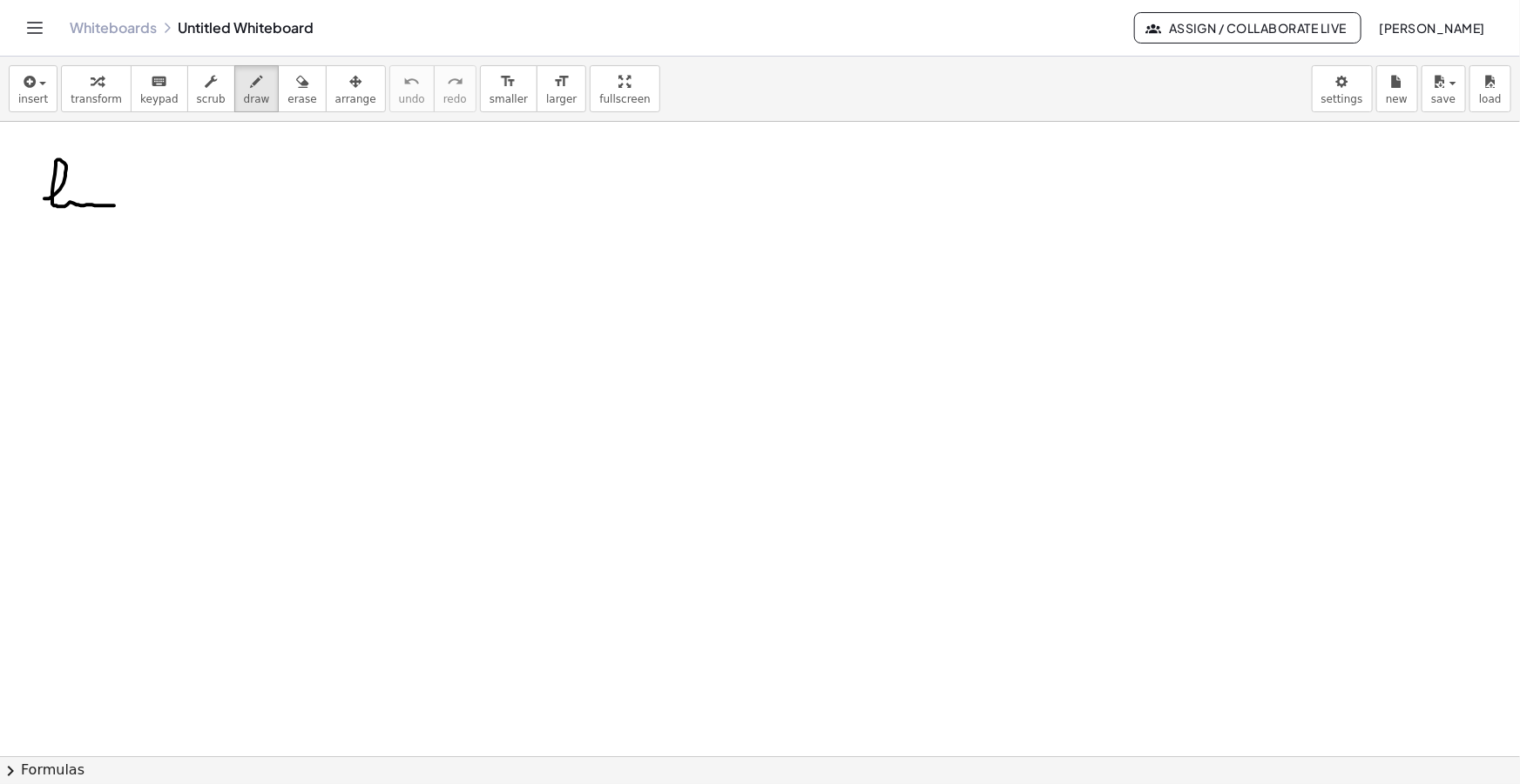
drag, startPoint x: 49, startPoint y: 198, endPoint x: 114, endPoint y: 206, distance: 65.5
drag, startPoint x: 43, startPoint y: 230, endPoint x: 59, endPoint y: 219, distance: 19.4
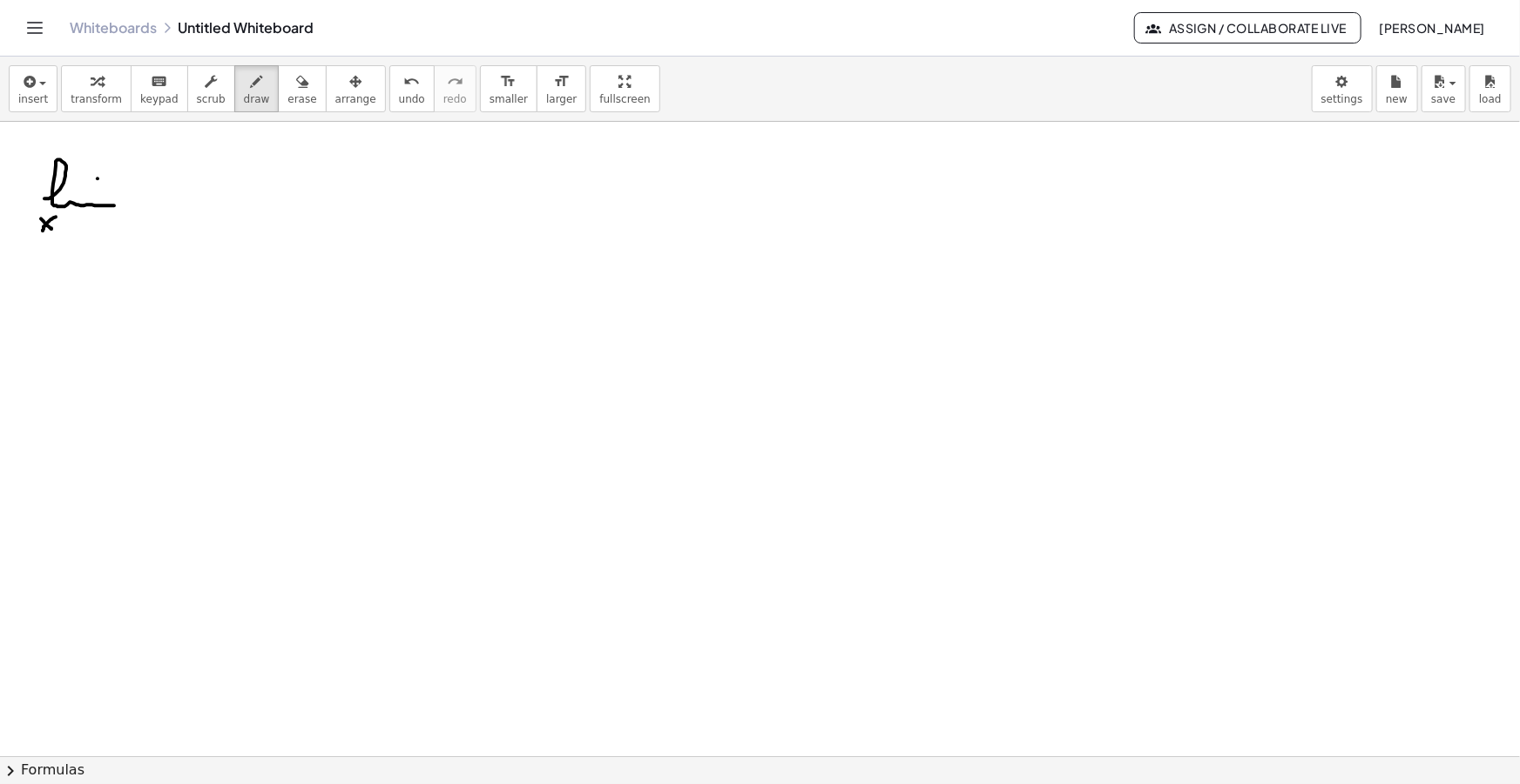
drag, startPoint x: 94, startPoint y: 220, endPoint x: 95, endPoint y: 231, distance: 11.0
drag, startPoint x: 89, startPoint y: 226, endPoint x: 97, endPoint y: 225, distance: 8.1
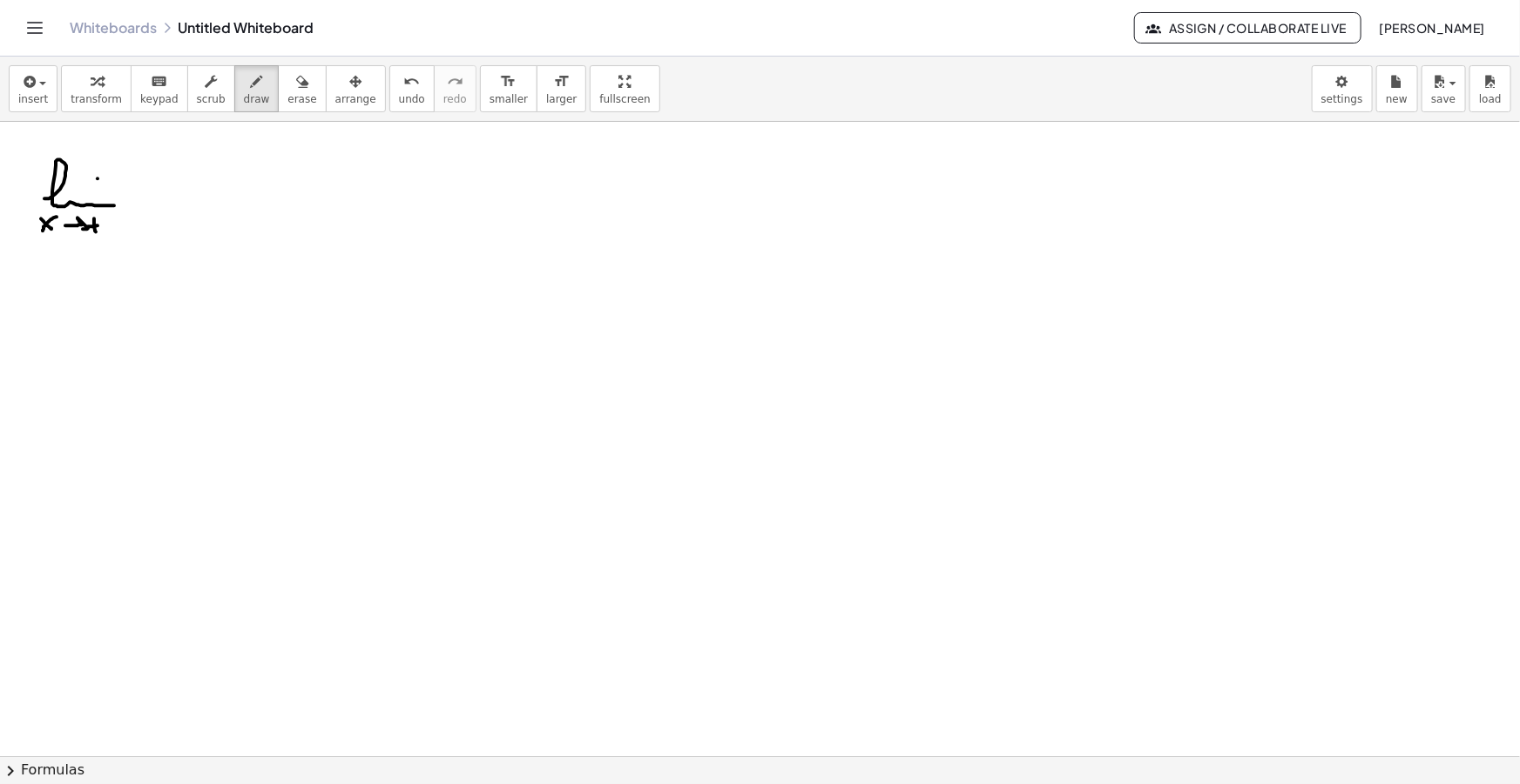
click at [26, 83] on icon "button" at bounding box center [27, 81] width 16 height 21
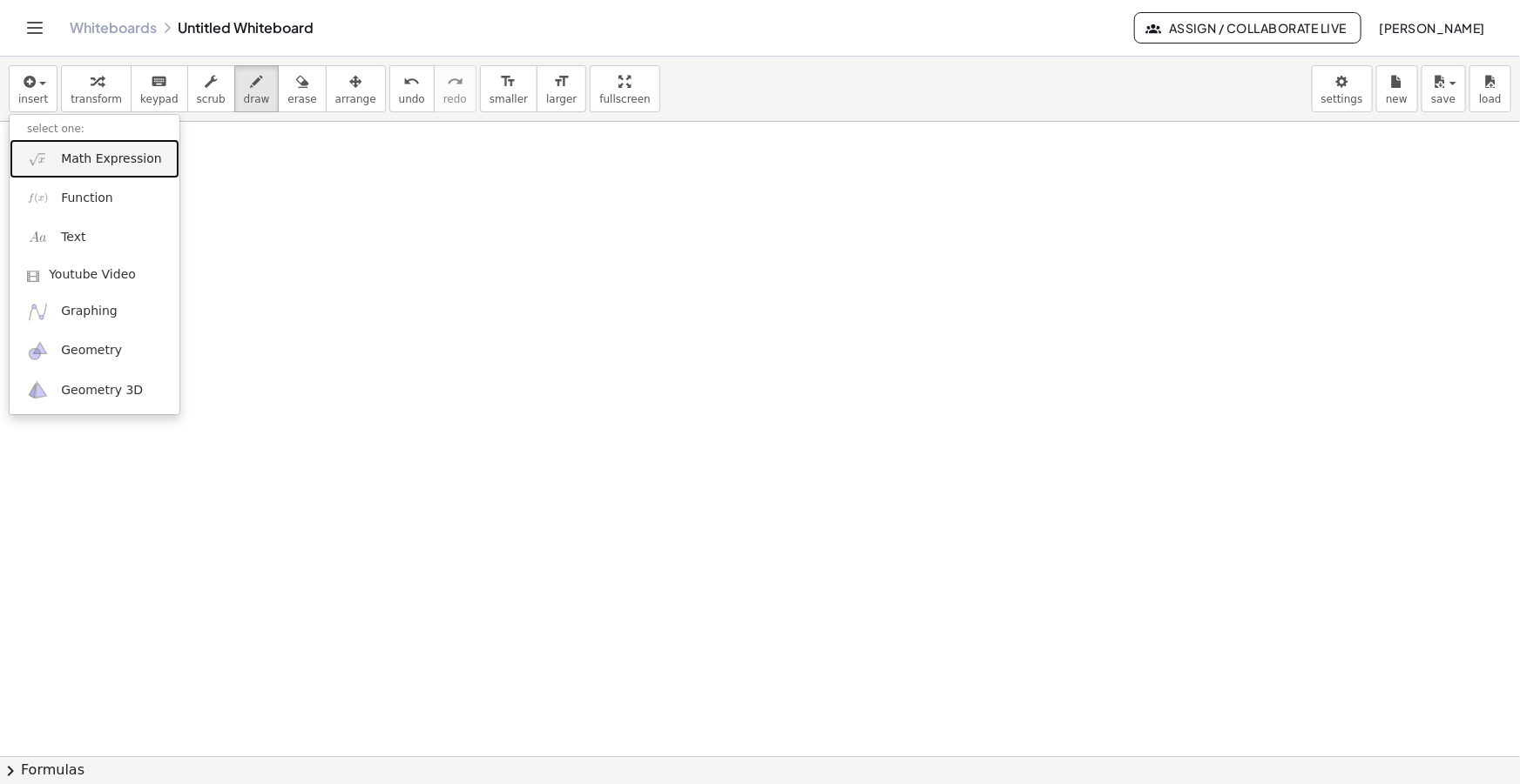
click at [77, 148] on link "Math Expression" at bounding box center [94, 159] width 169 height 39
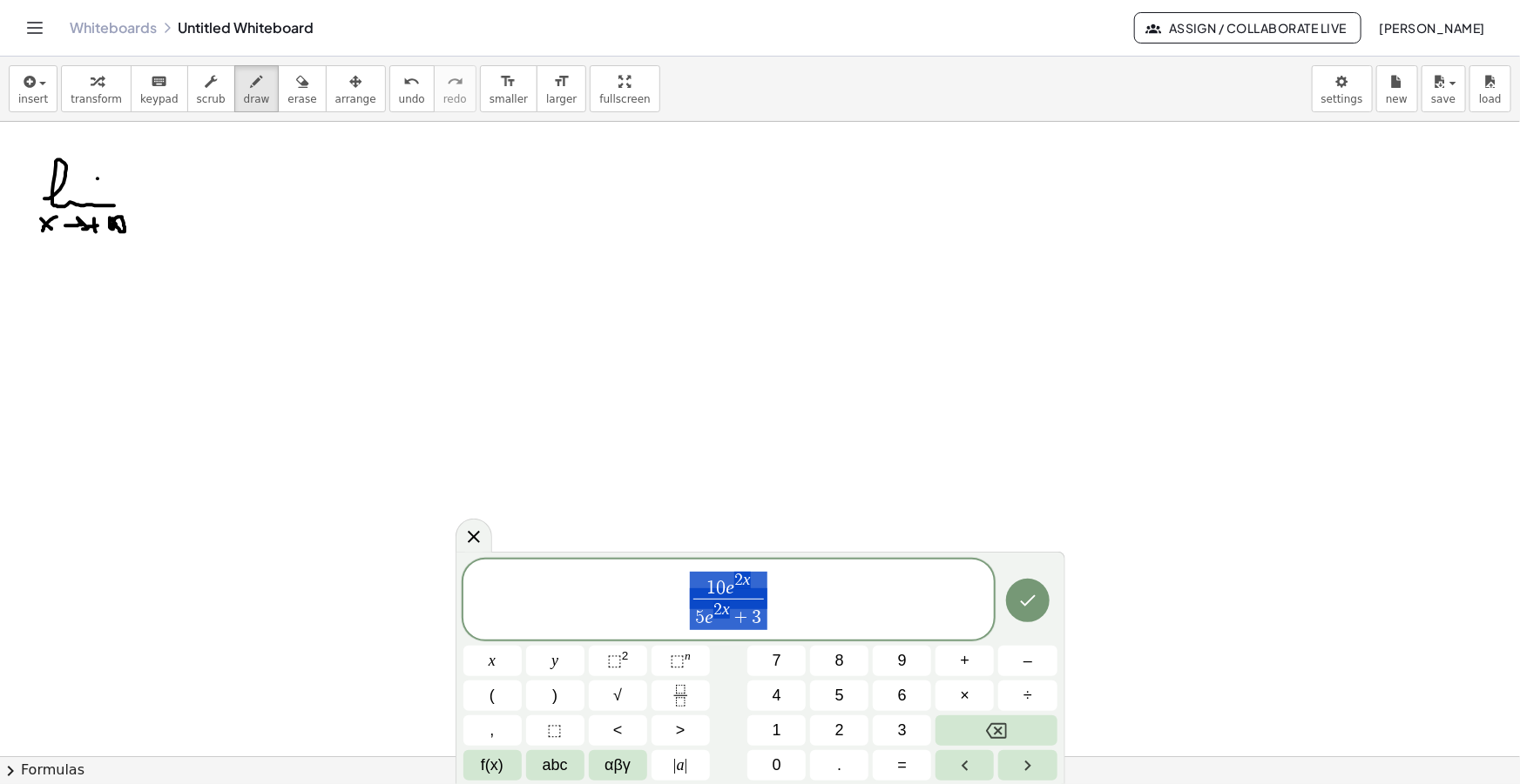
drag, startPoint x: 761, startPoint y: 612, endPoint x: 497, endPoint y: 541, distance: 273.4
click at [504, 546] on body "Graspable Math Activities Get Started Activity Bank Assigned Work Classes White…" at bounding box center [760, 392] width 1520 height 784
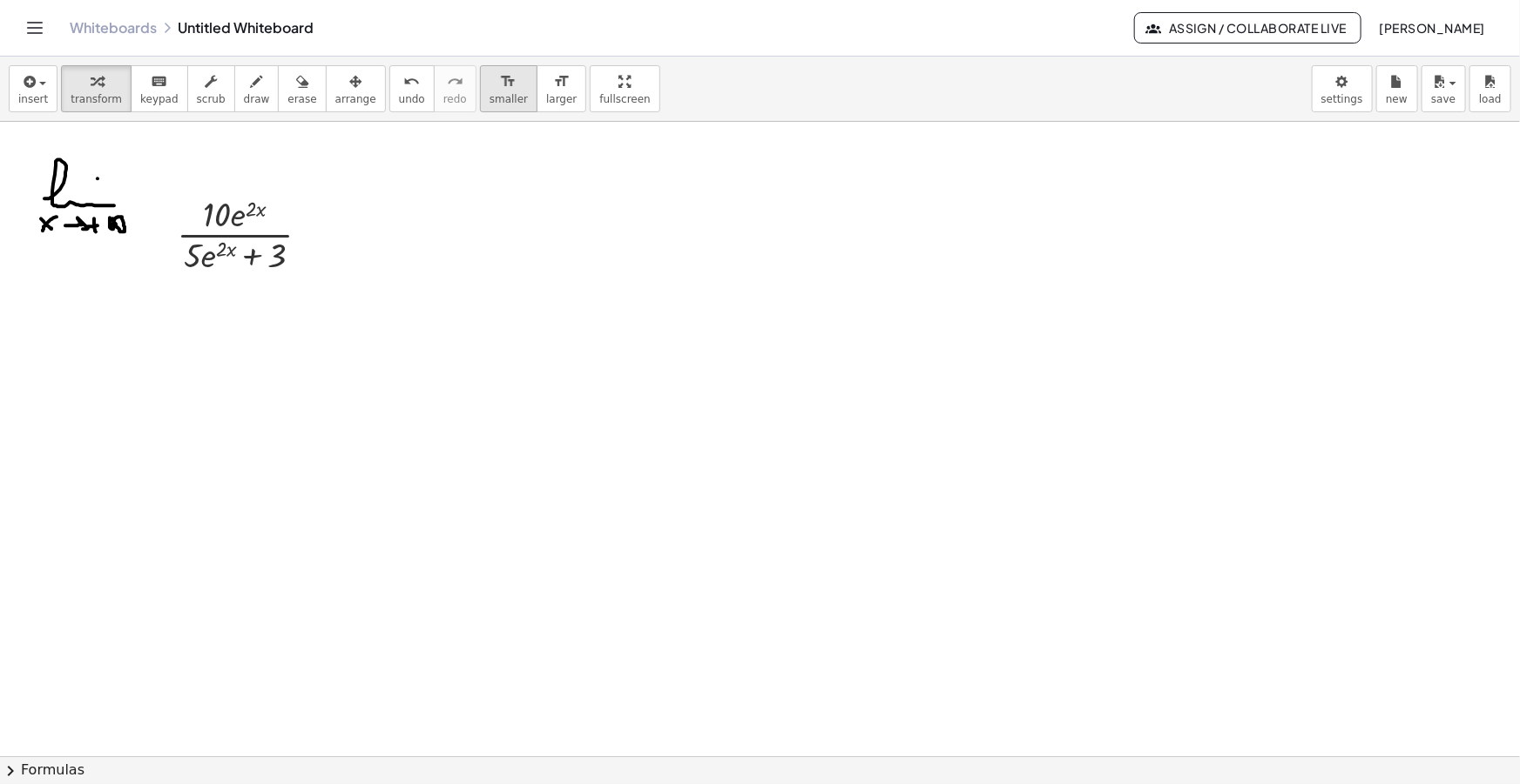
click at [490, 99] on span "smaller" at bounding box center [508, 99] width 38 height 12
drag, startPoint x: 314, startPoint y: 101, endPoint x: 305, endPoint y: 104, distance: 9.5
click at [335, 101] on span "arrange" at bounding box center [356, 99] width 41 height 12
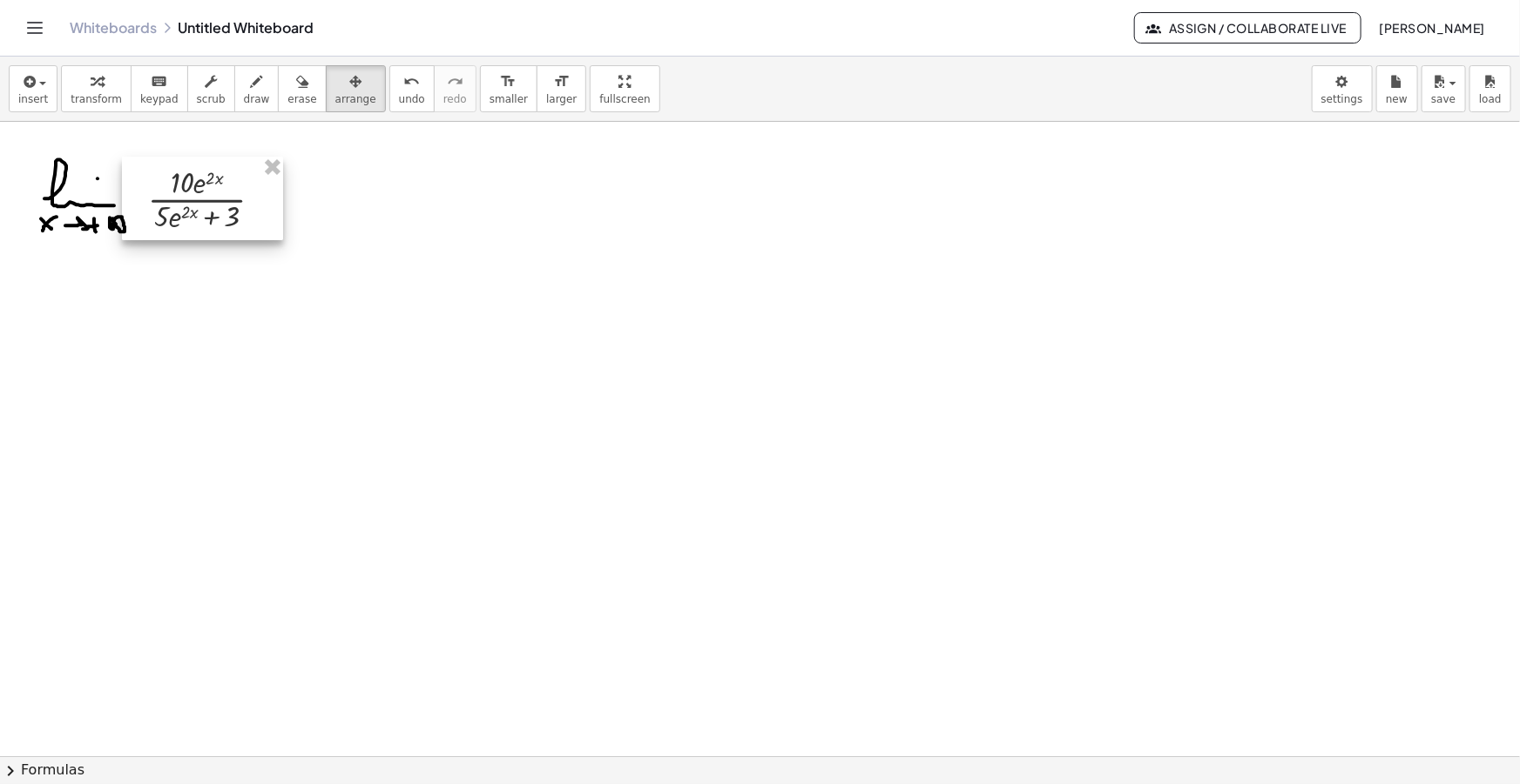
drag, startPoint x: 227, startPoint y: 198, endPoint x: 214, endPoint y: 199, distance: 13.0
click at [214, 199] on div at bounding box center [202, 197] width 161 height 83
click at [490, 96] on span "smaller" at bounding box center [508, 99] width 38 height 12
click at [191, 200] on div at bounding box center [195, 198] width 139 height 72
click at [244, 87] on div "button" at bounding box center [257, 80] width 26 height 21
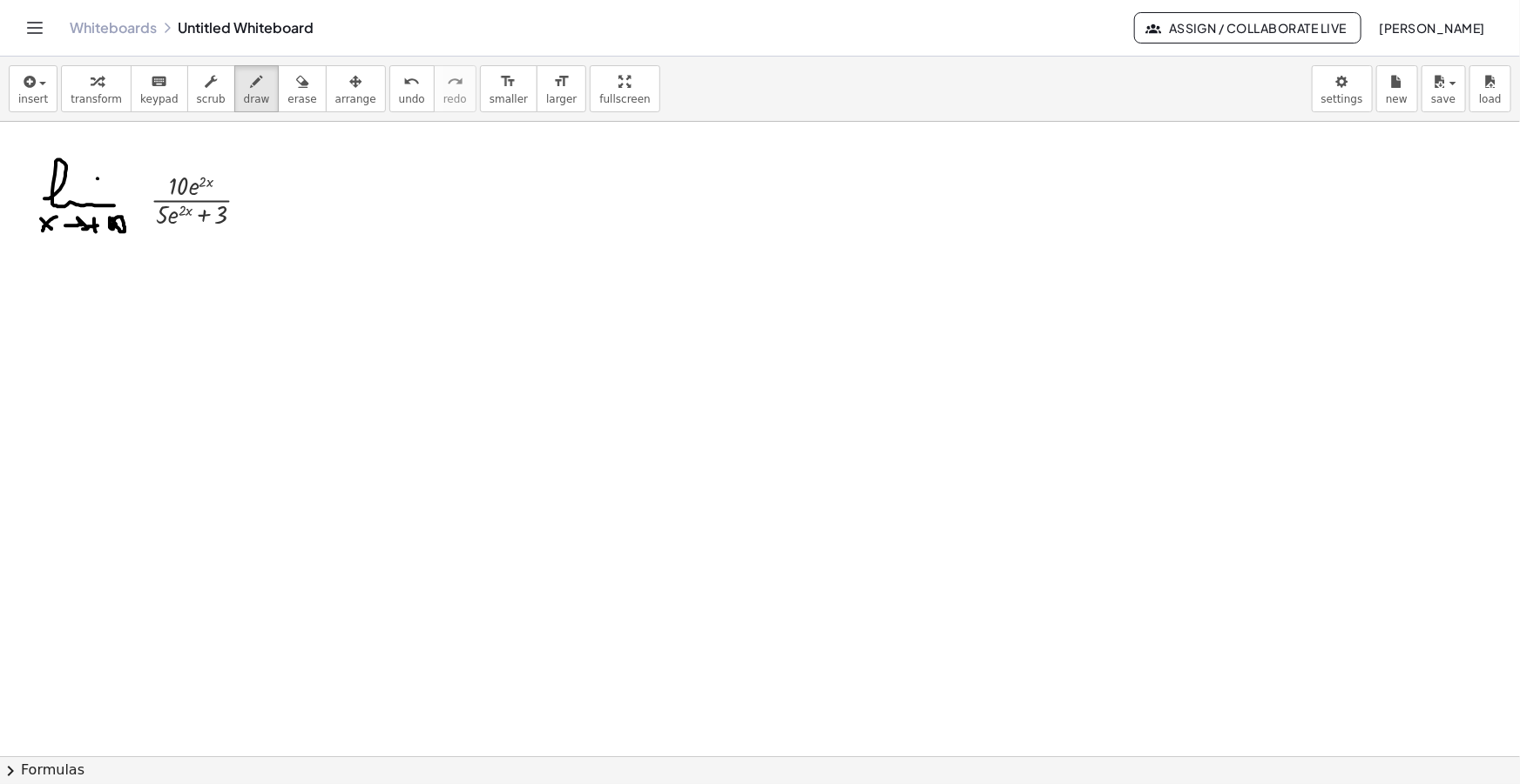
drag, startPoint x: 287, startPoint y: 192, endPoint x: 299, endPoint y: 192, distance: 12.0
drag, startPoint x: 319, startPoint y: 212, endPoint x: 366, endPoint y: 196, distance: 49.6
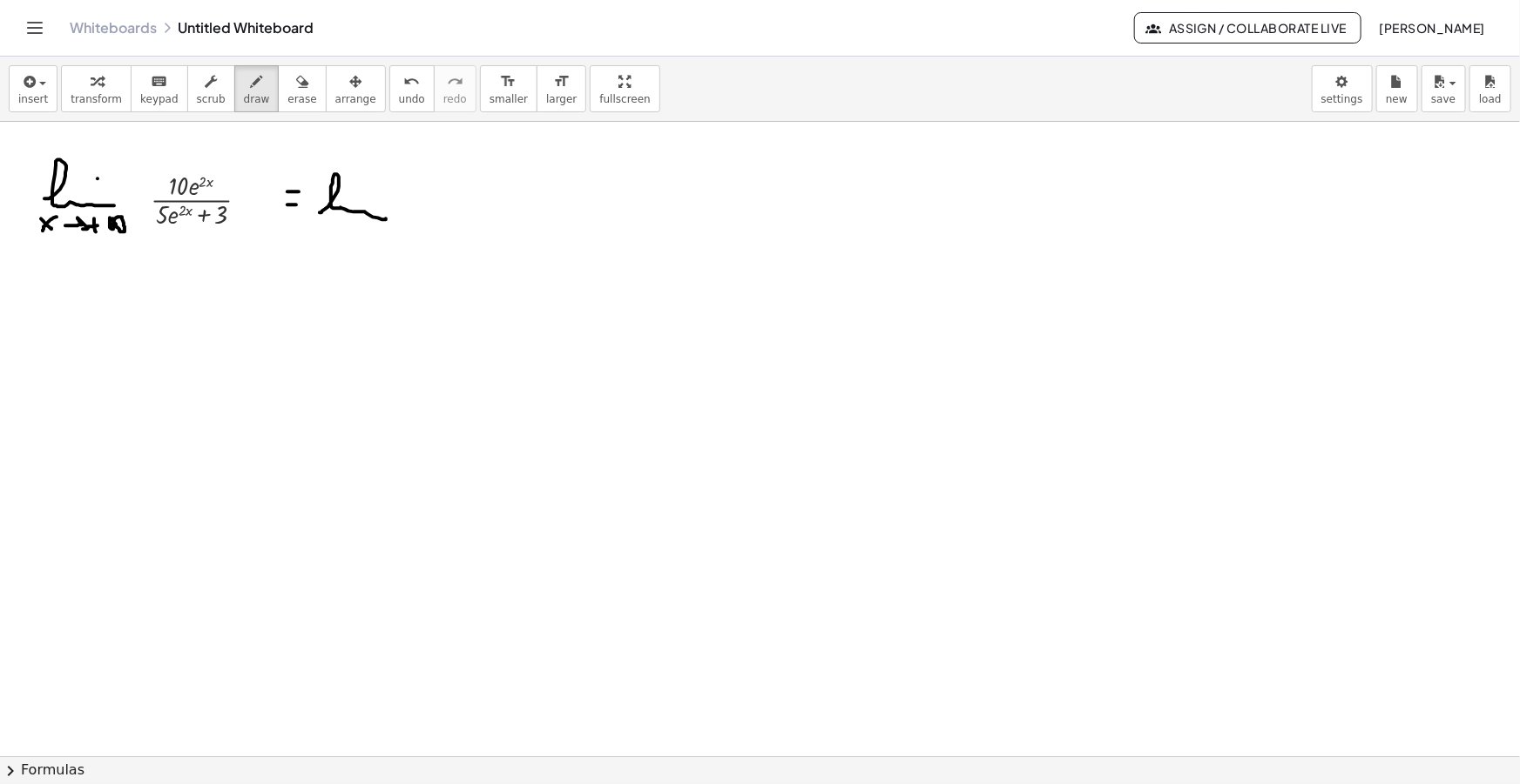
drag, startPoint x: 316, startPoint y: 231, endPoint x: 331, endPoint y: 240, distance: 17.5
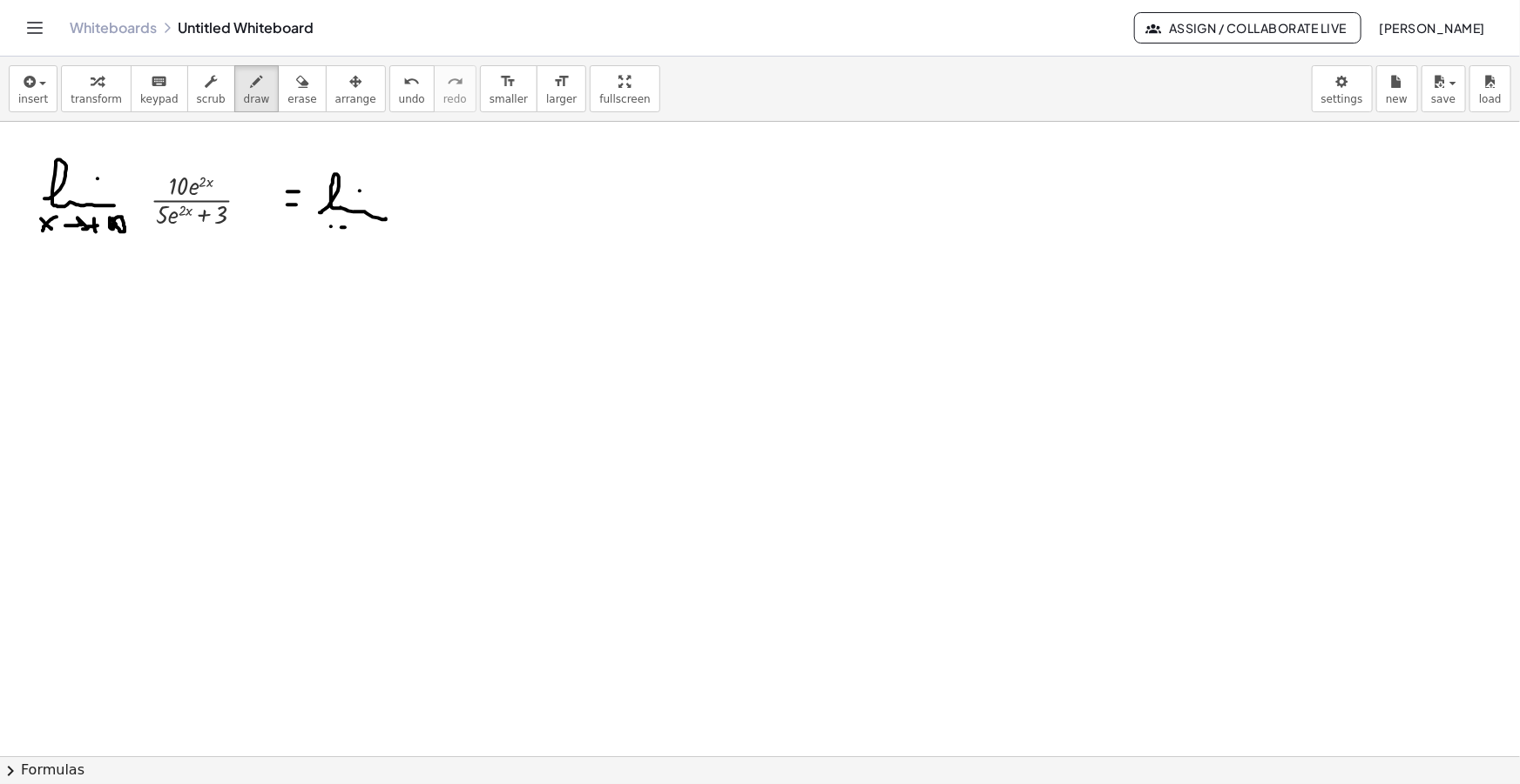
click at [50, 81] on button "insert" at bounding box center [33, 89] width 49 height 47
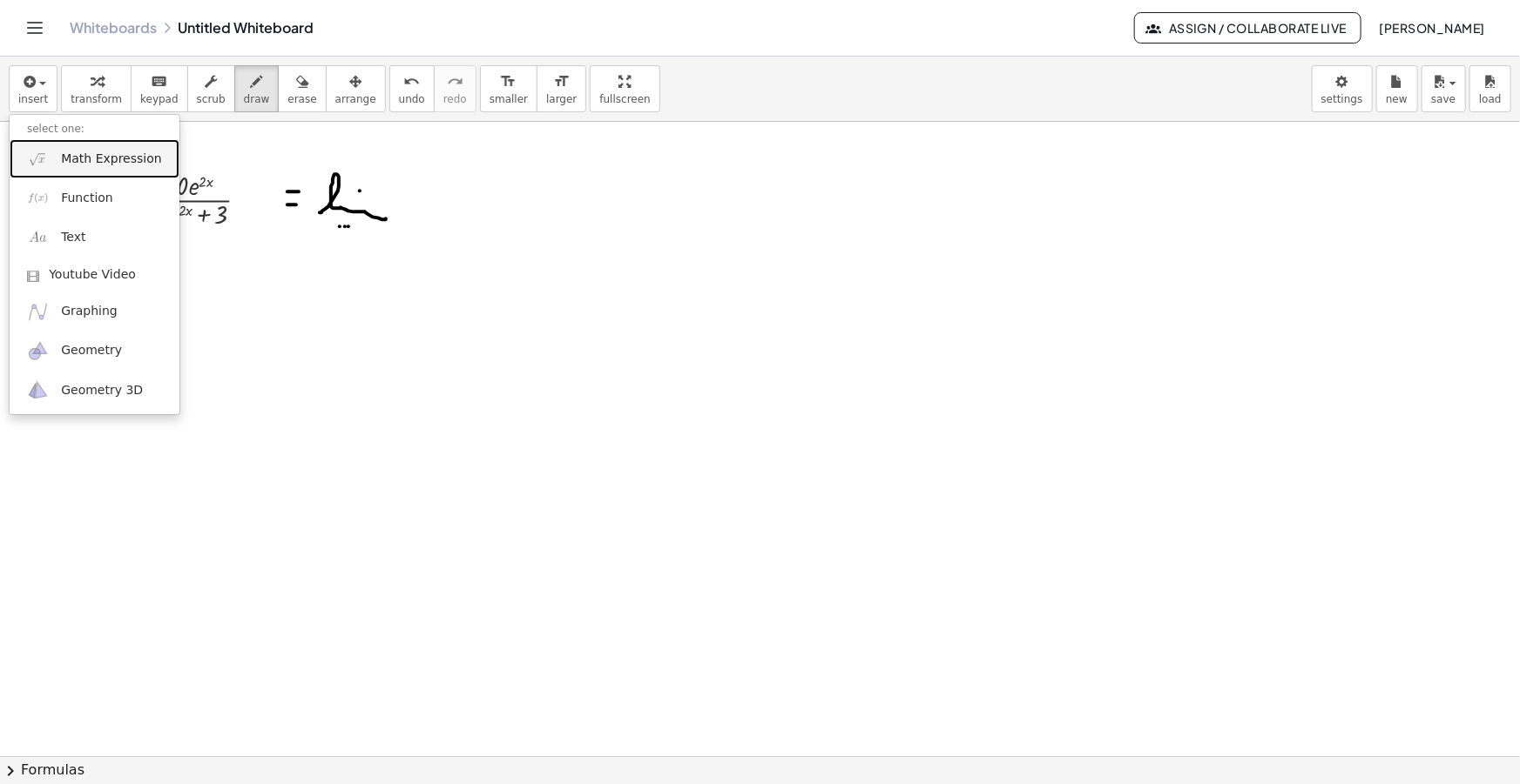
click at [70, 161] on span "Math Expression" at bounding box center [110, 159] width 100 height 18
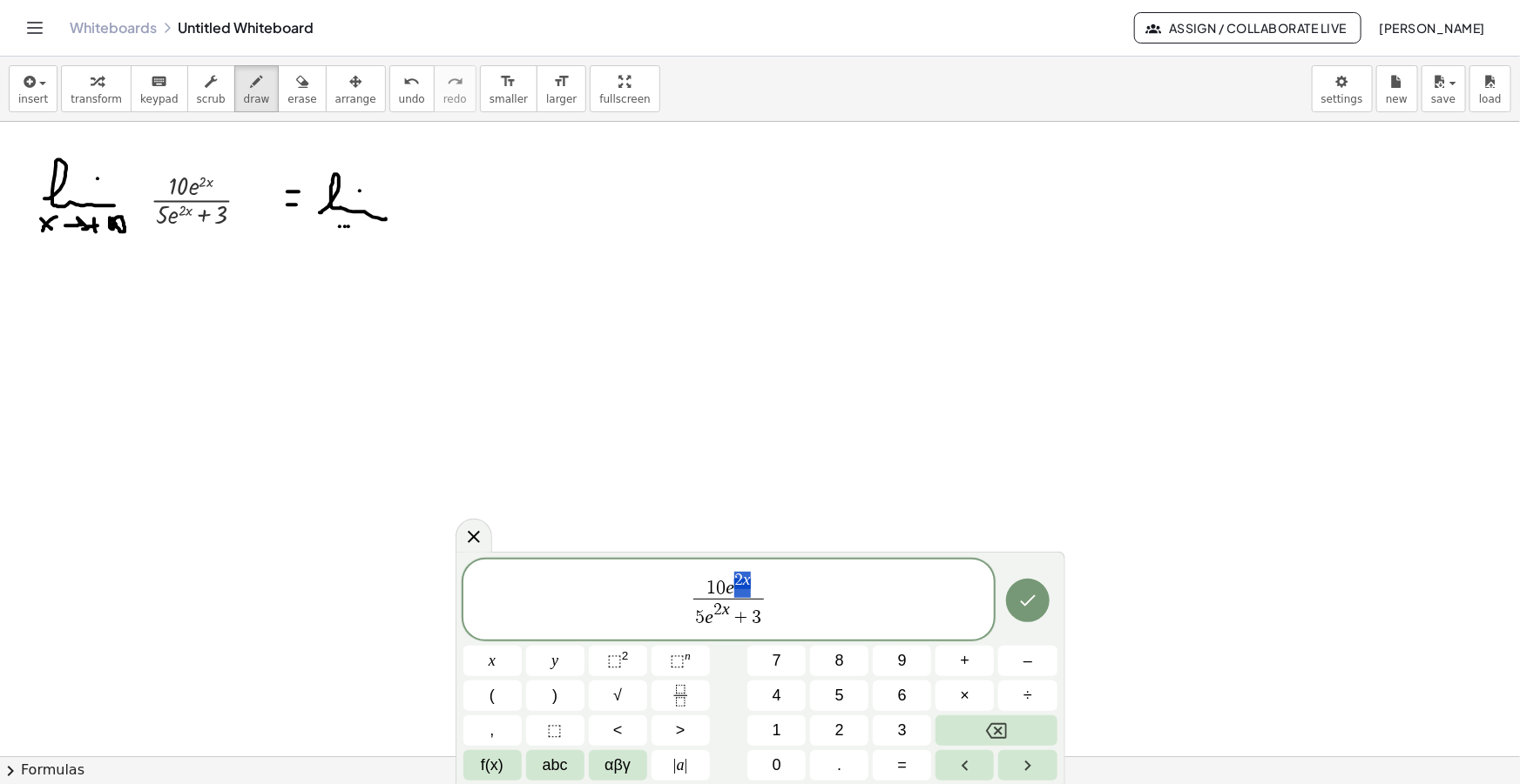
drag, startPoint x: 748, startPoint y: 587, endPoint x: 729, endPoint y: 590, distance: 19.2
click at [729, 590] on span "1 0 e 2 x" at bounding box center [728, 585] width 69 height 27
click at [720, 586] on span "1" at bounding box center [723, 588] width 9 height 19
drag, startPoint x: 729, startPoint y: 614, endPoint x: 706, endPoint y: 614, distance: 23.0
click at [706, 614] on span "5 e 2 x + 3" at bounding box center [728, 614] width 69 height 31
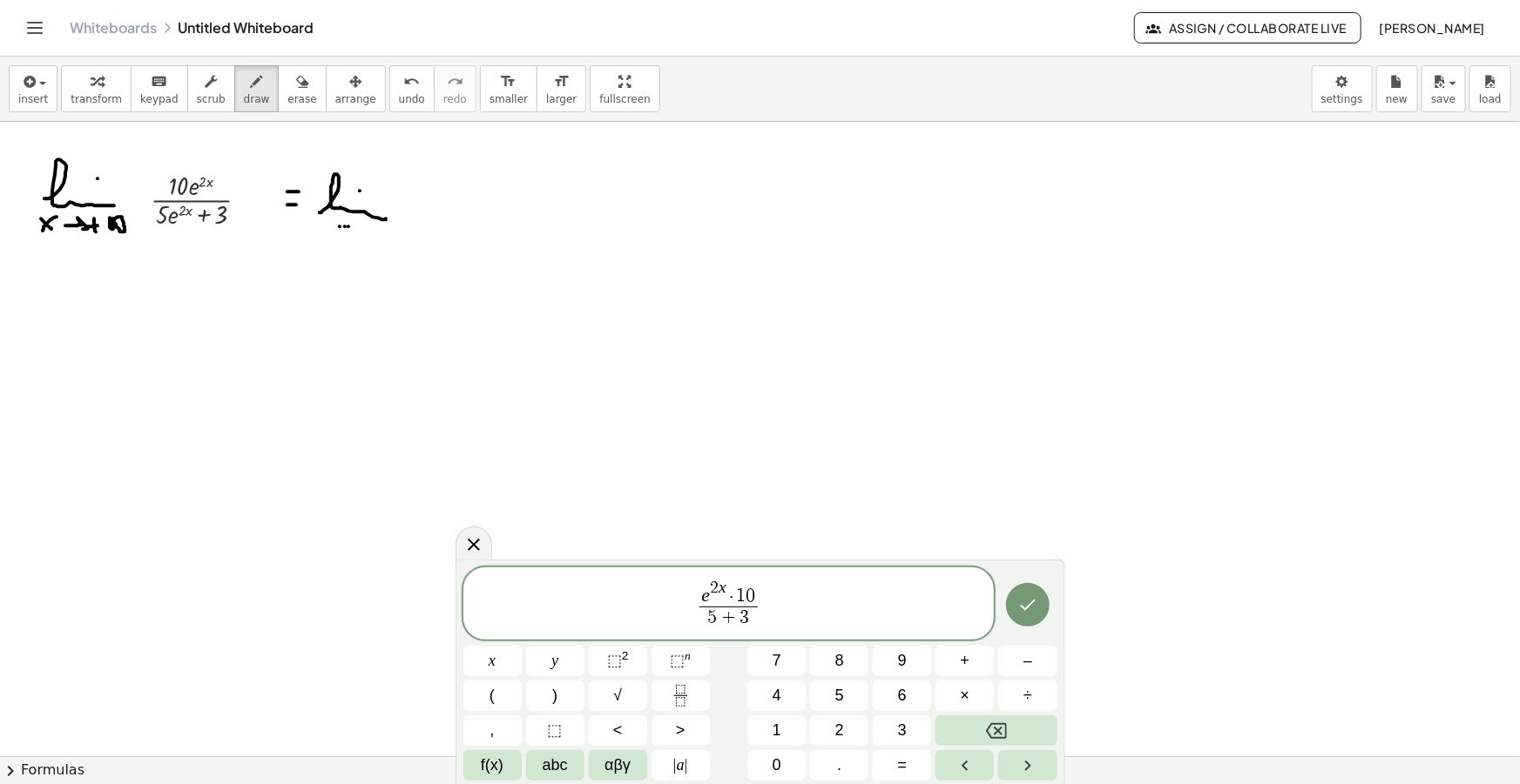
click at [709, 620] on span "5" at bounding box center [712, 617] width 9 height 19
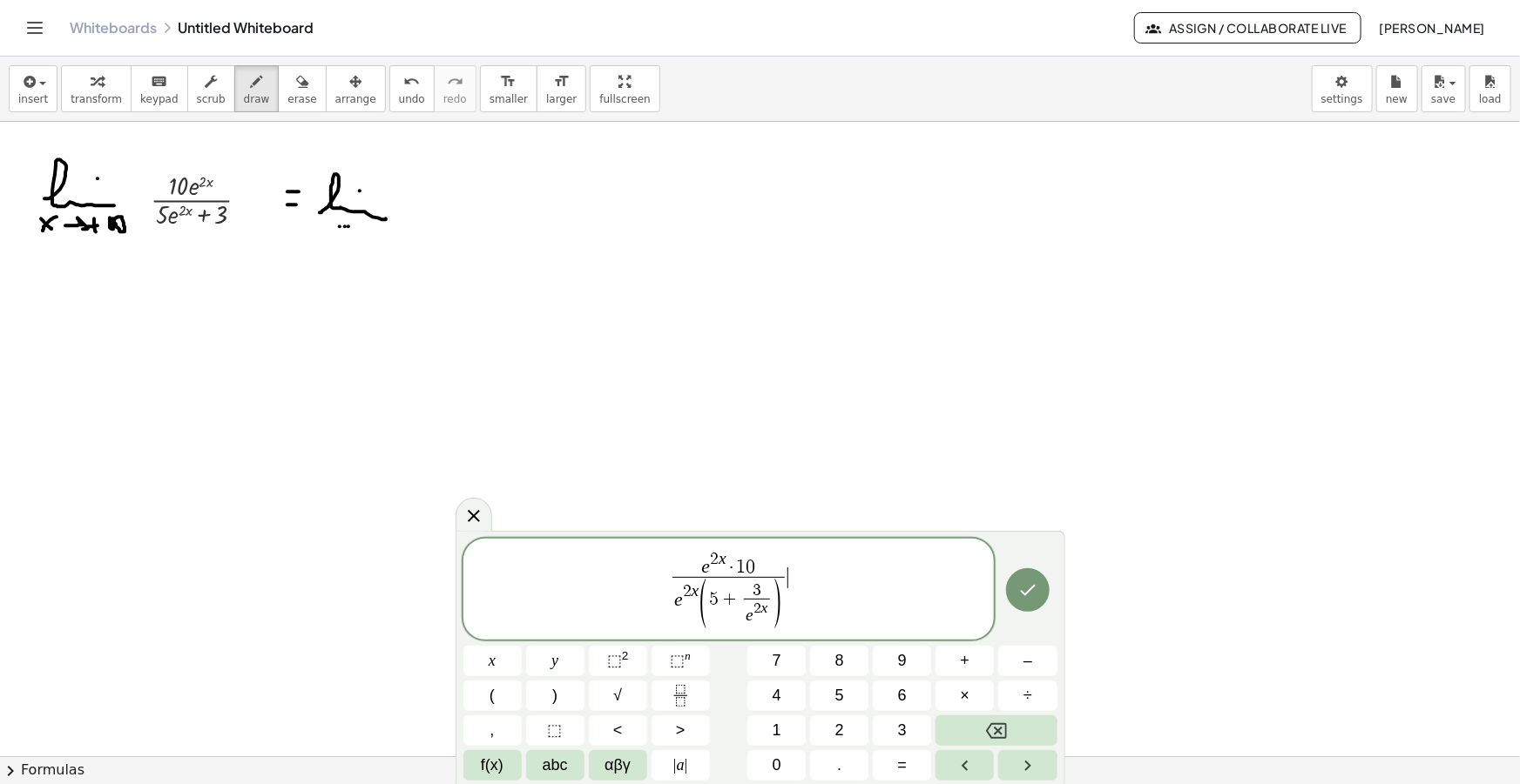
click at [856, 582] on span "e 2 x · 1 0 e 2 x ( 5 + 3 e 2 x ​ ) ​ ​" at bounding box center [729, 590] width 532 height 82
drag, startPoint x: 830, startPoint y: 595, endPoint x: 599, endPoint y: 584, distance: 231.3
click at [599, 584] on span "e 2 x · 1 0 e 2 x ( 5 + 3 e 2 x ​ ) ​ ​" at bounding box center [729, 590] width 532 height 82
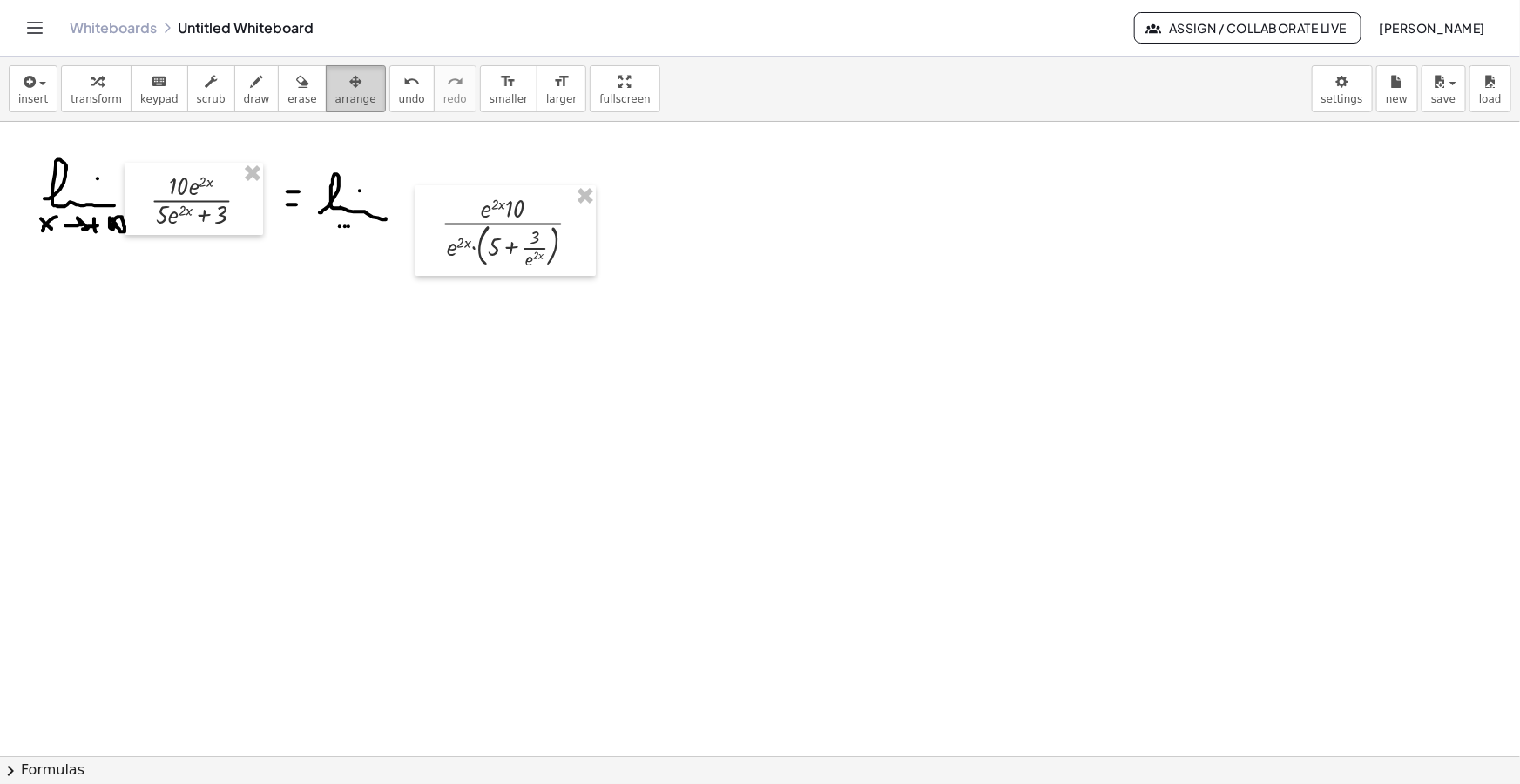
click at [343, 80] on button "arrange" at bounding box center [356, 89] width 60 height 47
drag, startPoint x: 477, startPoint y: 257, endPoint x: 453, endPoint y: 240, distance: 29.4
click at [453, 240] on div at bounding box center [478, 210] width 181 height 91
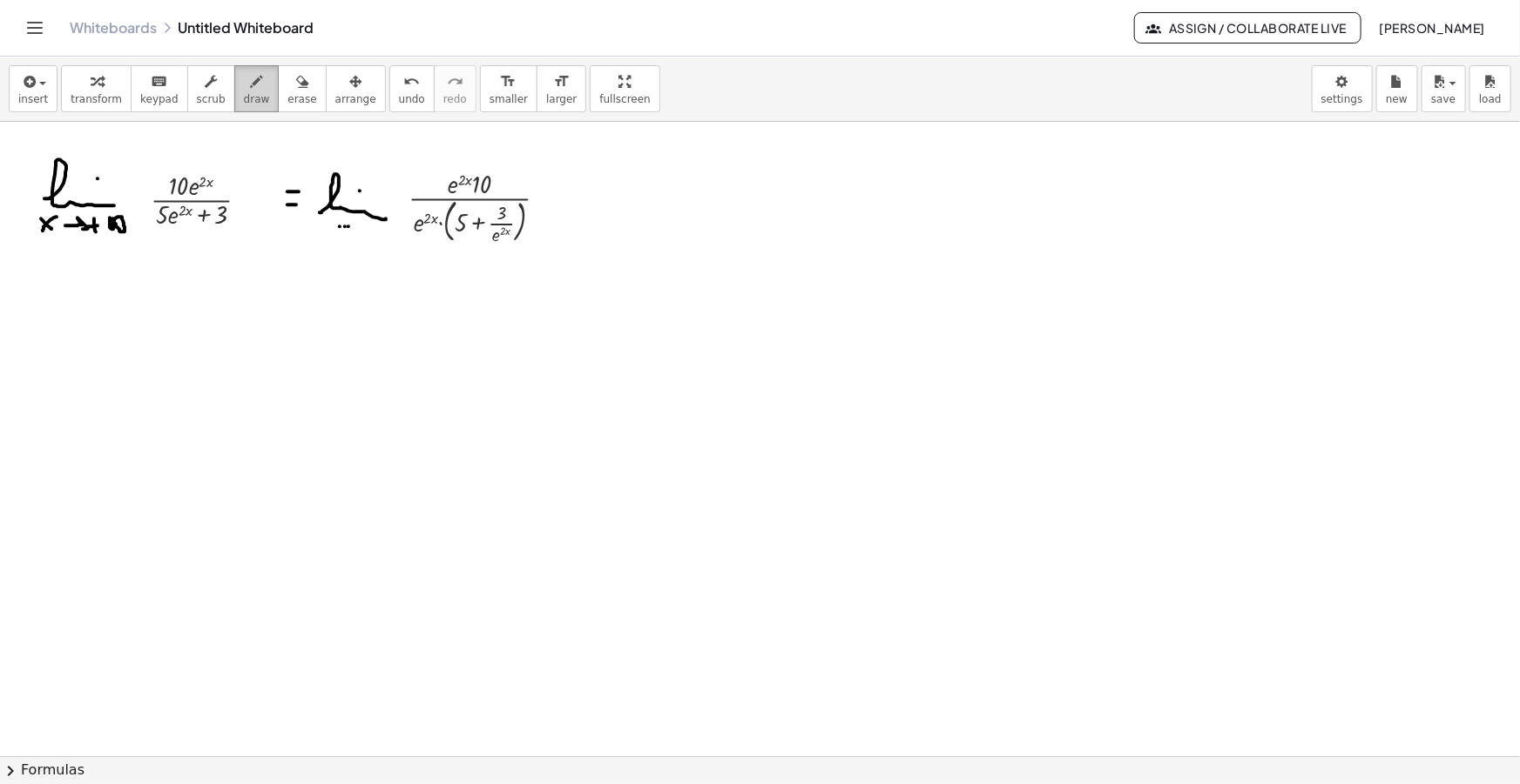
click at [244, 83] on div "button" at bounding box center [257, 80] width 26 height 21
drag, startPoint x: 449, startPoint y: 169, endPoint x: 470, endPoint y: 189, distance: 29.0
drag, startPoint x: 410, startPoint y: 204, endPoint x: 431, endPoint y: 223, distance: 28.3
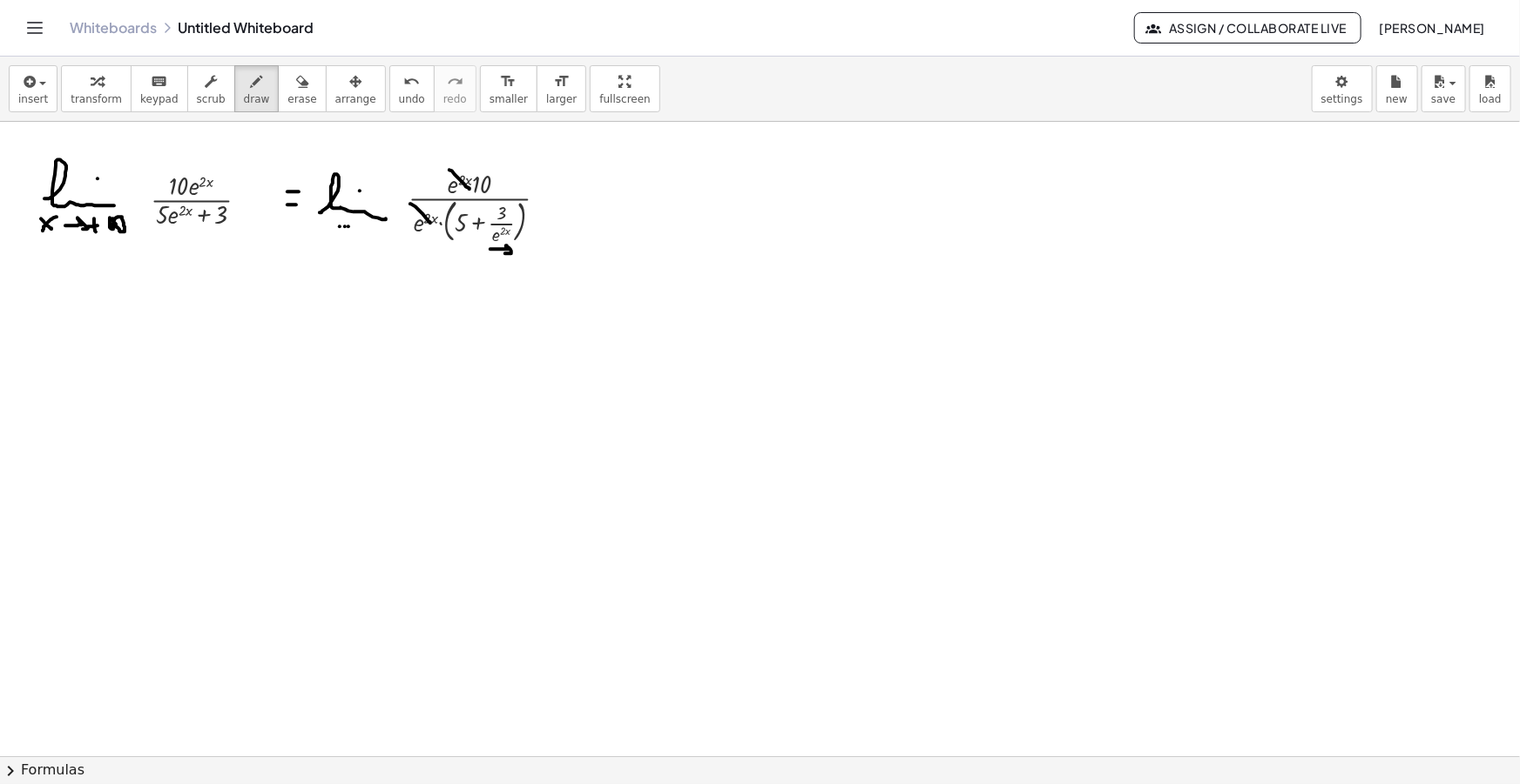
drag, startPoint x: 565, startPoint y: 190, endPoint x: 581, endPoint y: 190, distance: 16.0
drag, startPoint x: 566, startPoint y: 200, endPoint x: 582, endPoint y: 200, distance: 16.0
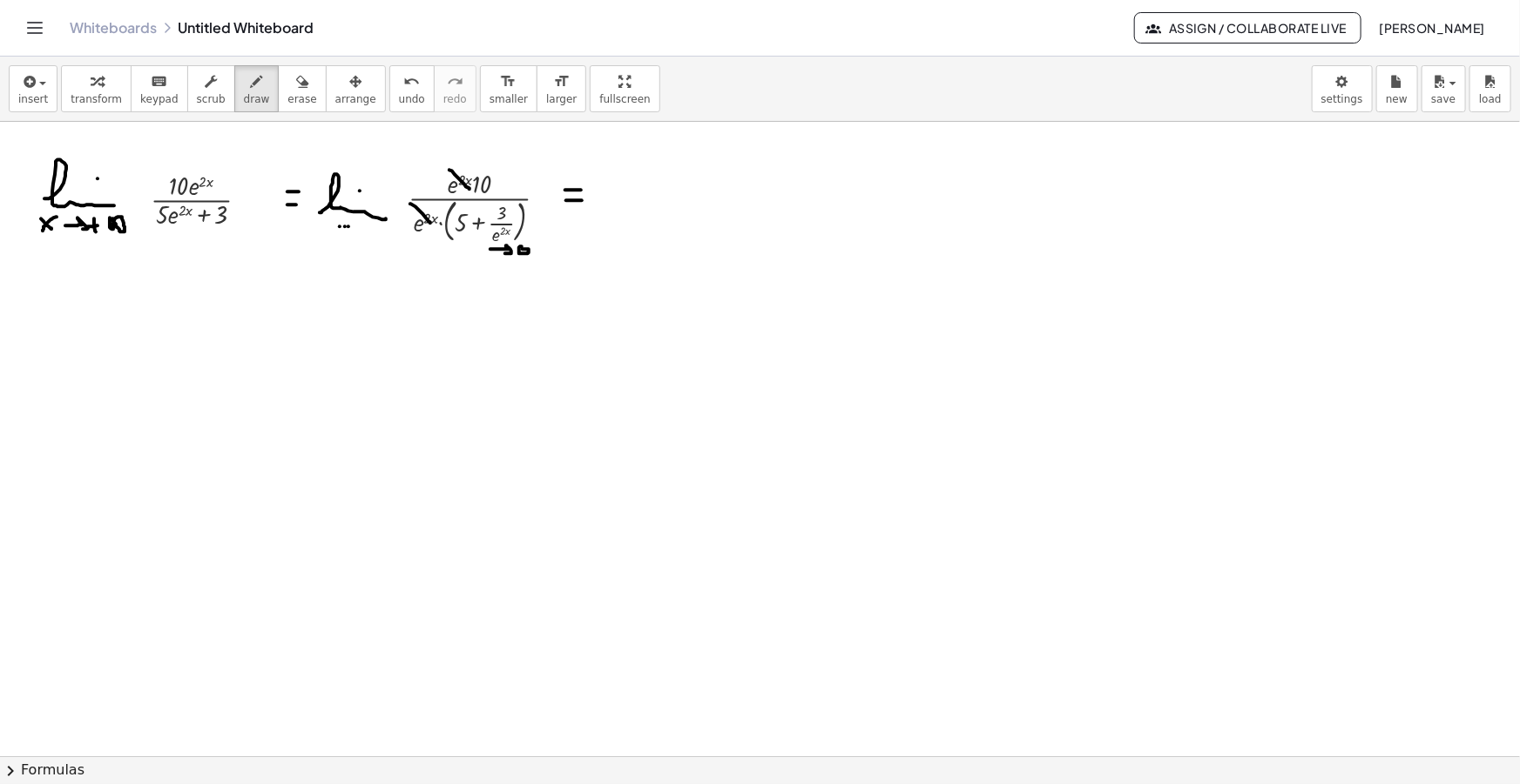
drag, startPoint x: 599, startPoint y: 181, endPoint x: 621, endPoint y: 205, distance: 32.6
drag, startPoint x: 34, startPoint y: 363, endPoint x: 95, endPoint y: 357, distance: 61.3
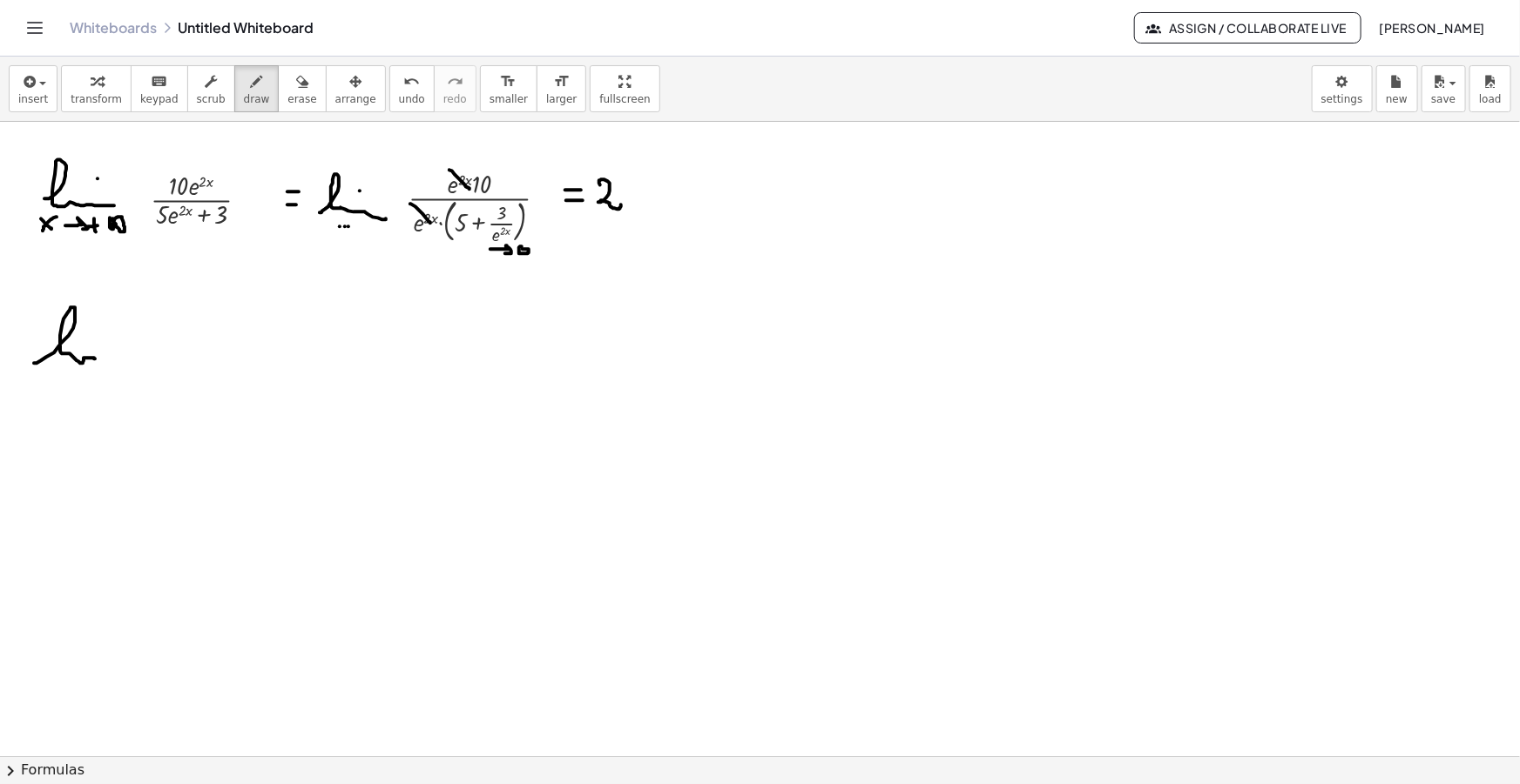
drag, startPoint x: 16, startPoint y: 380, endPoint x: 29, endPoint y: 389, distance: 15.8
drag, startPoint x: 14, startPoint y: 391, endPoint x: 33, endPoint y: 382, distance: 21.0
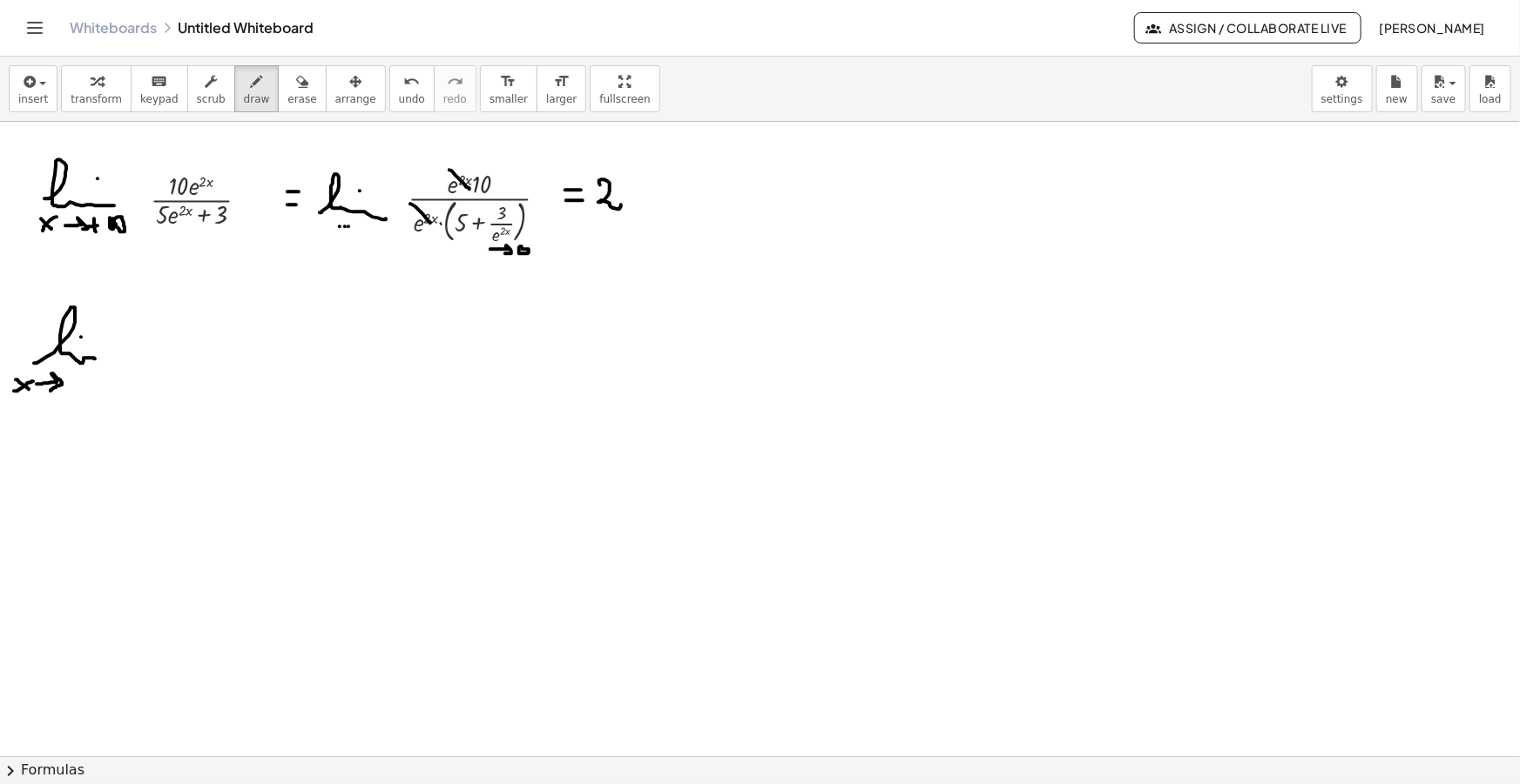
drag, startPoint x: 37, startPoint y: 384, endPoint x: 51, endPoint y: 391, distance: 15.7
drag, startPoint x: 68, startPoint y: 382, endPoint x: 77, endPoint y: 382, distance: 9.0
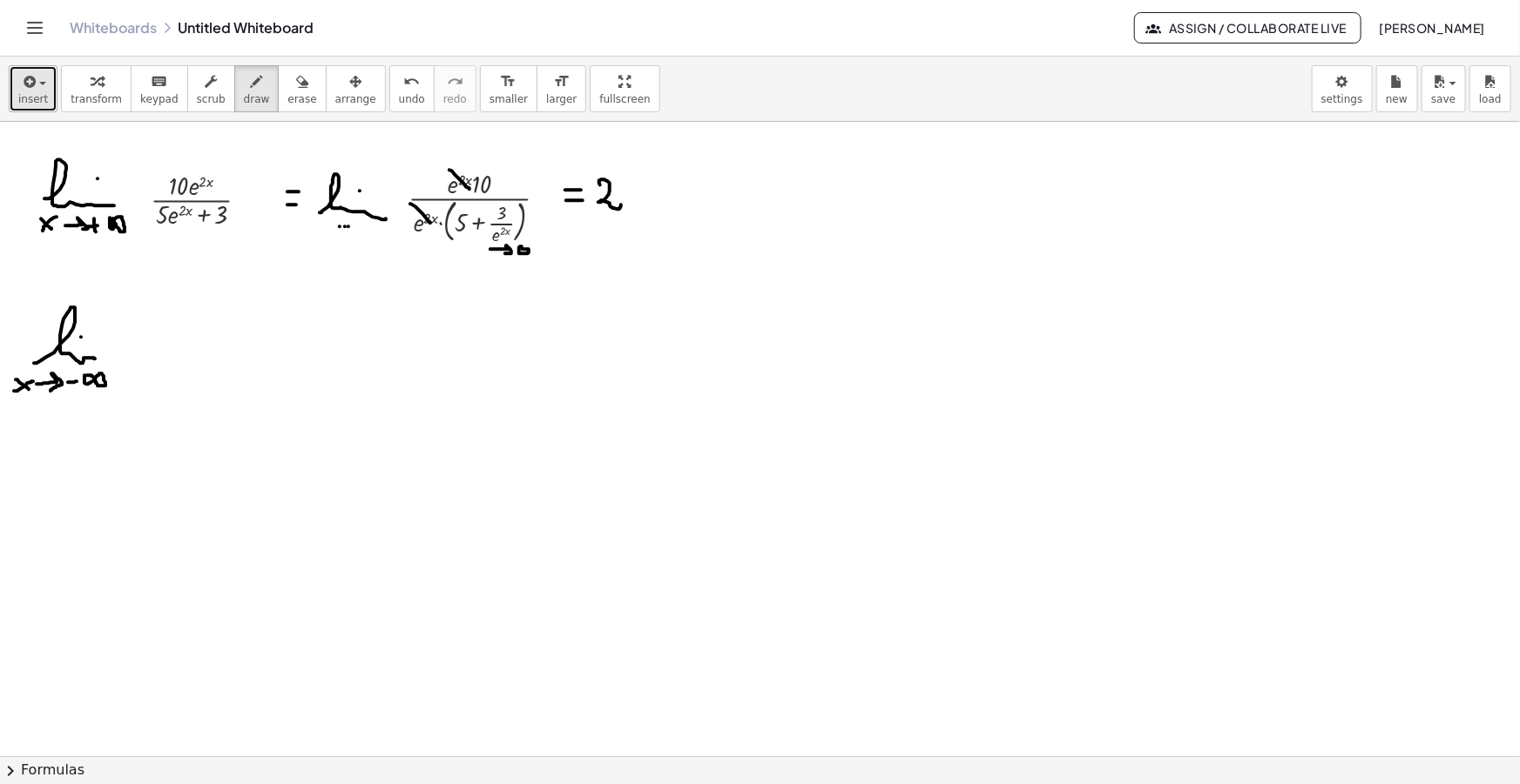
click at [25, 81] on icon "button" at bounding box center [27, 81] width 16 height 21
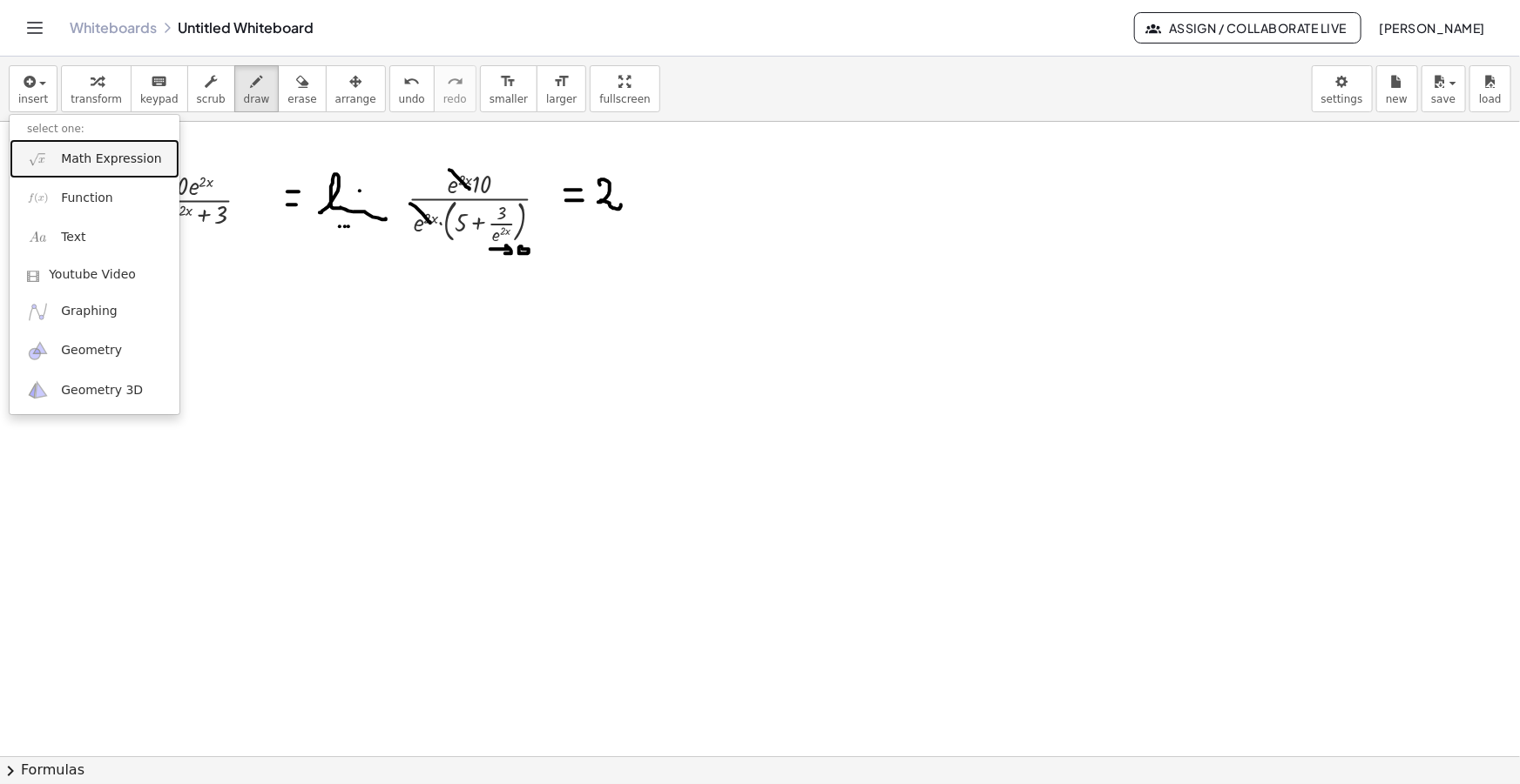
click at [83, 152] on span "Math Expression" at bounding box center [110, 159] width 100 height 18
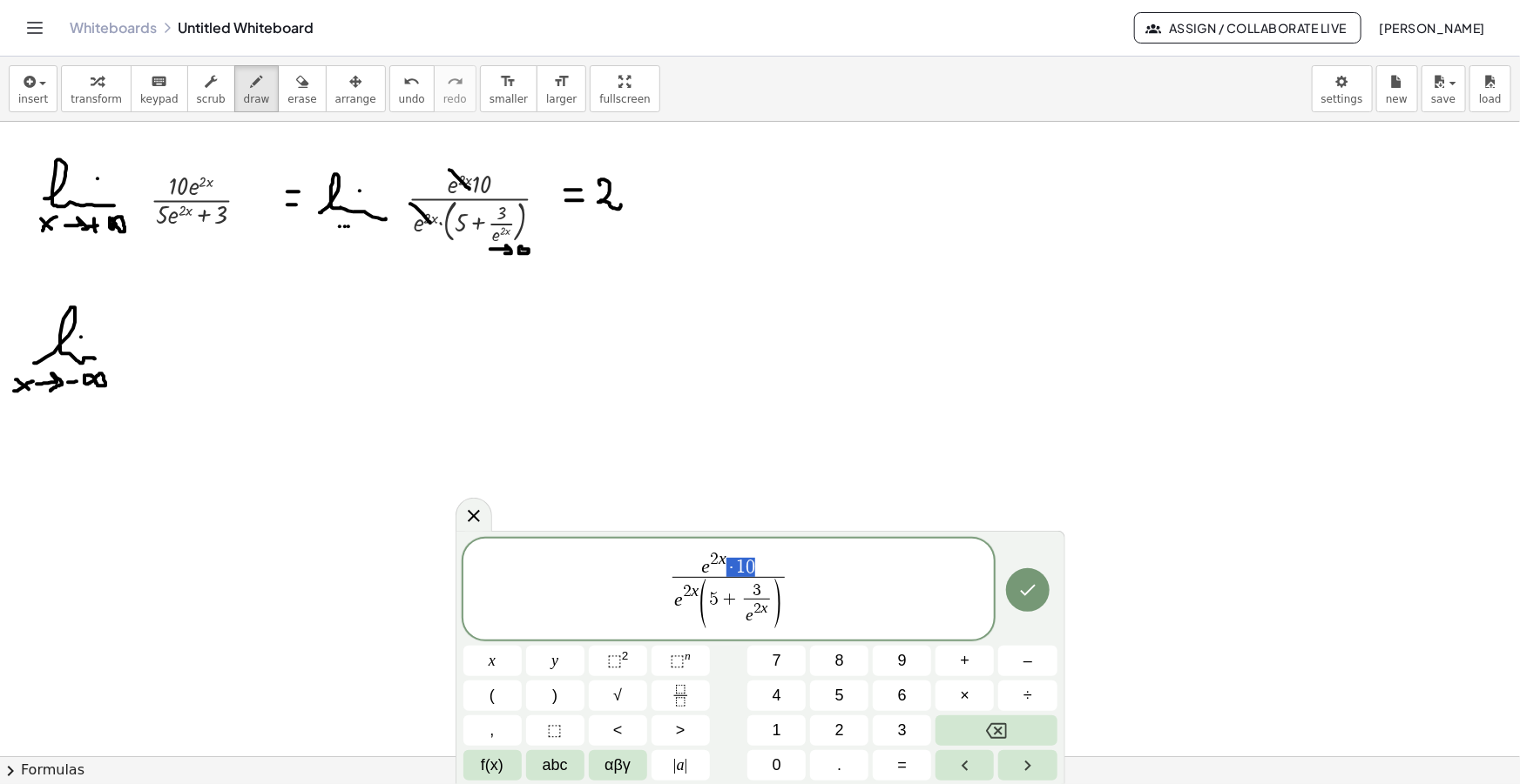
drag, startPoint x: 746, startPoint y: 563, endPoint x: 729, endPoint y: 563, distance: 17.0
click at [720, 565] on var "e" at bounding box center [720, 567] width 8 height 21
drag, startPoint x: 694, startPoint y: 600, endPoint x: 670, endPoint y: 598, distance: 24.1
drag, startPoint x: 696, startPoint y: 594, endPoint x: 675, endPoint y: 595, distance: 21.0
click at [675, 595] on span "e 2 x ( 5 + 3 e 2 x ​ )" at bounding box center [728, 603] width 112 height 53
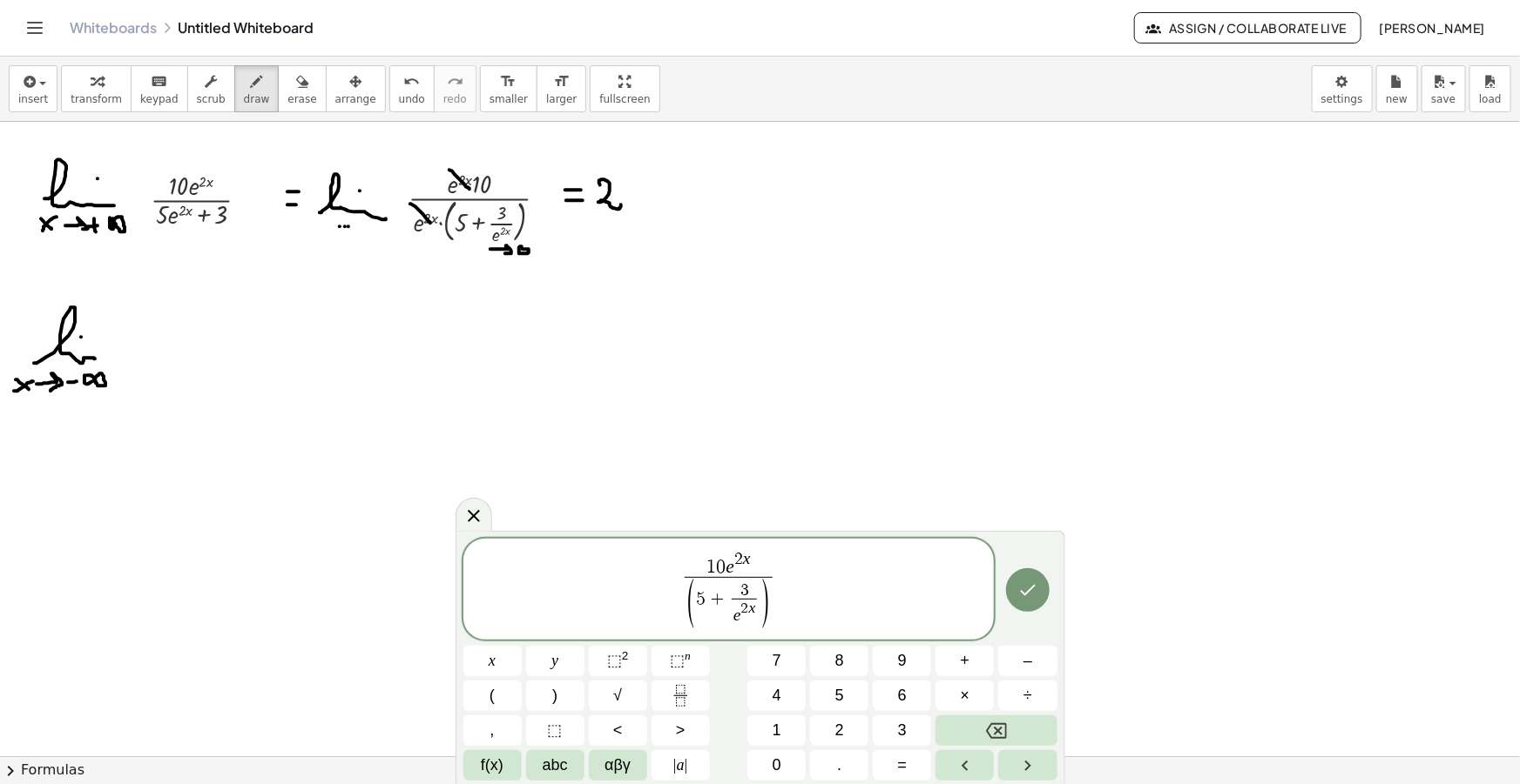
click at [695, 601] on span "( 5 + 3 e 2 x ​ )" at bounding box center [727, 604] width 83 height 48
click at [706, 598] on span "​ 5 + 3 e 2 x ​" at bounding box center [728, 606] width 68 height 49
click at [770, 617] on span "3 e 2 x ​ ​" at bounding box center [756, 605] width 32 height 44
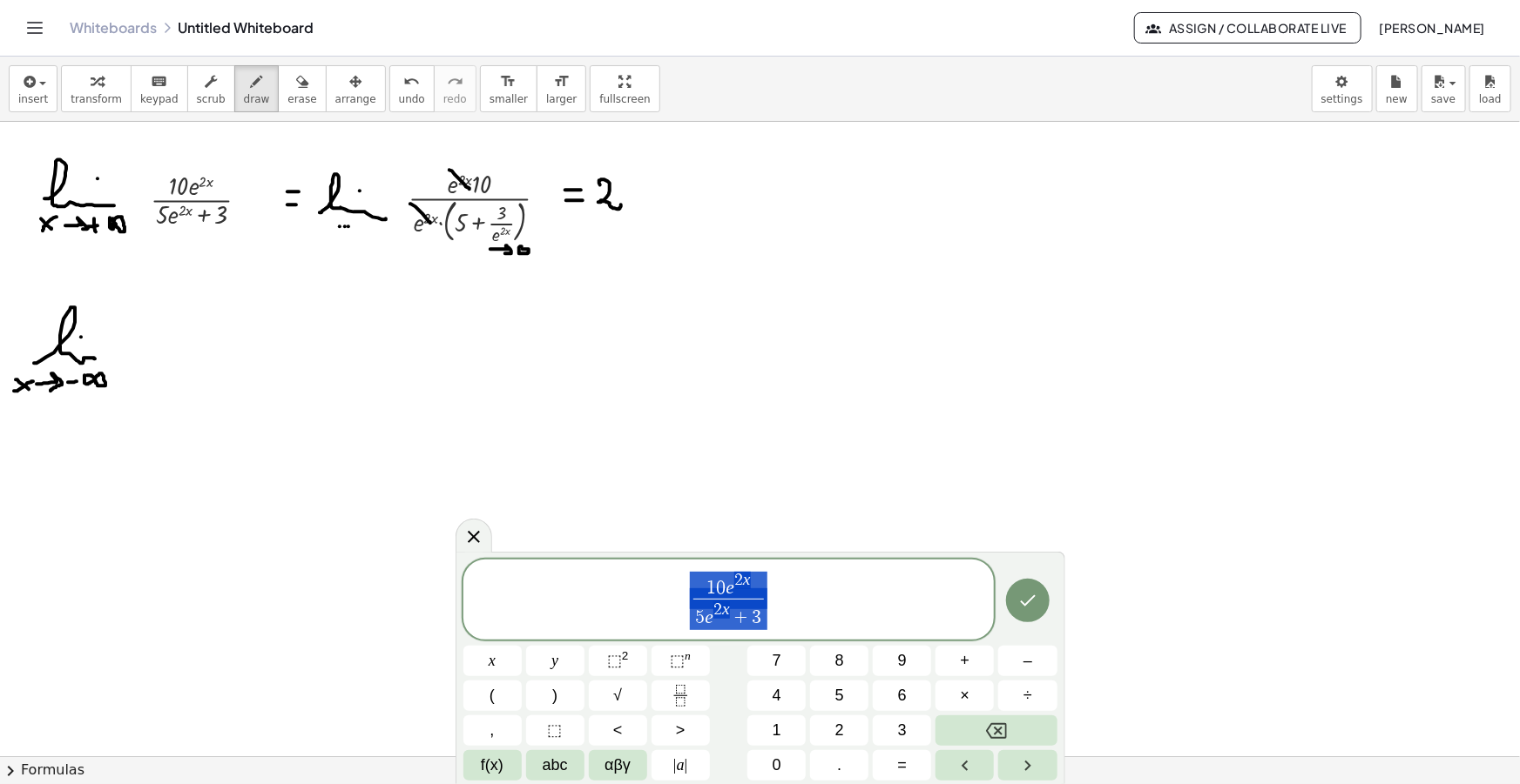
drag, startPoint x: 789, startPoint y: 592, endPoint x: 550, endPoint y: 581, distance: 239.3
click at [553, 581] on span "1 0 e 2 x 5 e 2 x + 3 ​" at bounding box center [729, 601] width 532 height 62
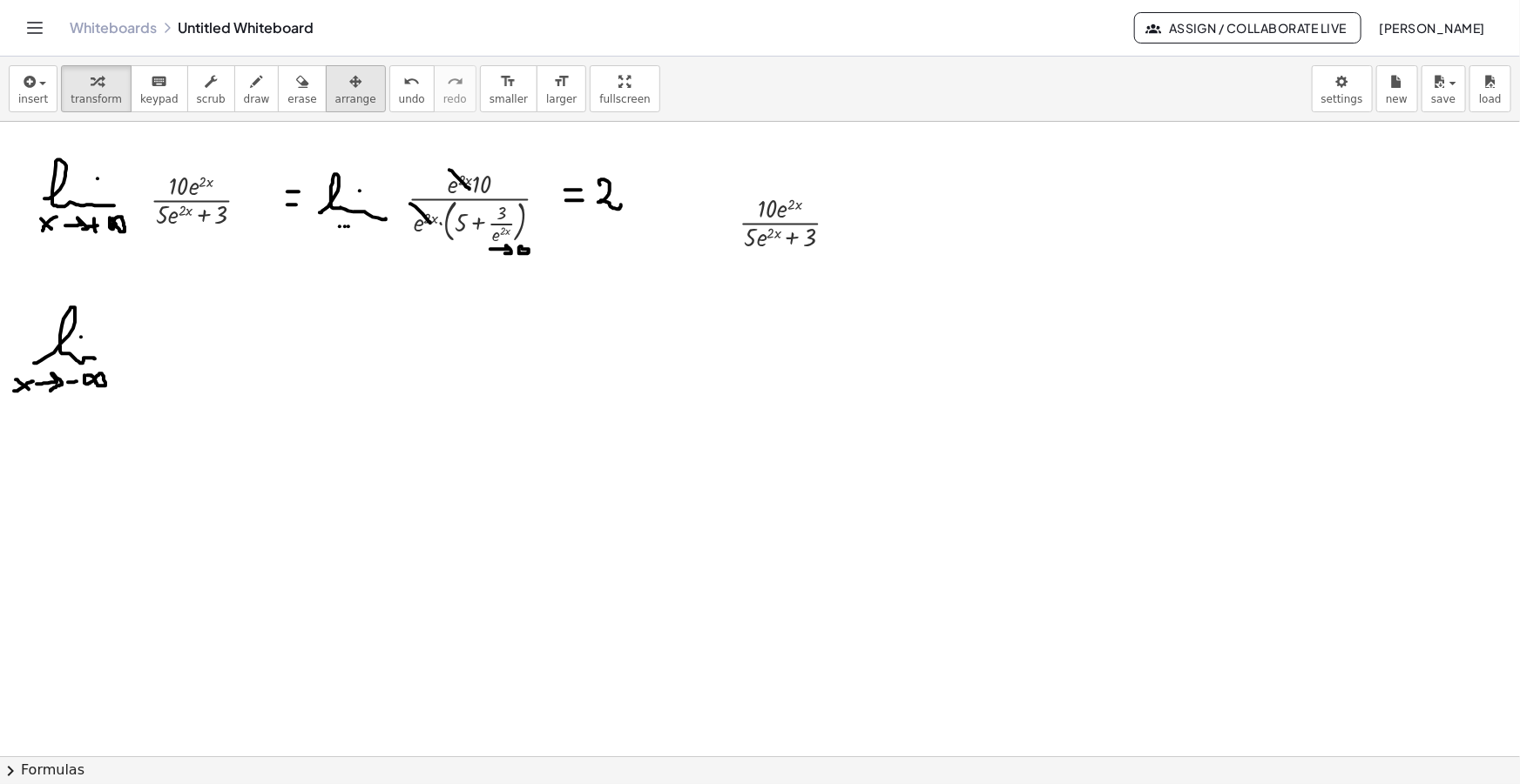
click at [335, 105] on span "arrange" at bounding box center [356, 99] width 41 height 12
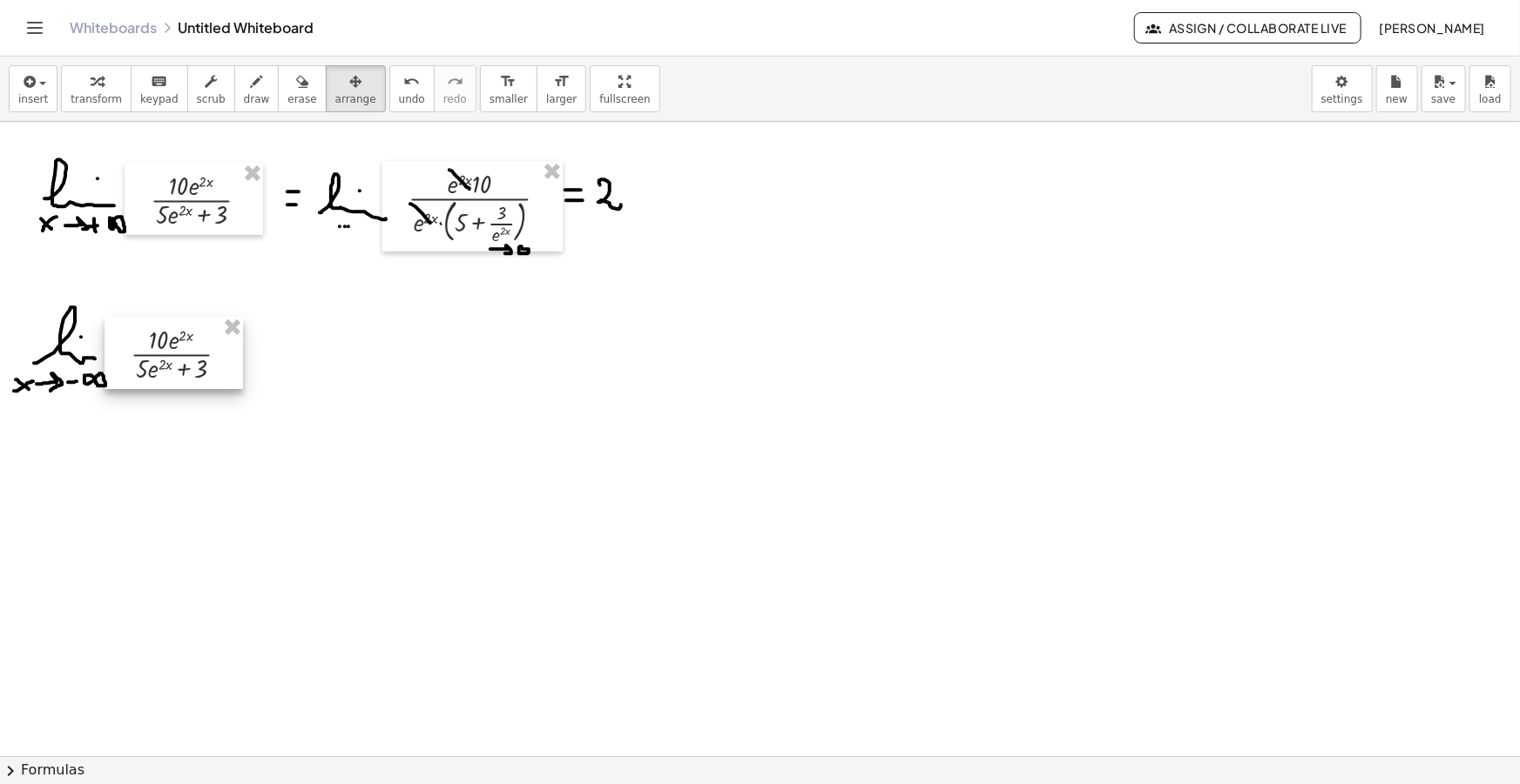
drag, startPoint x: 779, startPoint y: 244, endPoint x: 168, endPoint y: 375, distance: 624.9
click at [168, 375] on div at bounding box center [174, 353] width 139 height 72
click at [244, 103] on span "draw" at bounding box center [257, 99] width 26 height 12
drag, startPoint x: 246, startPoint y: 345, endPoint x: 256, endPoint y: 346, distance: 10.0
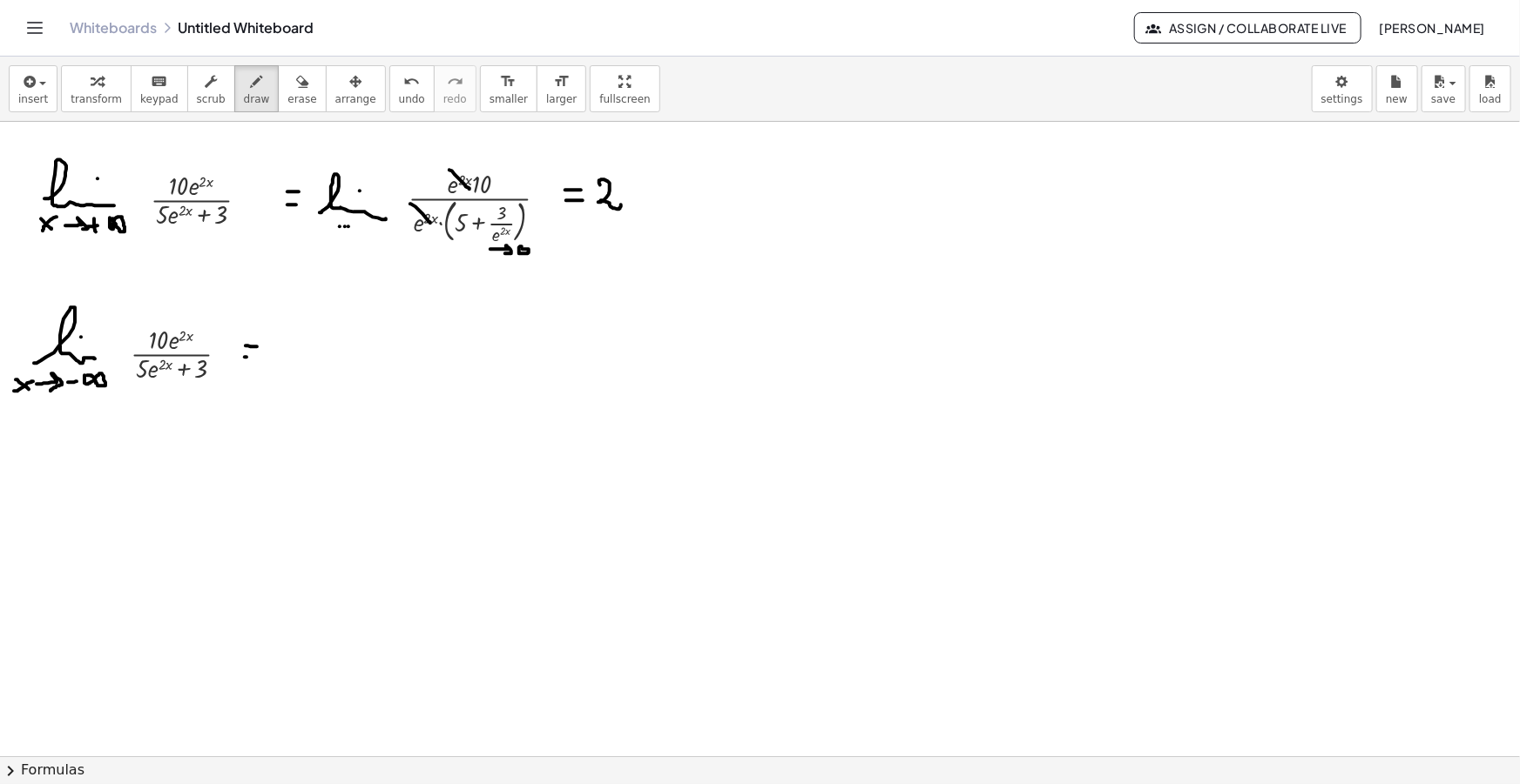
drag, startPoint x: 246, startPoint y: 356, endPoint x: 257, endPoint y: 356, distance: 11.0
drag, startPoint x: 176, startPoint y: 323, endPoint x: 183, endPoint y: 329, distance: 9.2
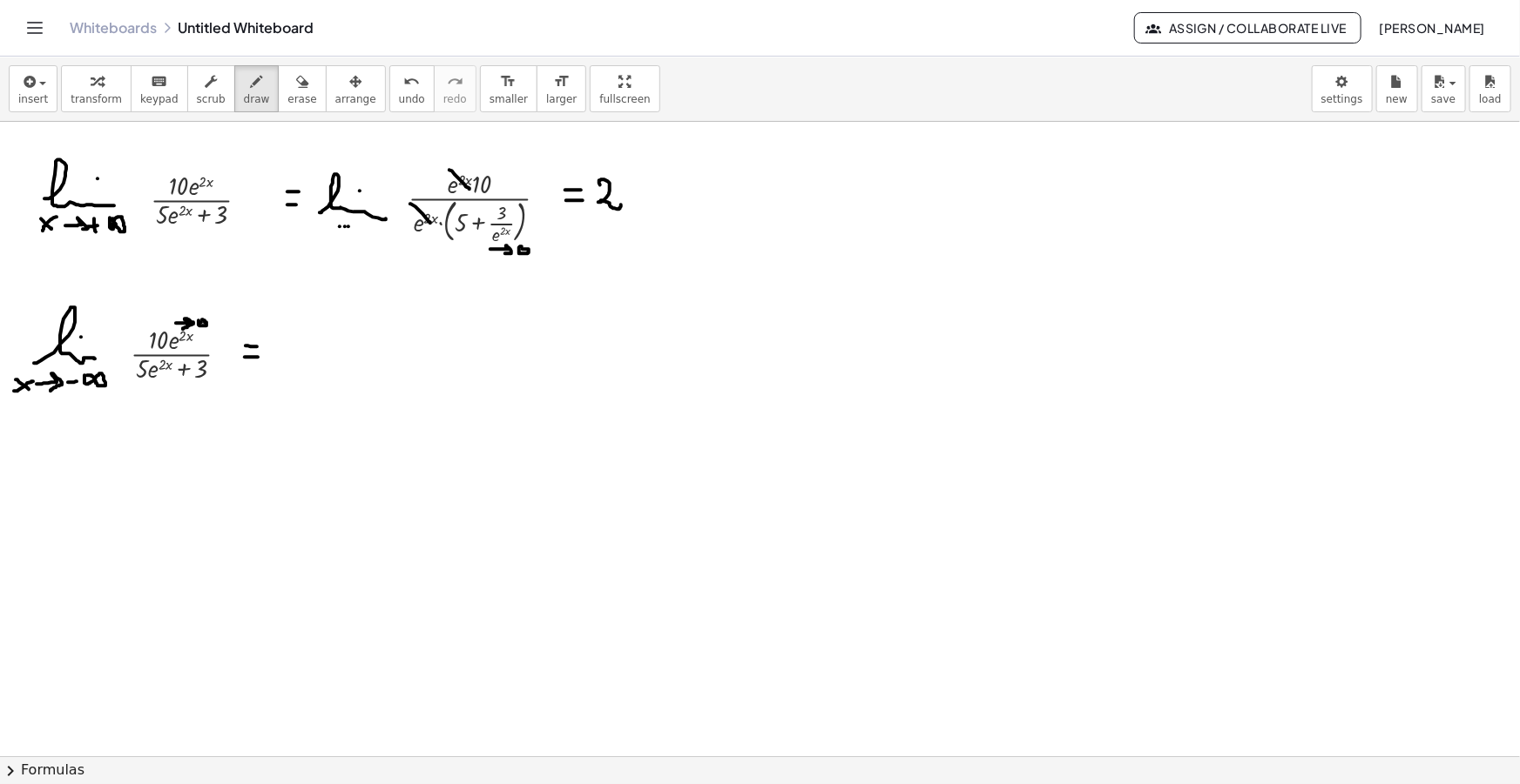
drag, startPoint x: 147, startPoint y: 387, endPoint x: 159, endPoint y: 391, distance: 12.6
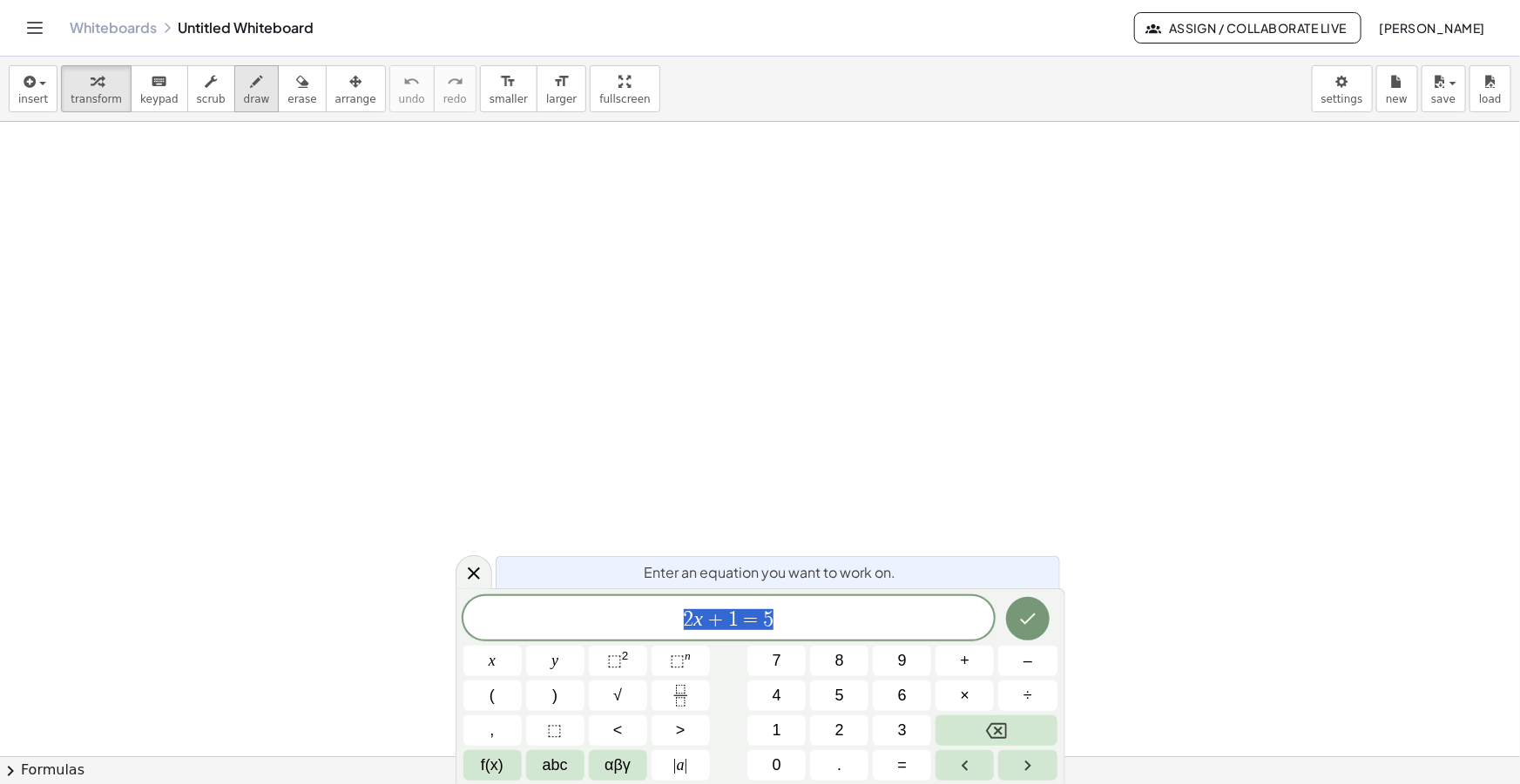
click at [244, 90] on div "button" at bounding box center [257, 80] width 26 height 21
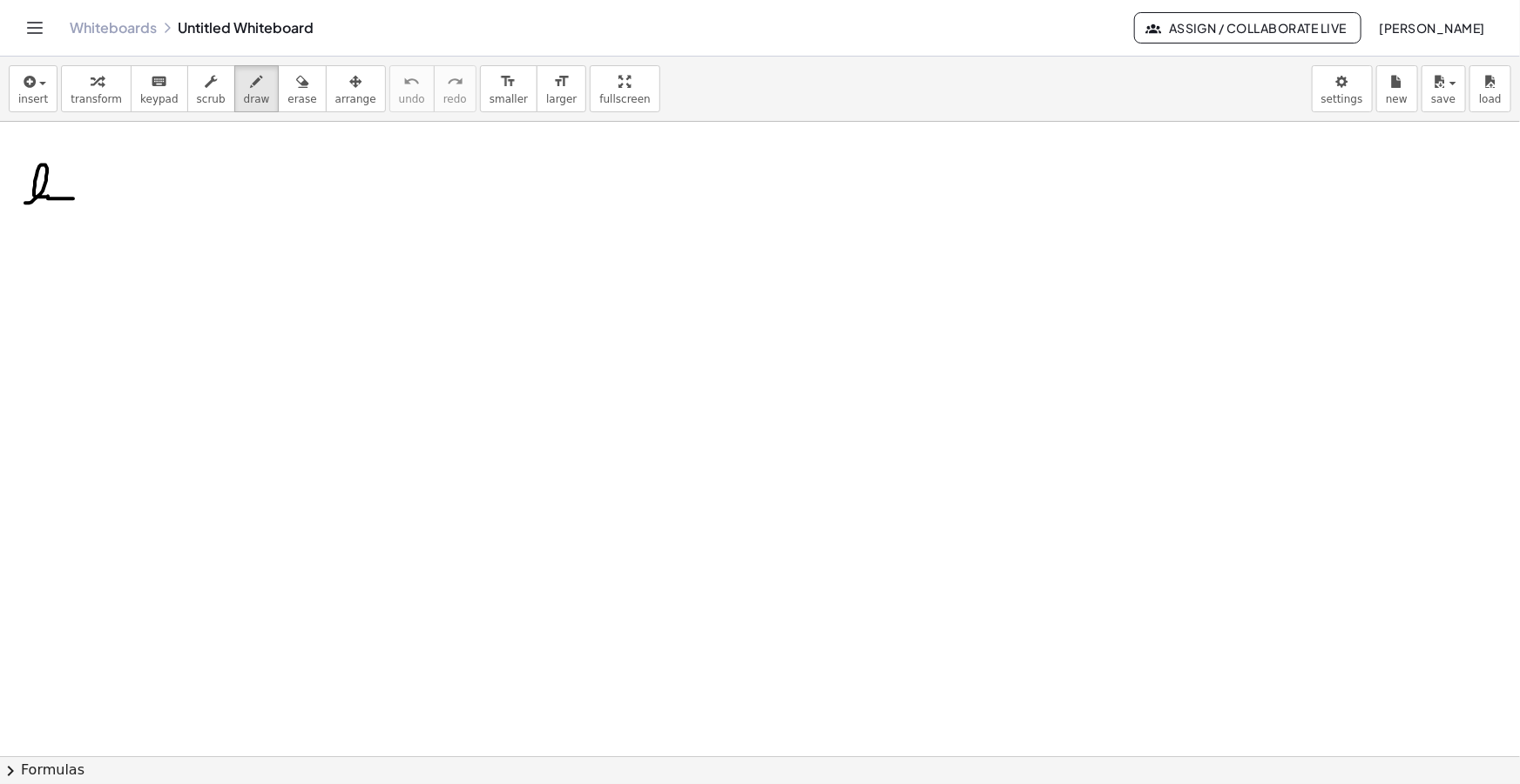
drag, startPoint x: 25, startPoint y: 203, endPoint x: 80, endPoint y: 199, distance: 55.1
drag, startPoint x: 20, startPoint y: 215, endPoint x: 33, endPoint y: 224, distance: 15.8
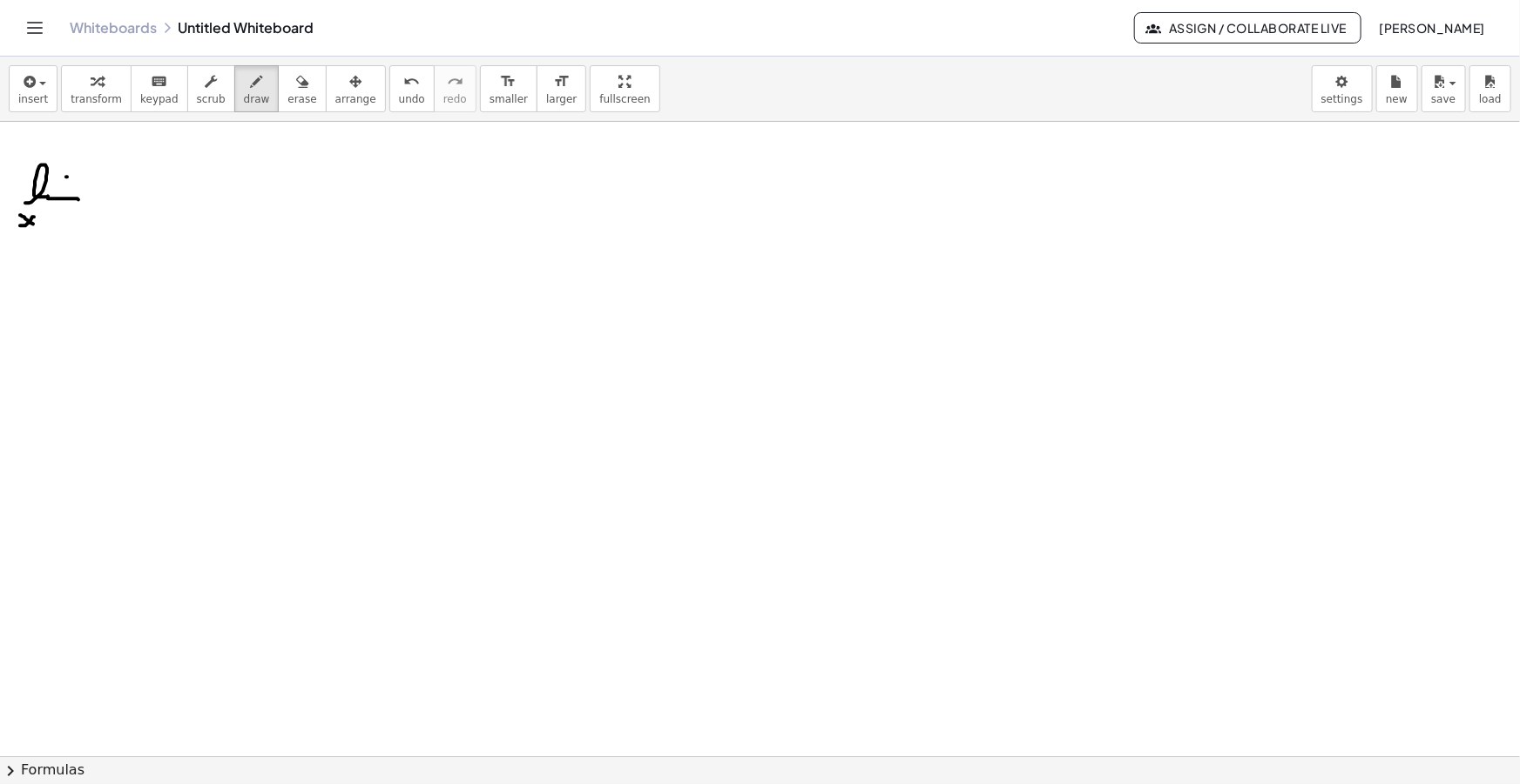
drag, startPoint x: 20, startPoint y: 225, endPoint x: 34, endPoint y: 217, distance: 16.1
drag, startPoint x: 40, startPoint y: 219, endPoint x: 53, endPoint y: 228, distance: 15.8
drag, startPoint x: 72, startPoint y: 210, endPoint x: 80, endPoint y: 231, distance: 22.5
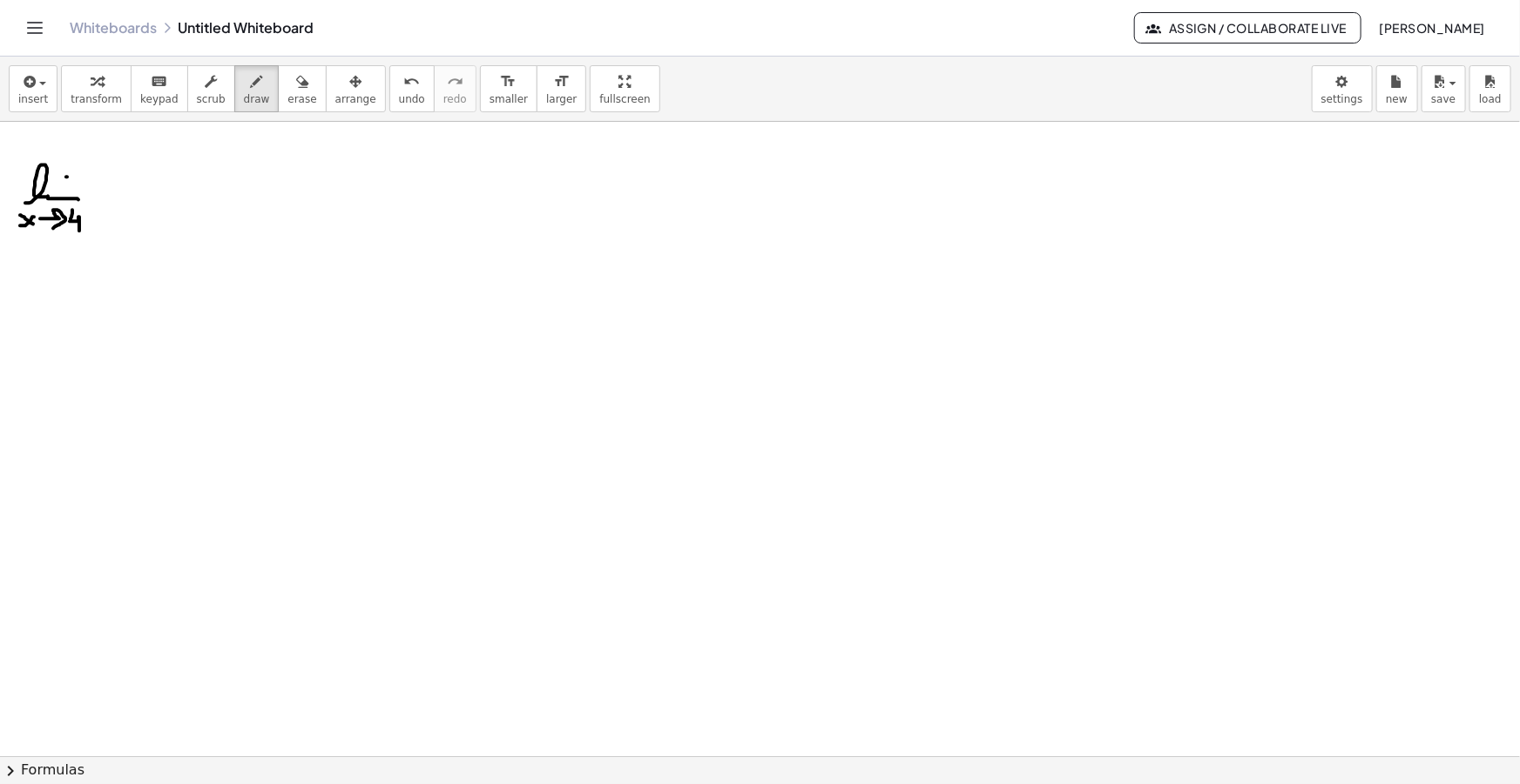
click at [33, 78] on icon "button" at bounding box center [27, 81] width 16 height 21
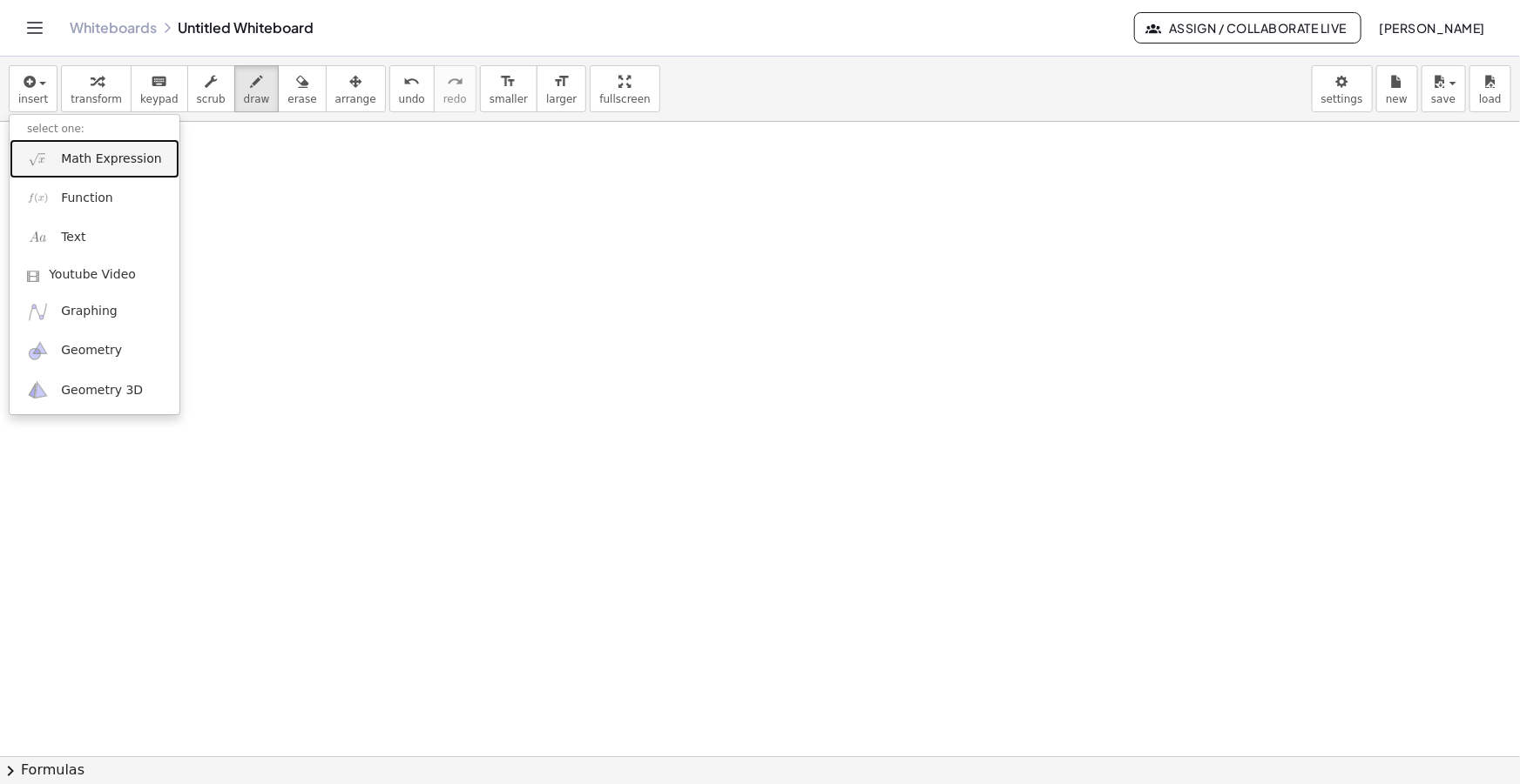
click at [65, 141] on link "Math Expression" at bounding box center [94, 159] width 169 height 39
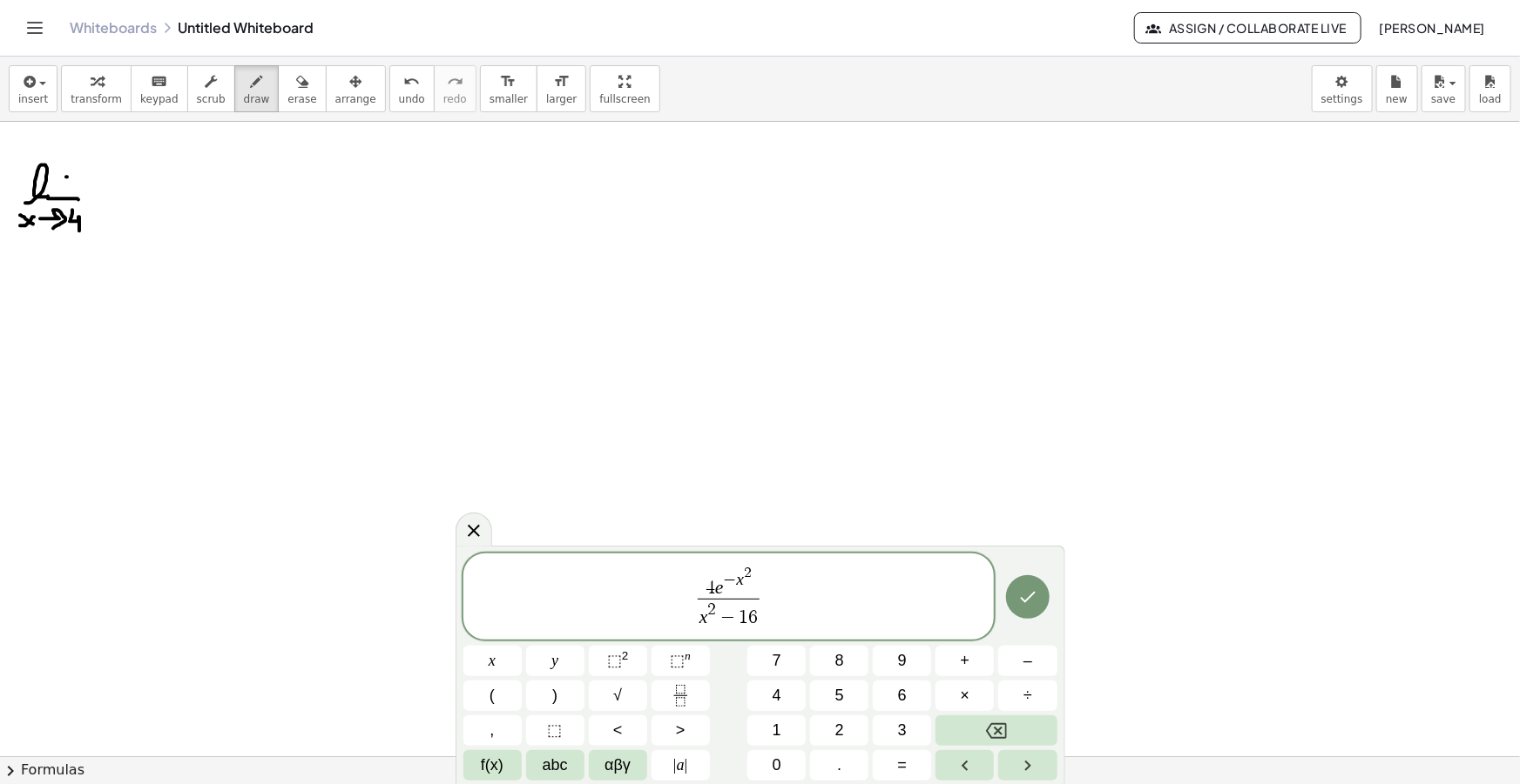
drag, startPoint x: 783, startPoint y: 607, endPoint x: 590, endPoint y: 585, distance: 194.2
click at [591, 585] on span "4 e − x 2 x 2 − 1 6 ​ ​" at bounding box center [729, 598] width 532 height 68
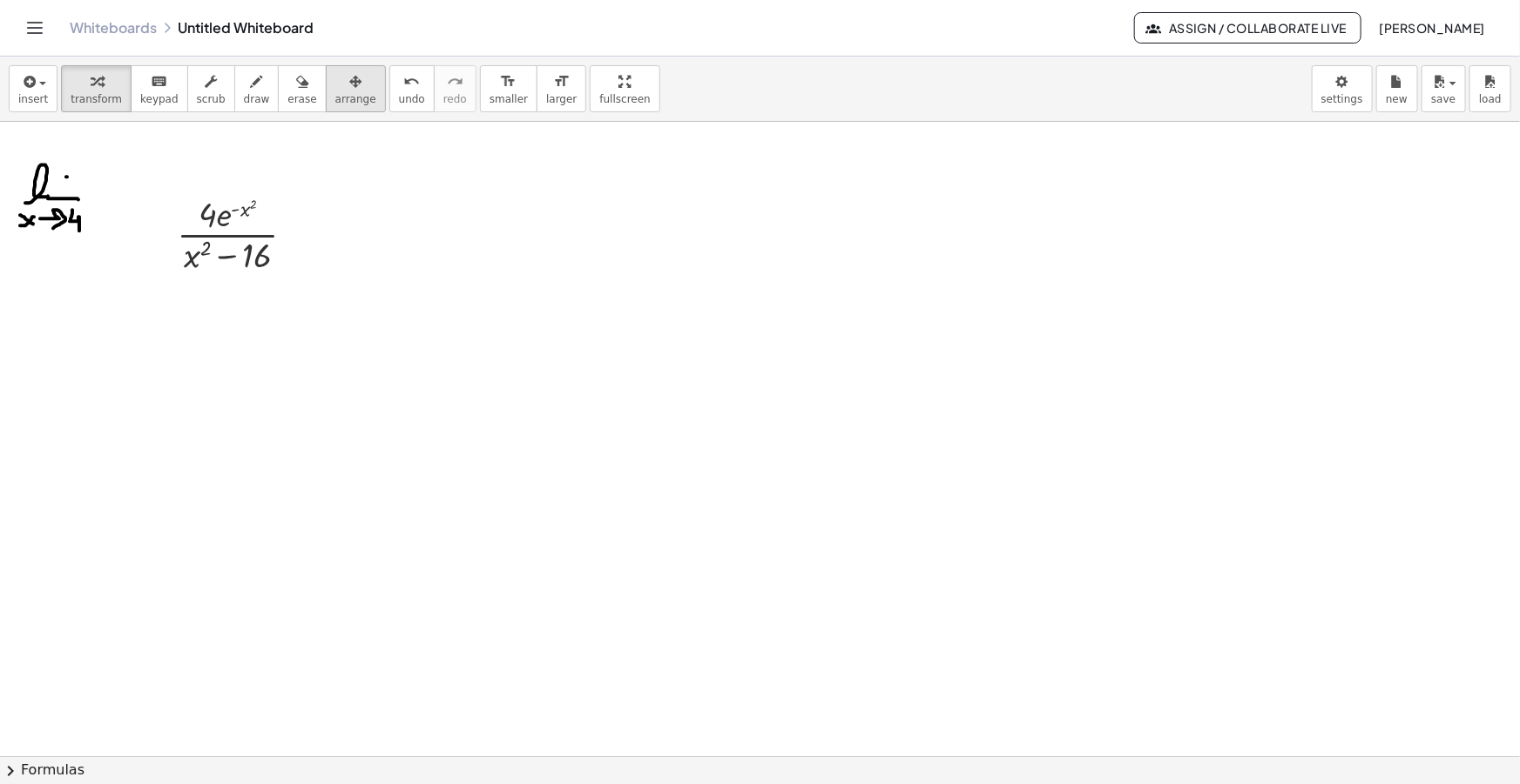
click at [326, 93] on button "arrange" at bounding box center [356, 89] width 60 height 47
click at [490, 95] on span "smaller" at bounding box center [508, 99] width 38 height 12
drag, startPoint x: 241, startPoint y: 220, endPoint x: 177, endPoint y: 195, distance: 68.7
click at [177, 196] on div at bounding box center [143, 202] width 129 height 72
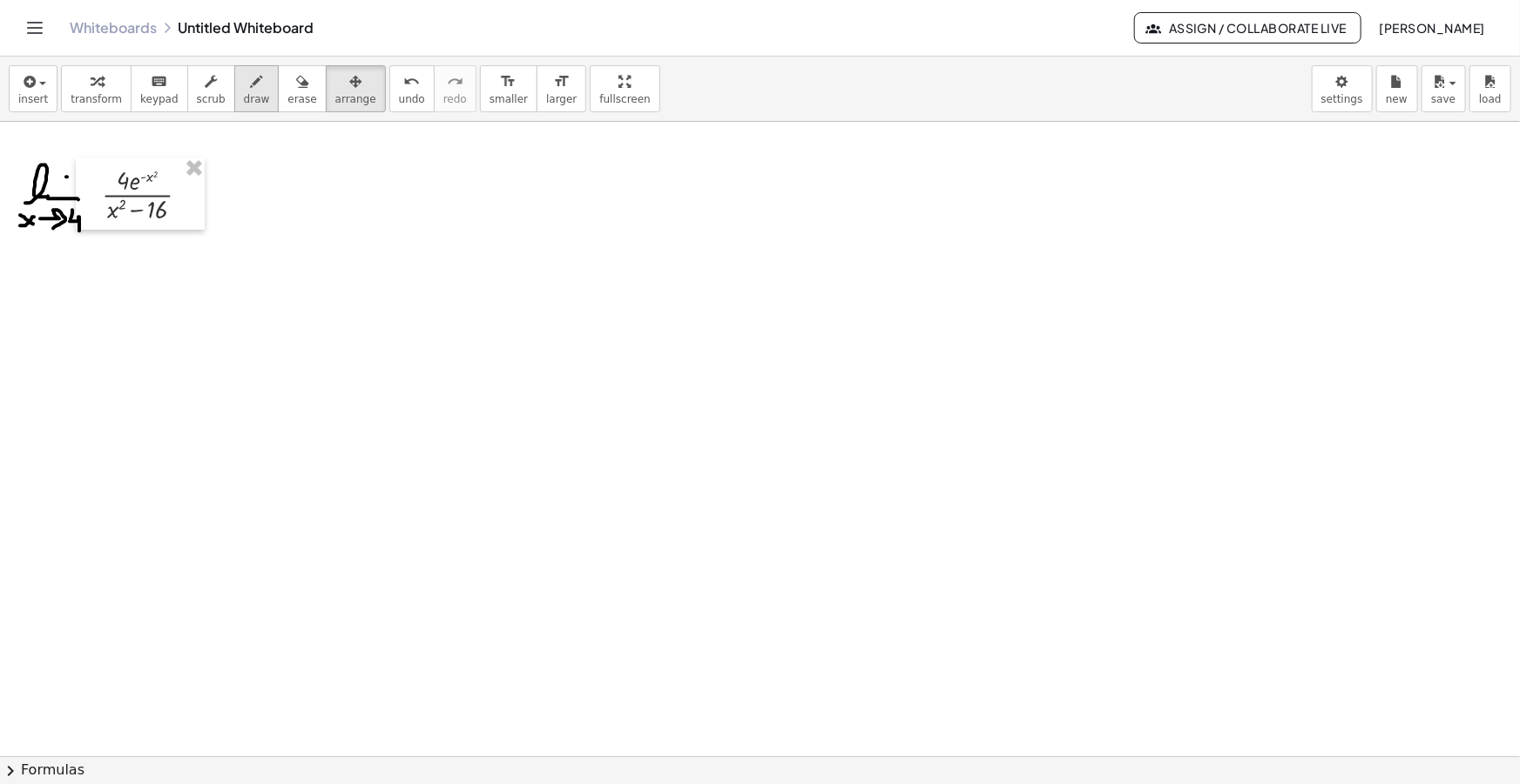
click at [244, 94] on span "draw" at bounding box center [257, 99] width 26 height 12
drag, startPoint x: 244, startPoint y: 204, endPoint x: 301, endPoint y: 208, distance: 57.1
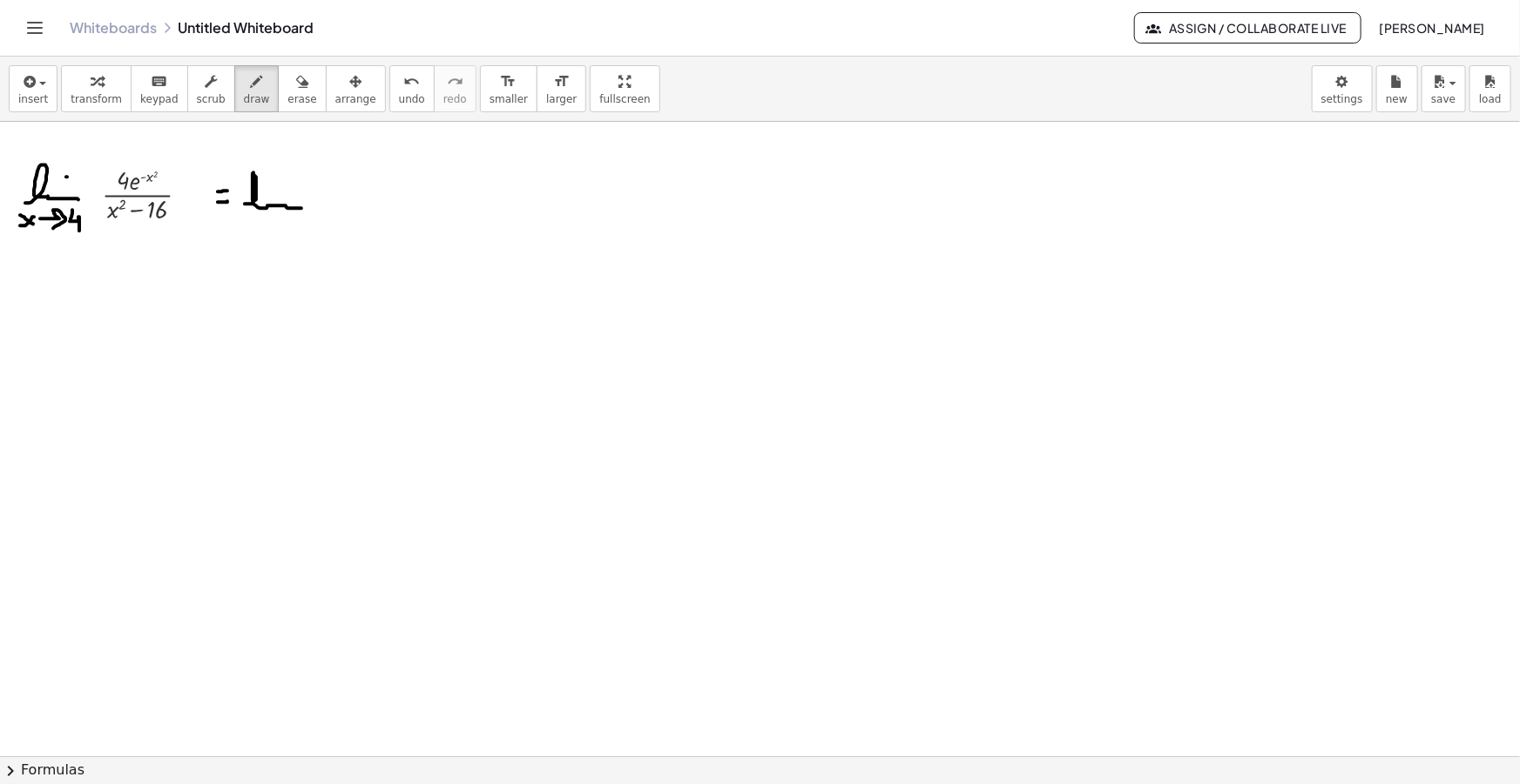
click at [18, 91] on button "insert" at bounding box center [33, 89] width 49 height 47
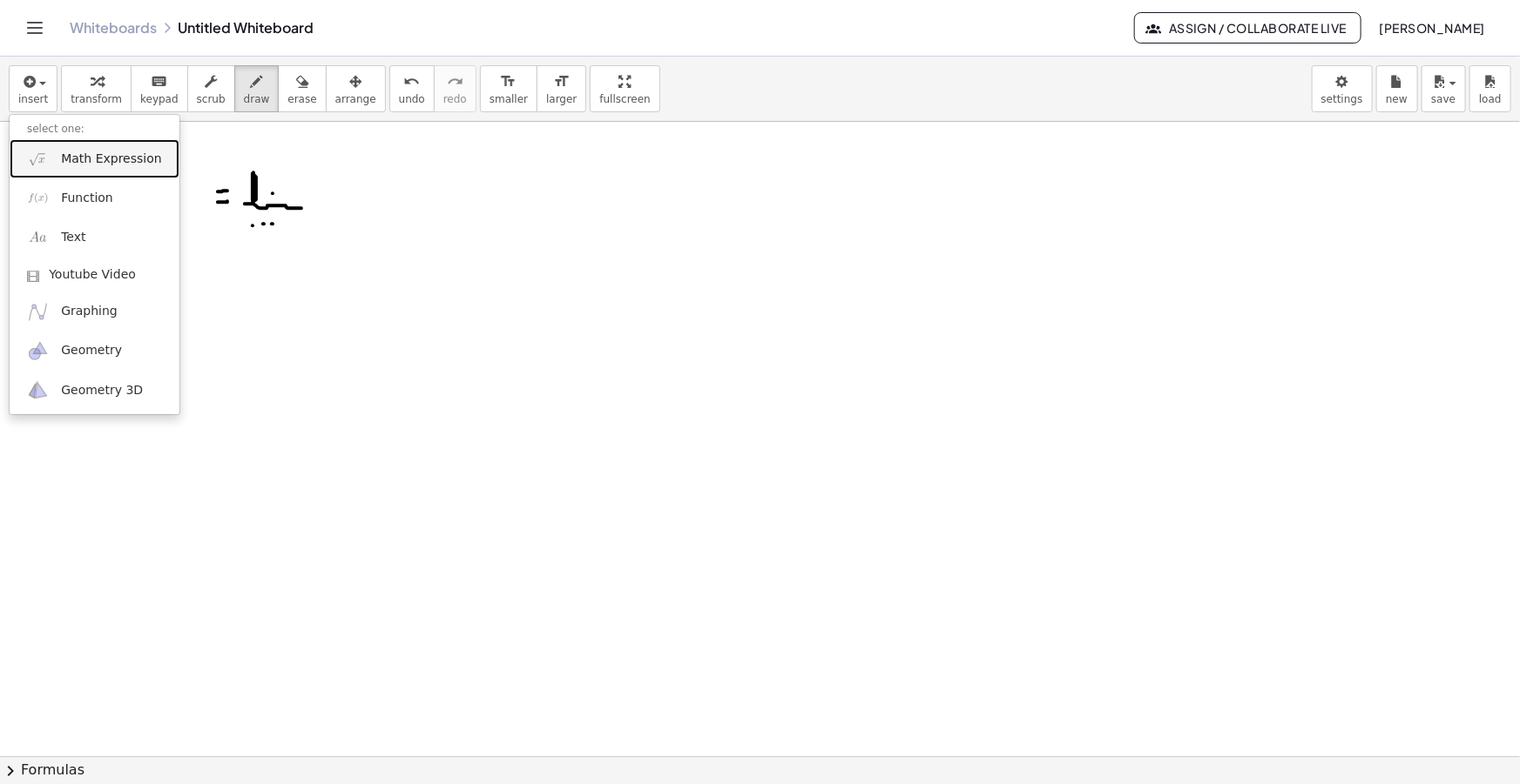
click at [68, 152] on span "Math Expression" at bounding box center [110, 159] width 100 height 18
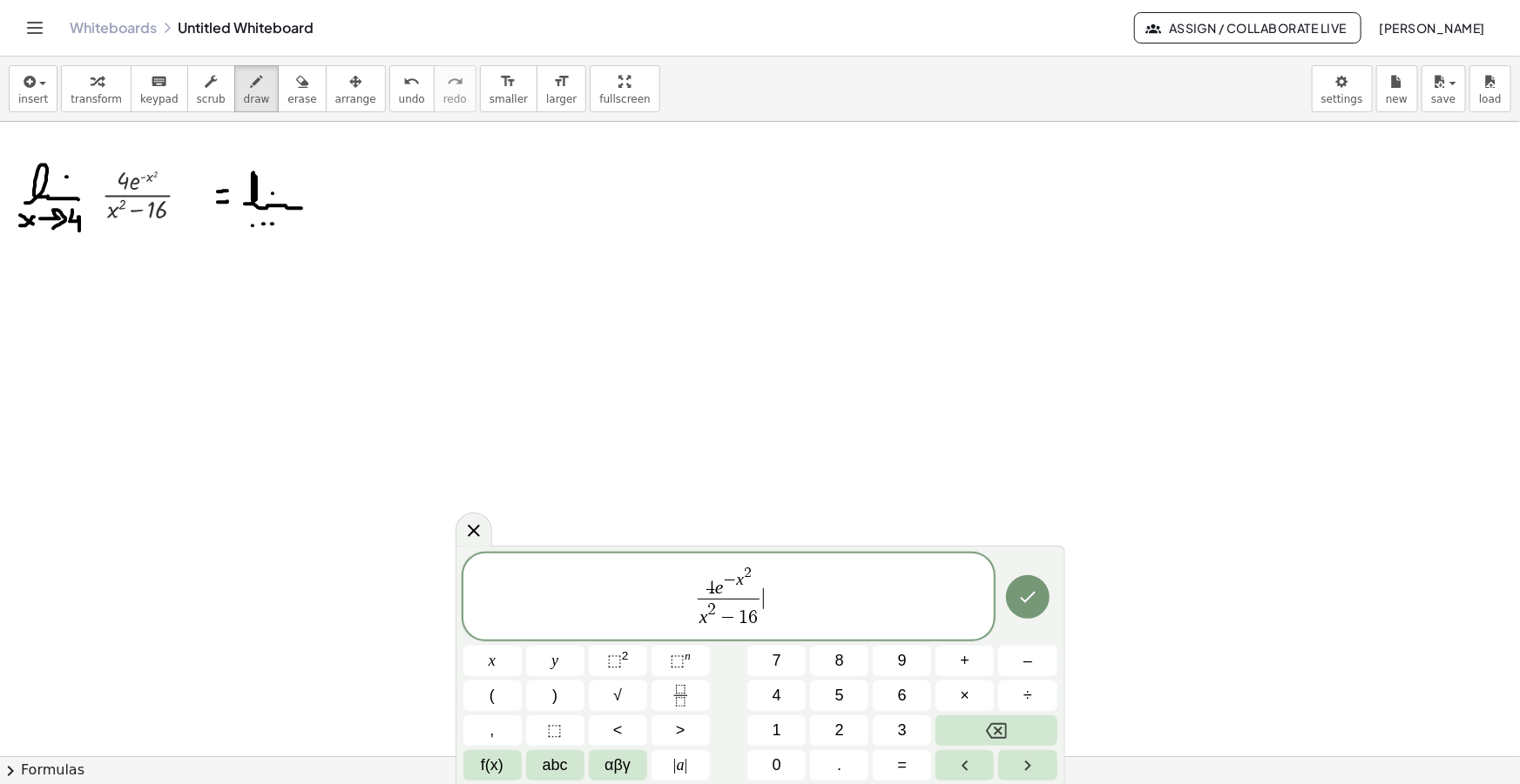
click at [733, 582] on span "−" at bounding box center [729, 580] width 13 height 17
drag, startPoint x: 745, startPoint y: 584, endPoint x: 724, endPoint y: 588, distance: 21.4
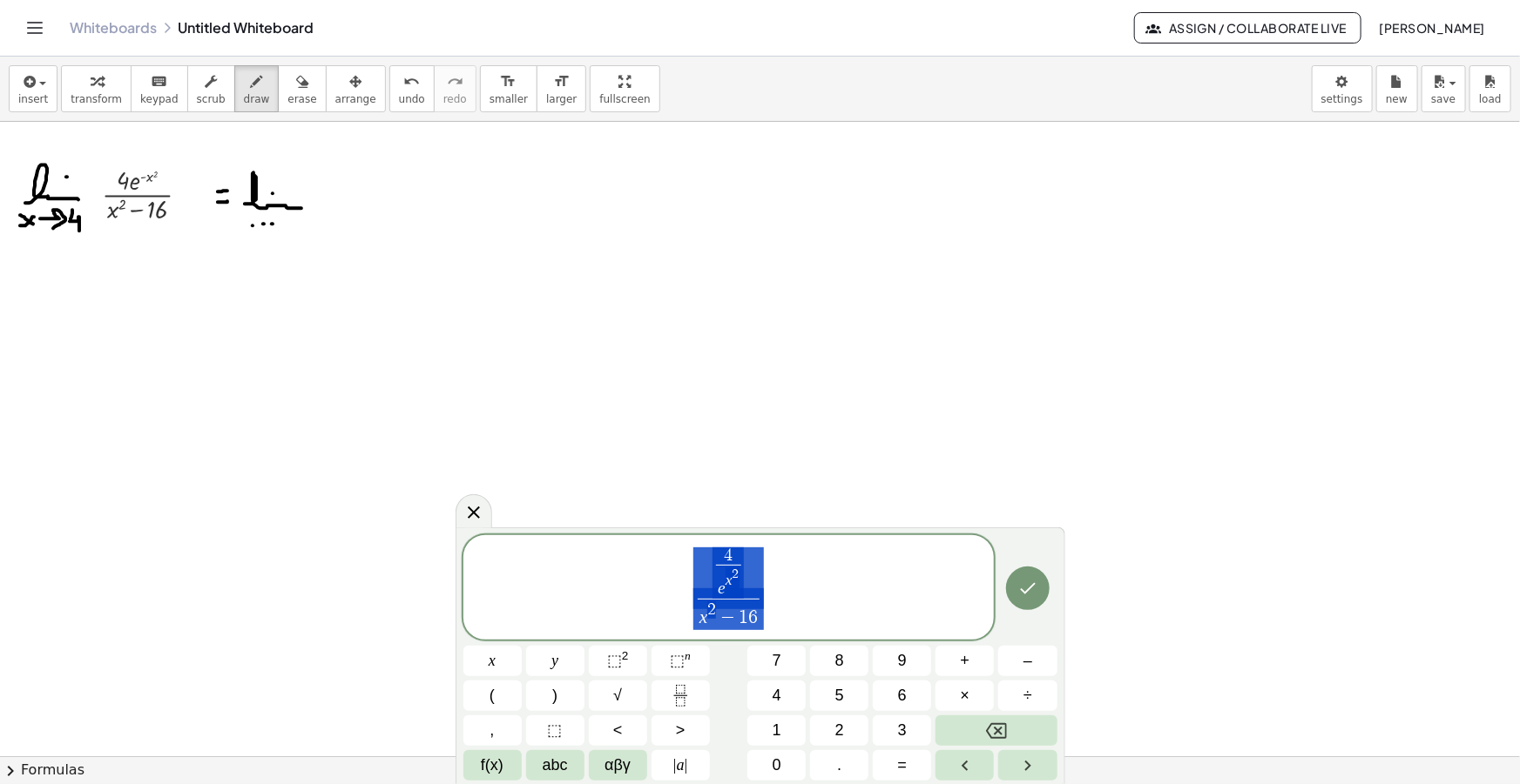
drag, startPoint x: 774, startPoint y: 602, endPoint x: 582, endPoint y: 531, distance: 204.7
click at [592, 525] on body "Graspable Math Activities Get Started Activity Bank Assigned Work Classes White…" at bounding box center [760, 392] width 1520 height 784
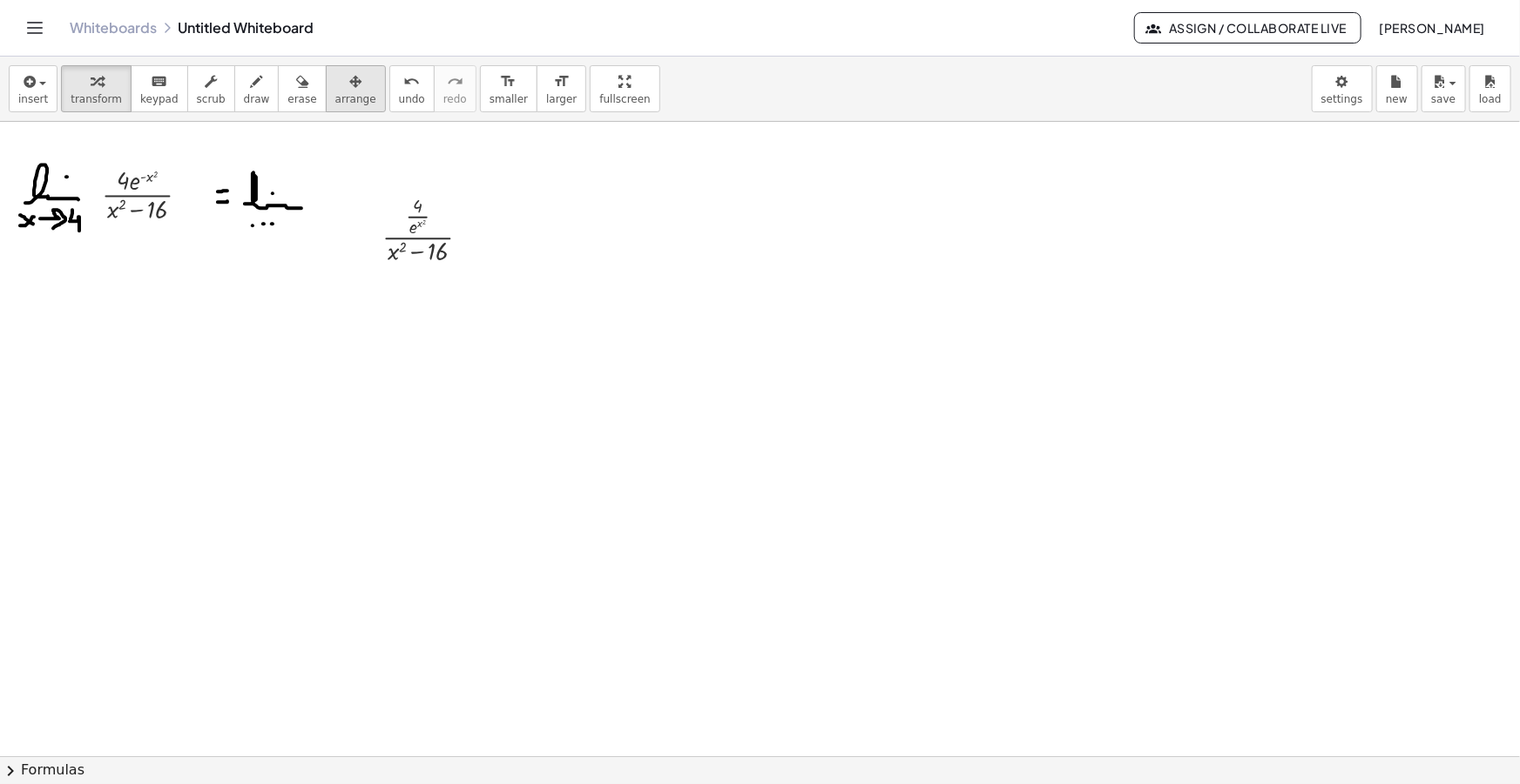
click at [326, 90] on button "arrange" at bounding box center [356, 89] width 60 height 47
drag, startPoint x: 427, startPoint y: 211, endPoint x: 373, endPoint y: 182, distance: 61.3
click at [373, 182] on div at bounding box center [358, 199] width 129 height 87
click at [251, 79] on icon "button" at bounding box center [256, 81] width 12 height 21
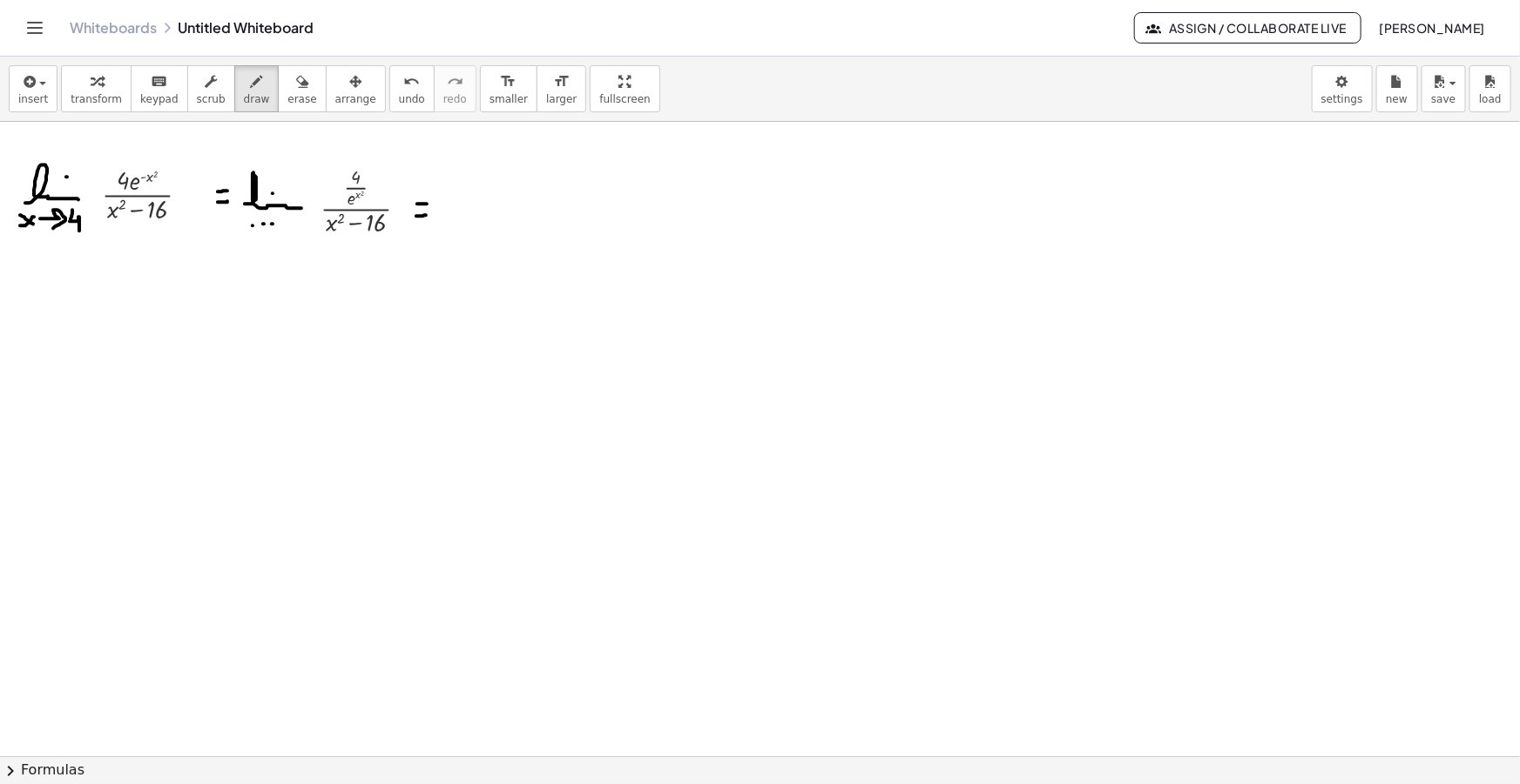
drag, startPoint x: 417, startPoint y: 216, endPoint x: 428, endPoint y: 215, distance: 11.0
drag, startPoint x: 446, startPoint y: 219, endPoint x: 500, endPoint y: 226, distance: 54.5
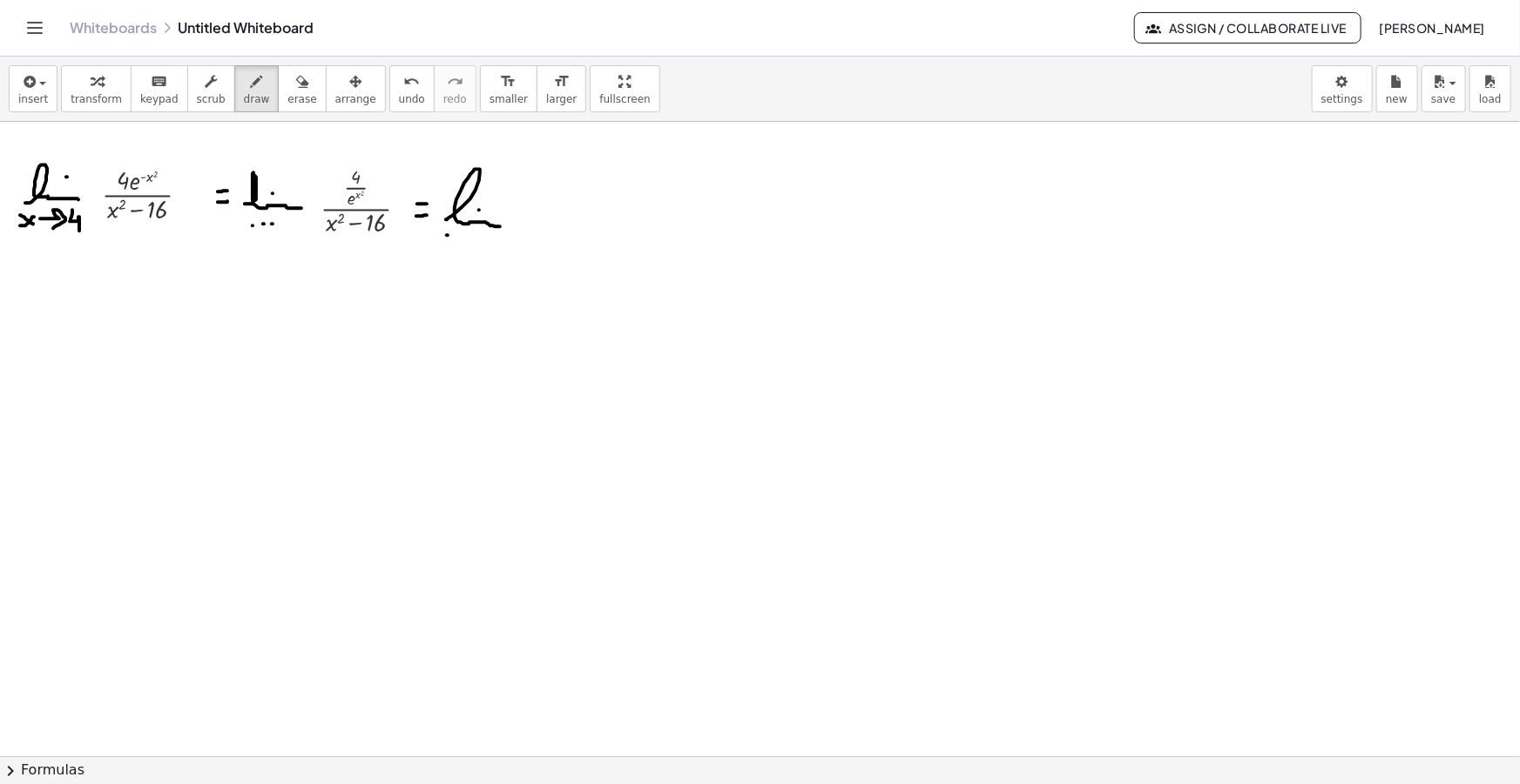
click at [32, 68] on button "insert" at bounding box center [33, 89] width 49 height 47
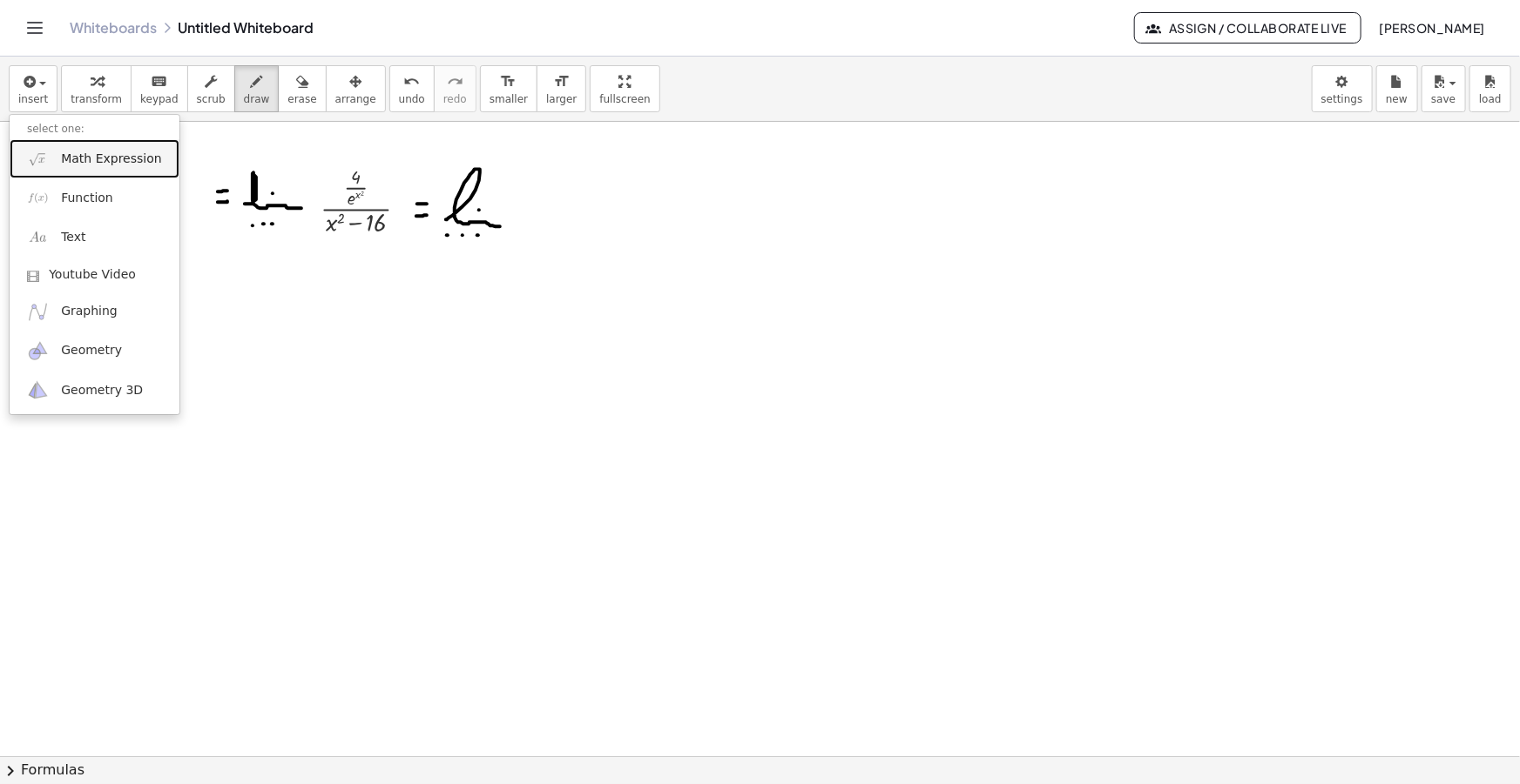
click at [104, 152] on span "Math Expression" at bounding box center [110, 159] width 100 height 18
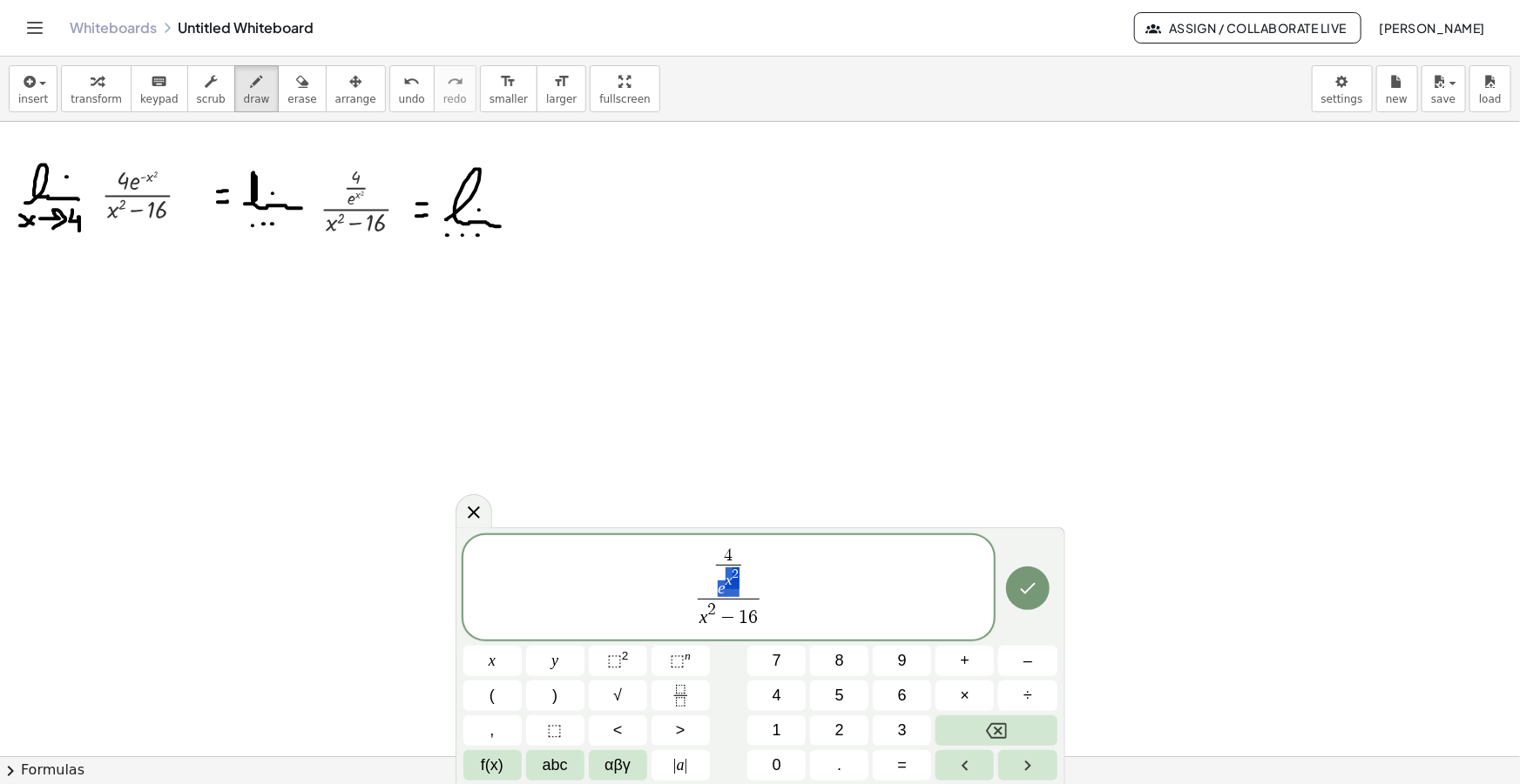
drag, startPoint x: 738, startPoint y: 583, endPoint x: 718, endPoint y: 587, distance: 20.4
click at [701, 614] on var "x" at bounding box center [703, 617] width 8 height 21
click at [775, 610] on span ")" at bounding box center [774, 612] width 10 height 31
click at [733, 579] on span at bounding box center [728, 580] width 12 height 21
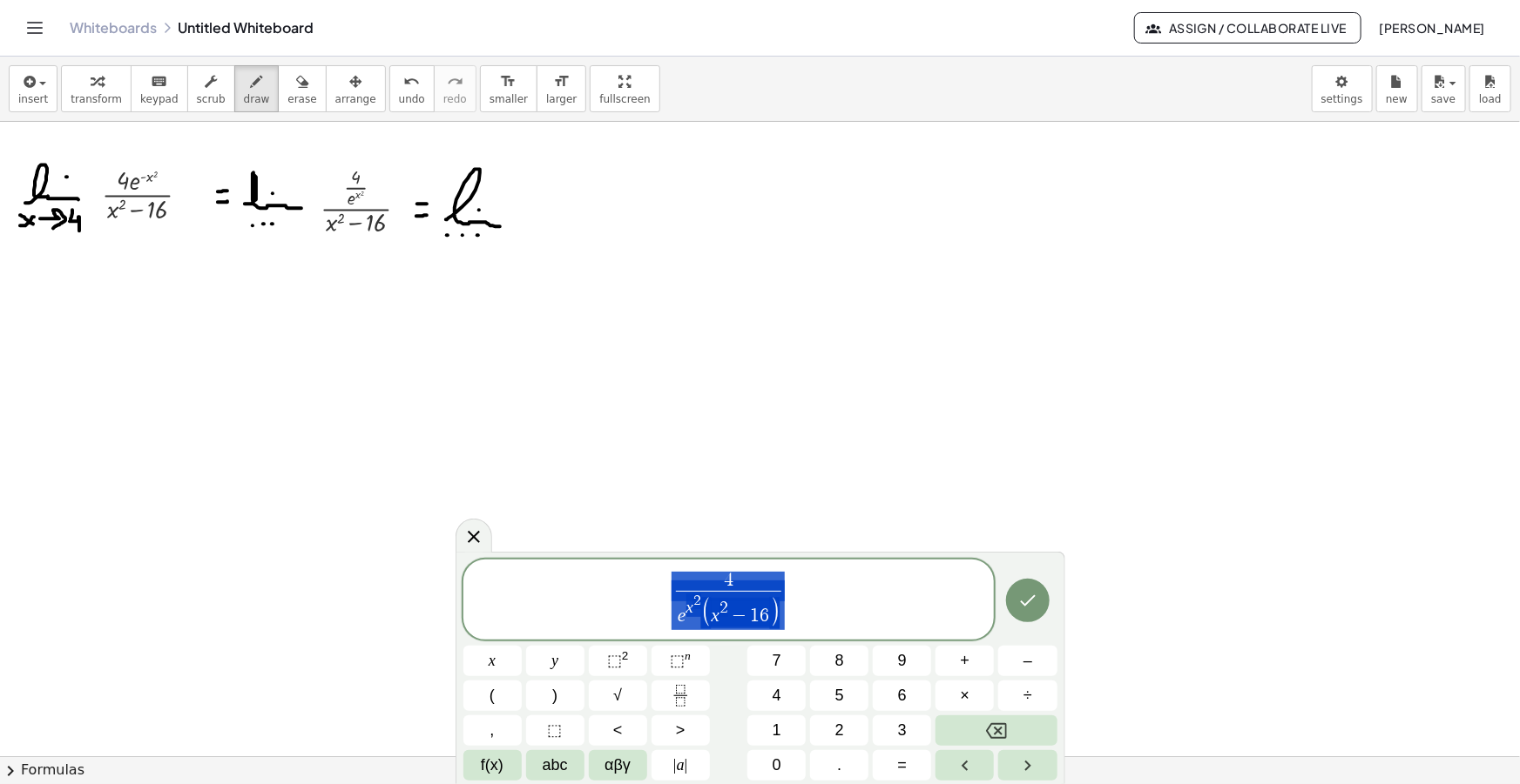
drag, startPoint x: 797, startPoint y: 598, endPoint x: 605, endPoint y: 584, distance: 192.5
click at [607, 584] on span "4 e x 2 ( x 2 − 1 6 ) ​" at bounding box center [729, 601] width 532 height 62
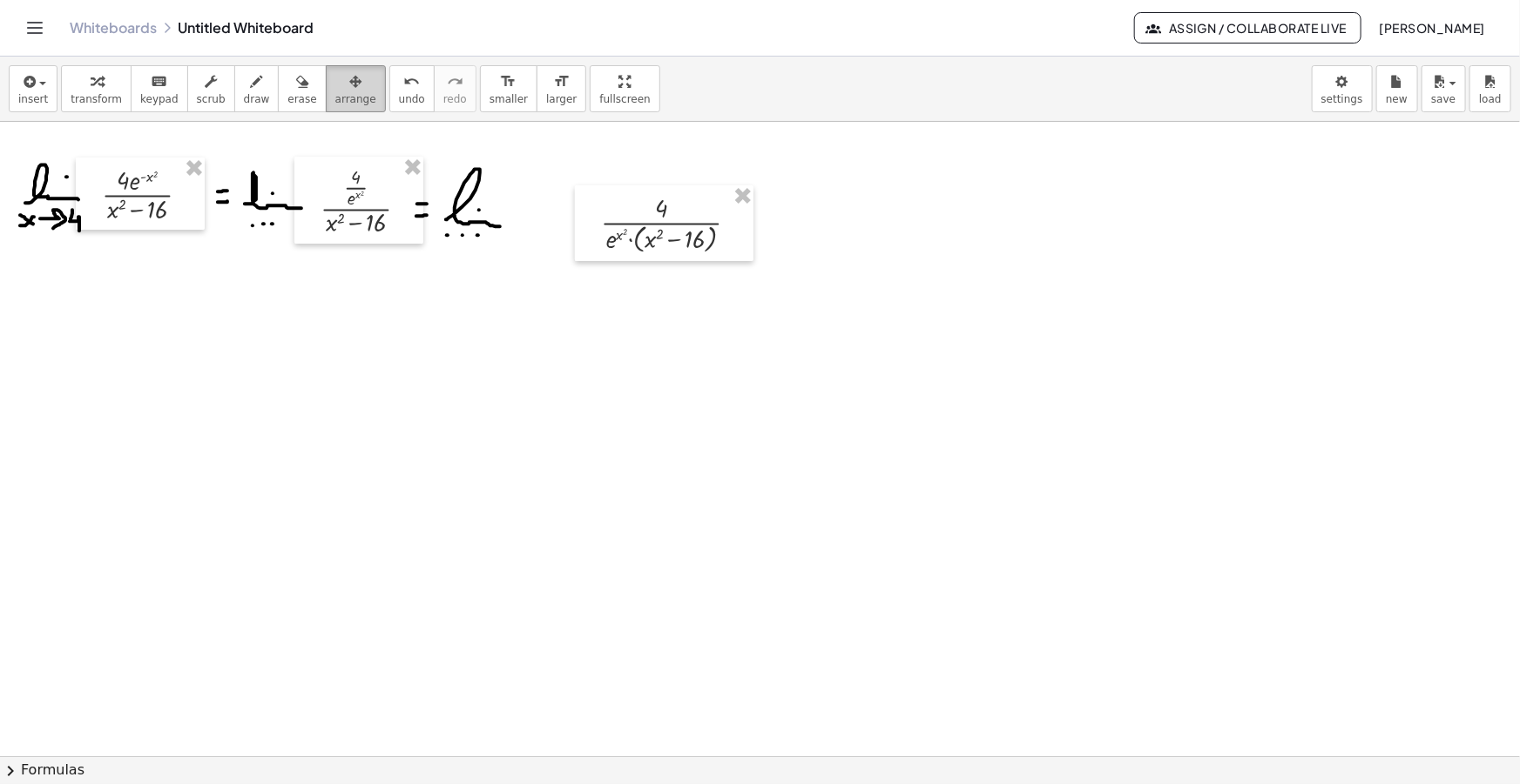
click at [335, 95] on span "arrange" at bounding box center [356, 99] width 41 height 12
drag, startPoint x: 630, startPoint y: 231, endPoint x: 548, endPoint y: 214, distance: 83.7
click at [548, 214] on div at bounding box center [583, 207] width 179 height 76
click at [737, 113] on div "insert select one: Math Expression Function Text Youtube Video Graphing Geometr…" at bounding box center [760, 89] width 1520 height 65
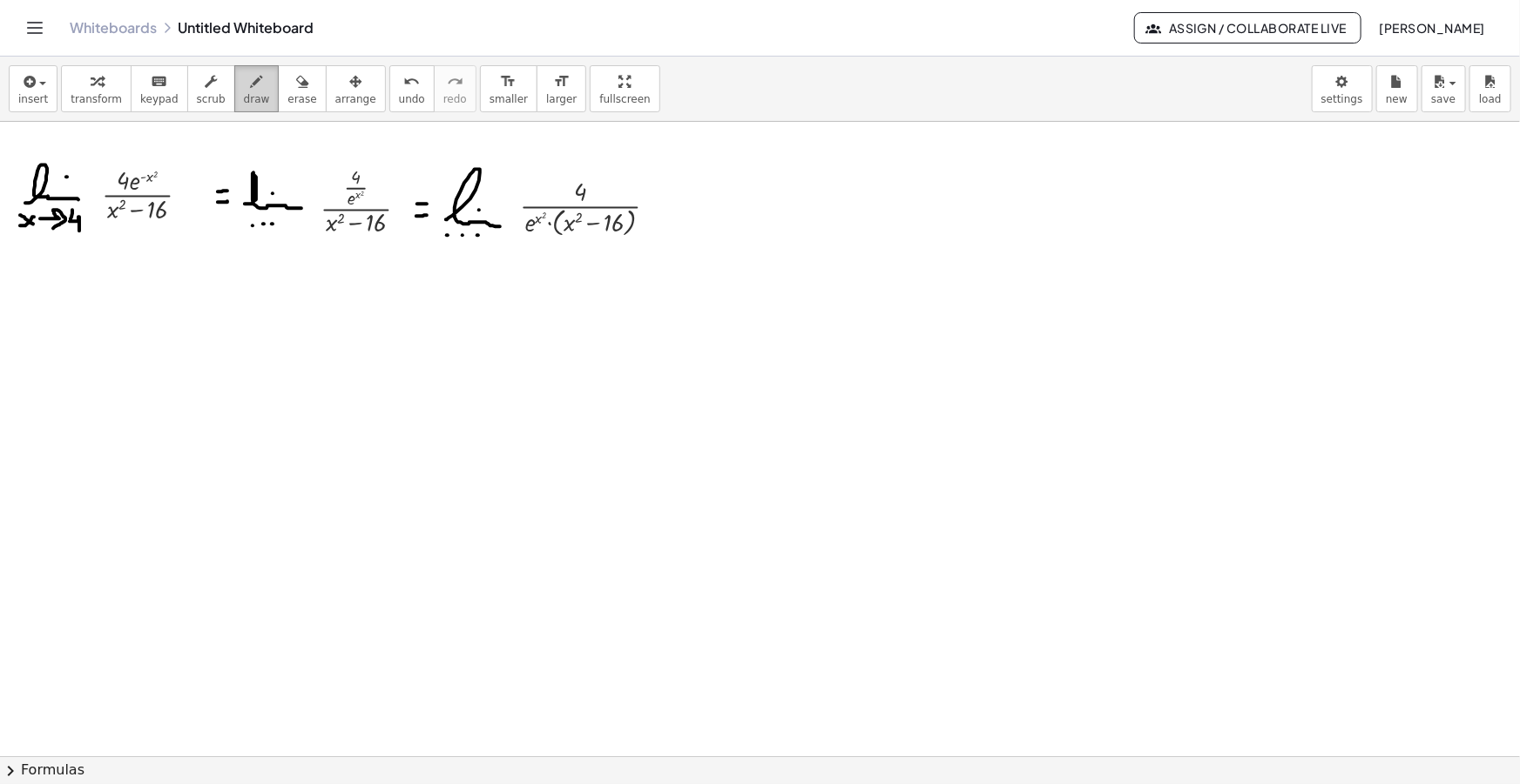
click at [234, 94] on button "draw" at bounding box center [256, 89] width 45 height 47
click at [246, 85] on button "draw" at bounding box center [256, 89] width 45 height 47
